Goal: Task Accomplishment & Management: Use online tool/utility

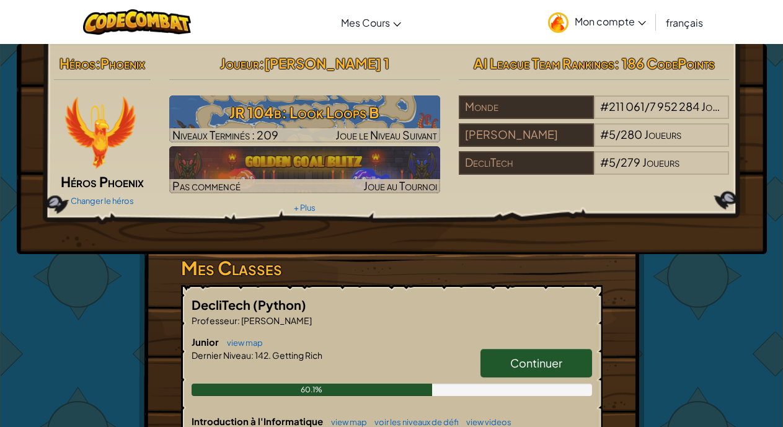
select select "fr"
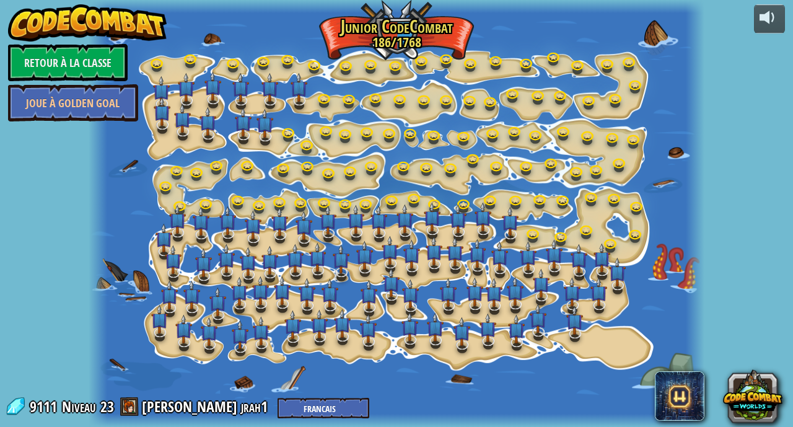
click at [548, 235] on div at bounding box center [396, 213] width 615 height 427
select select "fr"
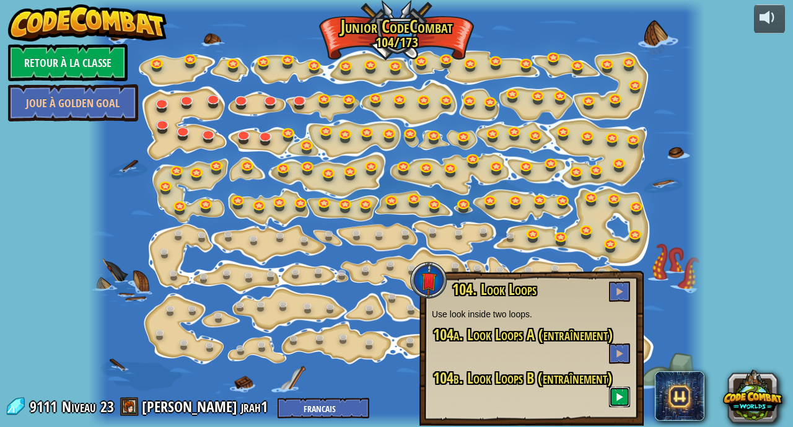
click at [618, 400] on span at bounding box center [619, 396] width 9 height 9
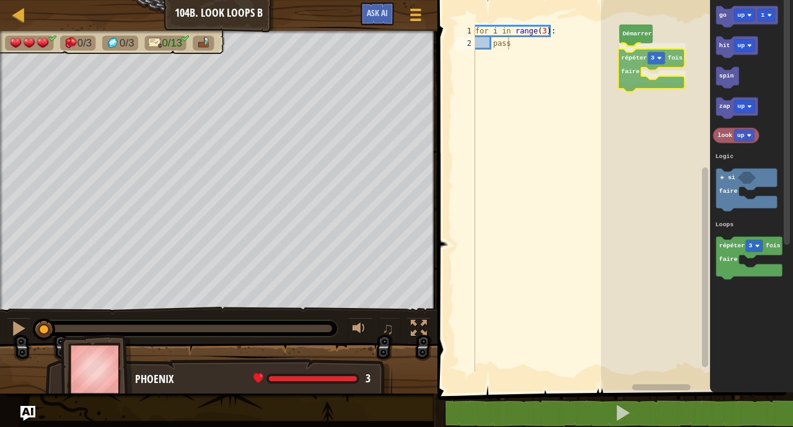
click at [631, 63] on div "Logic Loops Démarrer répéter 3 fois faire go up 1 hit up spin zap up look up ré…" at bounding box center [697, 193] width 192 height 398
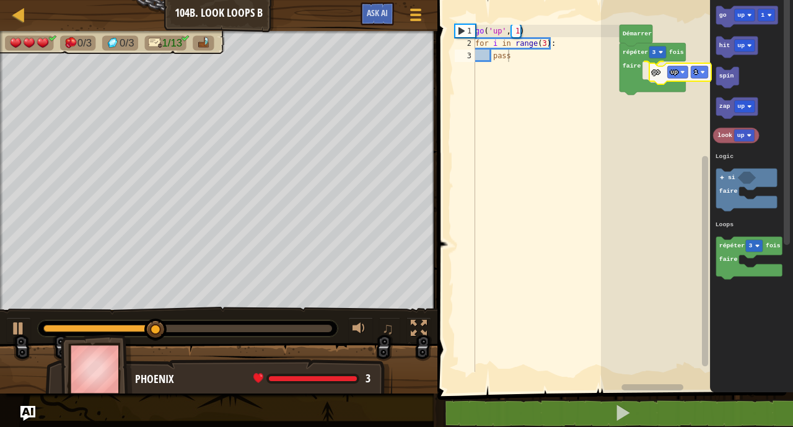
click at [660, 75] on div "Logic Loops Démarrer répéter 3 fois faire go up 1 go up 1 hit up spin zap up lo…" at bounding box center [697, 193] width 192 height 398
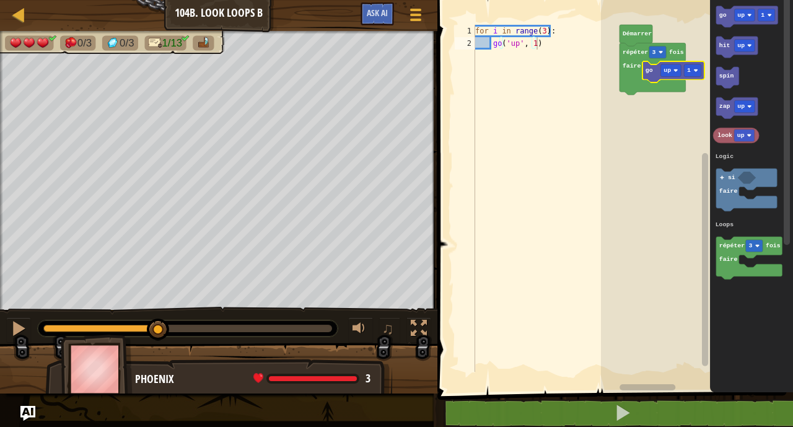
click at [553, 48] on div "for i in range ( 3 ) : go ( 'up' , 1 )" at bounding box center [546, 211] width 147 height 372
type textarea "go('up', 1)"
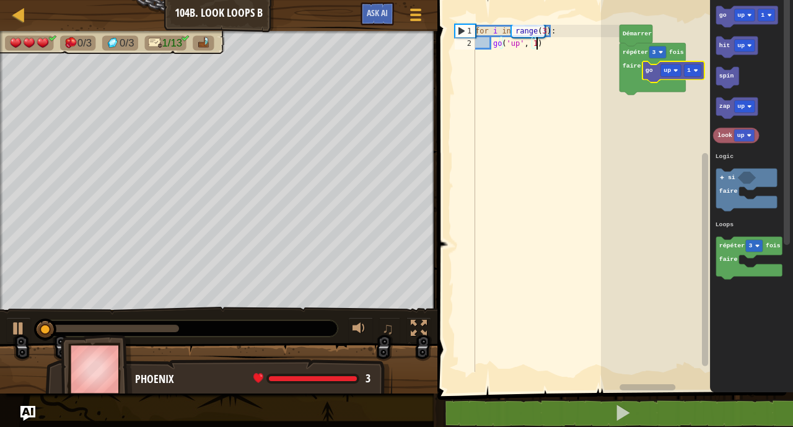
click at [553, 48] on div "for i in range ( 3 ) : go ( 'up' , 1 )" at bounding box center [546, 211] width 147 height 372
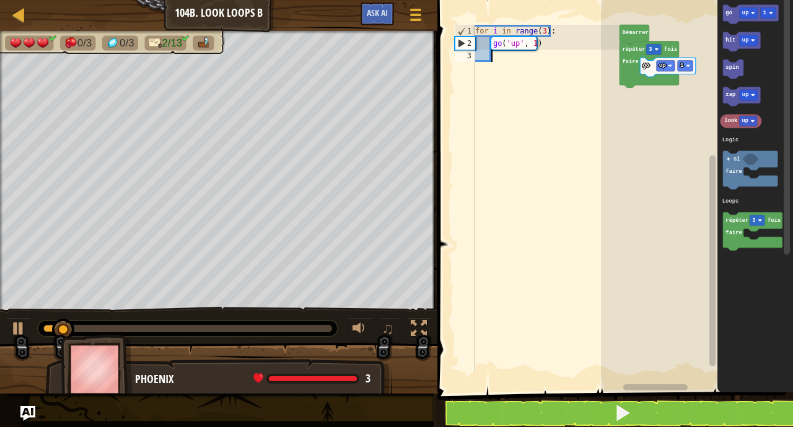
type textarea "g"
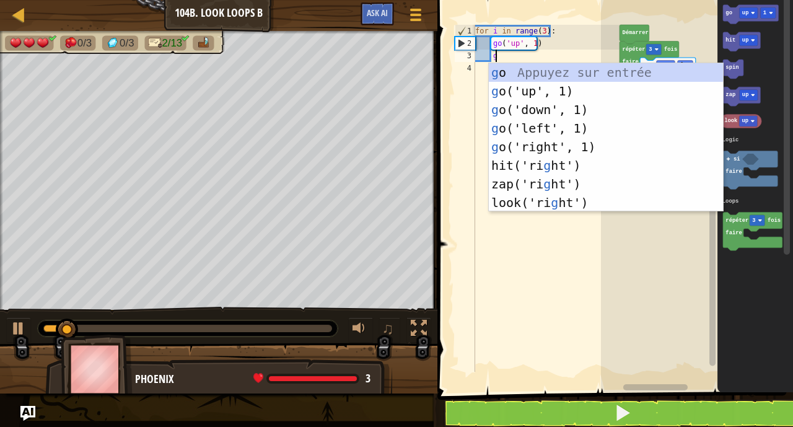
scroll to position [6, 1]
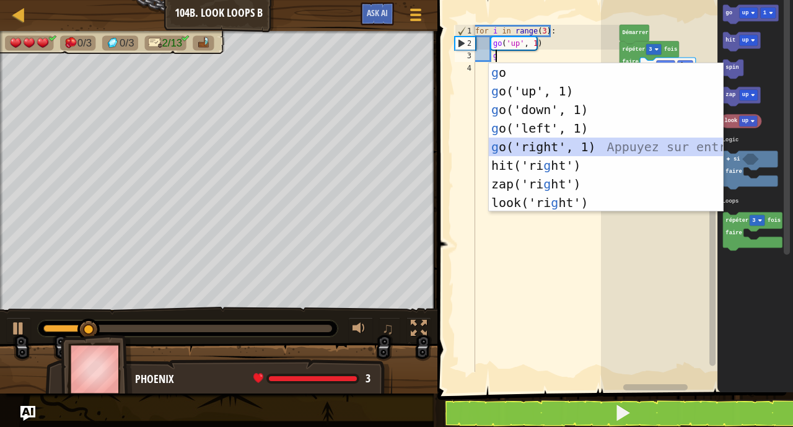
click at [545, 143] on div "g o Appuyez sur entrée g o('up', 1) Appuyez sur entrée g o('down', 1) Appuyez s…" at bounding box center [606, 156] width 234 height 186
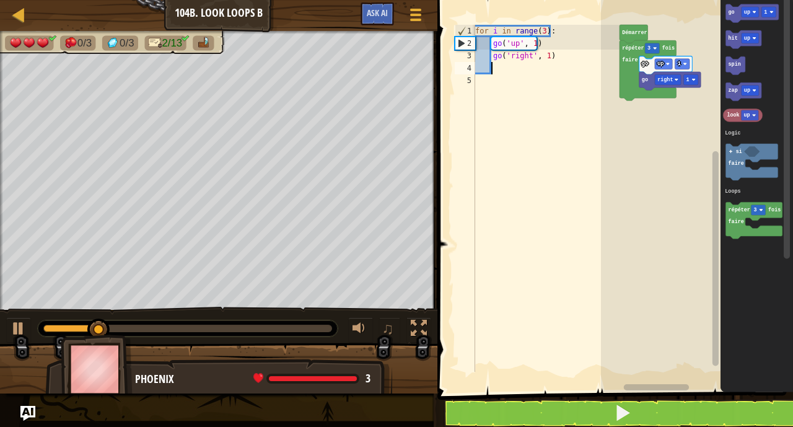
type textarea "g"
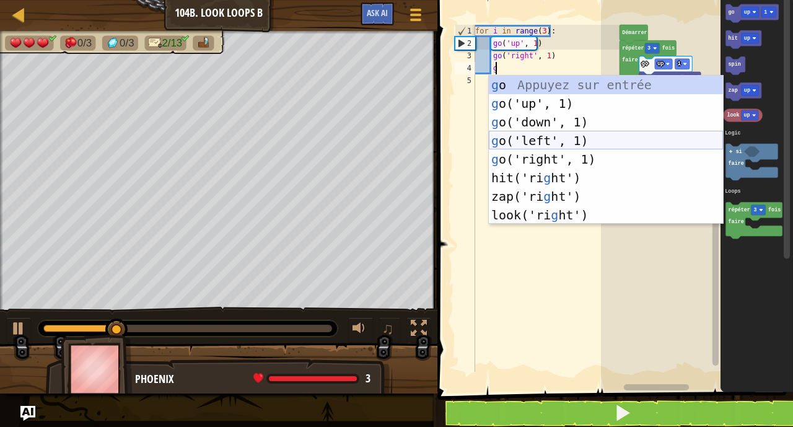
click at [539, 144] on div "g o Appuyez sur entrée g o('up', 1) Appuyez sur entrée g o('down', 1) Appuyez s…" at bounding box center [606, 169] width 234 height 186
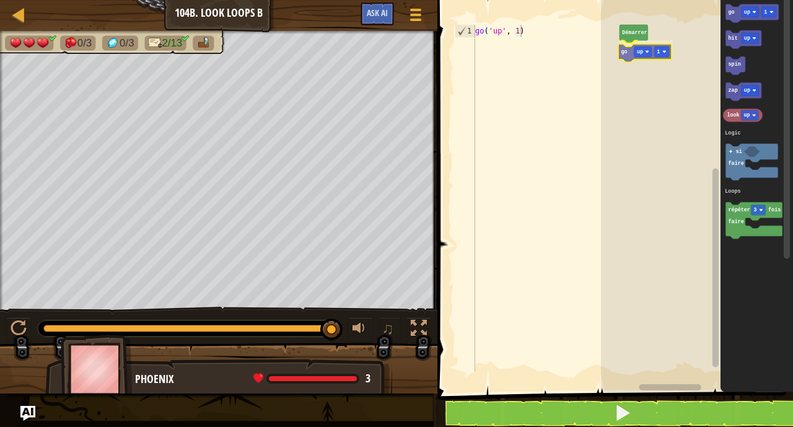
click at [626, 50] on div "Logic Loops Démarrer go up 1 go up 1 hit up spin zap up look up répéter 3 fois …" at bounding box center [697, 193] width 192 height 398
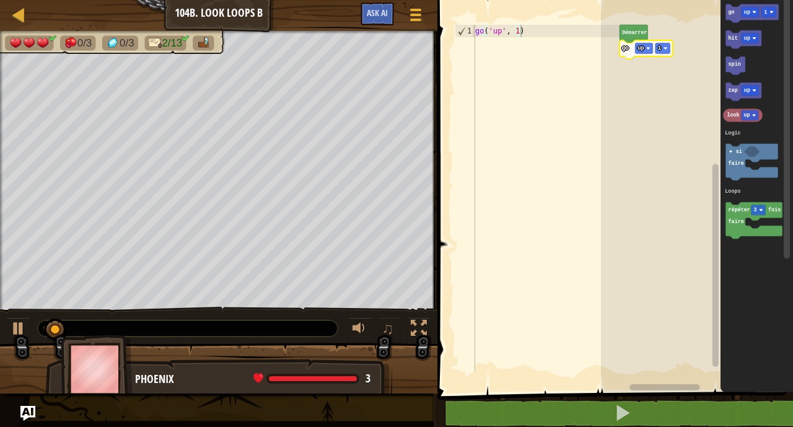
type textarea "go('up', 1)"
click at [579, 28] on div "go ( 'up' , 1 )" at bounding box center [546, 211] width 147 height 372
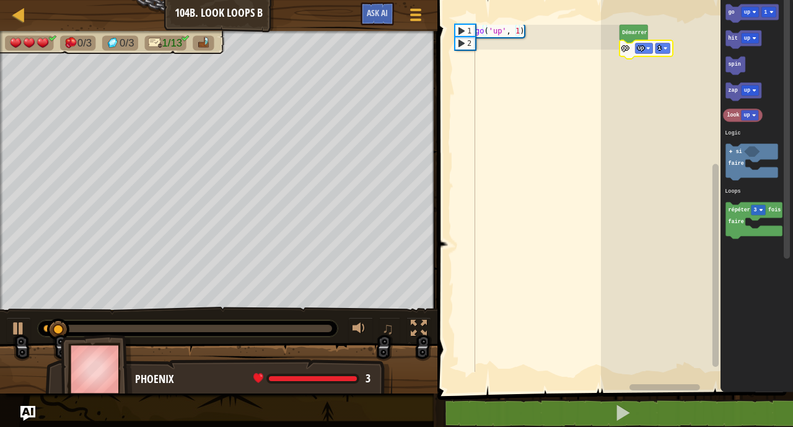
scroll to position [6, 0]
type textarea "g"
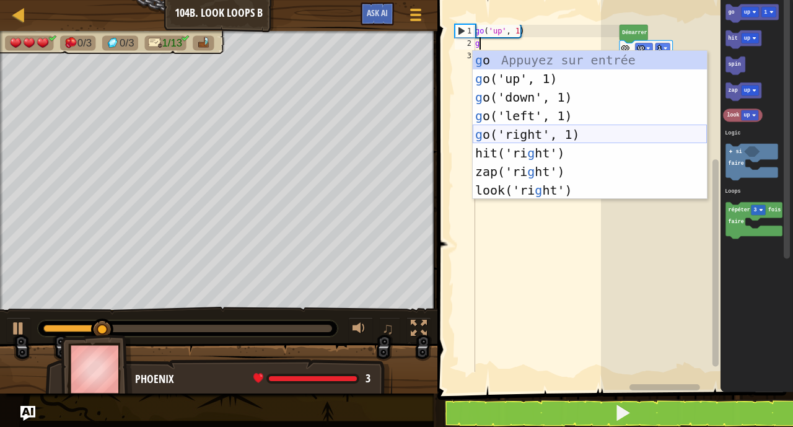
click at [559, 129] on div "g o Appuyez sur entrée g o('up', 1) Appuyez sur entrée g o('down', 1) Appuyez s…" at bounding box center [590, 144] width 234 height 186
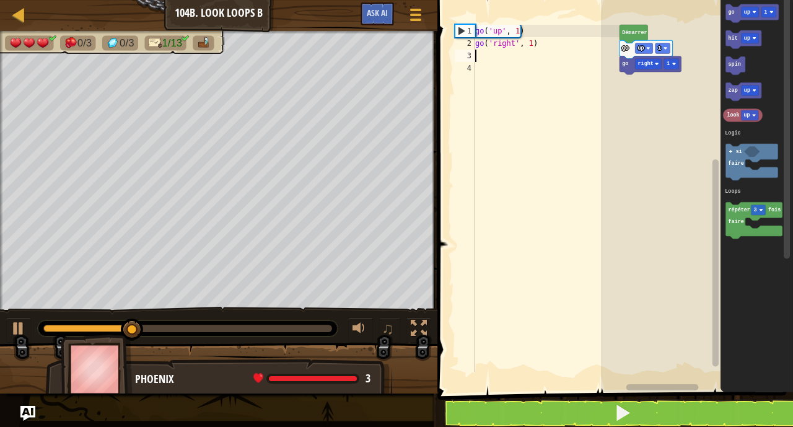
type textarea "g"
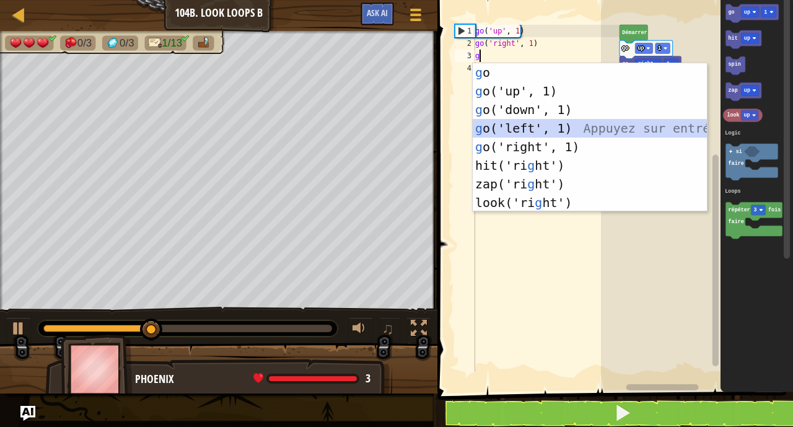
click at [537, 127] on div "g o Appuyez sur entrée g o('up', 1) Appuyez sur entrée g o('down', 1) Appuyez s…" at bounding box center [590, 156] width 234 height 186
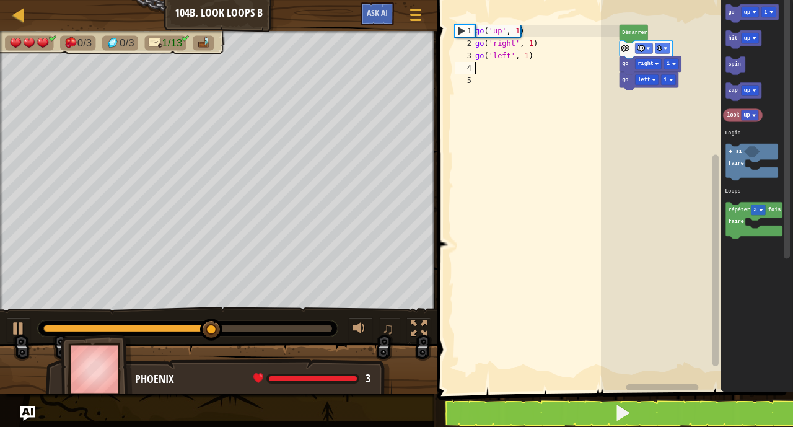
type textarea "g"
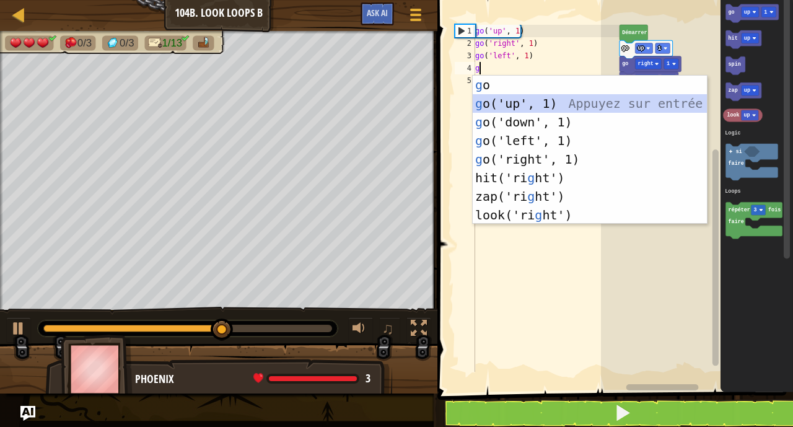
click at [512, 100] on div "g o Appuyez sur entrée g o('up', 1) Appuyez sur entrée g o('down', 1) Appuyez s…" at bounding box center [590, 169] width 234 height 186
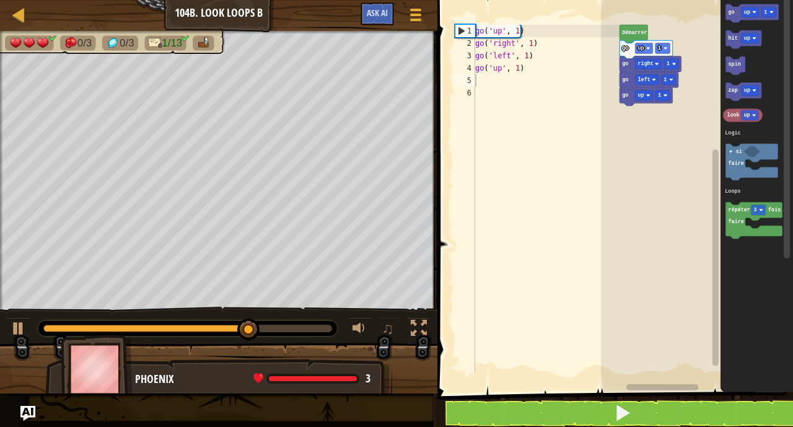
click at [695, 271] on div "Logic Loops go up 1 go left 1 go right 1 go up 1 Démarrer go up 1 hit up spin z…" at bounding box center [697, 193] width 192 height 398
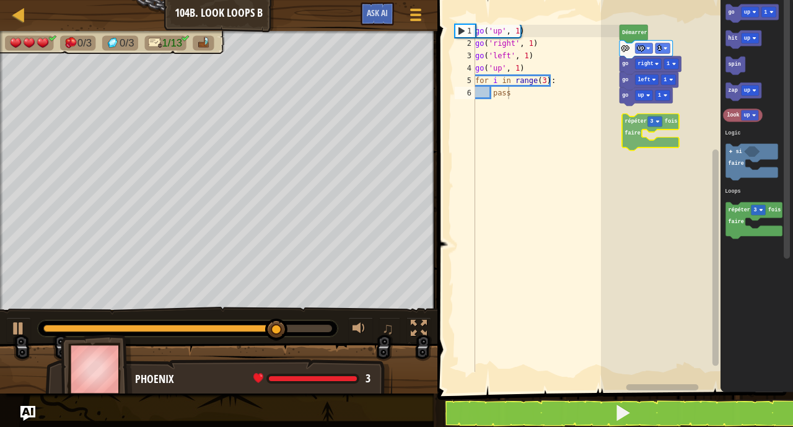
click at [640, 146] on div "Logic Loops go up 1 go left 1 go right 1 go up 1 Démarrer go up 1 hit up spin z…" at bounding box center [697, 193] width 192 height 398
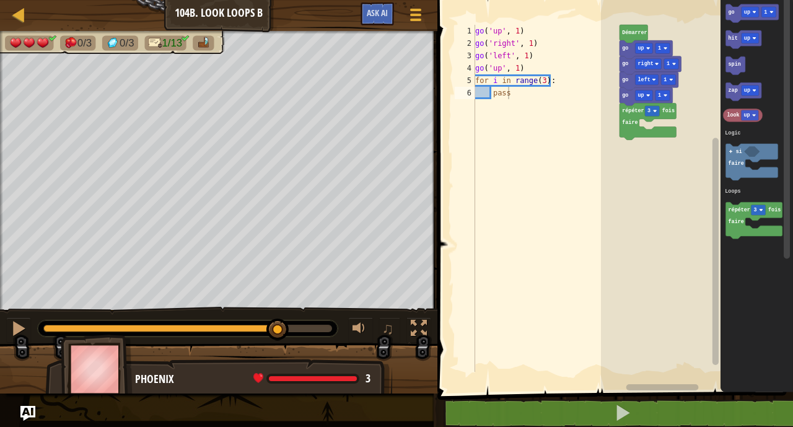
click at [639, 146] on rect "Espace de travail de Blocky" at bounding box center [697, 193] width 192 height 398
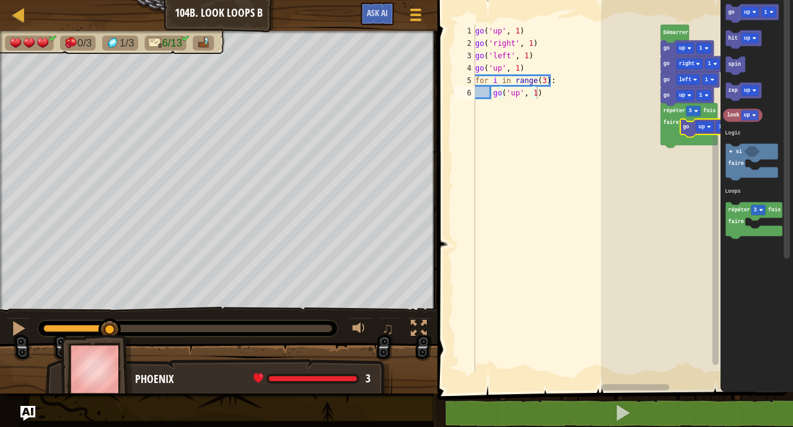
type textarea "go('up', 1)"
click at [539, 96] on div "go ( 'up' , 1 ) go ( 'right' , 1 ) go ( 'left' , 1 ) go ( 'up' , 1 ) for i in r…" at bounding box center [546, 211] width 147 height 372
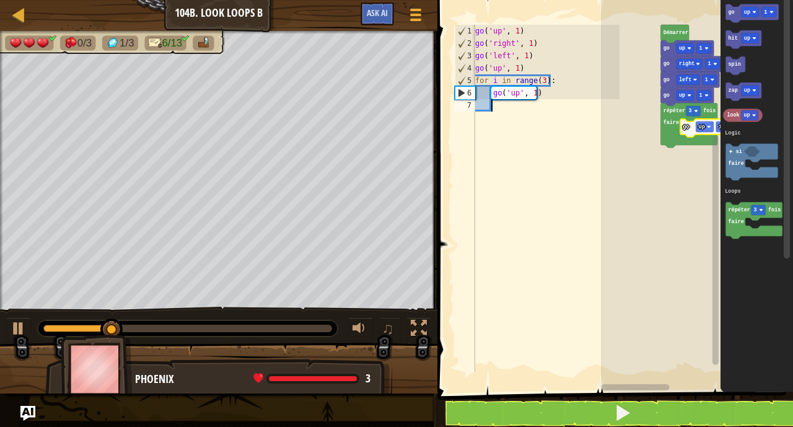
type textarea "g"
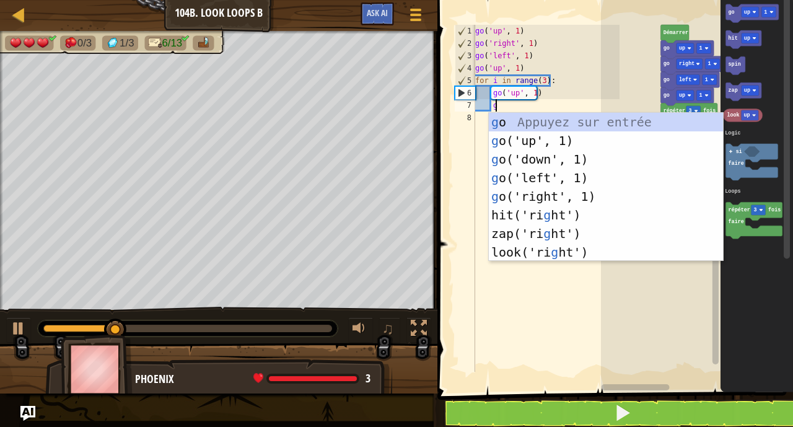
scroll to position [6, 1]
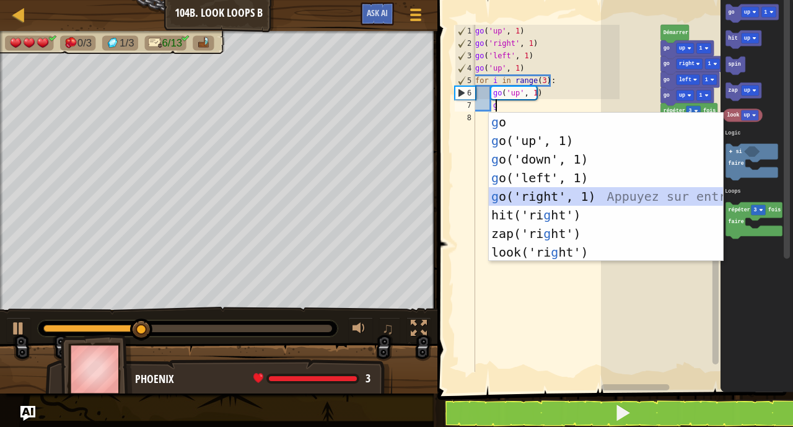
click at [543, 201] on div "g o Appuyez sur entrée g o('up', 1) Appuyez sur entrée g o('down', 1) Appuyez s…" at bounding box center [606, 206] width 234 height 186
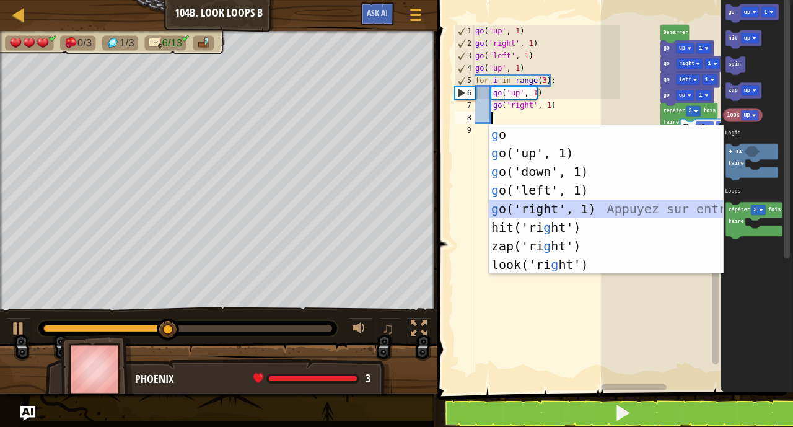
type textarea "g"
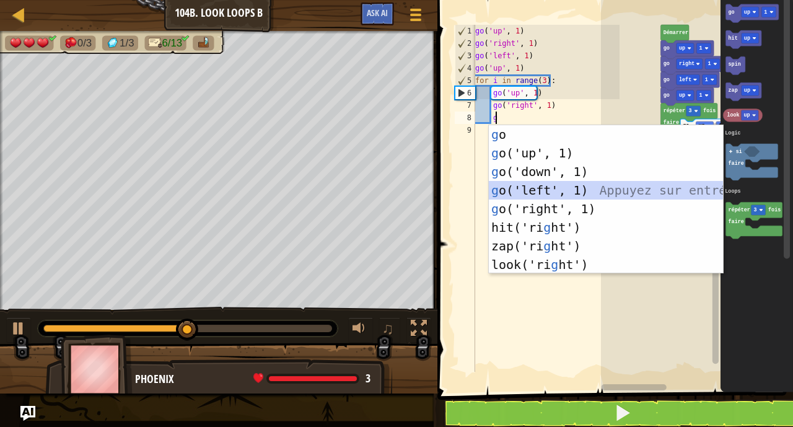
click at [538, 189] on div "g o Appuyez sur entrée g o('up', 1) Appuyez sur entrée g o('down', 1) Appuyez s…" at bounding box center [606, 218] width 234 height 186
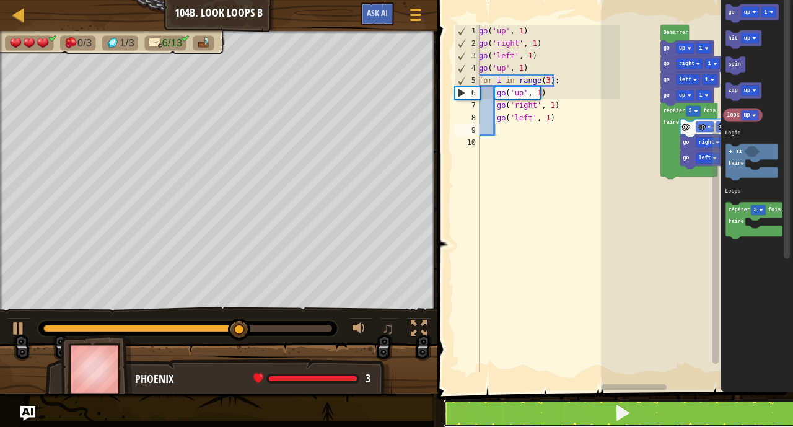
click at [515, 419] on button at bounding box center [622, 413] width 359 height 29
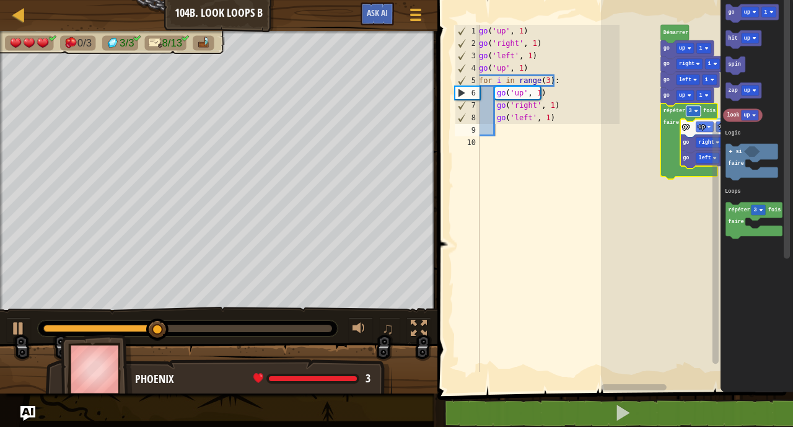
click at [692, 113] on rect "Espace de travail de Blocky" at bounding box center [693, 111] width 15 height 11
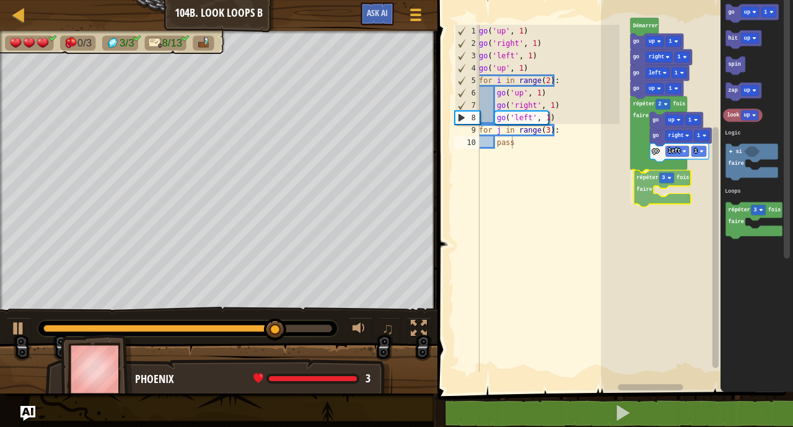
click at [649, 203] on div "Logic Loops Démarrer go up 1 go right 1 go left 1 go up 1 go left 1 go right 1 …" at bounding box center [697, 193] width 192 height 398
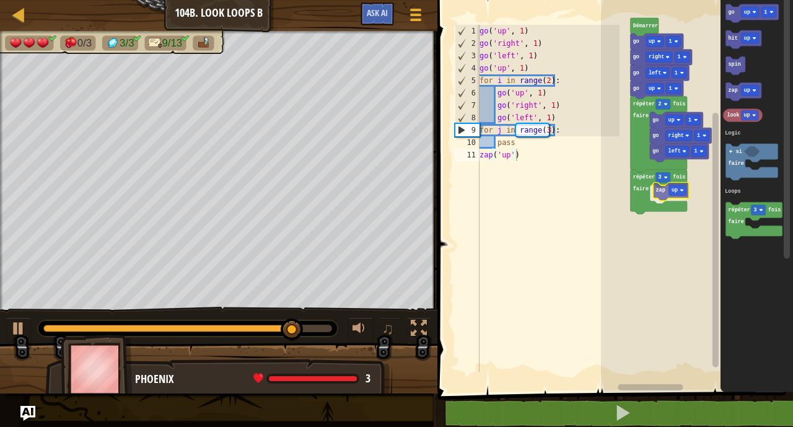
click at [661, 195] on div "Logic Loops Démarrer go up 1 go right 1 go left 1 go up 1 go left 1 go right 1 …" at bounding box center [697, 193] width 192 height 398
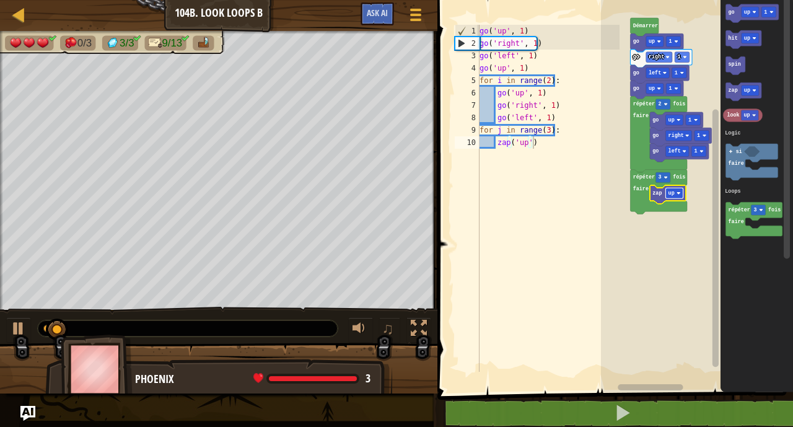
click at [673, 190] on text "up" at bounding box center [672, 193] width 6 height 6
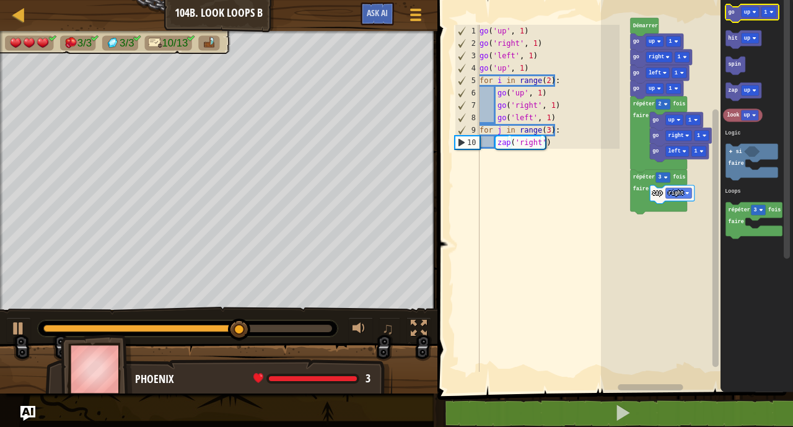
click at [735, 22] on icon "Espace de travail de Blocky" at bounding box center [752, 13] width 53 height 19
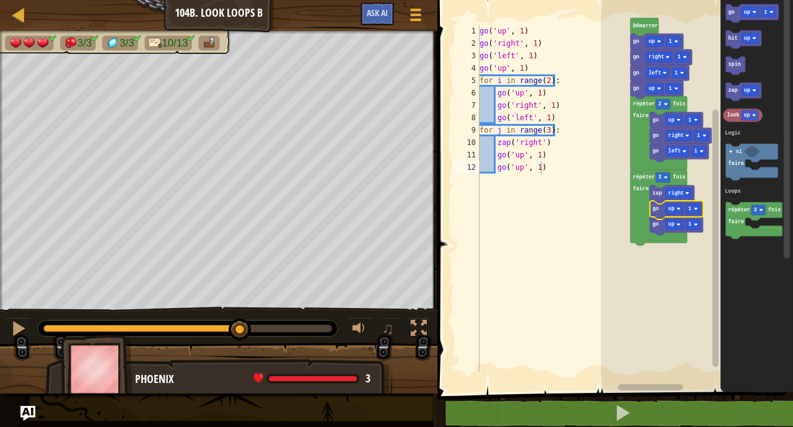
click at [662, 217] on icon "Espace de travail de Blocky" at bounding box center [676, 210] width 53 height 19
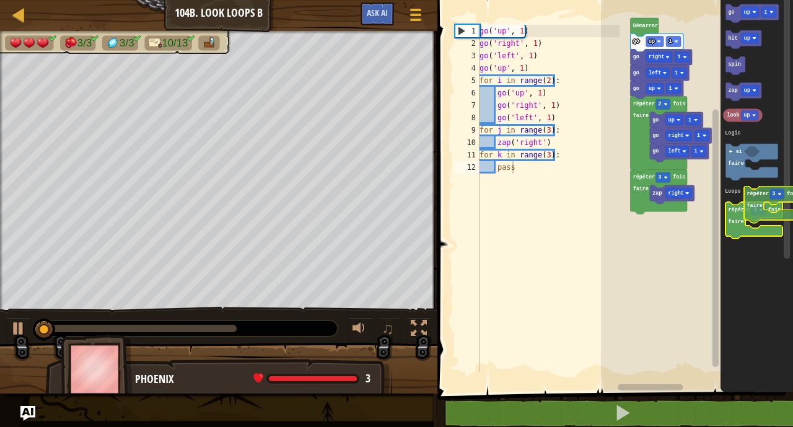
click at [757, 214] on g "répéter 3 fois faire" at bounding box center [754, 221] width 57 height 37
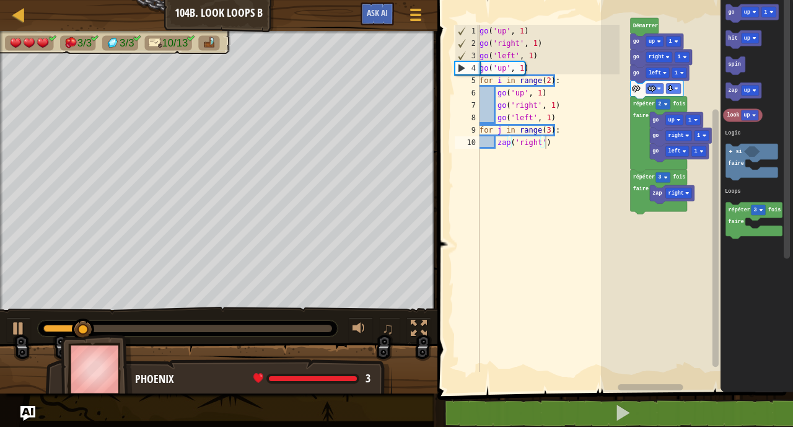
click at [733, 22] on icon "Espace de travail de Blocky" at bounding box center [752, 13] width 53 height 19
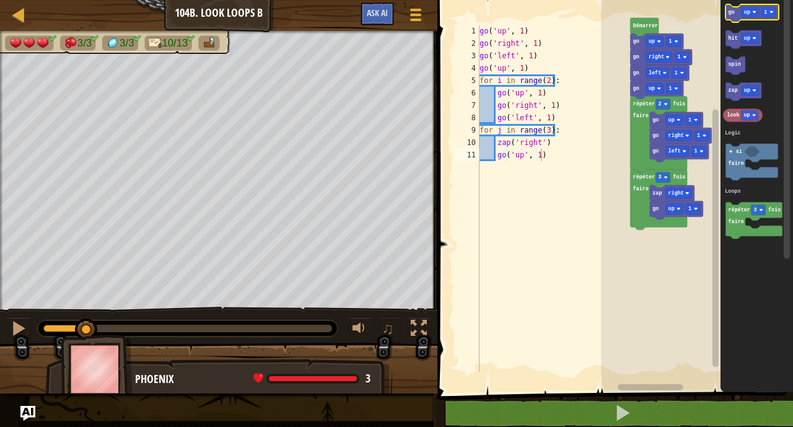
click at [733, 22] on icon "Espace de travail de Blocky" at bounding box center [752, 13] width 53 height 19
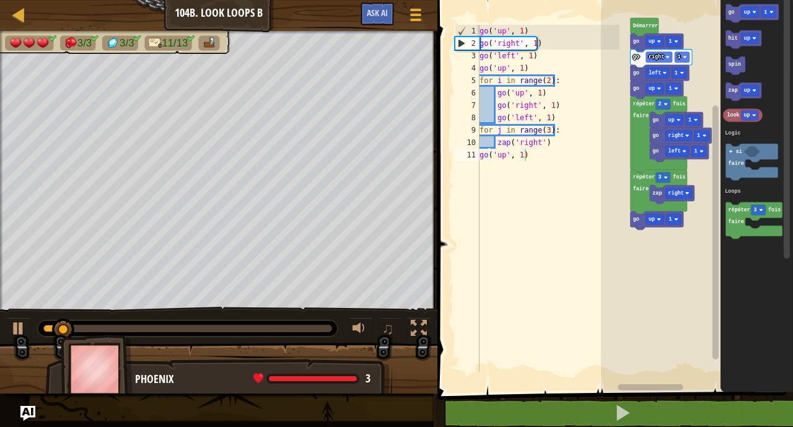
click at [726, 15] on icon "Espace de travail de Blocky" at bounding box center [752, 13] width 53 height 19
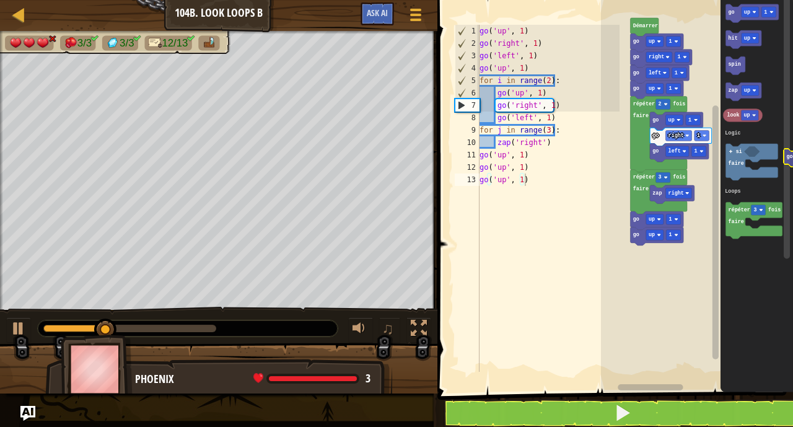
click at [782, 116] on icon "go up 1 hit up spin zap up look up répéter 3 fois faire si faire Logic Loops" at bounding box center [757, 193] width 72 height 398
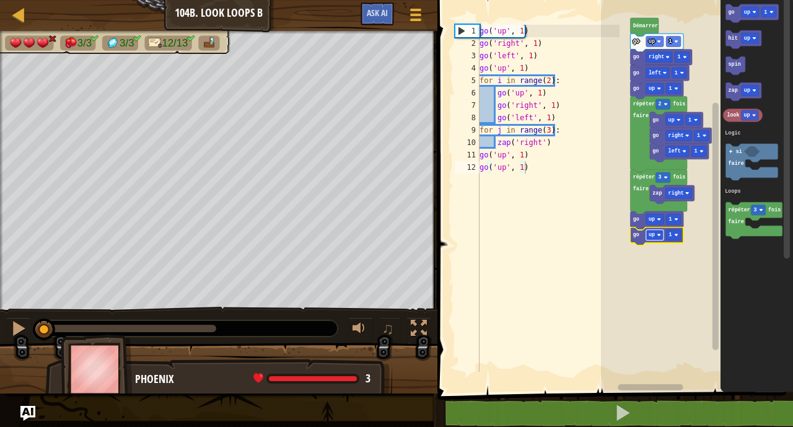
click at [652, 233] on text "up" at bounding box center [652, 235] width 6 height 6
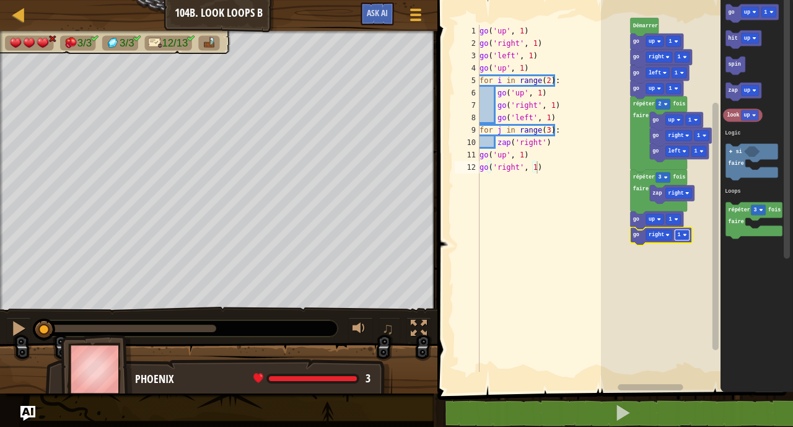
click at [680, 234] on text "1" at bounding box center [679, 235] width 3 height 6
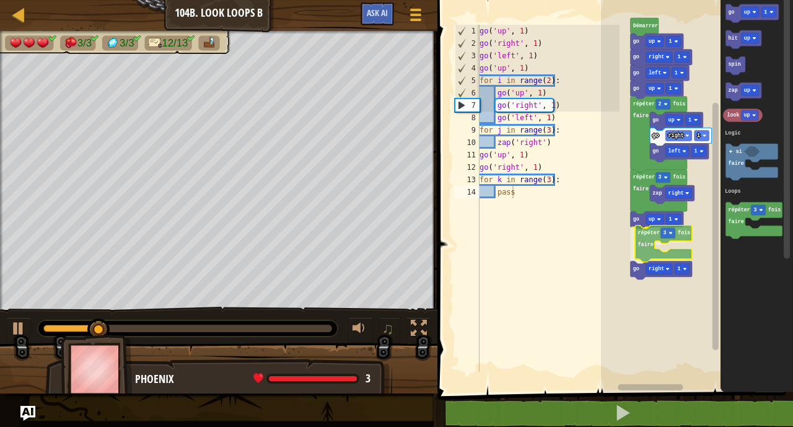
click at [657, 234] on div "Logic Loops Démarrer go up 1 go right 1 go left 1 go up 1 go left 1 go right 1 …" at bounding box center [697, 193] width 192 height 398
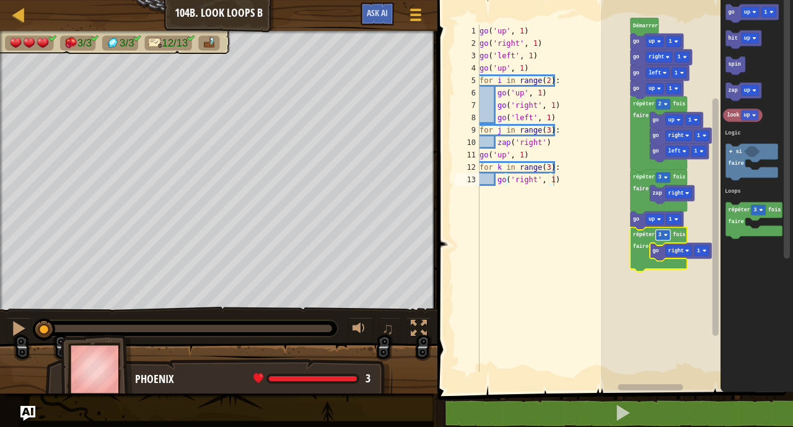
click at [662, 235] on rect "Espace de travail de Blocky" at bounding box center [663, 235] width 15 height 11
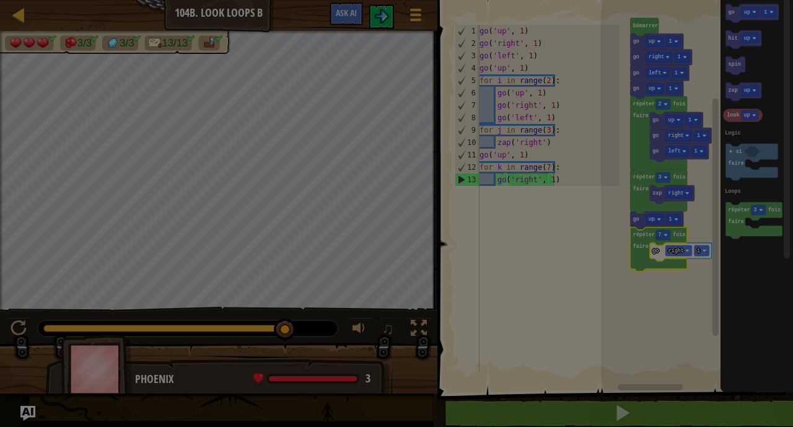
drag, startPoint x: 56, startPoint y: 328, endPoint x: 413, endPoint y: 323, distance: 356.9
click at [413, 1] on body "Carte Junior 104b. Look Loops B Menu du jeu Ask AI 1 הההההההההההההההההההההההההה…" at bounding box center [396, 0] width 793 height 1
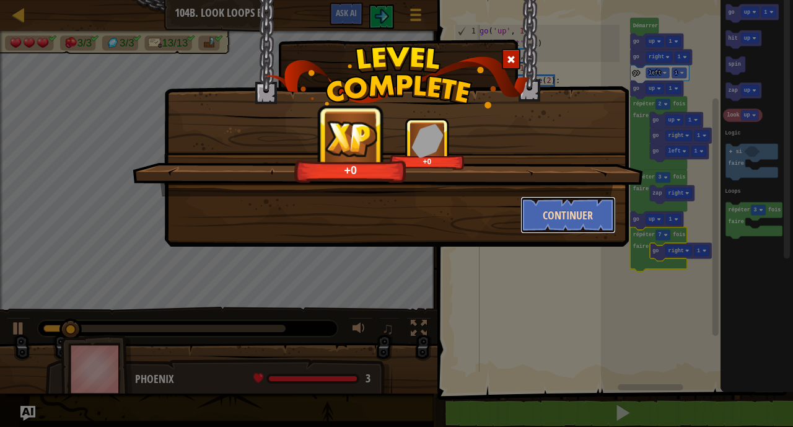
click at [563, 209] on button "Continuer" at bounding box center [568, 214] width 96 height 37
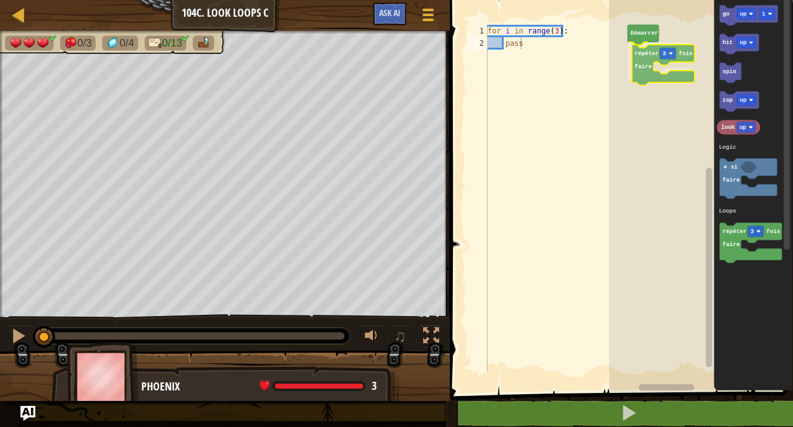
click at [638, 71] on div "Logic Loops Démarrer répéter 3 fois faire go up 1 hit up spin zap up look up ré…" at bounding box center [701, 193] width 184 height 398
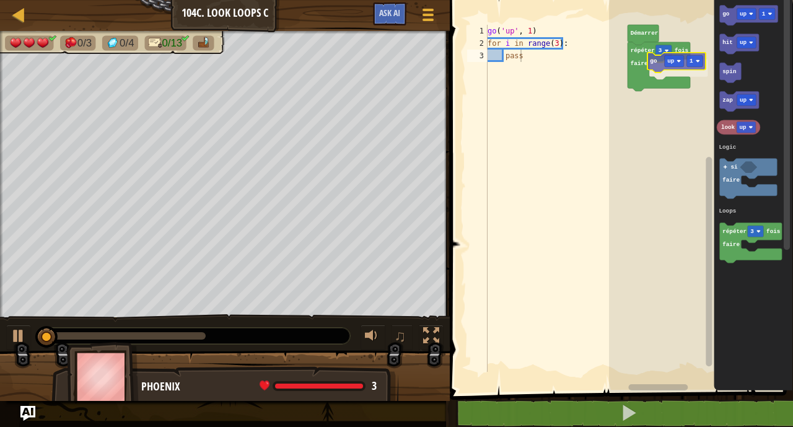
click at [659, 66] on div "Logic Loops Démarrer répéter 3 fois faire go up 1 go up 1 hit up spin zap up lo…" at bounding box center [701, 193] width 184 height 398
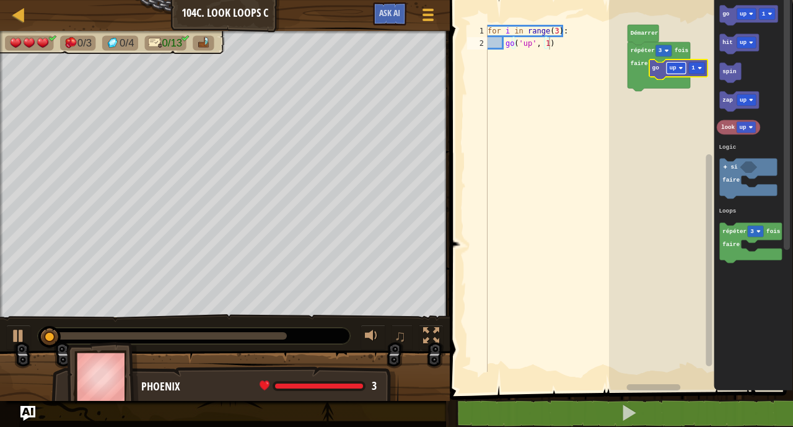
click at [673, 66] on text "up" at bounding box center [672, 67] width 7 height 7
type textarea "go('right', 1)"
click at [598, 47] on div "for i in range ( 3 ) : go ( 'right' , 1 )" at bounding box center [556, 211] width 143 height 372
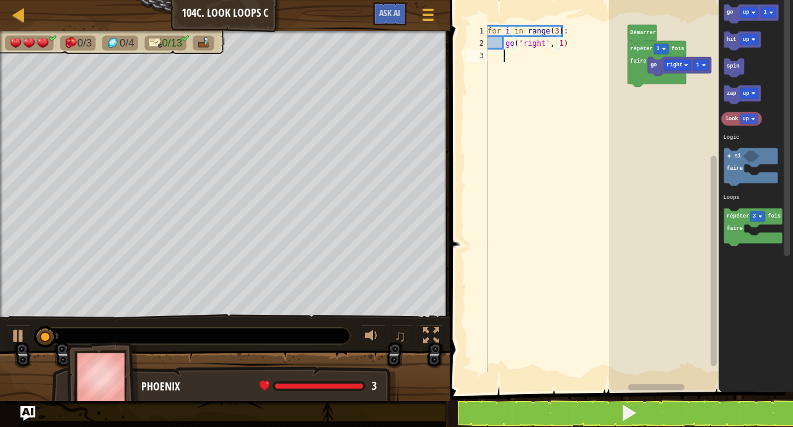
type textarea "g"
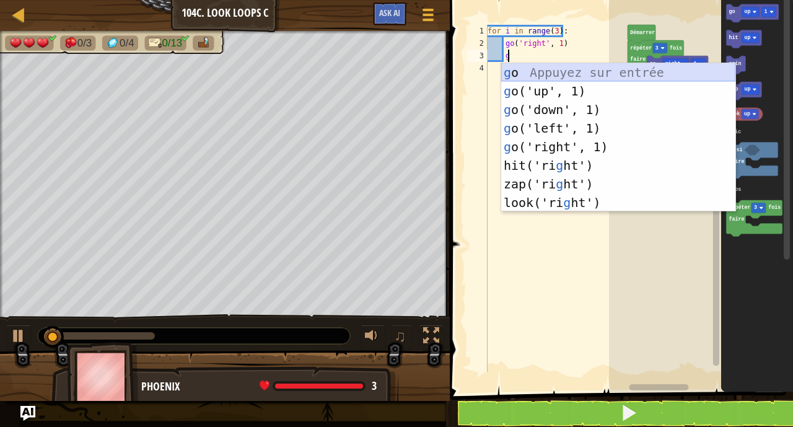
scroll to position [6, 1]
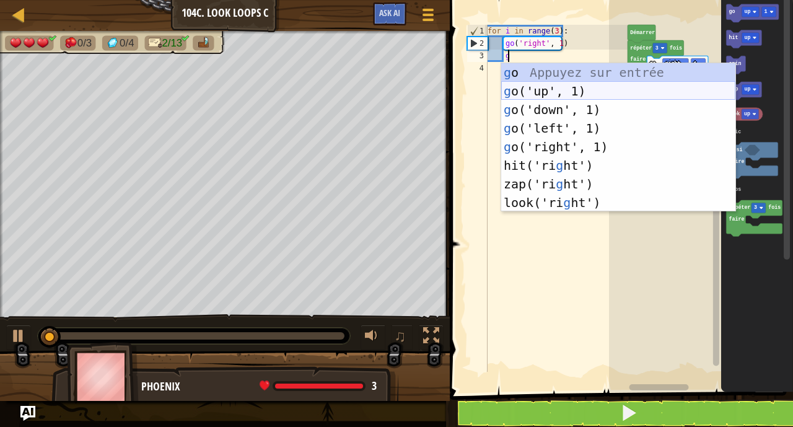
click at [585, 86] on div "g o Appuyez sur entrée g o('up', 1) Appuyez sur entrée g o('down', 1) Appuyez s…" at bounding box center [618, 156] width 234 height 186
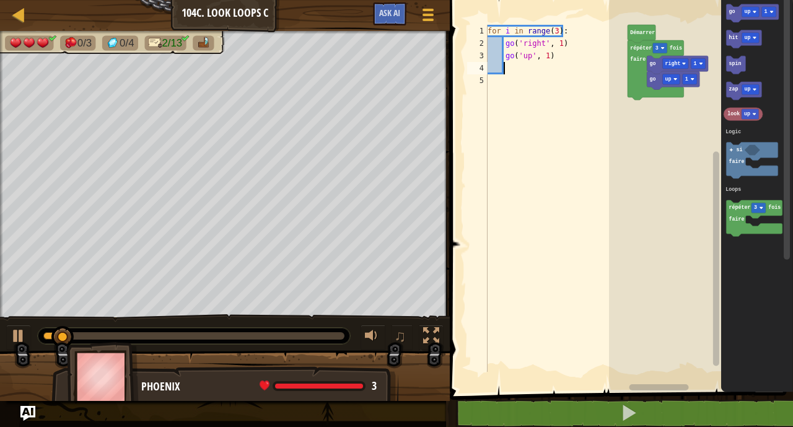
type textarea "g"
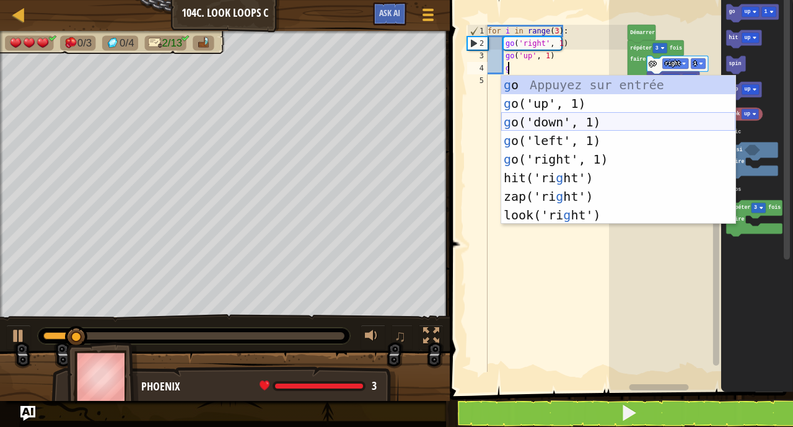
click at [577, 121] on div "g o Appuyez sur entrée g o('up', 1) Appuyez sur entrée g o('down', 1) Appuyez s…" at bounding box center [618, 169] width 234 height 186
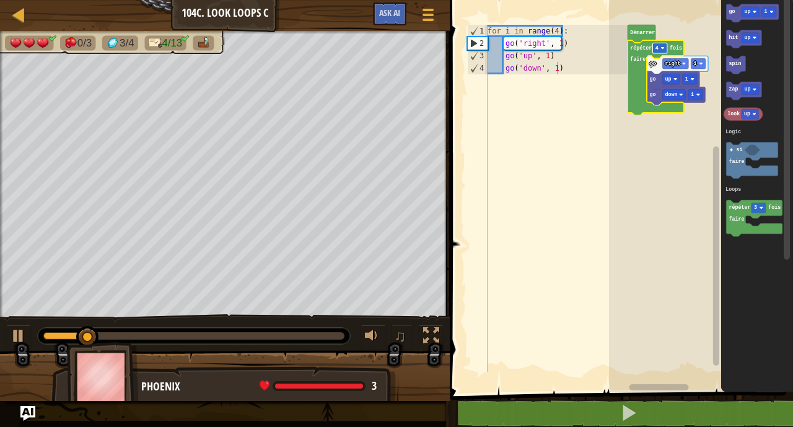
click at [660, 45] on rect "Espace de travail de Blocky" at bounding box center [659, 48] width 14 height 11
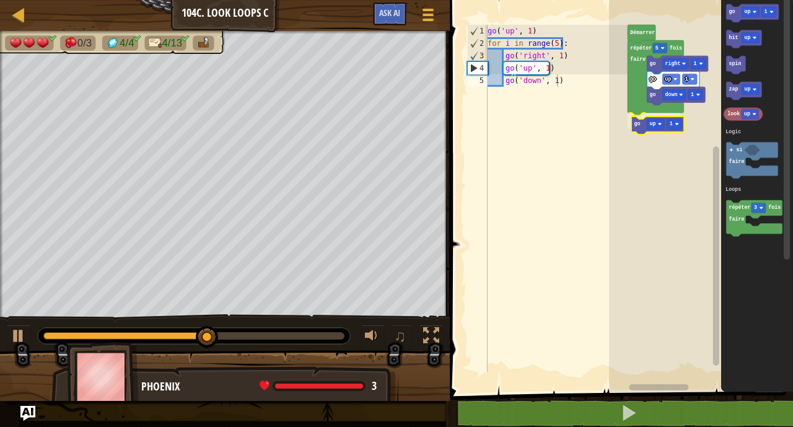
click at [635, 128] on div "Logic Loops Démarrer go down 1 go up 1 go right 1 répéter 5 fois faire go up 1 …" at bounding box center [701, 193] width 184 height 398
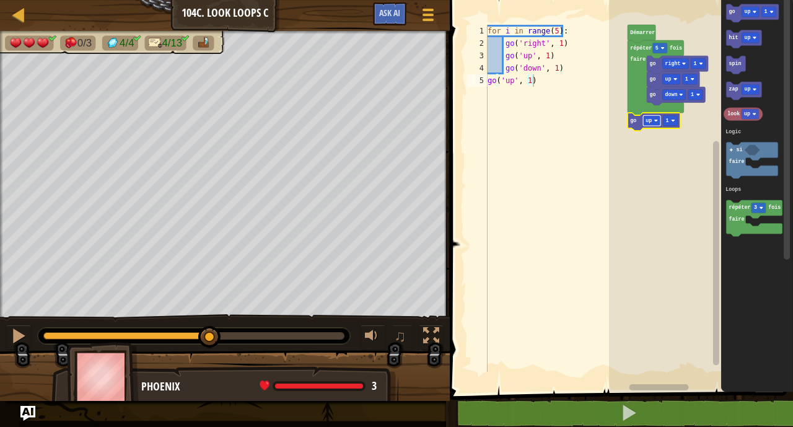
click at [650, 121] on text "up" at bounding box center [649, 121] width 6 height 6
click at [680, 120] on image "Espace de travail de Blocky" at bounding box center [682, 121] width 4 height 4
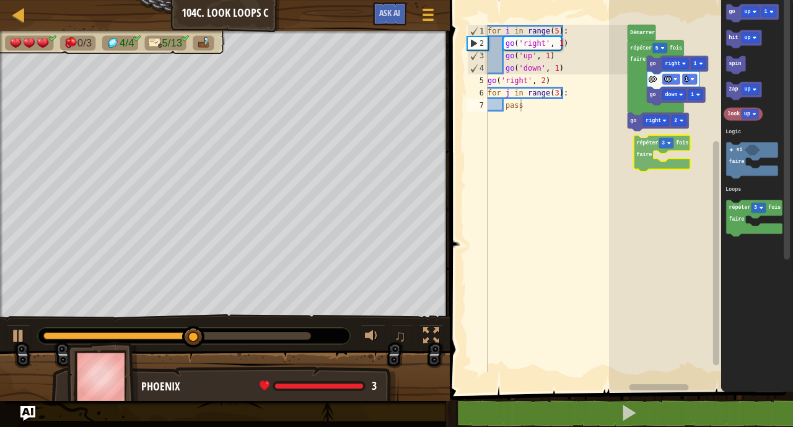
click at [643, 147] on div "Logic Loops Démarrer go down 1 go up 1 go right 1 répéter 5 fois faire go right…" at bounding box center [701, 193] width 184 height 398
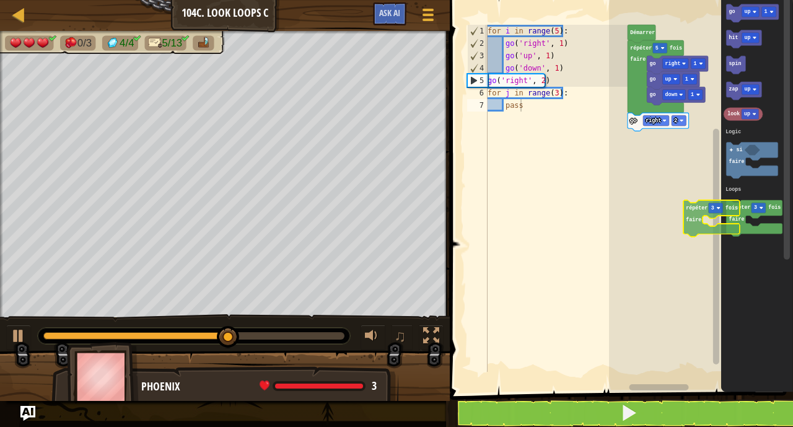
click at [782, 227] on icon "go up 1 hit up spin zap up look up répéter 3 fois faire si faire Logic Loops" at bounding box center [757, 193] width 72 height 398
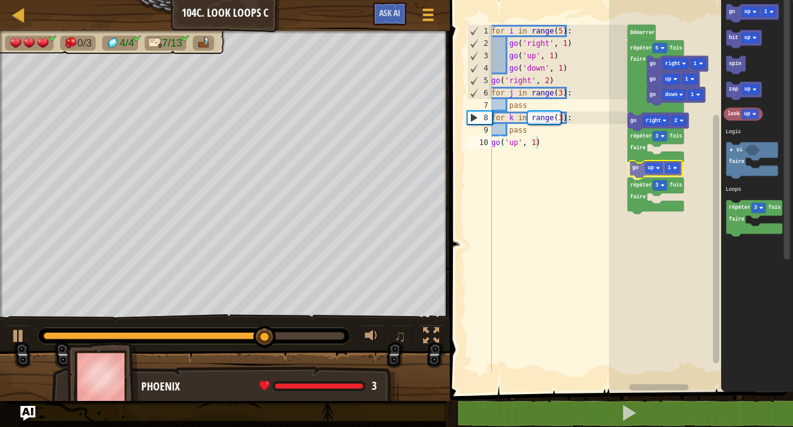
click at [634, 167] on div "Logic Loops go down 1 go up 1 go right 1 répéter 3 fois faire go up 1 répéter 3…" at bounding box center [701, 193] width 184 height 398
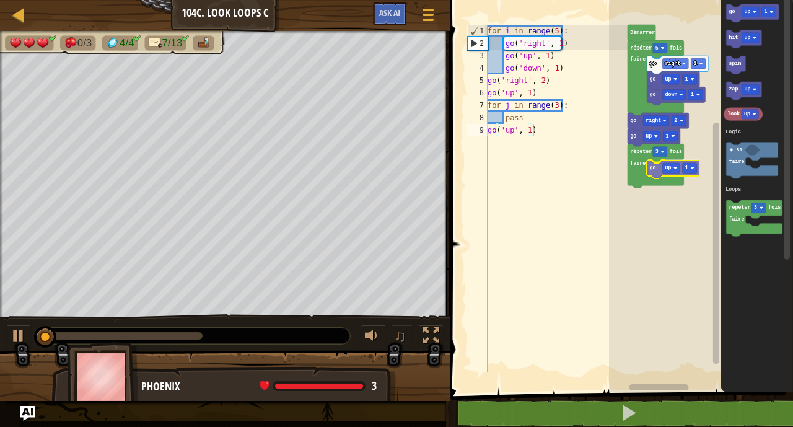
click at [655, 176] on div "Logic Loops go down 1 go up 1 go right 1 répéter 5 fois faire go right 2 go up …" at bounding box center [701, 193] width 184 height 398
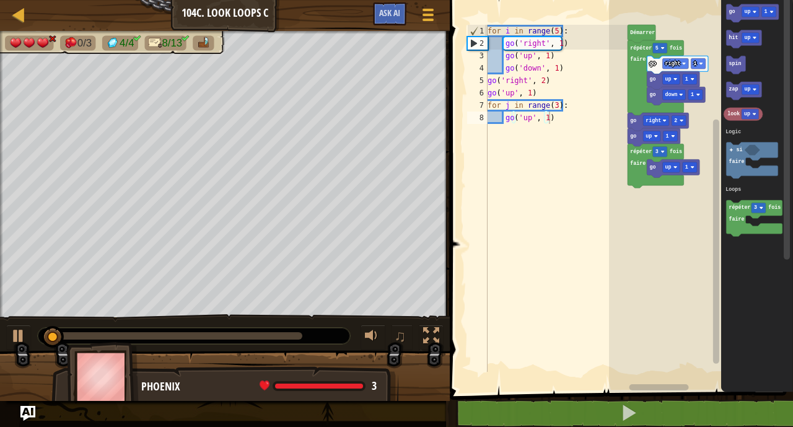
click at [720, 107] on div "Logic Loops go down 1 go up 1 go right 1 répéter 5 fois faire go right 2 go up …" at bounding box center [701, 193] width 184 height 398
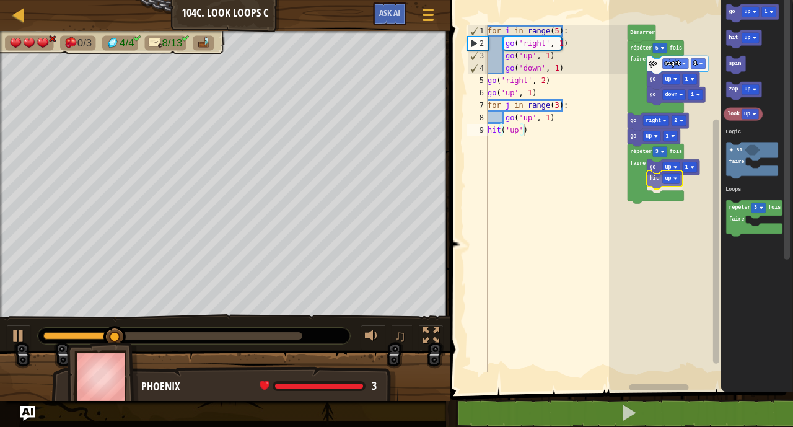
click at [653, 182] on div "Logic Loops go down 1 go up 1 go right 1 répéter 5 fois faire go right 2 go up …" at bounding box center [701, 193] width 184 height 398
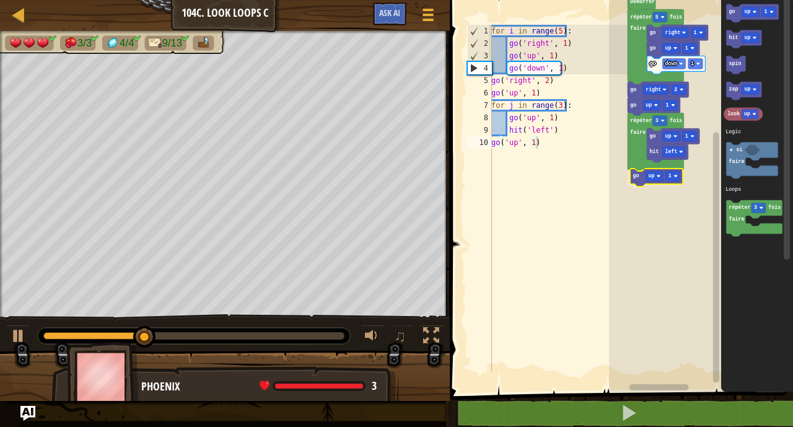
click at [639, 178] on div "Logic Loops Démarrer go down 1 go up 1 go right 1 répéter 5 fois faire go right…" at bounding box center [701, 193] width 184 height 398
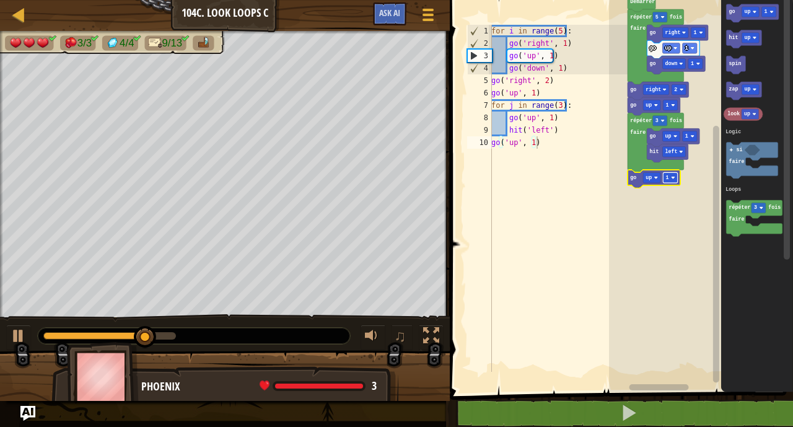
click at [667, 178] on text "1" at bounding box center [666, 178] width 3 height 6
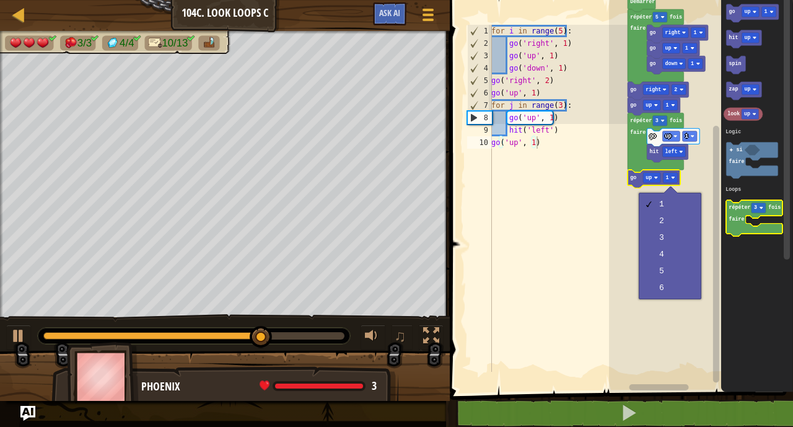
drag, startPoint x: 660, startPoint y: 286, endPoint x: 775, endPoint y: 206, distance: 139.9
click at [775, 0] on body "Carte Junior 104c. Look Loops C Menu du jeu Ask AI 1 הההההההההההההההההההההההההה…" at bounding box center [396, 0] width 793 height 0
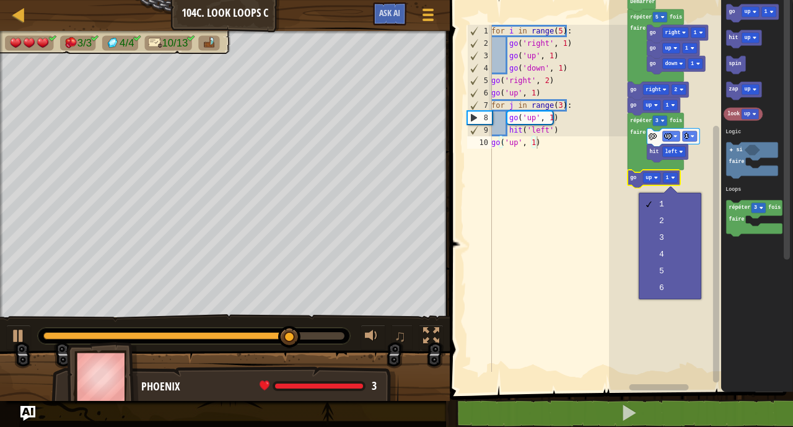
drag, startPoint x: 524, startPoint y: 386, endPoint x: 527, endPoint y: 372, distance: 14.6
click at [527, 372] on span at bounding box center [622, 179] width 353 height 442
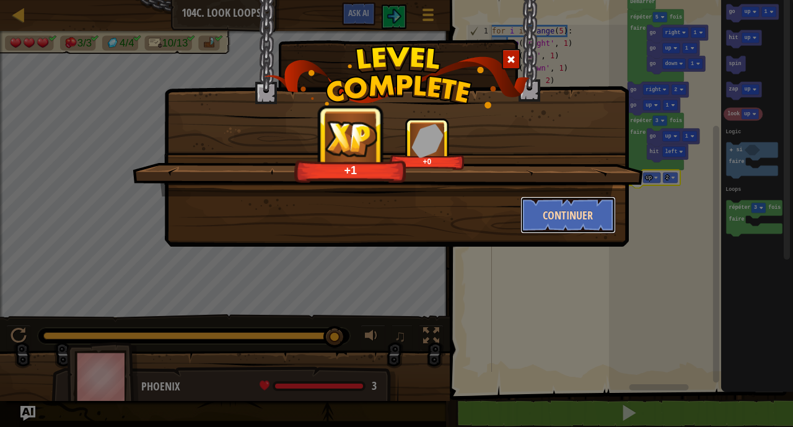
click at [542, 208] on button "Continuer" at bounding box center [568, 214] width 96 height 37
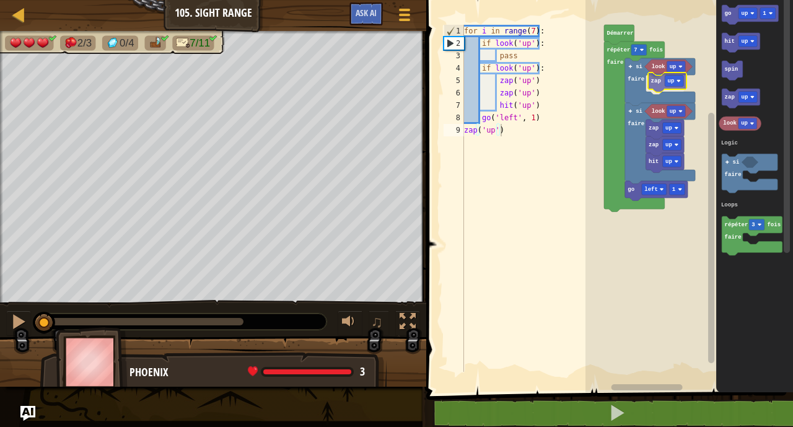
click at [659, 86] on div "Logic Loops look up look up hit up zap up zap up go left 1 si faire si faire za…" at bounding box center [689, 193] width 208 height 398
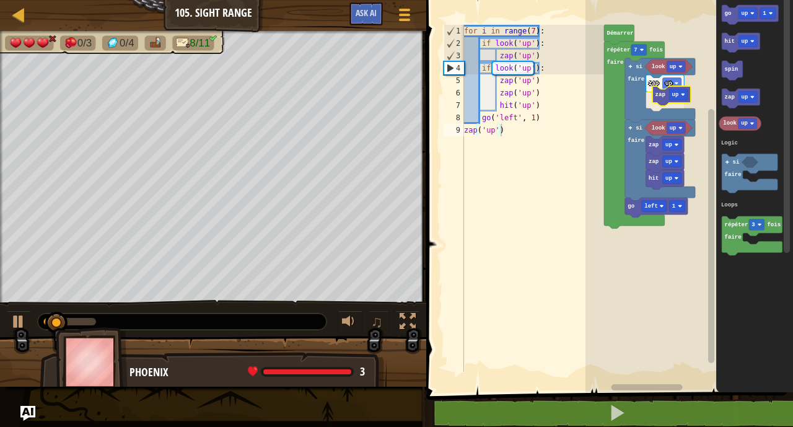
click at [664, 96] on div "Logic Loops look up look up hit up zap up zap up go left 1 si faire si faire za…" at bounding box center [689, 193] width 208 height 398
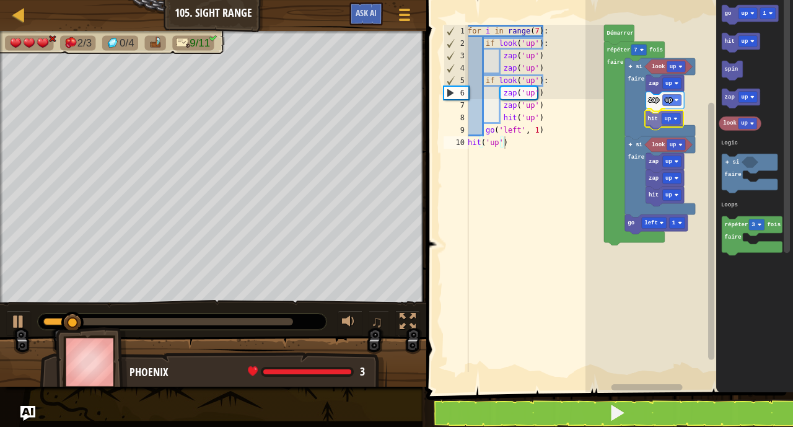
click at [648, 124] on div "Logic Loops look up look up hit up zap up zap up go left 1 si faire si faire za…" at bounding box center [689, 193] width 208 height 398
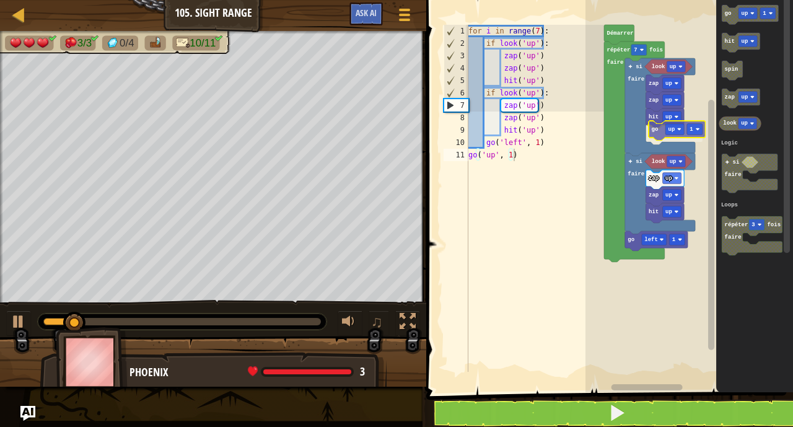
click at [656, 129] on div "Logic Loops look up si faire zap up zap up hit up go up 1 look up hit up zap up…" at bounding box center [689, 193] width 208 height 398
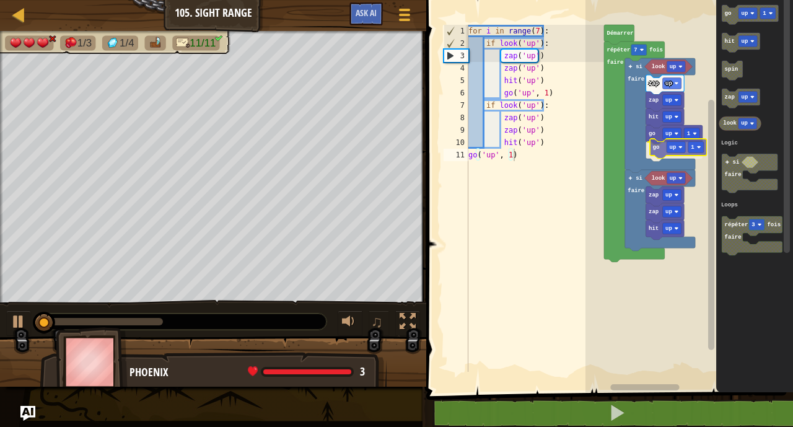
click at [658, 157] on div "Logic Loops look up si faire zap up zap up hit up go up 1 go up 1 look up hit u…" at bounding box center [689, 193] width 208 height 398
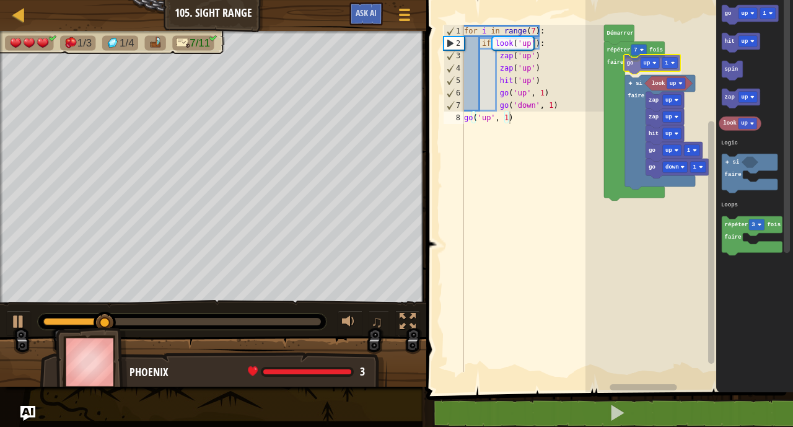
click at [634, 63] on div "Logic Loops Démarrer répéter 7 fois faire go up 1 look up si faire zap up zap u…" at bounding box center [689, 193] width 208 height 398
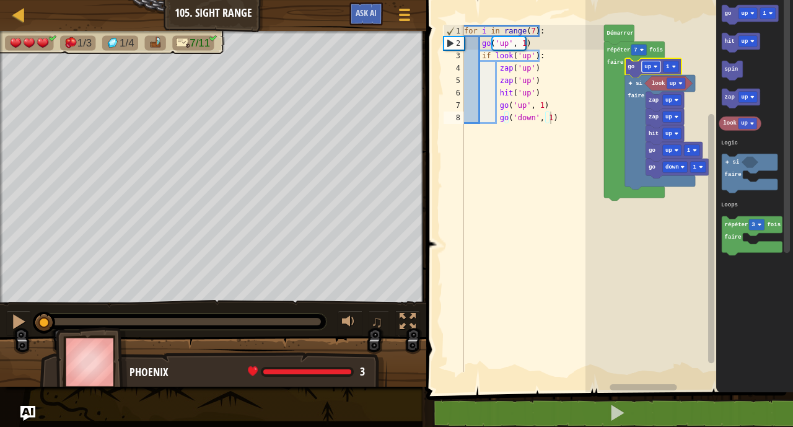
click at [649, 64] on text "up" at bounding box center [647, 67] width 7 height 6
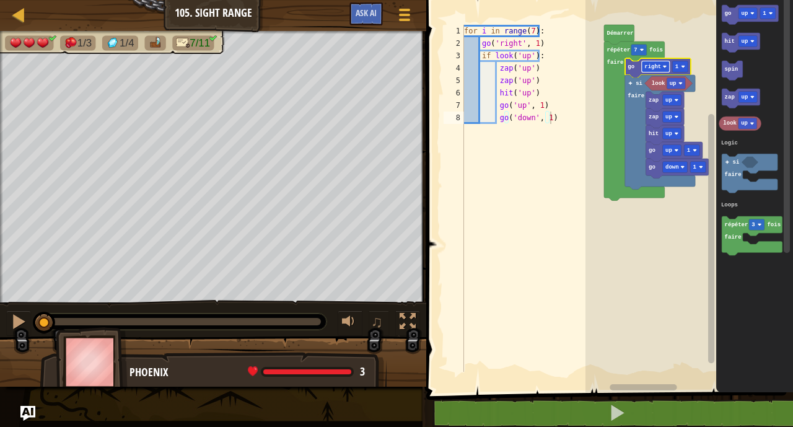
click at [659, 70] on rect "Espace de travail de Blocky" at bounding box center [656, 66] width 28 height 11
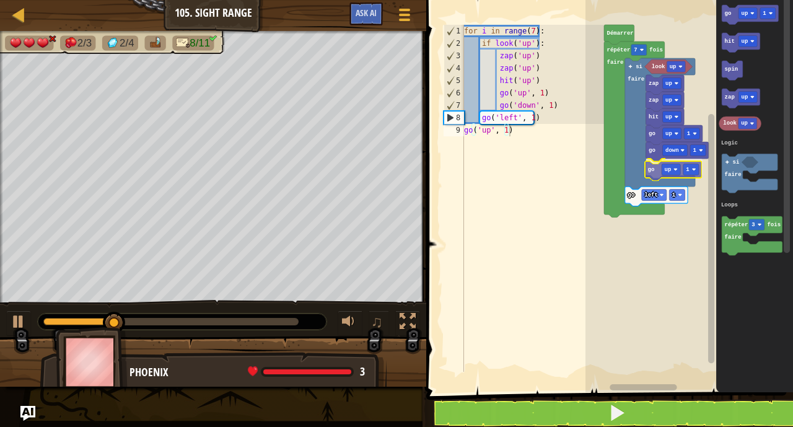
click at [653, 170] on div "Logic Loops répéter 7 fois faire look up si faire zap up zap up hit up go down …" at bounding box center [689, 193] width 208 height 398
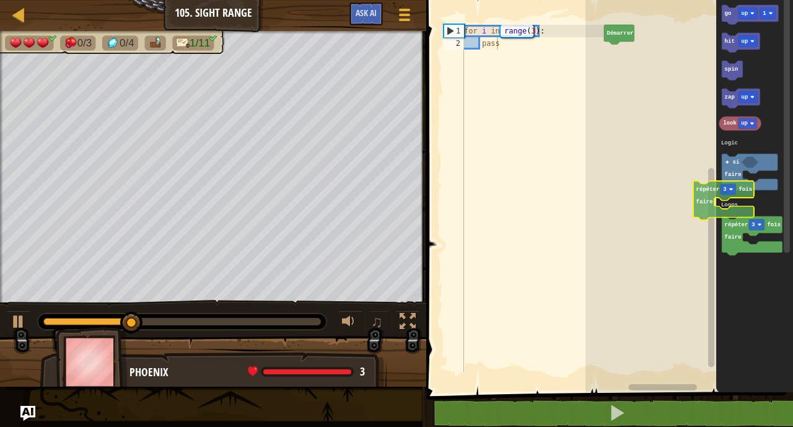
click at [782, 326] on icon "go up 1 hit up spin zap up look up répéter 3 fois faire si faire Logic Loops" at bounding box center [754, 193] width 77 height 398
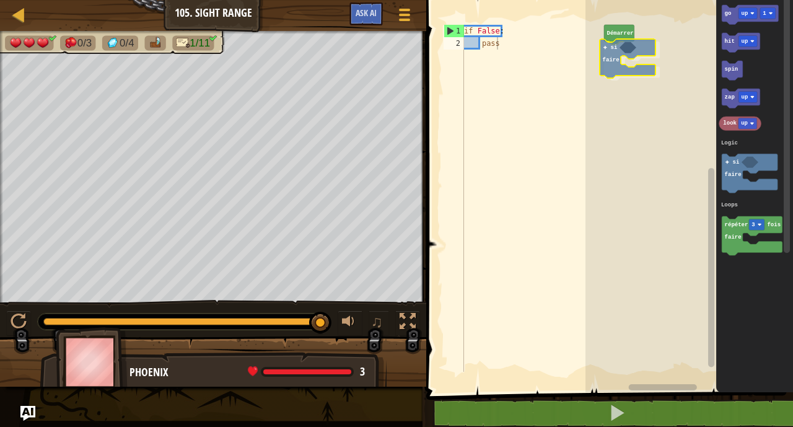
click at [607, 70] on div "Logic Loops Démarrer si faire go up 1 hit up spin zap up look up répéter 3 fois…" at bounding box center [689, 193] width 208 height 398
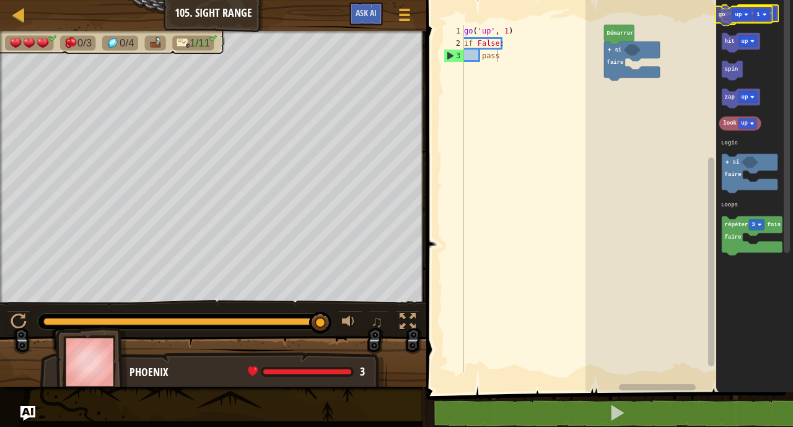
click at [722, 18] on icon "Espace de travail de Blocky" at bounding box center [750, 15] width 56 height 20
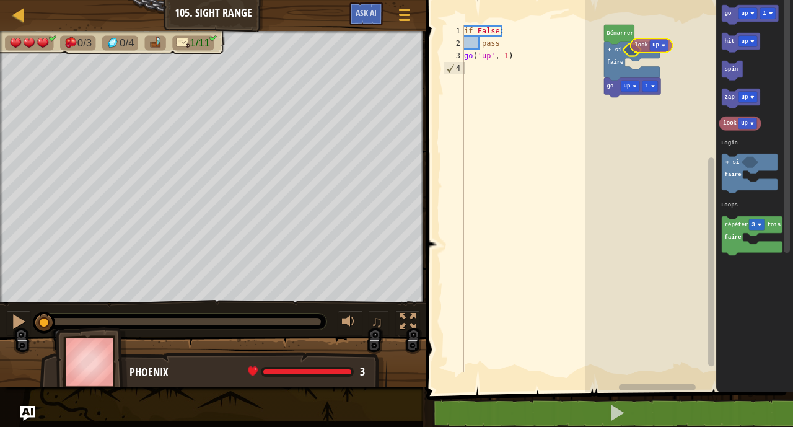
click at [639, 40] on div "Logic Loops Démarrer si faire go up 1 go up 1 hit up spin zap up look up répéte…" at bounding box center [689, 193] width 208 height 398
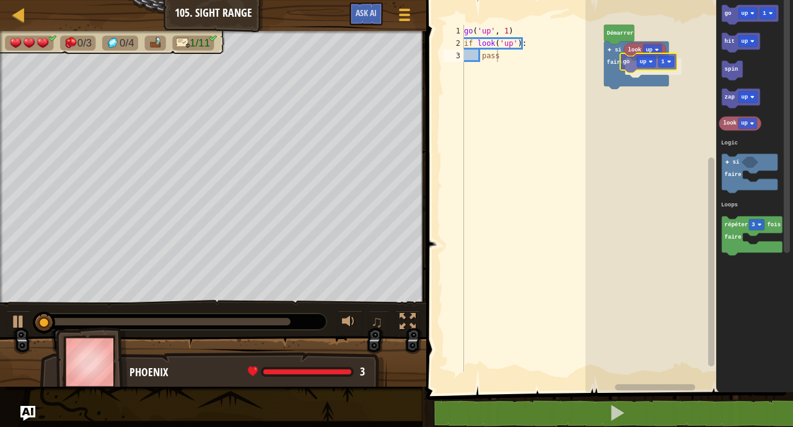
click at [628, 61] on div "Logic Loops Démarrer si faire look up go up 1 go up 1 hit up spin zap up look u…" at bounding box center [689, 193] width 208 height 398
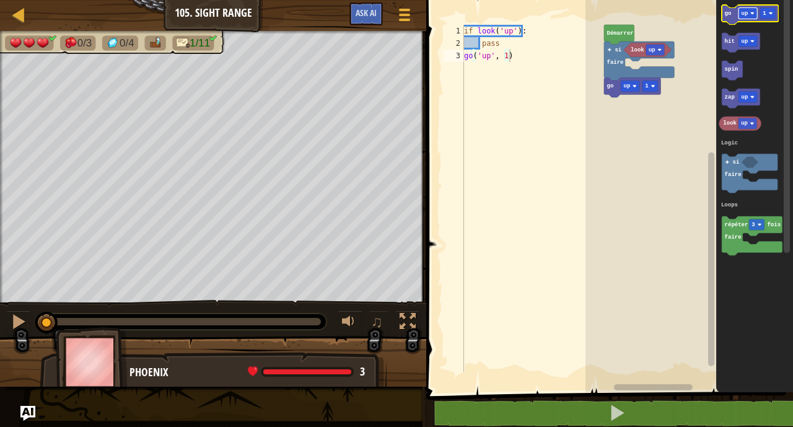
click at [749, 15] on rect "Espace de travail de Blocky" at bounding box center [748, 13] width 19 height 11
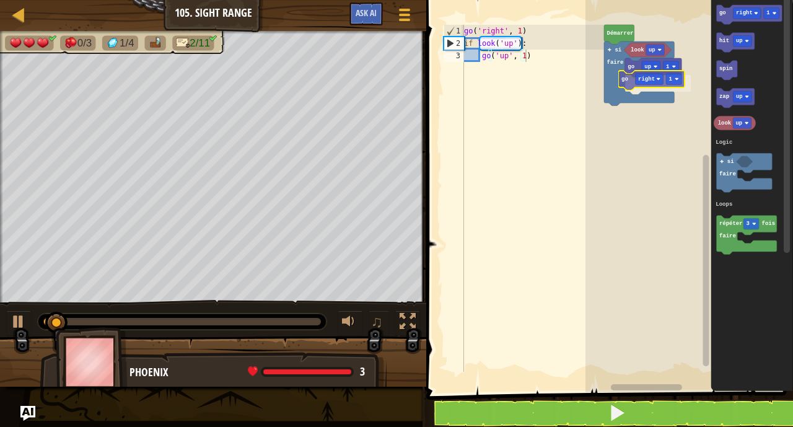
click at [631, 80] on div "Logic Loops look up si faire go up 1 go right 1 Démarrer go right 1 hit up spin…" at bounding box center [689, 193] width 208 height 398
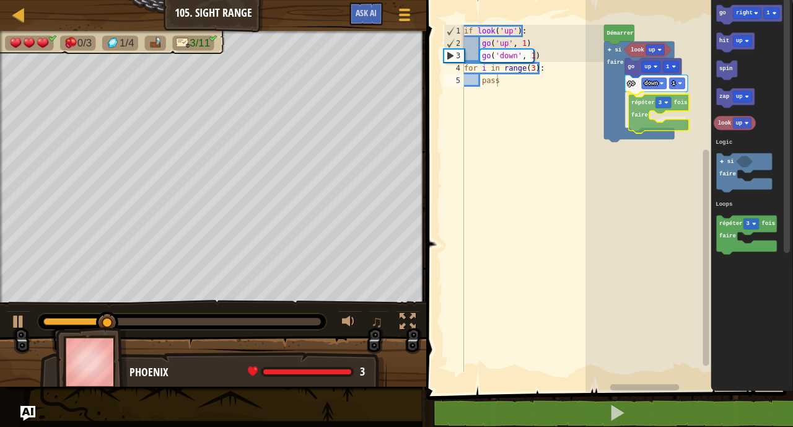
click at [647, 113] on div "Logic Loops Démarrer look up si faire go up 1 go down 1 répéter 3 fois faire go…" at bounding box center [689, 193] width 208 height 398
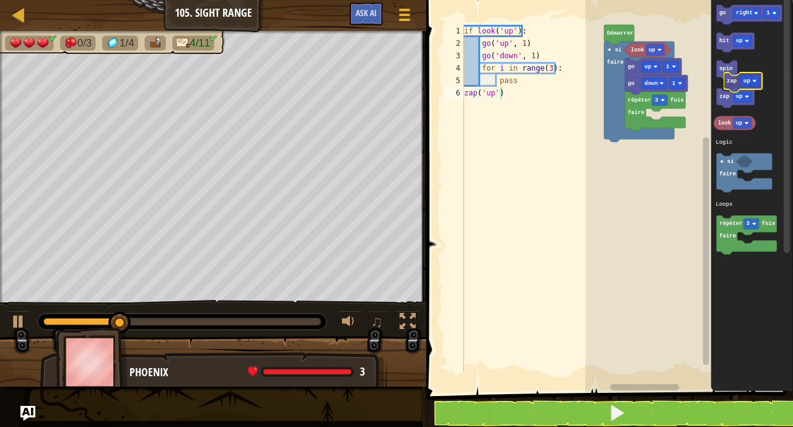
click at [732, 86] on icon "go right 1 hit up spin zap up look up répéter 3 fois faire si faire Logic Loops" at bounding box center [752, 193] width 82 height 398
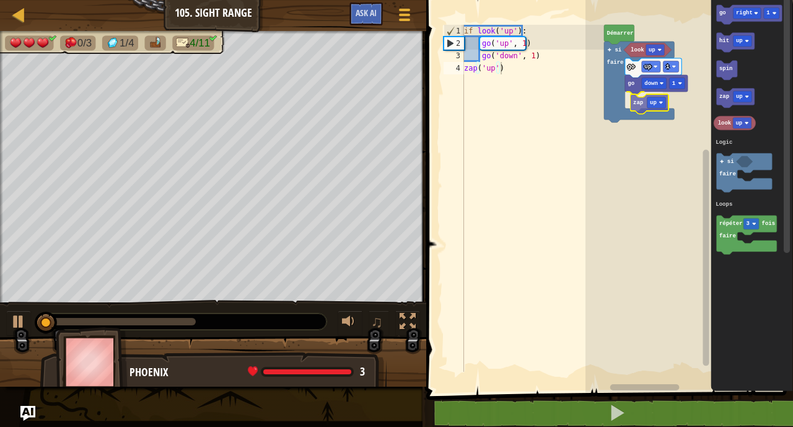
click at [642, 101] on div "Logic Loops Démarrer look up si faire go up 1 go down 1 zap up go right 1 hit u…" at bounding box center [689, 193] width 208 height 398
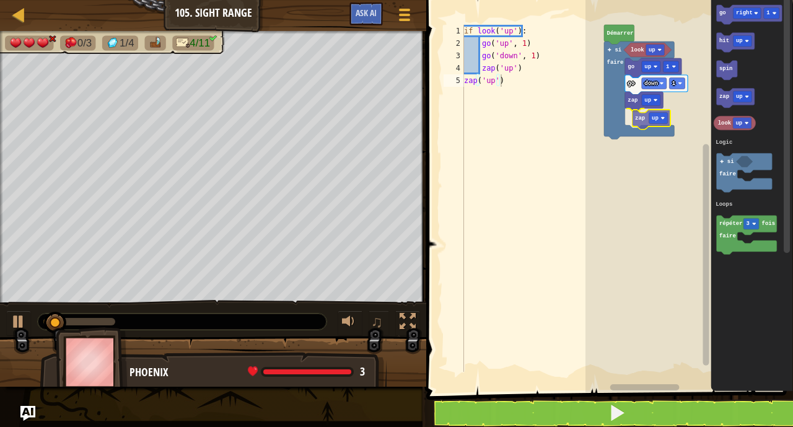
click at [639, 113] on div "Logic Loops Démarrer look up si faire go up 1 go down 1 zap up zap up go right …" at bounding box center [689, 193] width 208 height 398
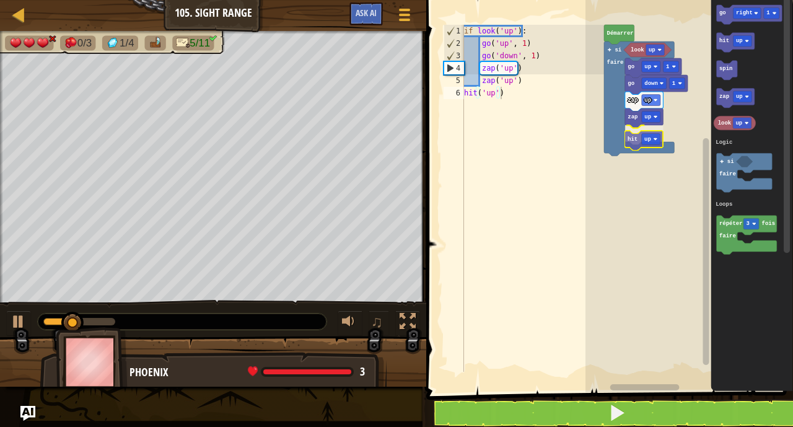
click at [633, 144] on div "Logic Loops Démarrer look up si faire go up 1 go down 1 zap up zap up hit up go…" at bounding box center [689, 193] width 208 height 398
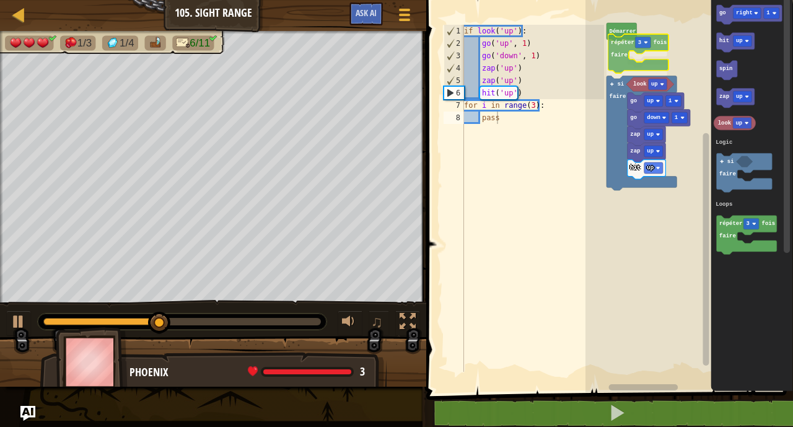
click at [625, 55] on div "Logic Loops Démarrer répéter 3 fois faire look up si faire go up 1 go down 1 za…" at bounding box center [689, 193] width 208 height 398
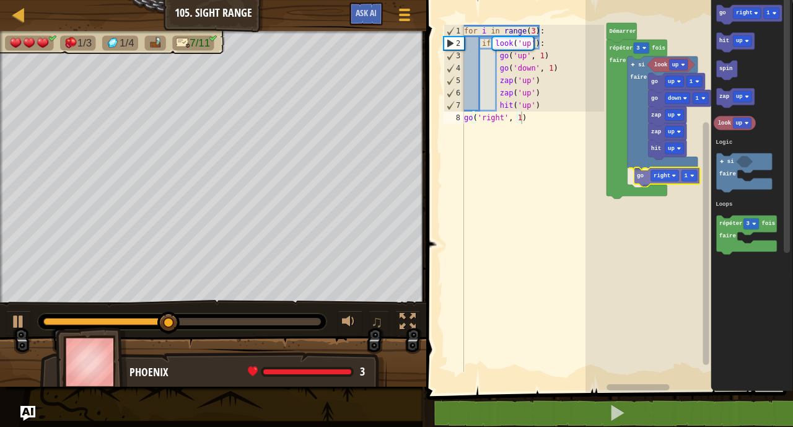
click at [642, 181] on div "Logic Loops Démarrer répéter 3 fois faire look up si faire go up 1 go down 1 za…" at bounding box center [689, 193] width 208 height 398
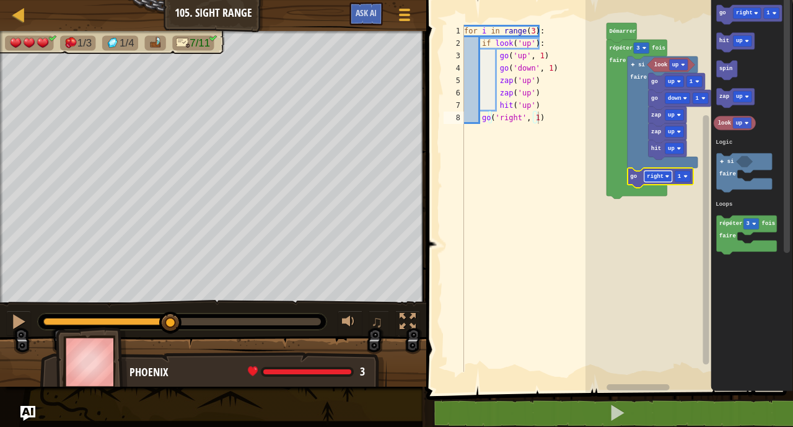
click at [657, 175] on text "right" at bounding box center [655, 176] width 17 height 6
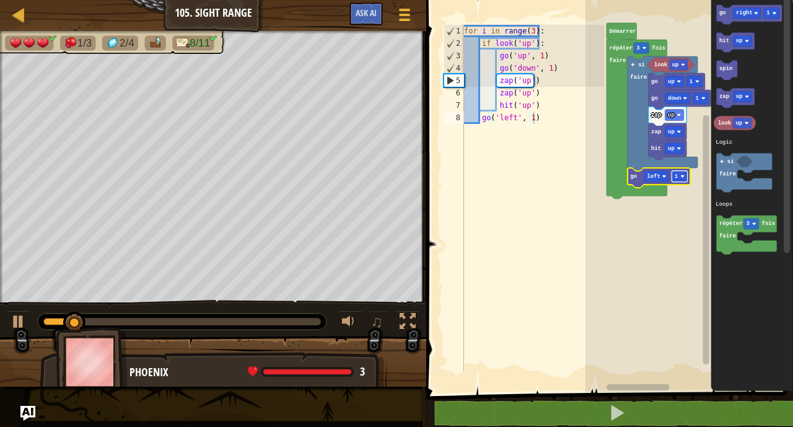
click at [679, 174] on rect "Espace de travail de Blocky" at bounding box center [679, 176] width 15 height 11
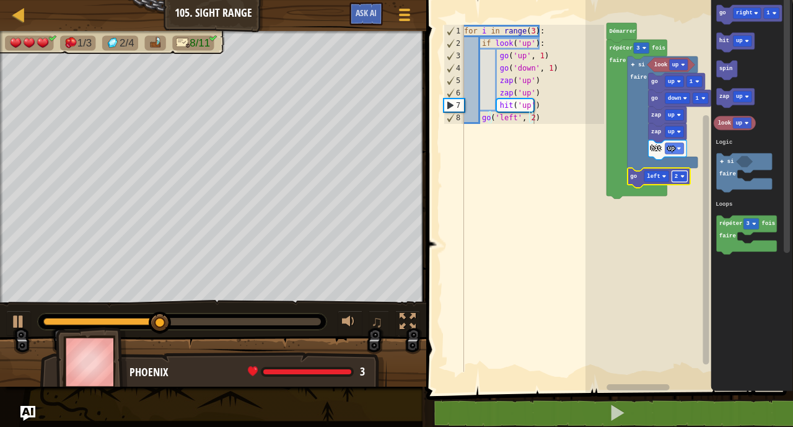
click at [675, 177] on text "2" at bounding box center [676, 176] width 3 height 6
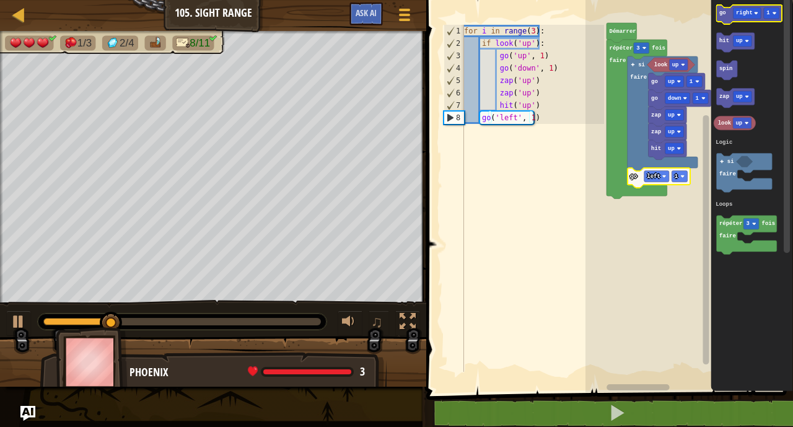
click at [722, 24] on icon "go right 1 hit up spin zap up look up répéter 3 fois faire si faire Logic Loops" at bounding box center [752, 193] width 82 height 398
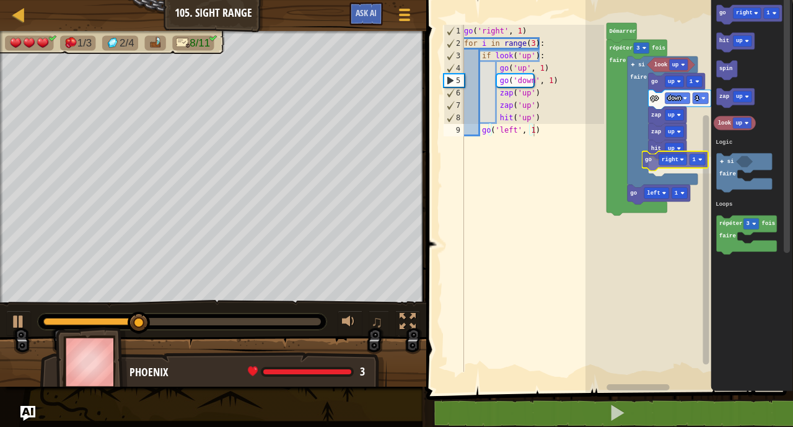
click at [647, 170] on div "Logic Loops Démarrer répéter 3 fois faire look up si faire go up 1 go down 1 za…" at bounding box center [689, 193] width 208 height 398
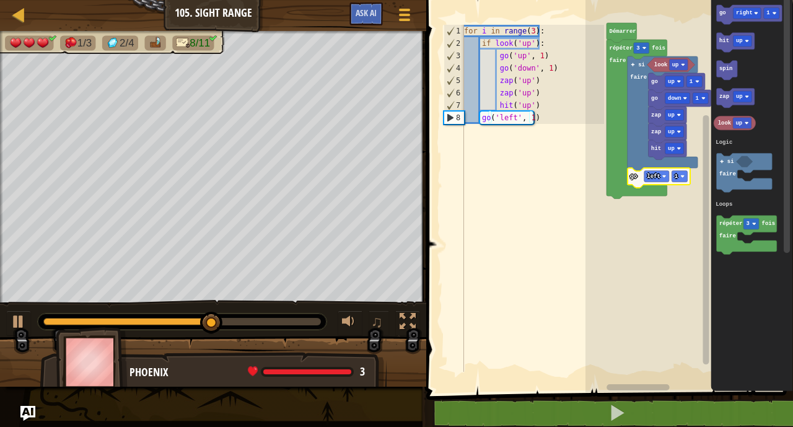
type textarea "go('left', 1)"
click at [558, 120] on div "for i in range ( 3 ) : if look ( 'up' ) : go ( 'up' , 1 ) go ( 'down' , 1 ) zap…" at bounding box center [533, 211] width 143 height 372
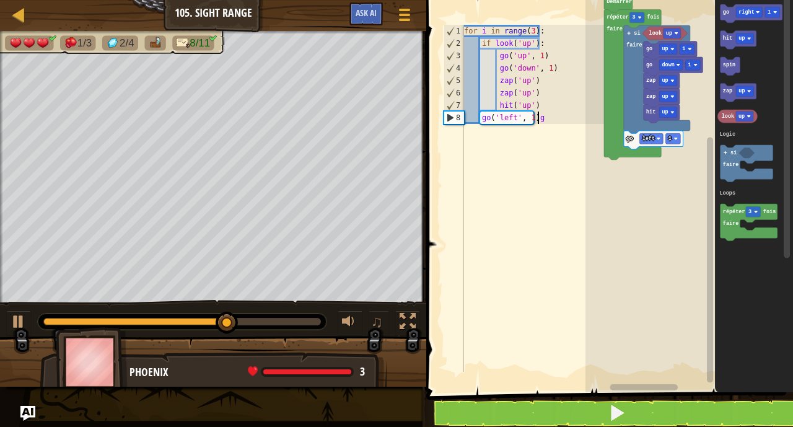
scroll to position [6, 1]
type textarea "go('left', 1)"
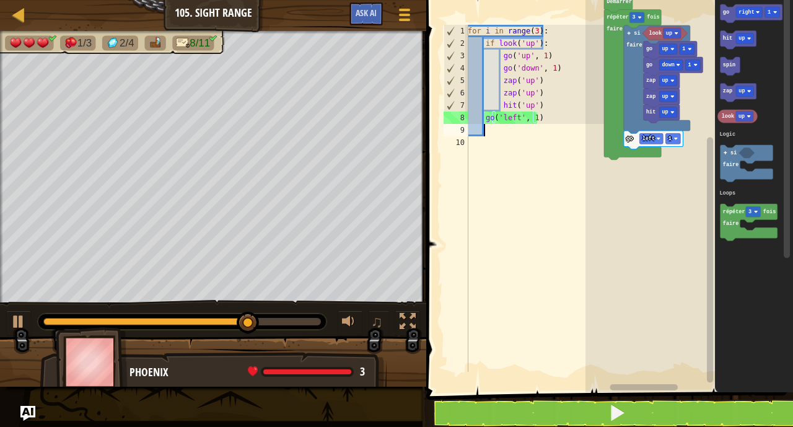
scroll to position [6, 1]
type textarea "g"
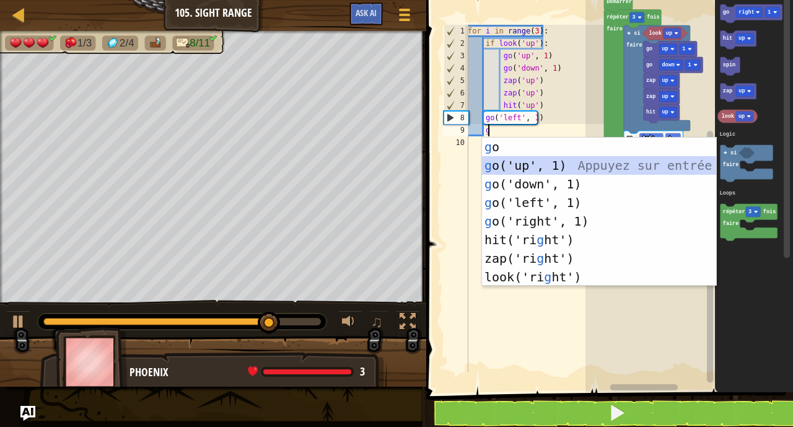
click at [545, 167] on div "g o Appuyez sur entrée g o('up', 1) Appuyez sur entrée g o('down', 1) Appuyez s…" at bounding box center [599, 231] width 234 height 186
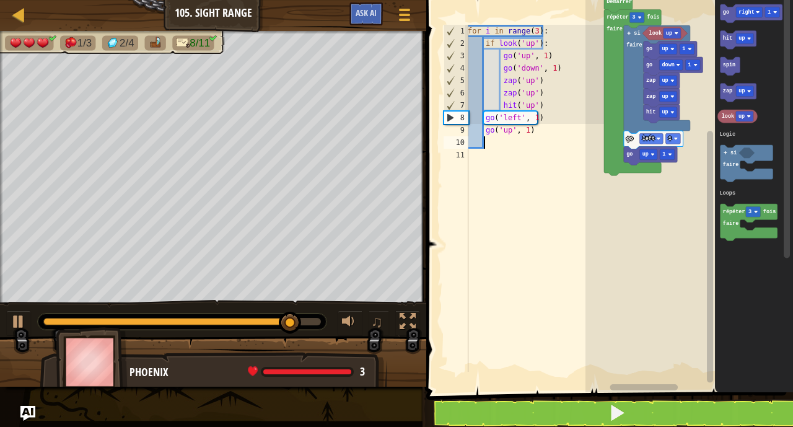
type textarea "g"
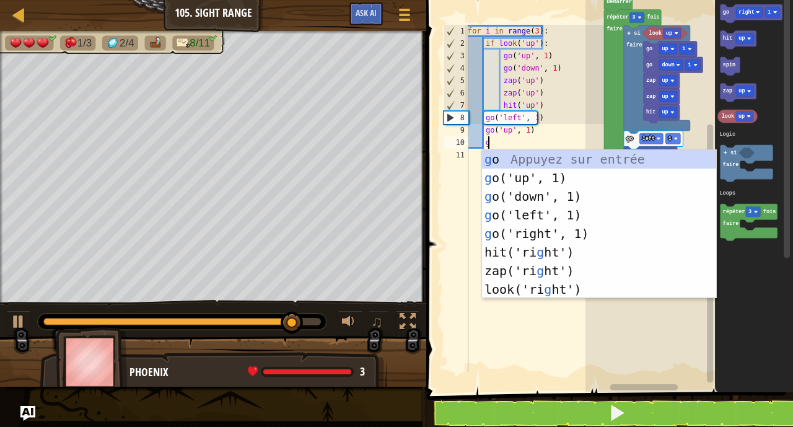
scroll to position [6, 1]
click at [531, 196] on div "g o Appuyez sur entrée g o('up', 1) Appuyez sur entrée g o('down', 1) Appuyez s…" at bounding box center [599, 243] width 234 height 186
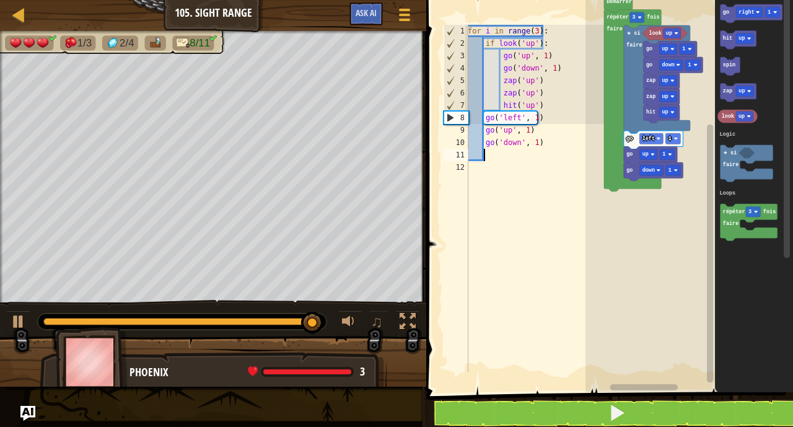
scroll to position [6, 1]
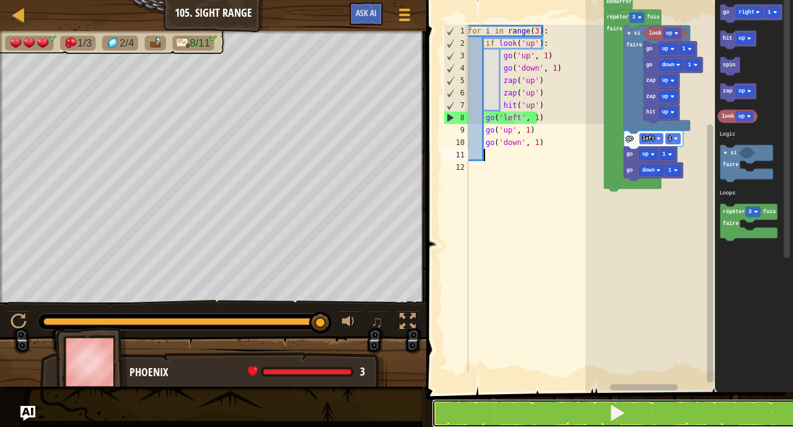
click at [500, 418] on button at bounding box center [617, 413] width 371 height 29
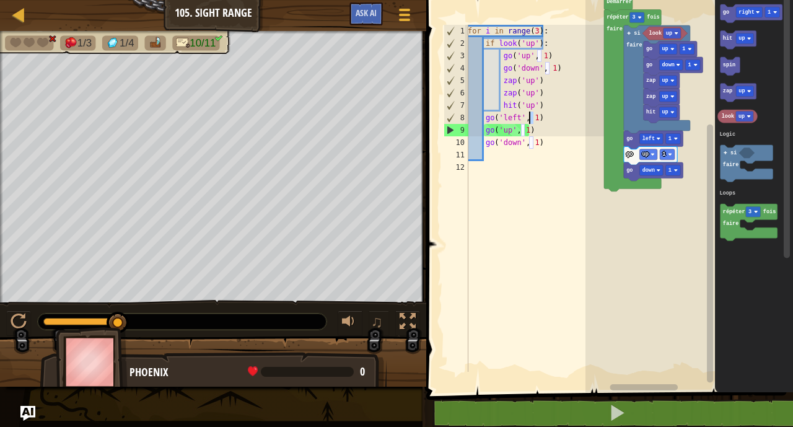
click at [529, 116] on div "for i in range ( 3 ) : if look ( 'up' ) : go ( 'up' , 1 ) go ( 'down' , 1 ) zap…" at bounding box center [534, 211] width 139 height 372
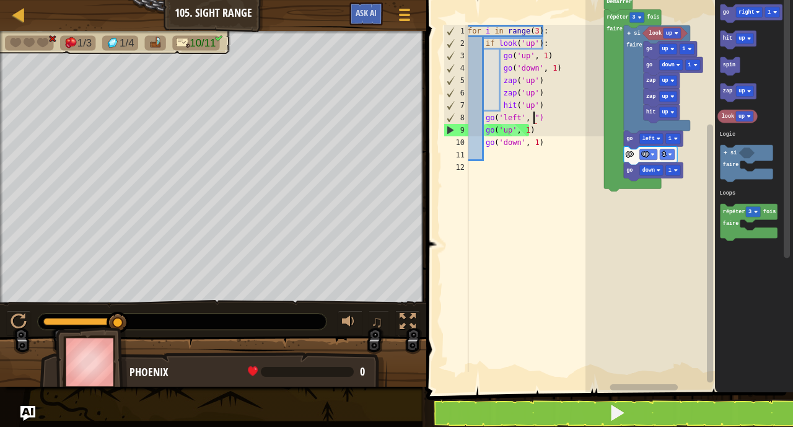
scroll to position [6, 5]
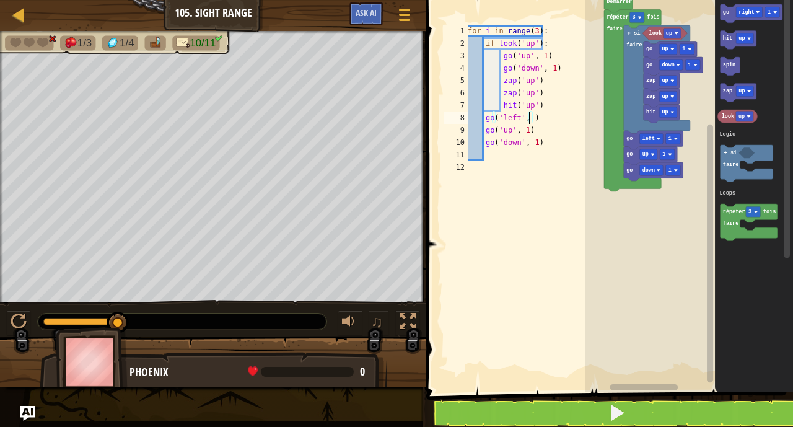
type textarea "go('left', 2)"
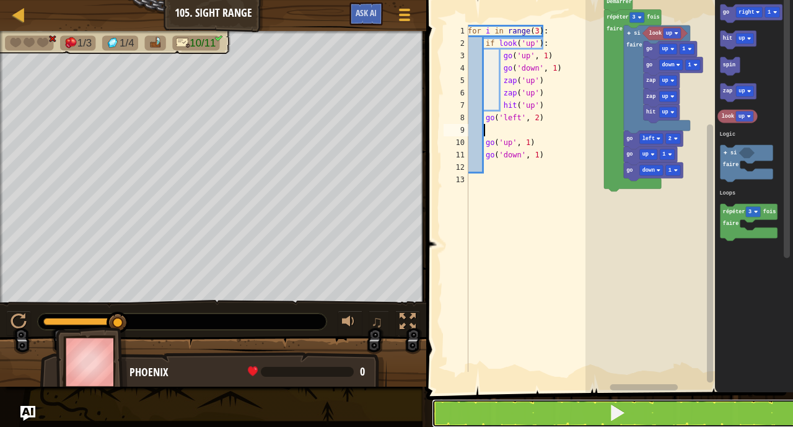
click at [503, 401] on button at bounding box center [617, 413] width 371 height 29
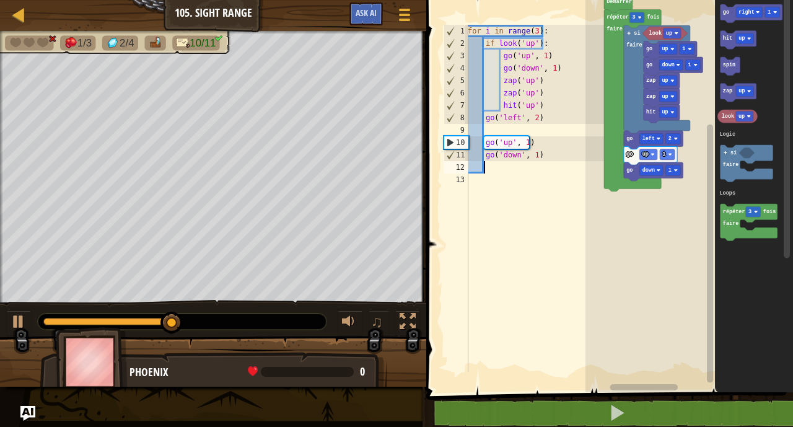
click at [506, 168] on div "for i in range ( 3 ) : if look ( 'up' ) : go ( 'up' , 1 ) go ( 'down' , 1 ) zap…" at bounding box center [534, 211] width 139 height 372
type textarea "G"
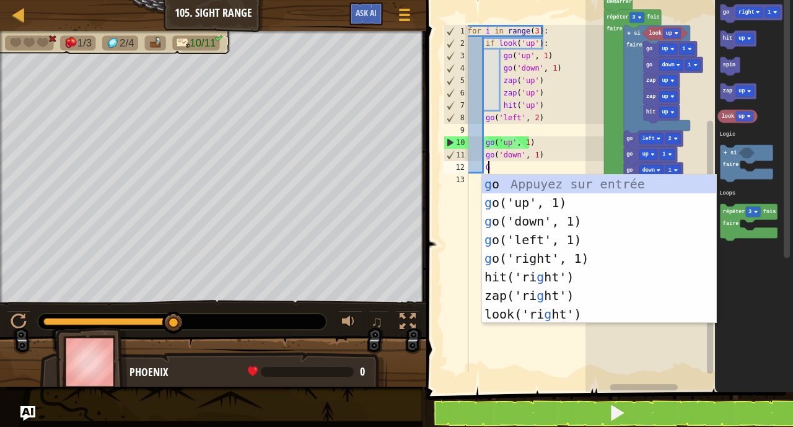
scroll to position [6, 1]
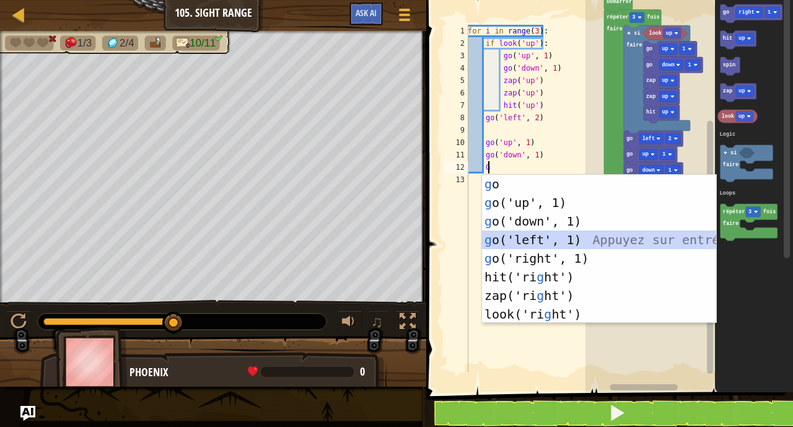
click at [543, 243] on div "g o Appuyez sur entrée g o('up', 1) Appuyez sur entrée g o('down', 1) Appuyez s…" at bounding box center [599, 268] width 234 height 186
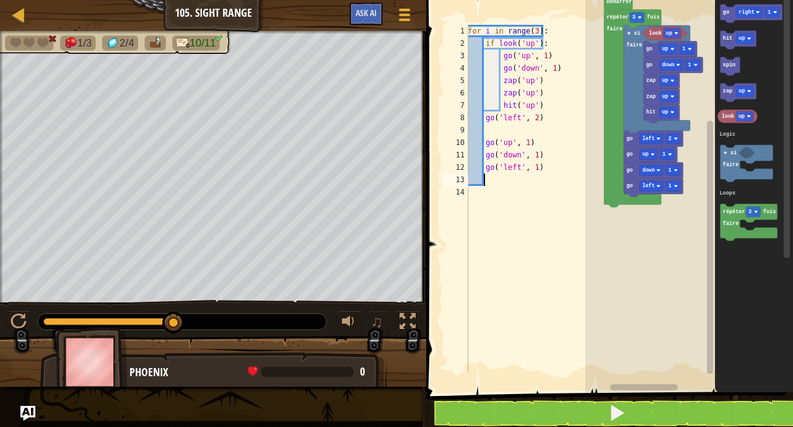
scroll to position [6, 1]
type textarea "G"
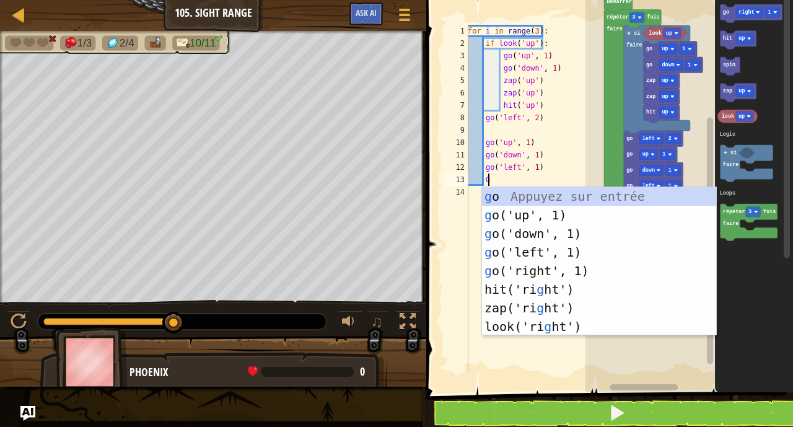
scroll to position [6, 1]
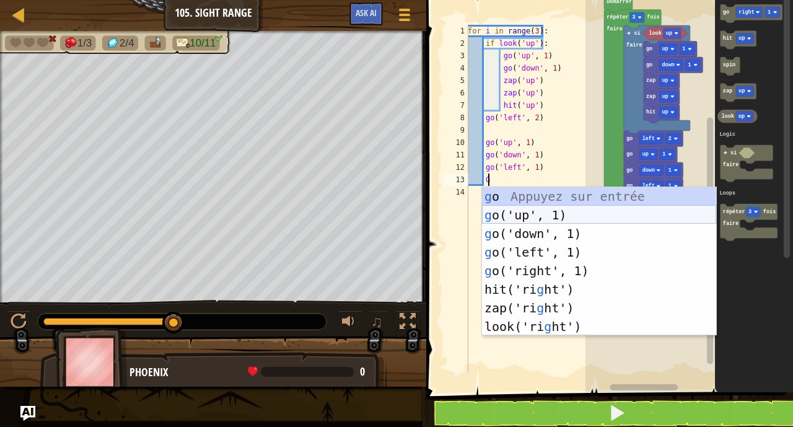
click at [528, 216] on div "g o Appuyez sur entrée g o('up', 1) Appuyez sur entrée g o('down', 1) Appuyez s…" at bounding box center [599, 280] width 234 height 186
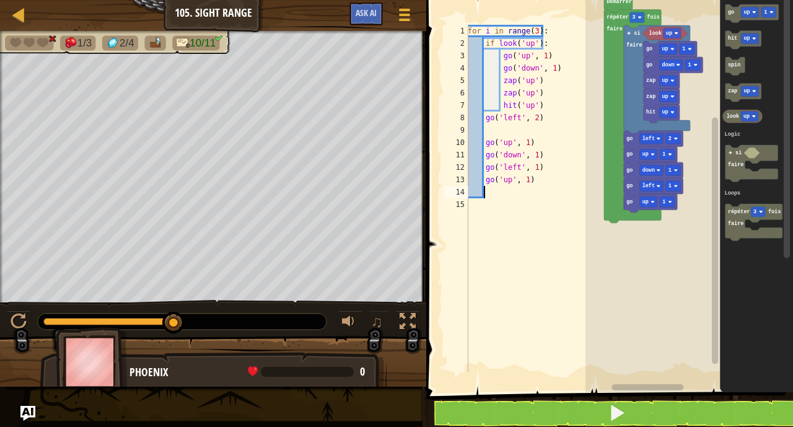
scroll to position [6, 1]
drag, startPoint x: 173, startPoint y: 319, endPoint x: 400, endPoint y: 342, distance: 228.5
click at [535, 136] on div "for i in range ( 3 ) : if look ( 'up' ) : go ( 'up' , 1 ) go ( 'down' , 1 ) zap…" at bounding box center [534, 211] width 139 height 372
type textarea "go('up', 1)"
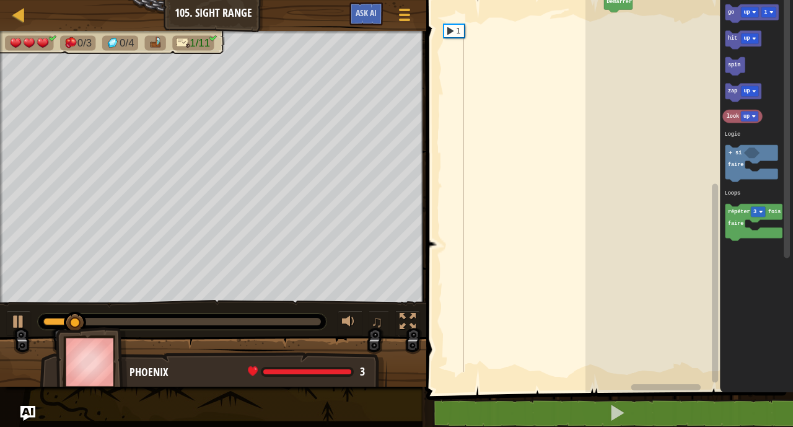
click at [782, 141] on icon "Espace de travail de Blocky" at bounding box center [756, 193] width 73 height 398
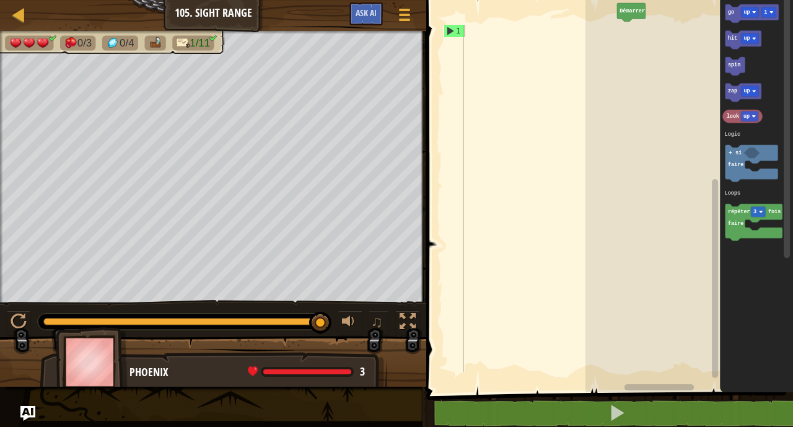
click at [613, 28] on rect "Espace de travail de Blocky" at bounding box center [689, 193] width 208 height 398
click at [462, 35] on div "1" at bounding box center [454, 31] width 20 height 12
click at [442, 28] on div "1 ההההההההההההההההההההההההההההההההההההההההההההההההההההההההההההההההההההההההההההה…" at bounding box center [608, 218] width 371 height 424
click at [454, 29] on div "1" at bounding box center [454, 31] width 20 height 12
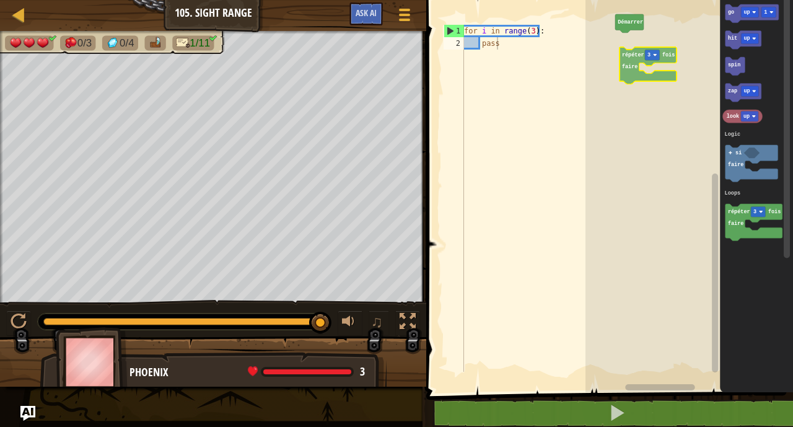
click at [646, 71] on div "Logic Loops Démarrer go up 1 hit up spin zap up look up si faire répéter 3 fois…" at bounding box center [689, 193] width 208 height 398
drag, startPoint x: 458, startPoint y: 39, endPoint x: 590, endPoint y: 18, distance: 133.6
click at [568, 33] on div "pass 1 2 for i in range ( 3 ) : pass הההההההההההההההההההההההההההההההההההההההההה…" at bounding box center [522, 198] width 163 height 347
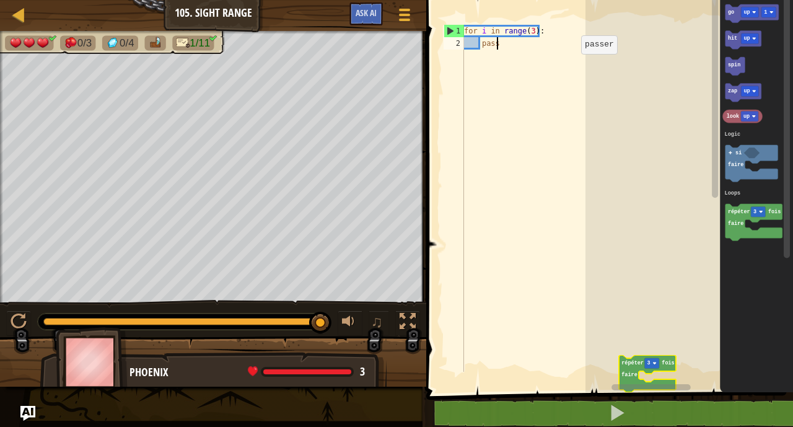
drag, startPoint x: 452, startPoint y: 34, endPoint x: 593, endPoint y: 91, distance: 151.8
click at [593, 91] on div "pass 1 2 for i in range ( 3 ) : pass הההההההההההההההההההההההההההההההההההההההההה…" at bounding box center [608, 218] width 371 height 424
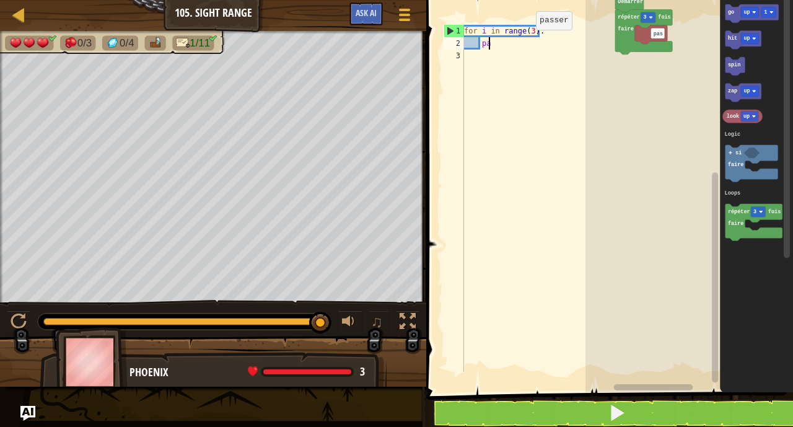
type textarea "p"
type textarea "f"
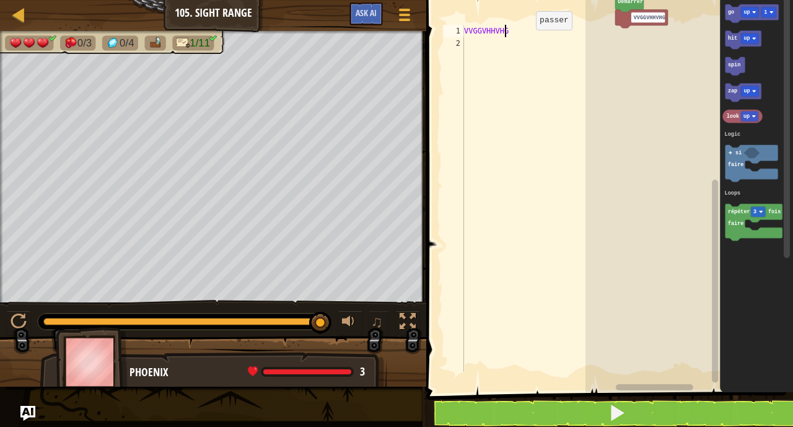
scroll to position [6, 1]
type textarea "V"
type textarea "L"
type textarea "SHGFG YTGGYGGHHYGJ"
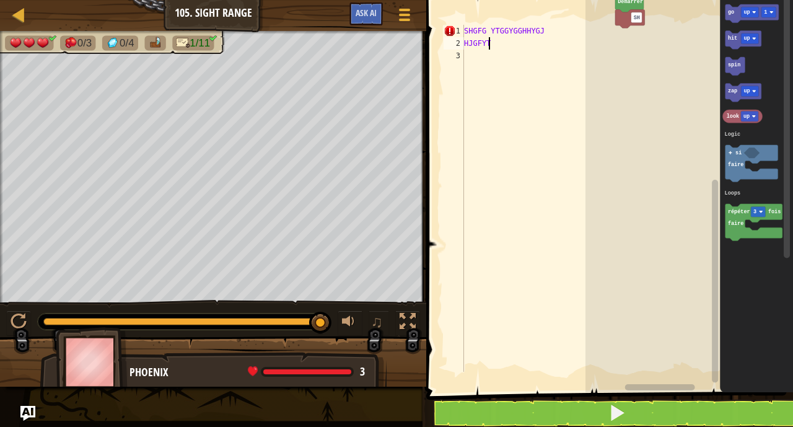
type textarea "HJGFYTTY"
type textarea "HDGTFTS"
type textarea "GDFTETE"
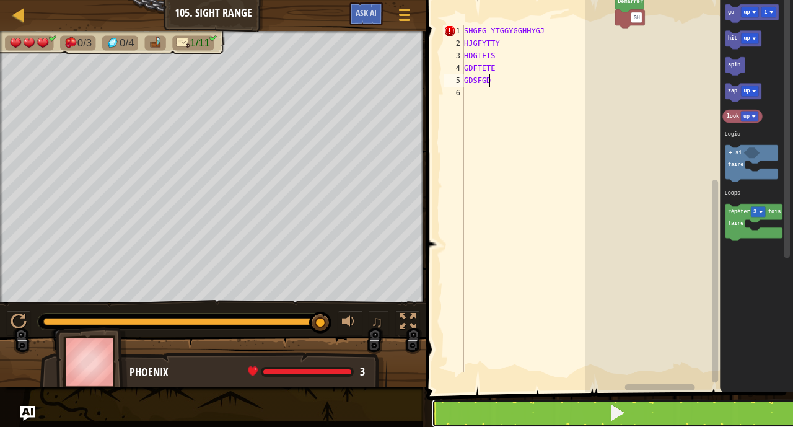
click at [533, 407] on button at bounding box center [617, 413] width 371 height 29
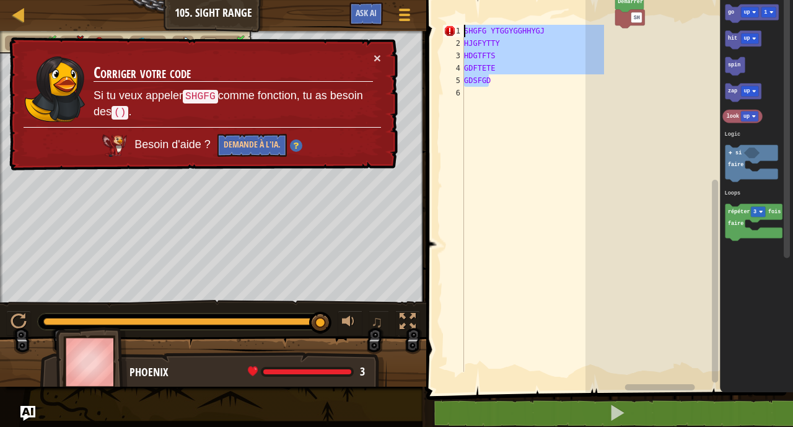
drag, startPoint x: 503, startPoint y: 79, endPoint x: 467, endPoint y: -6, distance: 92.2
click at [467, 0] on html "Carte Junior 105. Sight Range Menu du jeu Ask AI 1 הההההההההההההההההההההההההההה…" at bounding box center [396, 0] width 793 height 0
type textarea "SHGFG YTGGYGGHHYGJ HJGFYTTY"
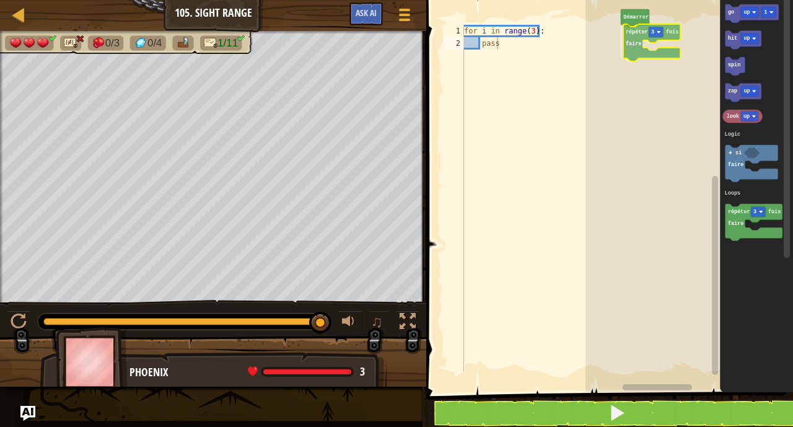
click at [646, 45] on div "Logic Loops Démarrer répéter 3 fois faire go up 1 hit up spin zap up look up ré…" at bounding box center [689, 193] width 208 height 398
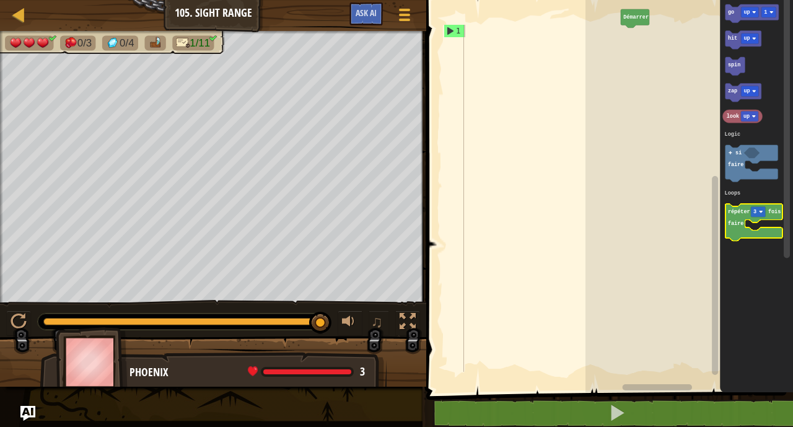
click at [777, 216] on icon "Espace de travail de Blocky" at bounding box center [754, 222] width 57 height 37
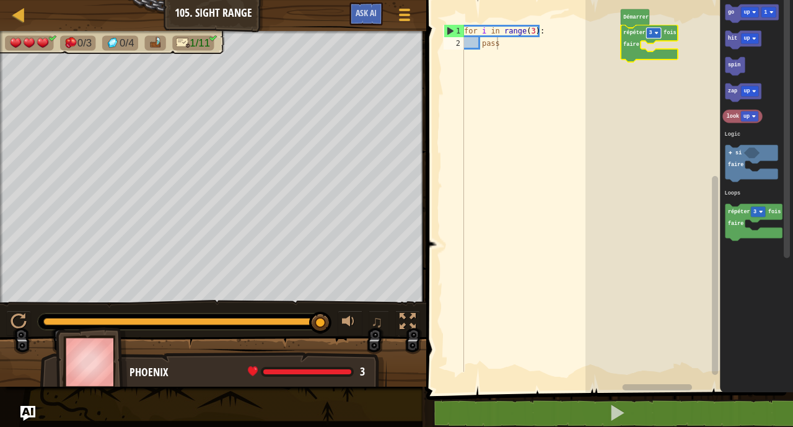
click at [654, 36] on rect "Espace de travail de Blocky" at bounding box center [653, 33] width 15 height 11
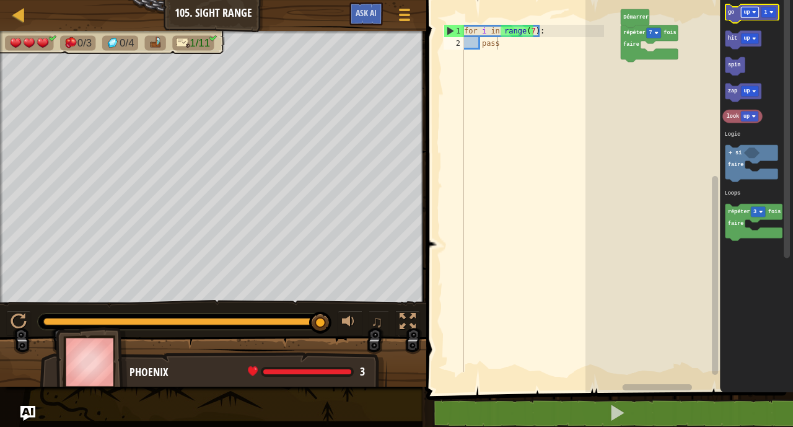
click at [753, 12] on image "Espace de travail de Blocky" at bounding box center [754, 13] width 4 height 4
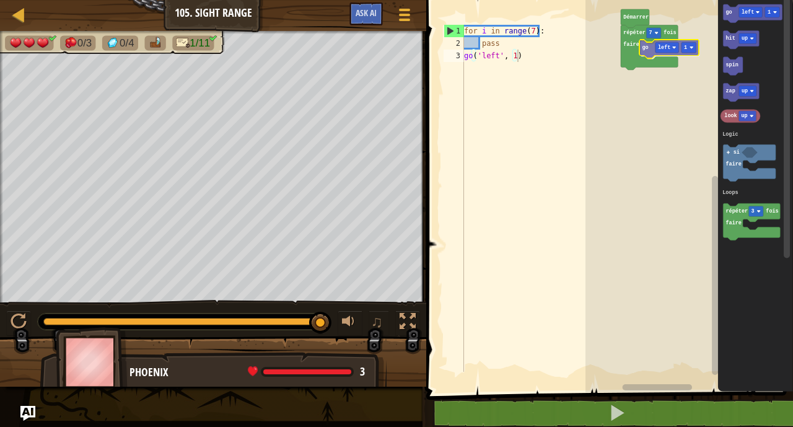
click at [651, 46] on div "Logic Loops Démarrer répéter 7 fois faire go left 1 go left 1 hit up spin zap u…" at bounding box center [689, 193] width 208 height 398
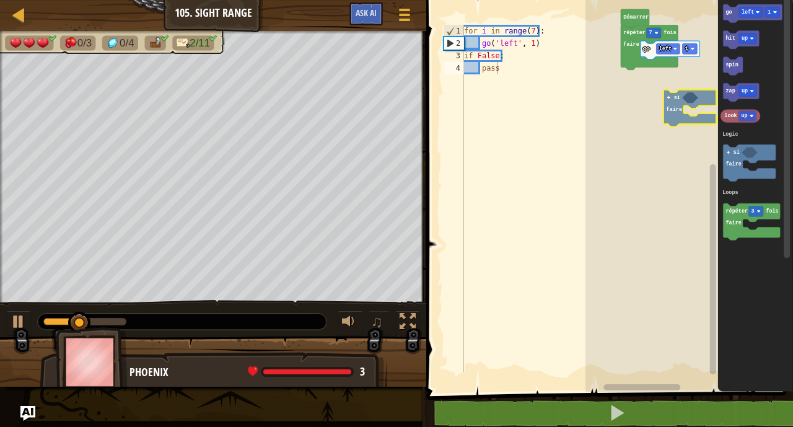
click at [674, 100] on div "Logic Loops Démarrer répéter 7 fois faire go left 1 go left 1 hit up spin zap u…" at bounding box center [689, 193] width 208 height 398
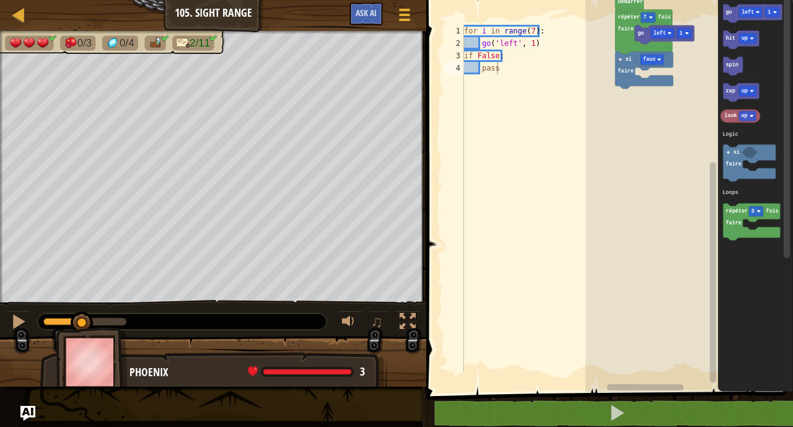
click at [667, 92] on rect "Espace de travail de Blocky" at bounding box center [689, 193] width 208 height 398
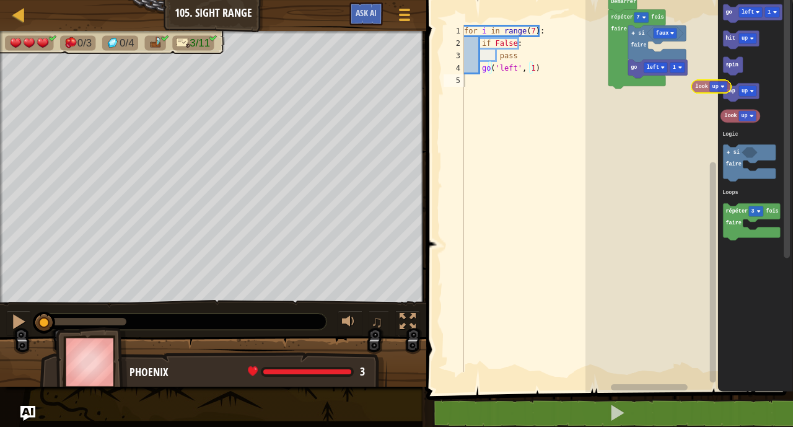
click at [698, 88] on div "Logic Loops répéter 7 fois faire faux si faire go left 1 Démarrer go left 1 hit…" at bounding box center [689, 193] width 208 height 398
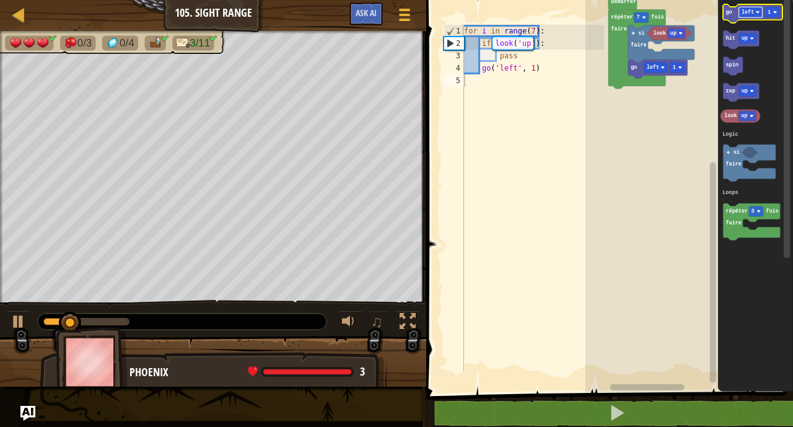
click at [747, 16] on rect "Espace de travail de Blocky" at bounding box center [751, 12] width 24 height 11
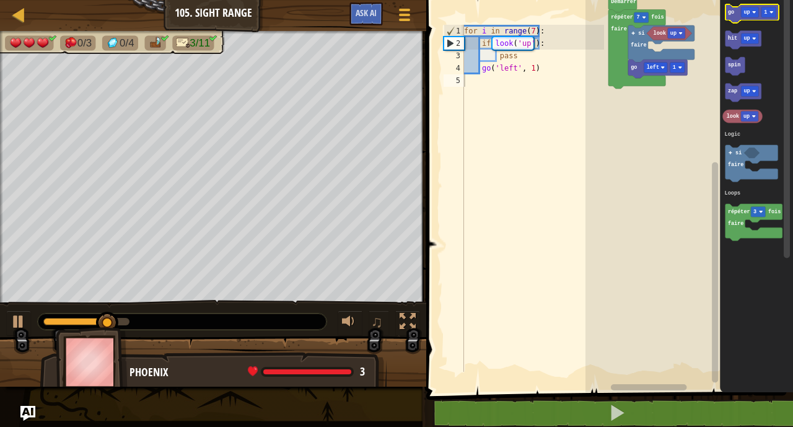
click at [733, 12] on text "go" at bounding box center [731, 12] width 6 height 6
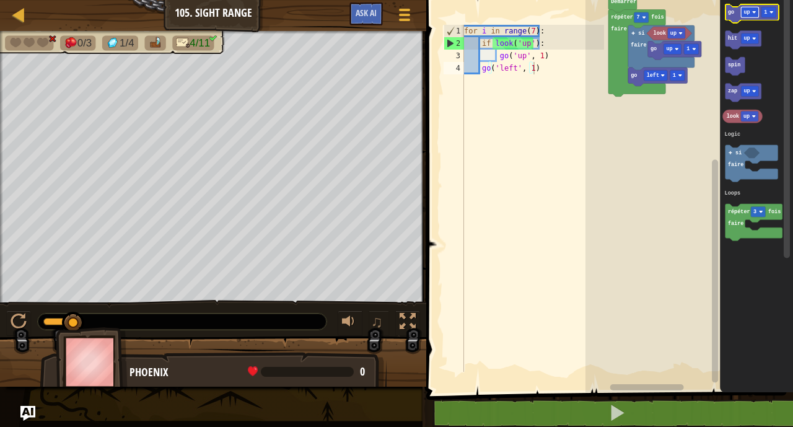
click at [754, 9] on rect "Espace de travail de Blocky" at bounding box center [749, 12] width 17 height 11
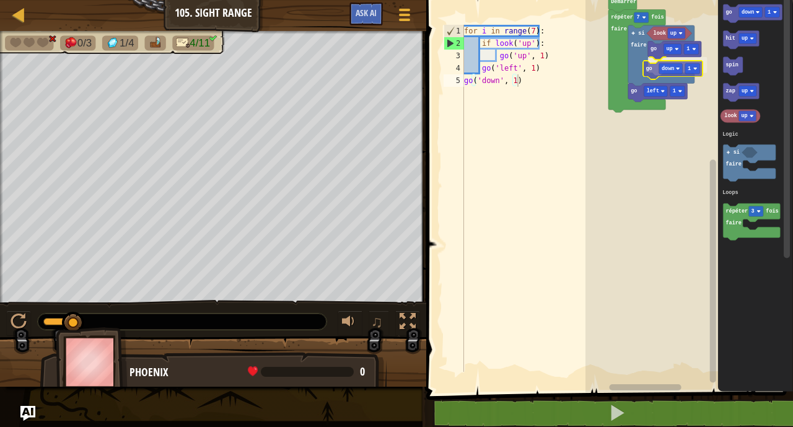
click at [653, 76] on div "Logic Loops look up si faire go up 1 go down 1 go left 1 répéter 7 fois faire D…" at bounding box center [689, 193] width 208 height 398
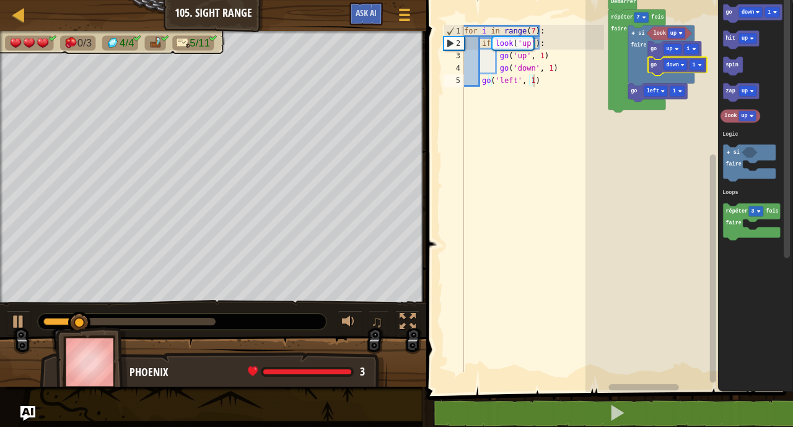
click at [652, 162] on rect "Espace de travail de Blocky" at bounding box center [689, 193] width 208 height 398
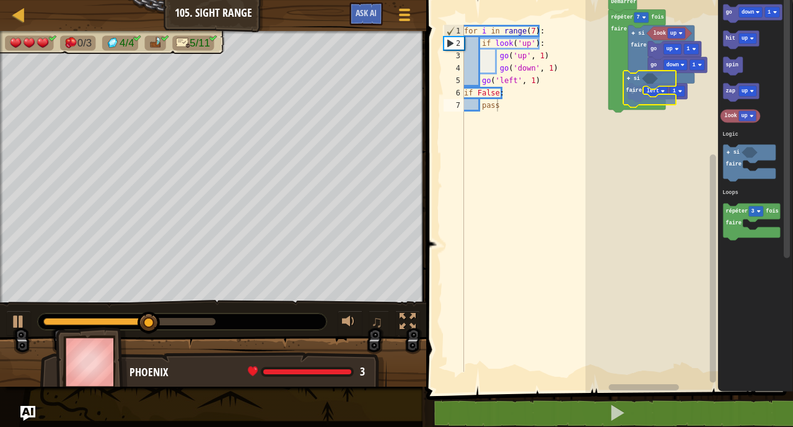
click at [622, 71] on div "Logic Loops look up si faire go up 1 go down 1 go left 1 répéter 7 fois faire D…" at bounding box center [689, 193] width 208 height 398
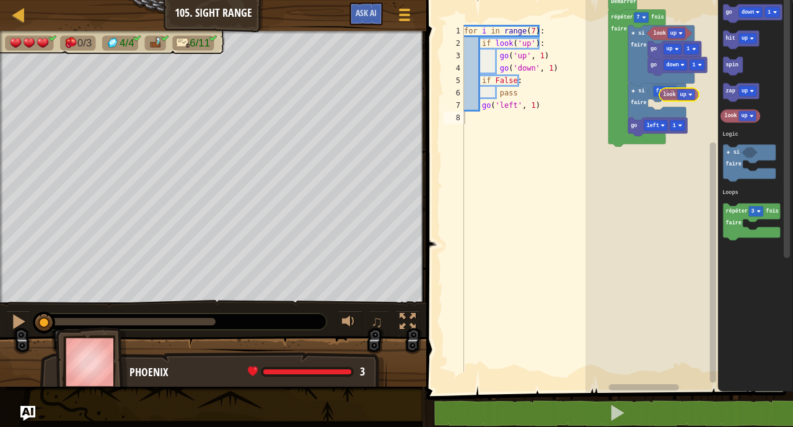
click at [661, 92] on div "Logic Loops look up go down 1 go up 1 si faire faux si faire go left 1 répéter …" at bounding box center [689, 193] width 208 height 398
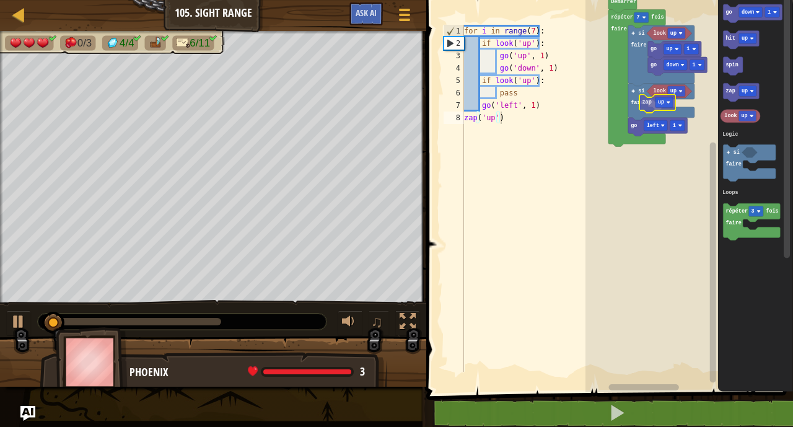
click at [637, 100] on div "Logic Loops look up go down 1 go up 1 look up go left 1 si faire si faire répét…" at bounding box center [689, 193] width 208 height 398
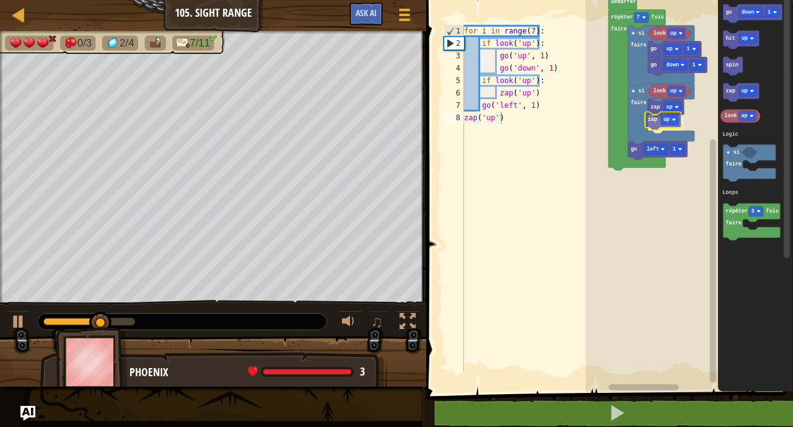
click at [654, 117] on div "Logic Loops look up go down 1 go up 1 look up go left 1 si faire zap up zap up …" at bounding box center [689, 193] width 208 height 398
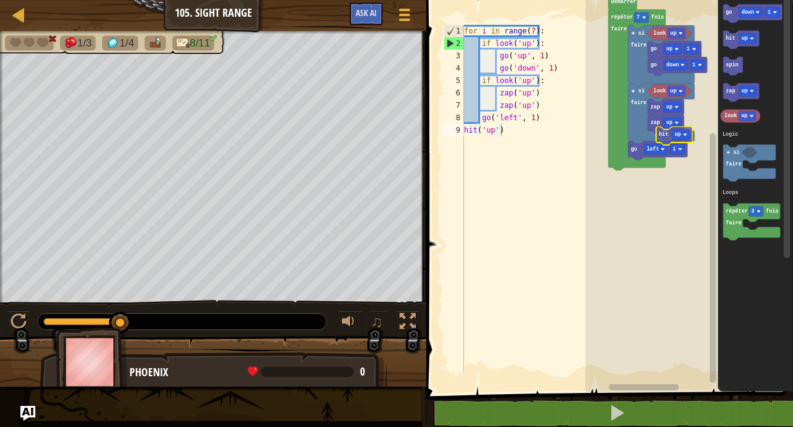
click at [664, 144] on div "Logic Loops look up go down 1 go up 1 look up si faire zap up zap up go left 1 …" at bounding box center [689, 193] width 208 height 398
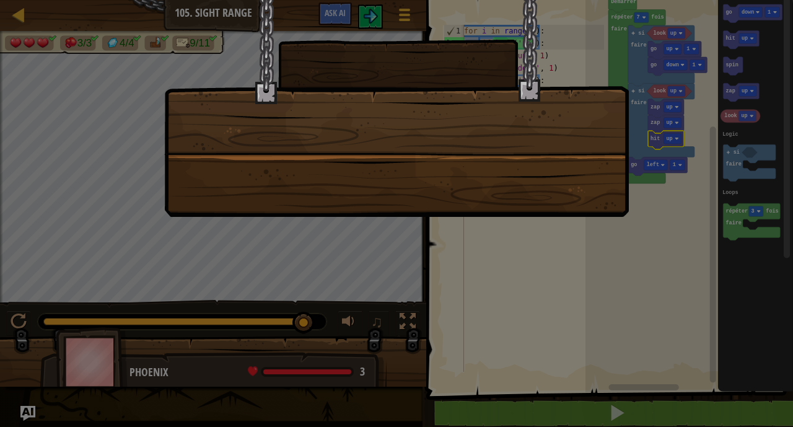
drag, startPoint x: 187, startPoint y: 324, endPoint x: 304, endPoint y: 327, distance: 116.5
click at [304, 1] on body "Carte Junior 105. Sight Range Menu du jeu Ask AI 1 הההההההההההההההההההההההההההה…" at bounding box center [396, 0] width 793 height 1
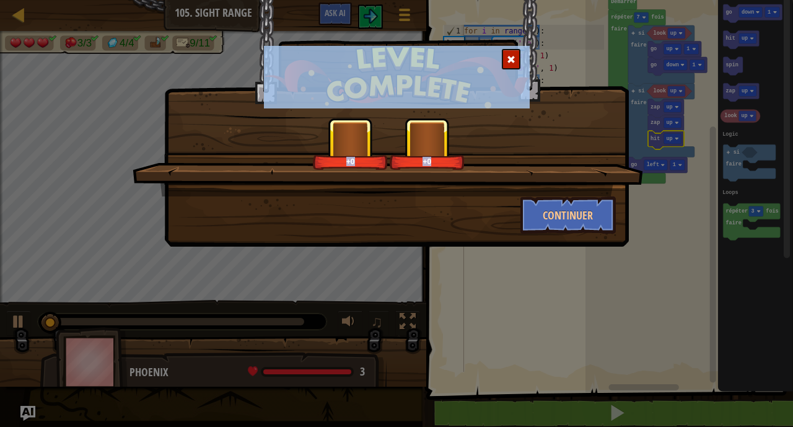
drag, startPoint x: 304, startPoint y: 327, endPoint x: 473, endPoint y: 227, distance: 196.9
click at [473, 227] on div "+0 +0 Continuer" at bounding box center [396, 213] width 793 height 427
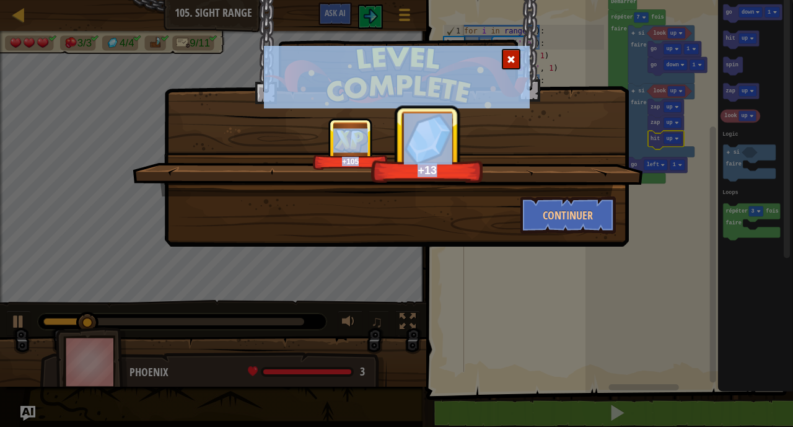
click at [515, 51] on div at bounding box center [511, 59] width 19 height 20
click at [512, 54] on div at bounding box center [511, 59] width 19 height 20
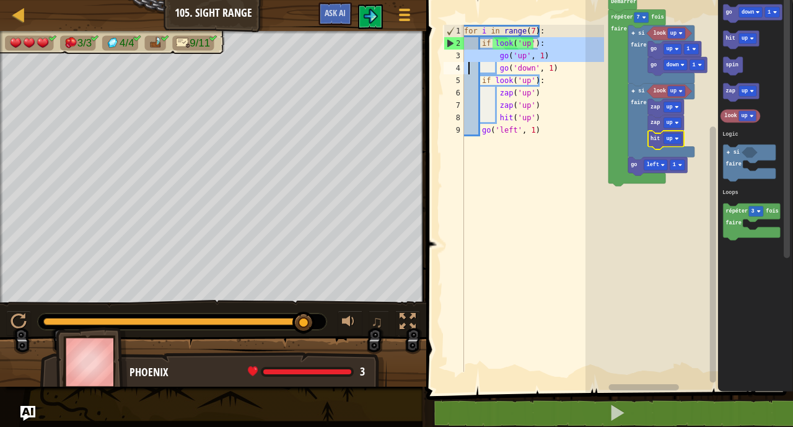
drag, startPoint x: 559, startPoint y: 38, endPoint x: 468, endPoint y: 74, distance: 97.9
click at [468, 74] on div "for i in range ( 7 ) : if look ( 'up' ) : go ( 'up' , 1 ) go ( 'down' , 1 ) if …" at bounding box center [533, 211] width 143 height 372
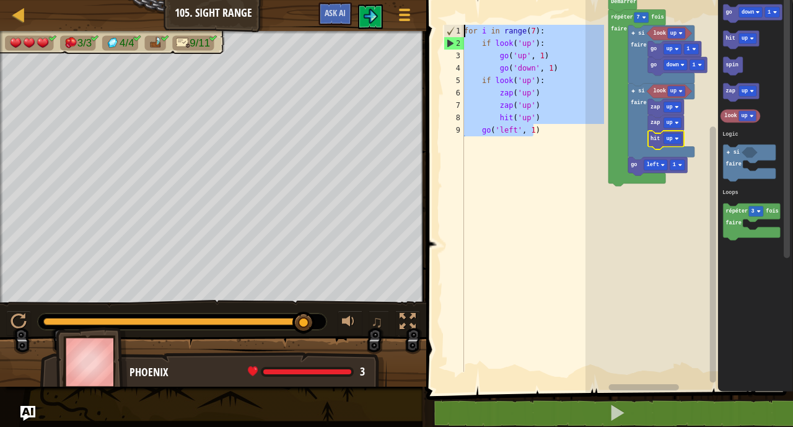
drag, startPoint x: 543, startPoint y: 128, endPoint x: 463, endPoint y: 37, distance: 120.8
click at [463, 37] on div "go('up', 1) go('down', 1) 1 2 3 4 5 6 7 8 9 for i in range ( 7 ) : if look ( 'u…" at bounding box center [522, 198] width 163 height 347
click at [496, 66] on div "for i in range ( 7 ) : if look ( 'up' ) : go ( 'up' , 1 ) go ( 'down' , 1 ) if …" at bounding box center [533, 198] width 143 height 347
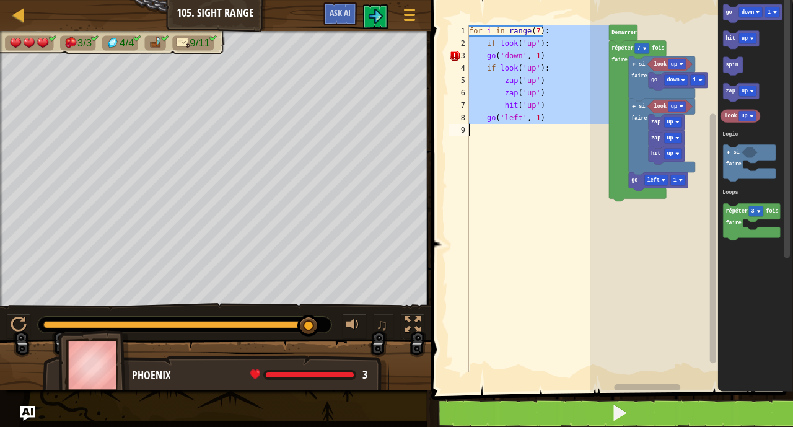
drag, startPoint x: 553, startPoint y: 35, endPoint x: 565, endPoint y: 134, distance: 99.9
click at [565, 134] on div "for i in range ( 7 ) : if look ( 'up' ) : go ( 'down' , 1 ) if look ( 'up' ) : …" at bounding box center [538, 211] width 143 height 372
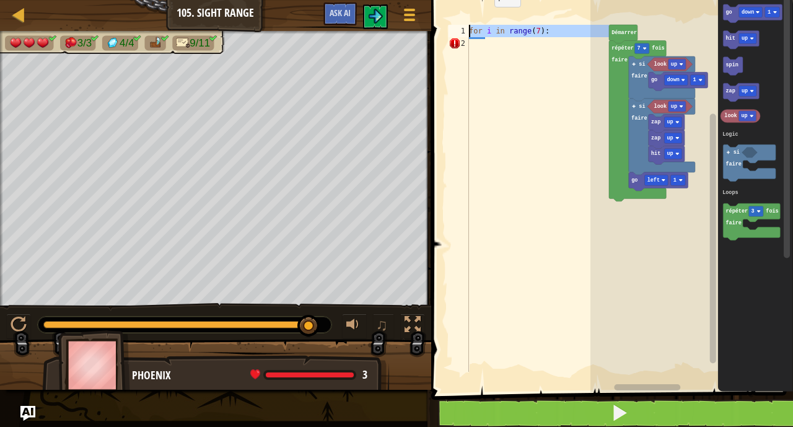
drag, startPoint x: 561, startPoint y: 38, endPoint x: 465, endPoint y: 20, distance: 97.7
click at [465, 20] on div "for i in range(7): 1 2 for i in range ( 7 ) : ההההההההההההההההההההההההההההההההה…" at bounding box center [611, 218] width 366 height 424
type textarea "for i in range(7):"
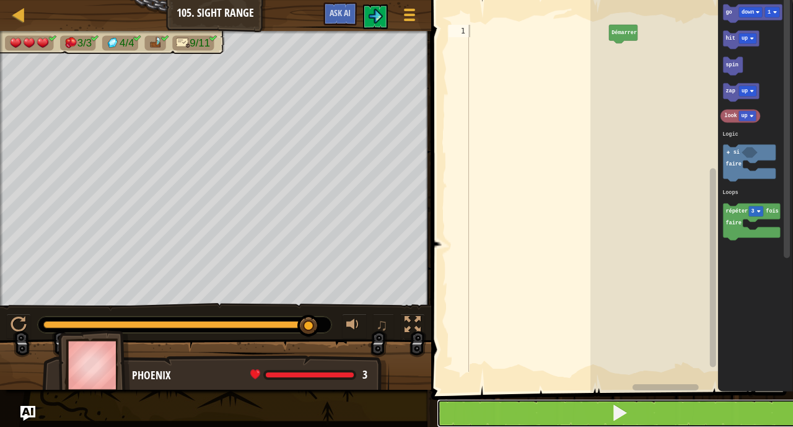
drag, startPoint x: 558, startPoint y: 61, endPoint x: 549, endPoint y: 413, distance: 352.0
click at [549, 413] on button at bounding box center [620, 413] width 366 height 29
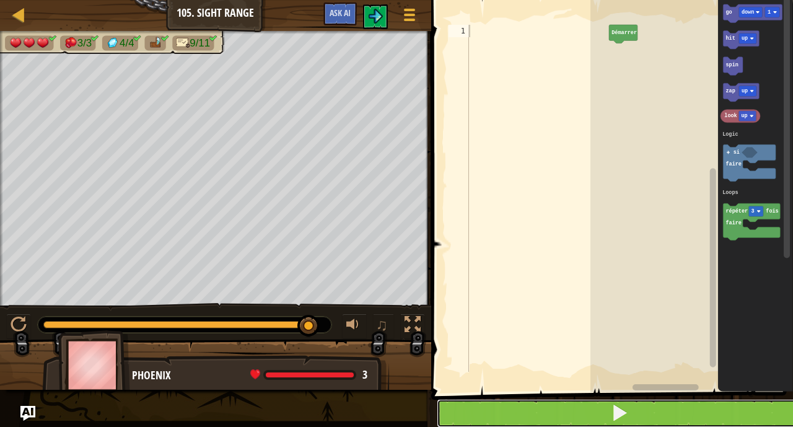
click at [549, 413] on button at bounding box center [620, 413] width 366 height 29
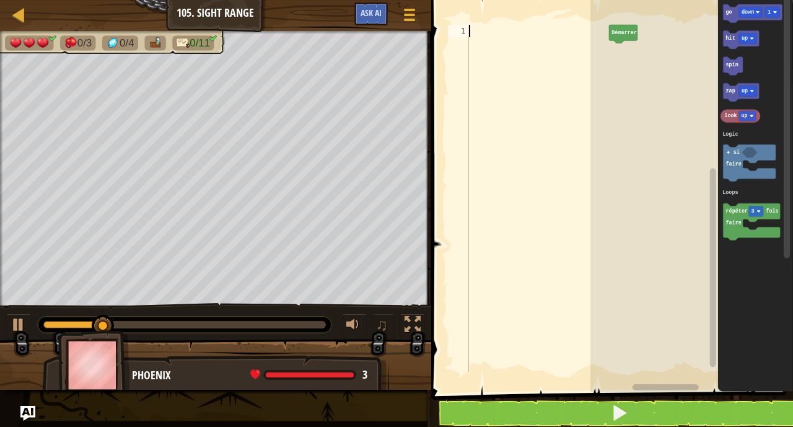
paste textarea "go('left', 1)"
type textarea "go('left', 1)"
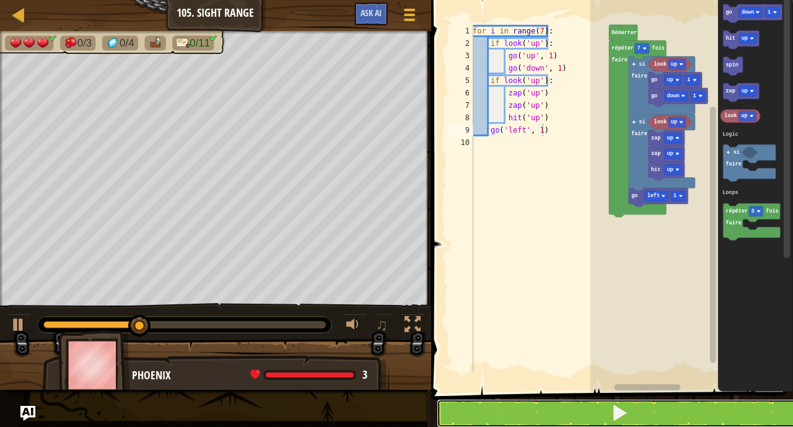
click at [578, 401] on button at bounding box center [620, 413] width 366 height 29
click at [577, 406] on button at bounding box center [620, 413] width 366 height 29
click at [491, 400] on button at bounding box center [620, 413] width 366 height 29
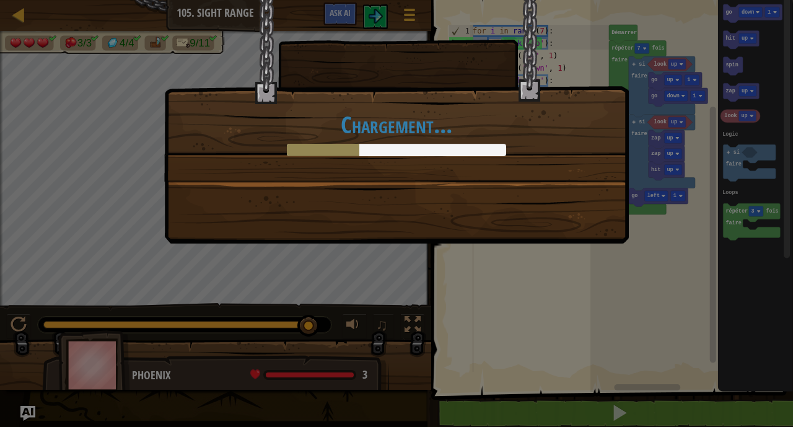
drag, startPoint x: 50, startPoint y: 325, endPoint x: 546, endPoint y: 318, distance: 496.3
click at [546, 1] on body "Carte Junior 105. Sight Range Menu du jeu Ask AI 1 הההההההההההההההההההההההההההה…" at bounding box center [396, 0] width 793 height 1
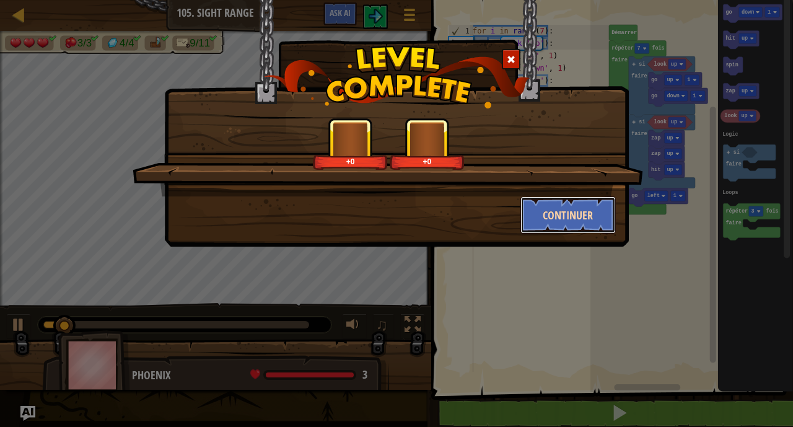
click at [556, 216] on button "Continuer" at bounding box center [568, 214] width 96 height 37
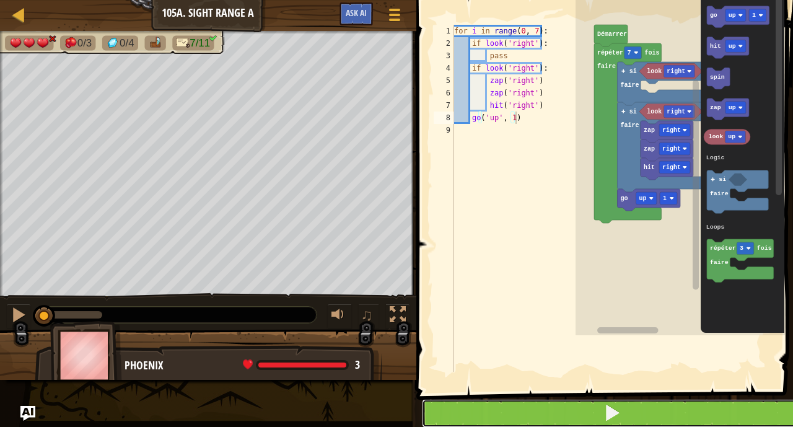
click at [620, 403] on button at bounding box center [612, 413] width 380 height 29
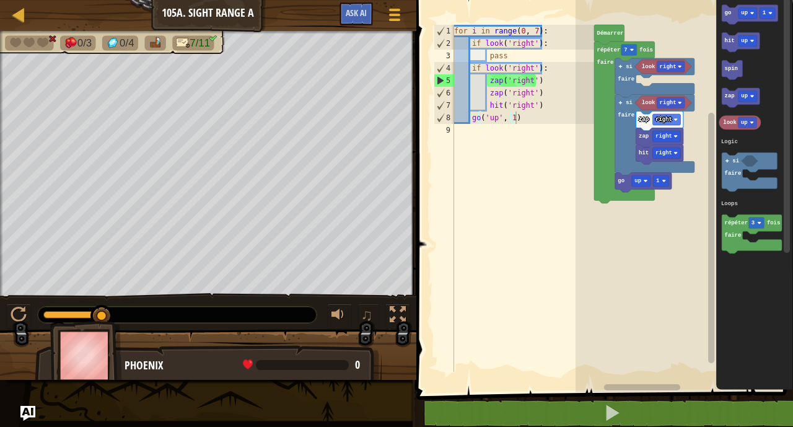
click at [78, 276] on div "0/3 0/4 7/11 ♫ Phoenix 0 x: 22 y: 22 No target action: die" at bounding box center [396, 205] width 793 height 349
click at [20, 318] on div at bounding box center [19, 315] width 16 height 16
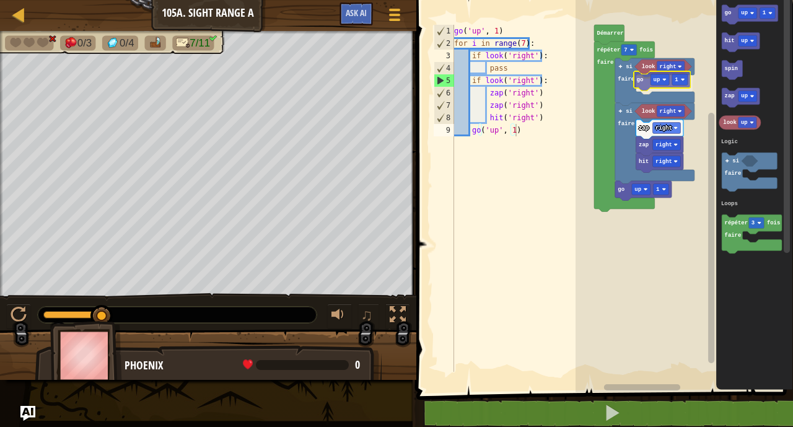
click at [636, 78] on div "Logic Loops look right look right hit right zap right zap right go up 1 si fair…" at bounding box center [684, 193] width 217 height 398
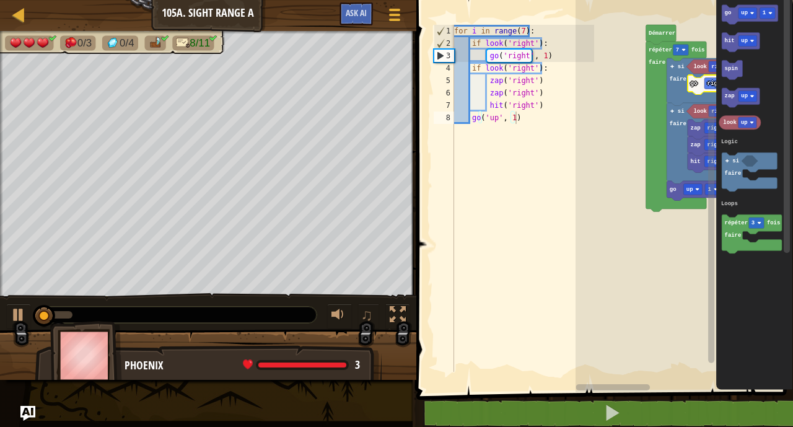
click at [558, 64] on div "for i in range ( 7 ) : if look ( 'right' ) : go ( 'right' , 1 ) if look ( 'righ…" at bounding box center [523, 211] width 143 height 372
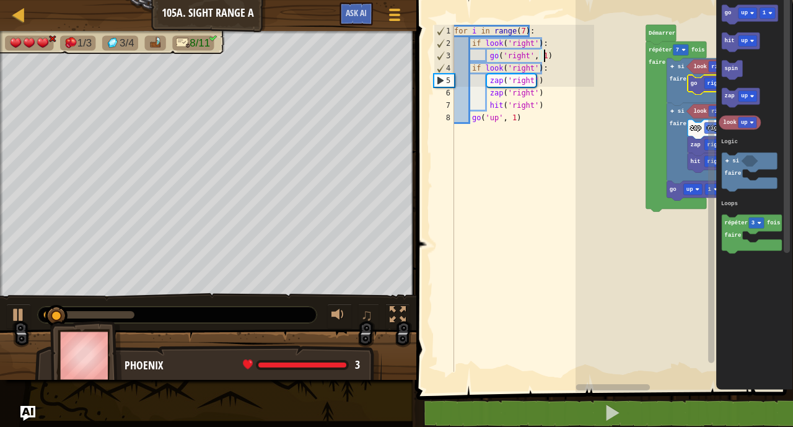
click at [556, 59] on div "for i in range ( 7 ) : if look ( 'right' ) : go ( 'right' , 1 ) if look ( 'righ…" at bounding box center [523, 211] width 143 height 372
type textarea "go('right', 1)"
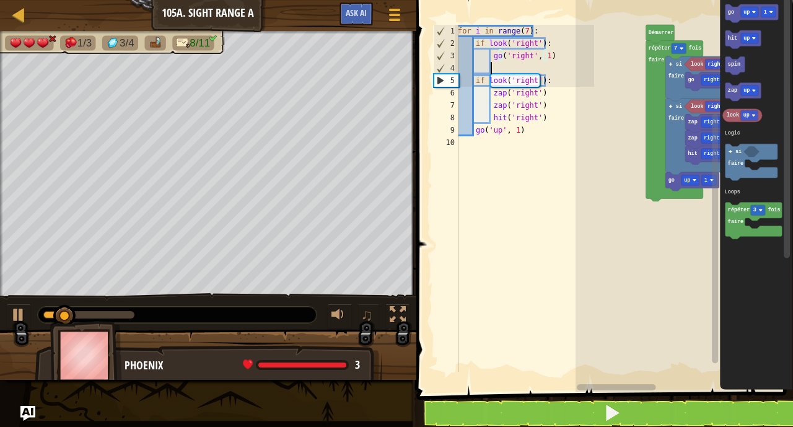
type textarea "G"
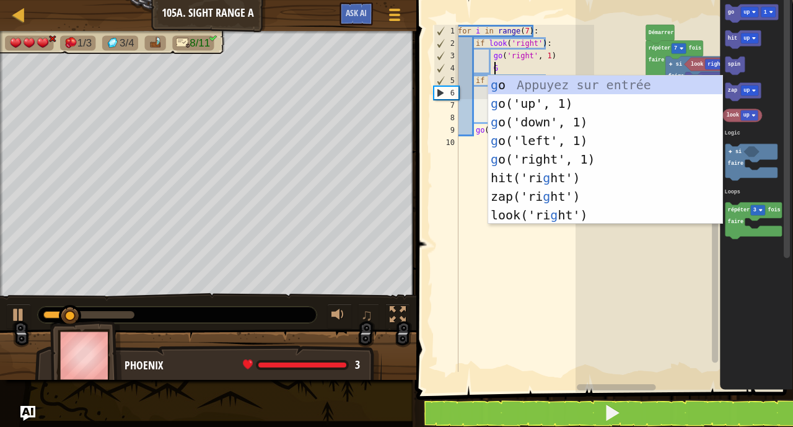
scroll to position [6, 2]
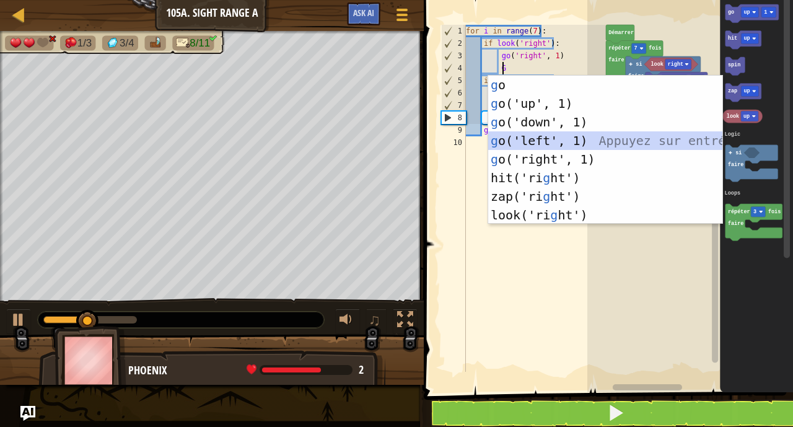
click at [549, 134] on div "g o Appuyez sur entrée g o('up', 1) Appuyez sur entrée g o('down', 1) Appuyez s…" at bounding box center [605, 169] width 234 height 186
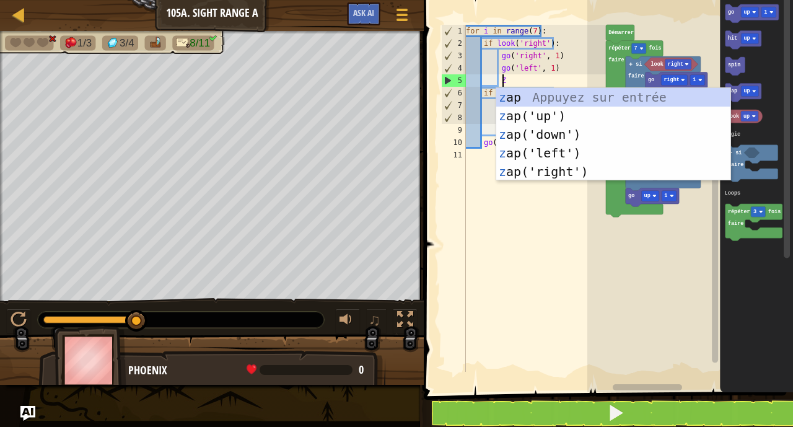
type textarea "Z"
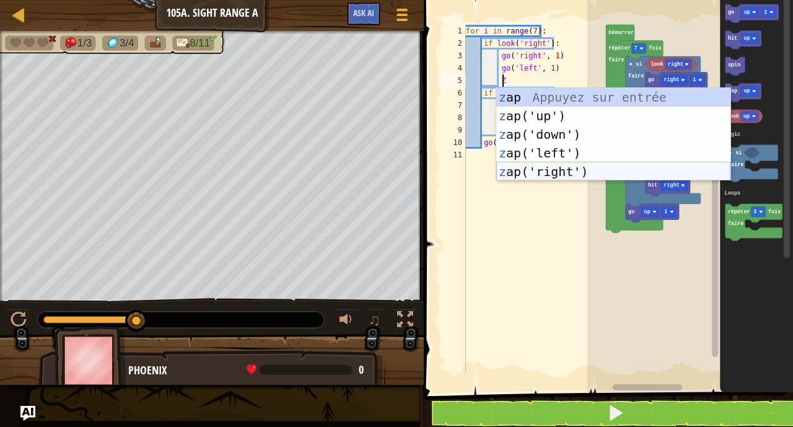
click at [528, 174] on div "z ap Appuyez sur entrée z ap('up') Appuyez sur entrée z ap('down') Appuyez sur …" at bounding box center [613, 153] width 234 height 130
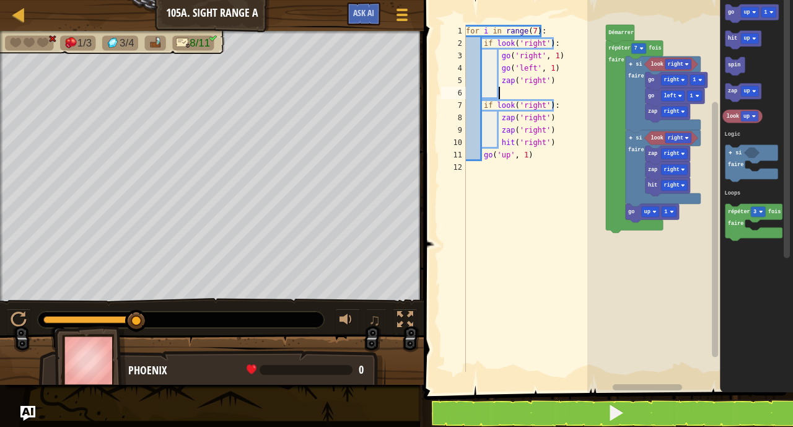
scroll to position [6, 2]
type textarea "Z"
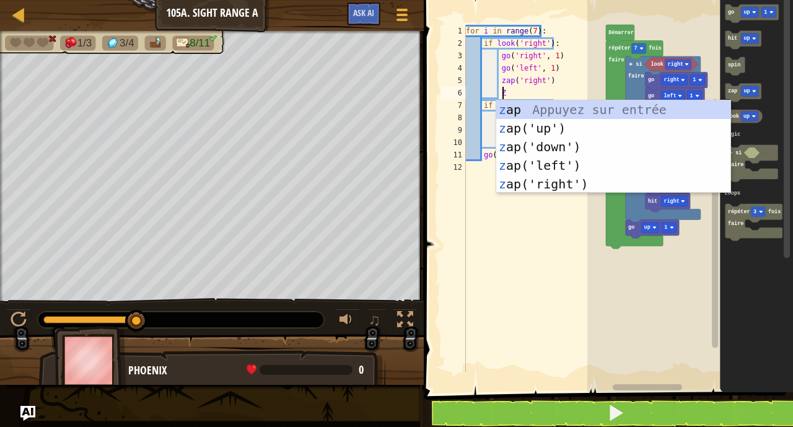
scroll to position [6, 2]
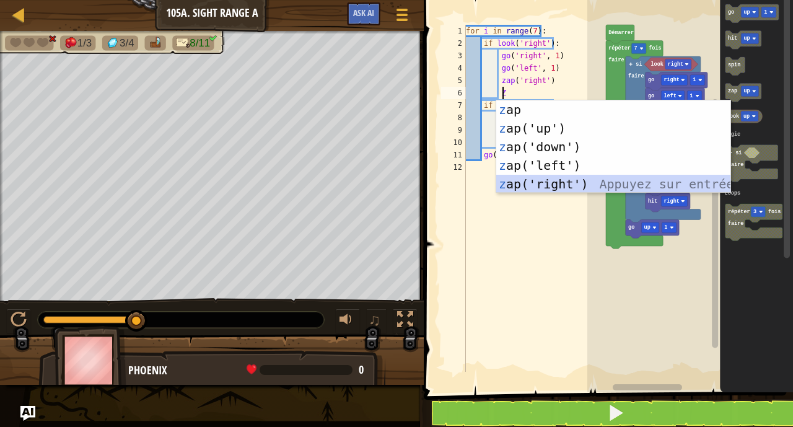
click at [528, 178] on div "z ap Appuyez sur entrée z ap('up') Appuyez sur entrée z ap('down') Appuyez sur …" at bounding box center [613, 165] width 234 height 130
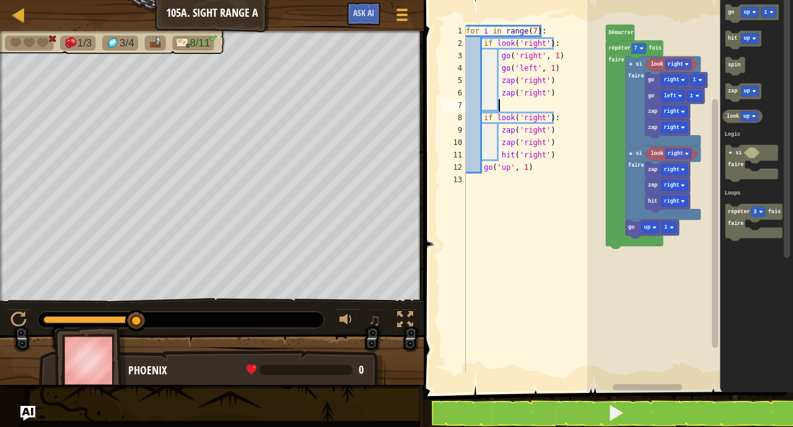
type textarea "H"
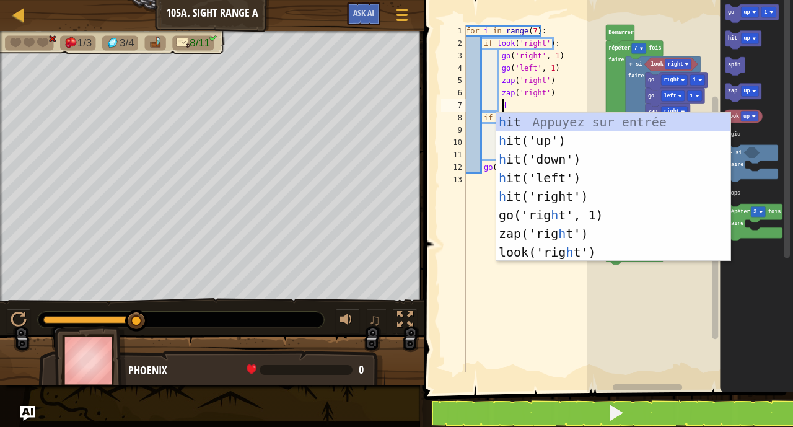
scroll to position [6, 2]
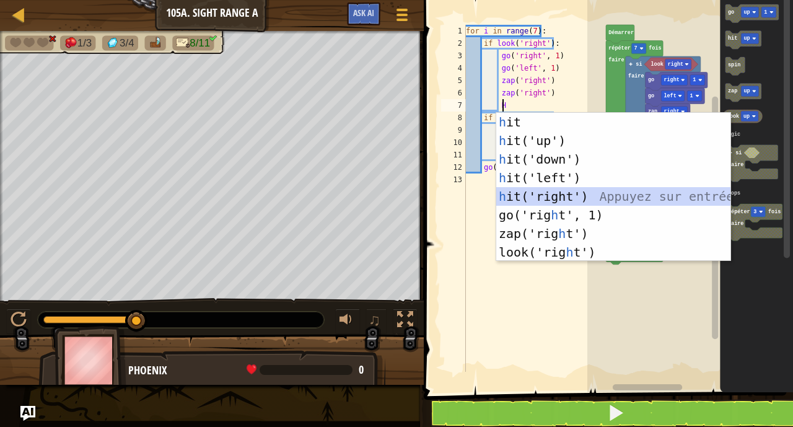
click at [509, 193] on div "h it Appuyez sur entrée h it('up') Appuyez sur entrée h it('down') Appuyez sur …" at bounding box center [613, 206] width 234 height 186
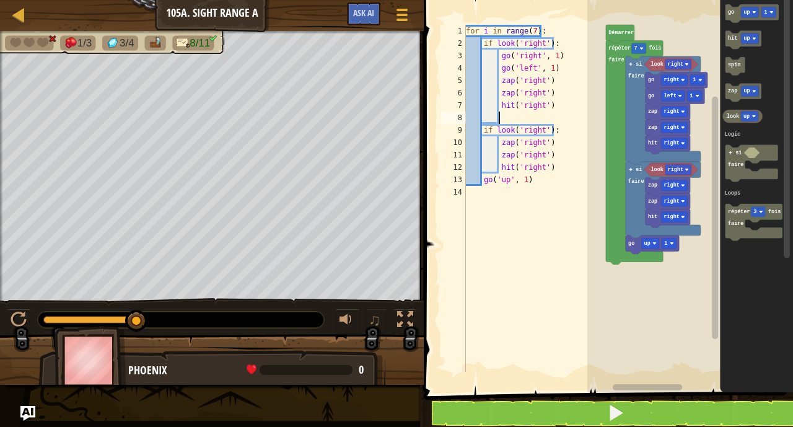
scroll to position [6, 2]
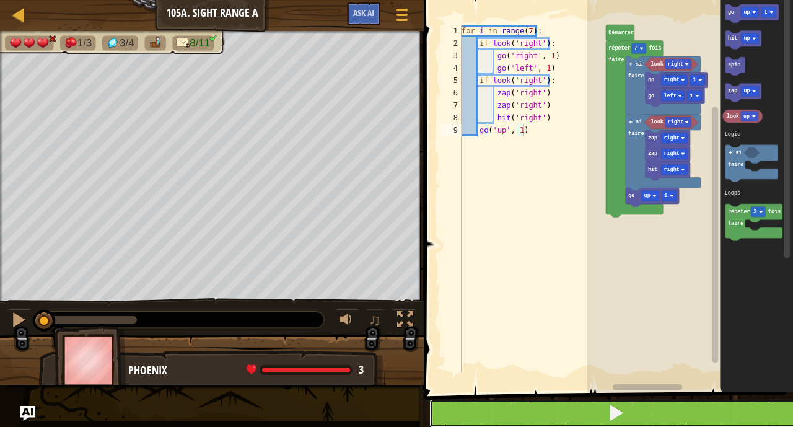
click at [515, 403] on button at bounding box center [615, 413] width 373 height 29
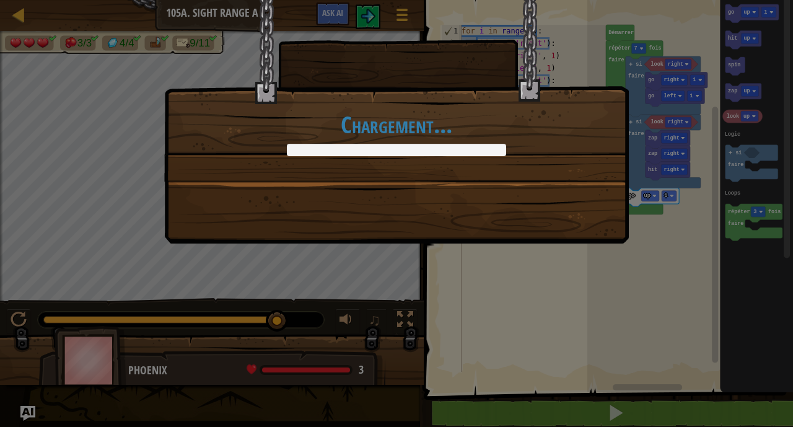
drag, startPoint x: 54, startPoint y: 323, endPoint x: 388, endPoint y: 363, distance: 336.4
click at [388, 1] on body "Carte Junior 105a. Sight Range A Menu du jeu Ask AI 1 ההההההההההההההההההההההההה…" at bounding box center [396, 0] width 793 height 1
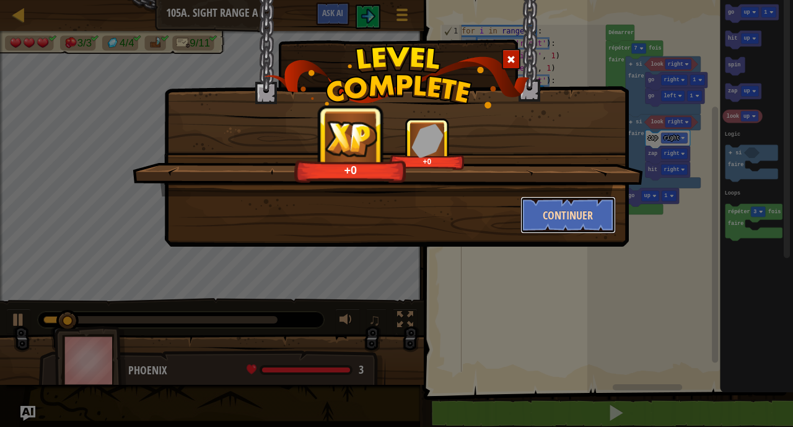
click at [585, 206] on button "Continuer" at bounding box center [568, 214] width 96 height 37
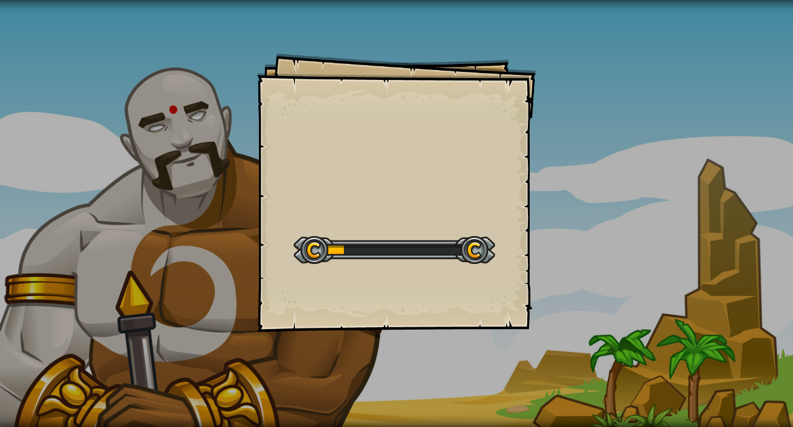
click at [574, 214] on div "Goals Start Level Erreur de chargement du serveur Vous avez besoin d'un abonnem…" at bounding box center [396, 213] width 793 height 427
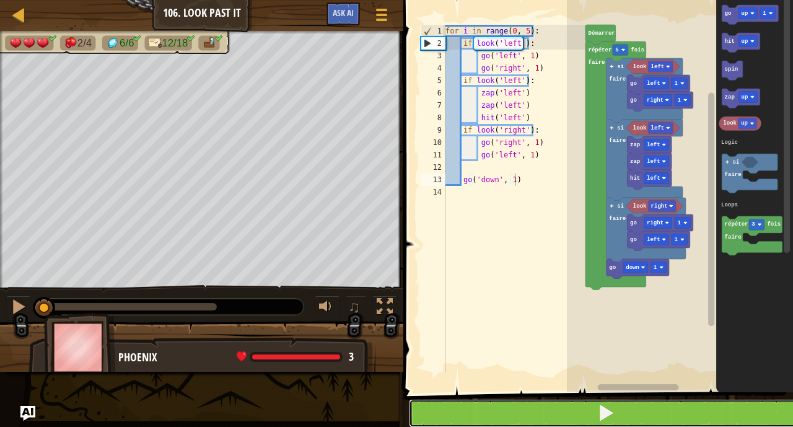
click at [581, 416] on button at bounding box center [605, 413] width 393 height 29
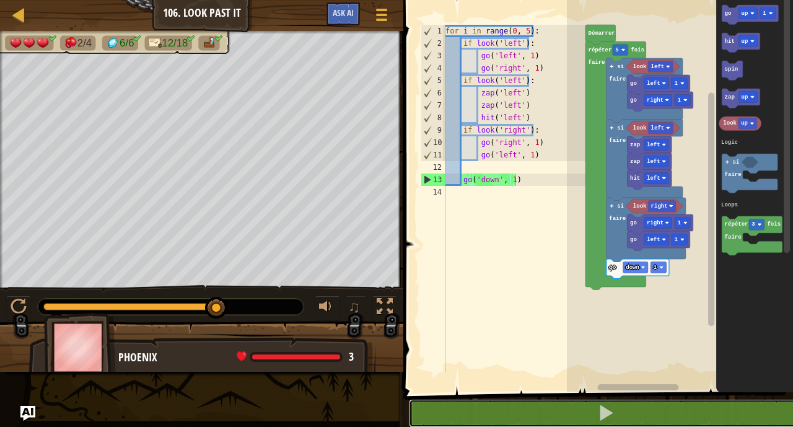
drag, startPoint x: 364, startPoint y: 317, endPoint x: 499, endPoint y: 302, distance: 135.3
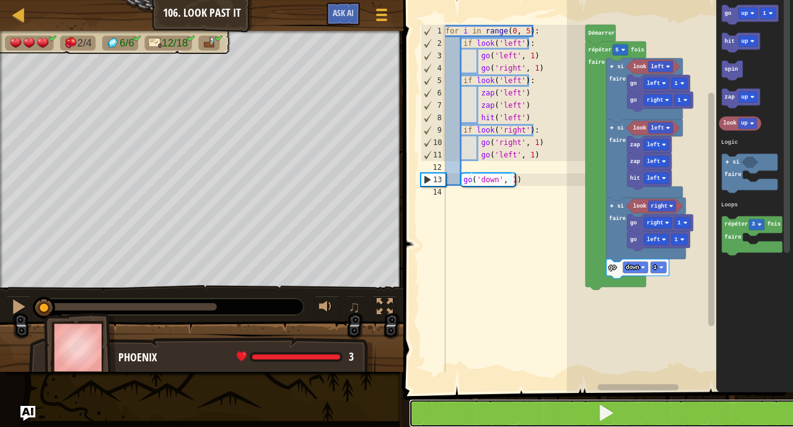
click at [450, 411] on button at bounding box center [605, 413] width 393 height 29
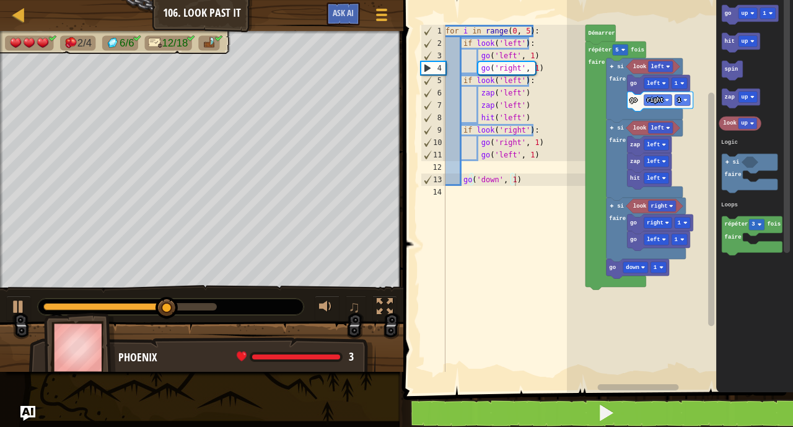
click at [502, 406] on button at bounding box center [605, 413] width 393 height 29
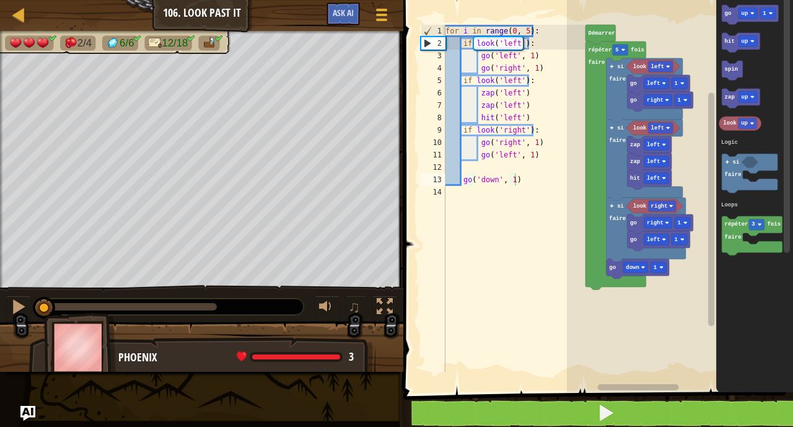
click at [502, 406] on button at bounding box center [605, 413] width 393 height 29
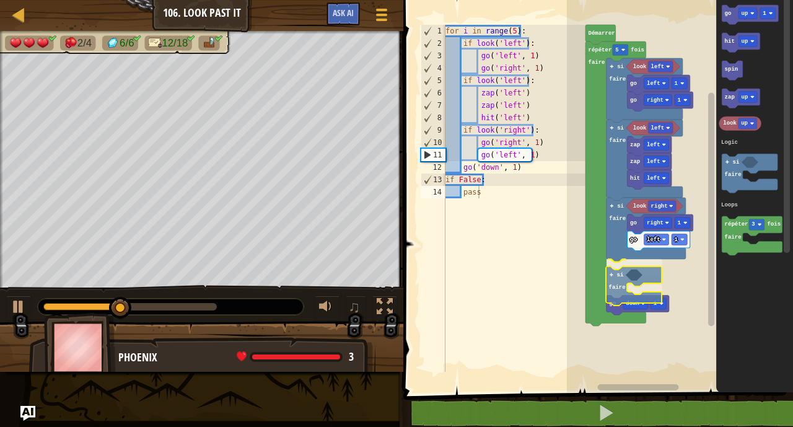
click at [620, 286] on div "Logic Loops look left go right 1 go left 1 look left hit left zap left zap left…" at bounding box center [680, 193] width 226 height 398
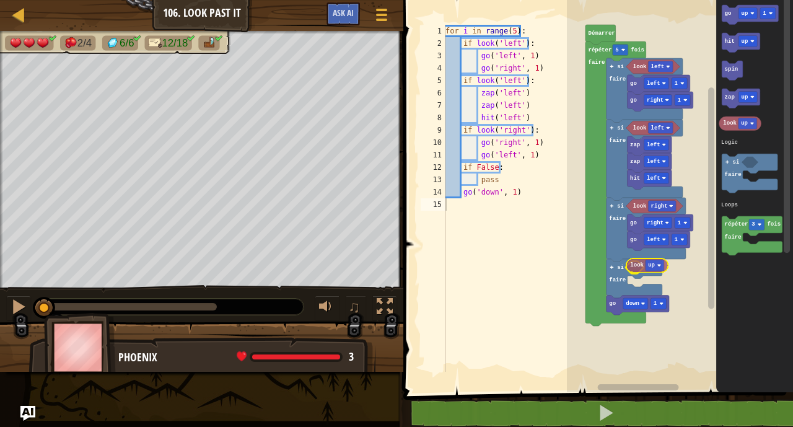
click at [639, 268] on div "Logic Loops look left go right 1 go left 1 look left hit left zap left zap left…" at bounding box center [680, 193] width 226 height 398
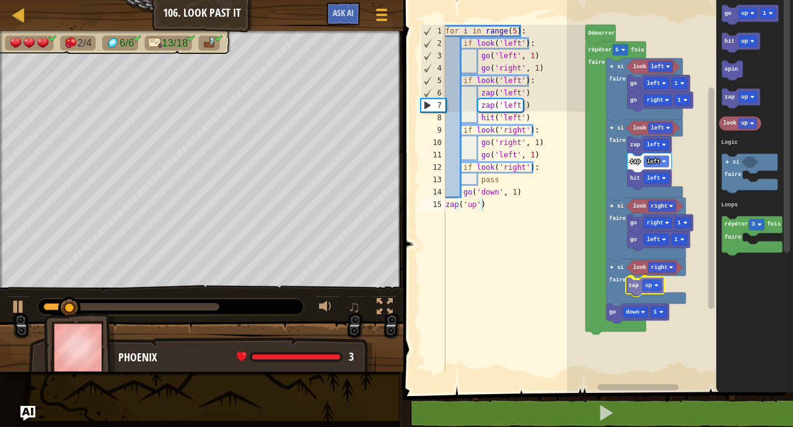
click at [632, 296] on div "Logic Loops [PERSON_NAME] répéter 5 fois faire look left go right 1 go left 1 s…" at bounding box center [680, 193] width 226 height 398
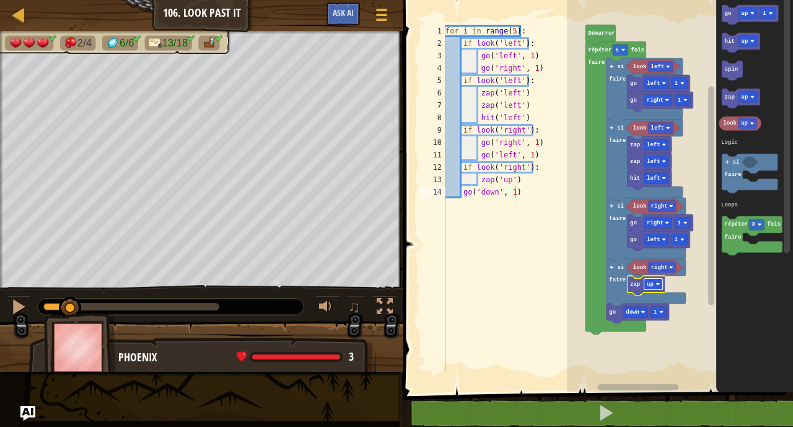
click at [663, 289] on rect "Espace de travail de Blocky" at bounding box center [653, 284] width 19 height 11
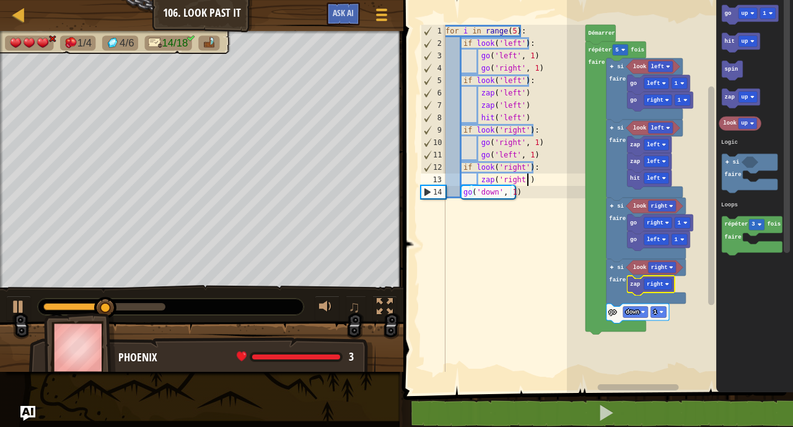
type textarea "zap('right')"
click at [528, 178] on div "for i in range ( 5 ) : if look ( 'left' ) : go ( 'left' , 1 ) go ( 'right' , 1 …" at bounding box center [514, 211] width 143 height 372
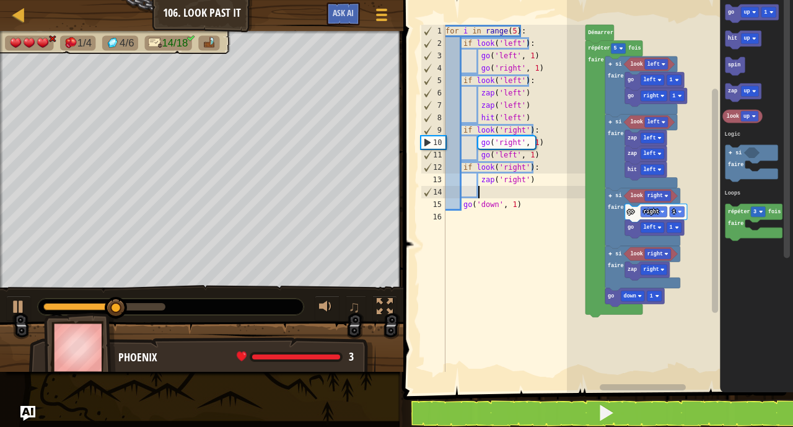
type textarea "Z"
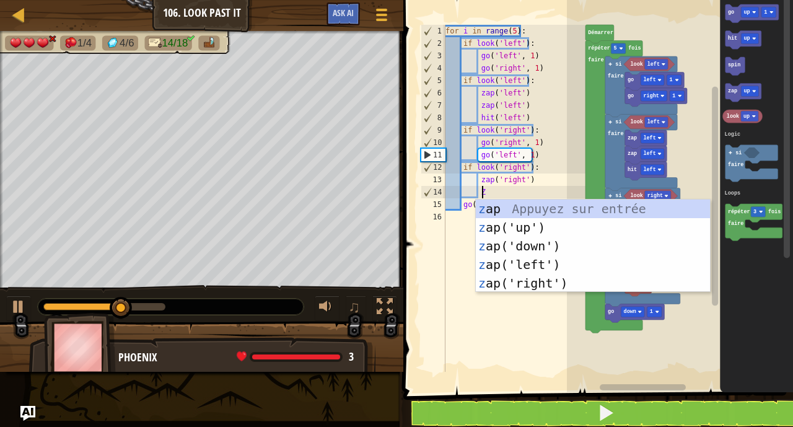
scroll to position [6, 2]
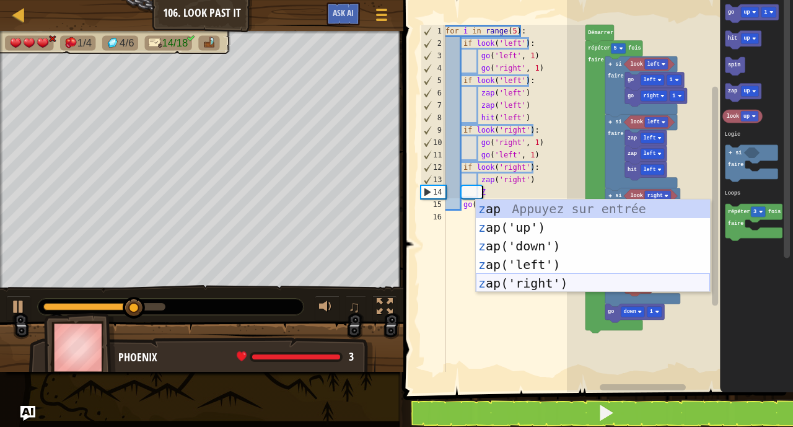
click at [524, 285] on div "z ap Appuyez sur entrée z ap('up') Appuyez sur entrée z ap('down') Appuyez sur …" at bounding box center [593, 265] width 234 height 130
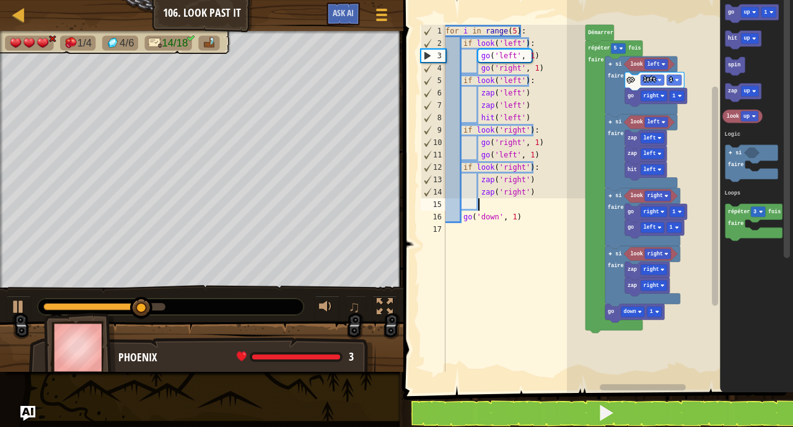
type textarea "H"
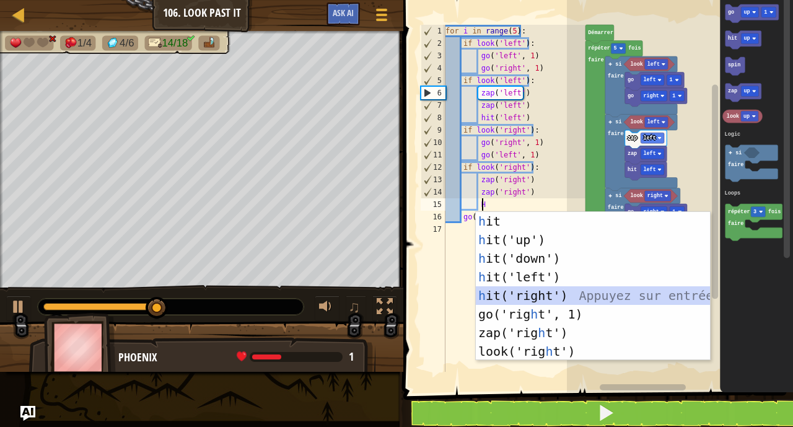
click at [517, 300] on div "h it Appuyez sur entrée h it('up') Appuyez sur entrée h it('down') Appuyez sur …" at bounding box center [593, 305] width 234 height 186
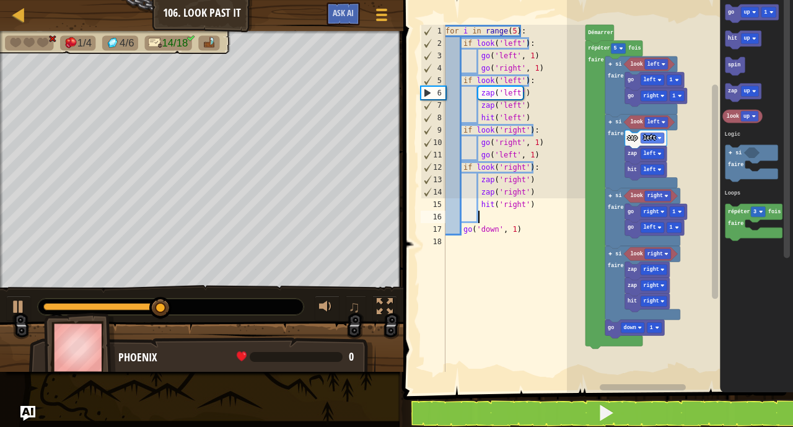
scroll to position [6, 2]
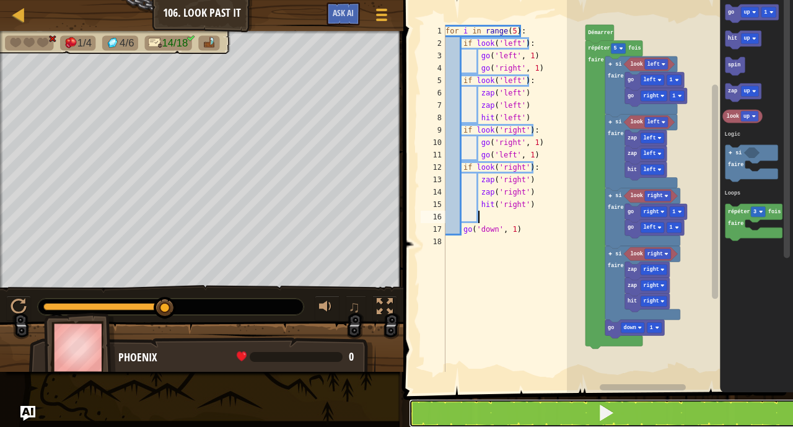
click at [507, 401] on button at bounding box center [605, 413] width 393 height 29
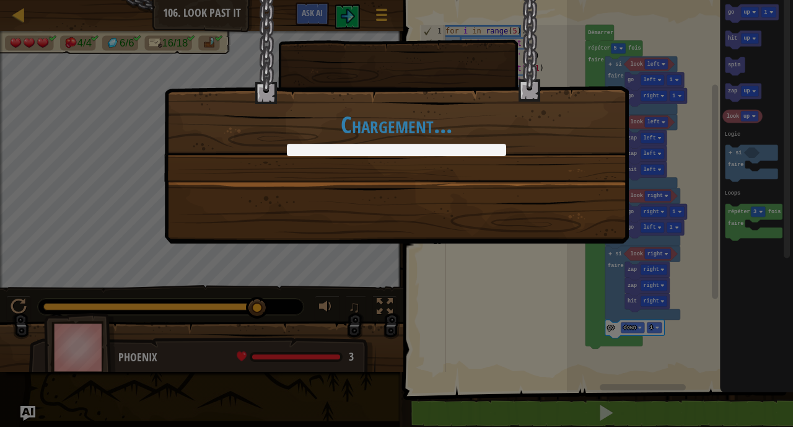
drag, startPoint x: 43, startPoint y: 305, endPoint x: 259, endPoint y: 292, distance: 216.0
click at [507, 1] on body "Carte Junior 106. Look Past It Menu du jeu Ask AI 1 ההההההההההההההההההההההההההה…" at bounding box center [396, 0] width 793 height 1
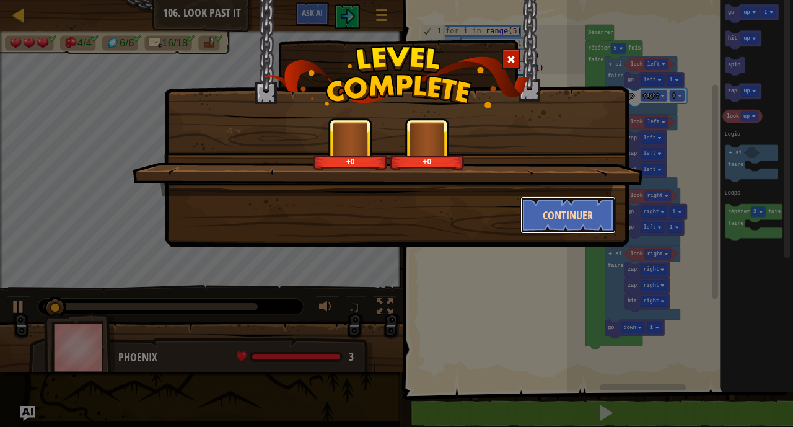
click at [553, 204] on button "Continuer" at bounding box center [568, 214] width 96 height 37
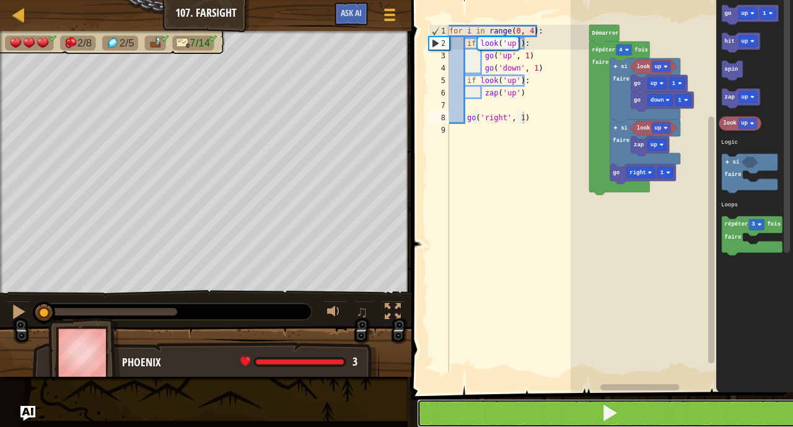
click at [493, 403] on button at bounding box center [609, 413] width 385 height 29
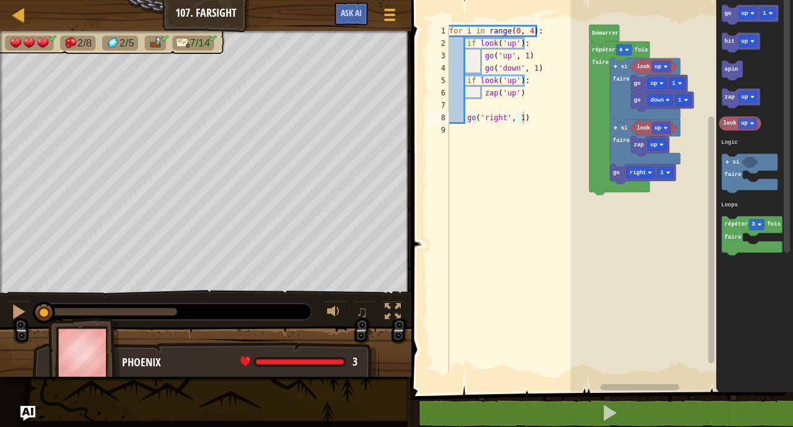
type textarea "zap('up')"
click at [532, 89] on div "for i in range ( 0 , 4 ) : if look ( 'up' ) : go ( 'up' , 1 ) go ( 'down' , 1 )…" at bounding box center [518, 211] width 143 height 372
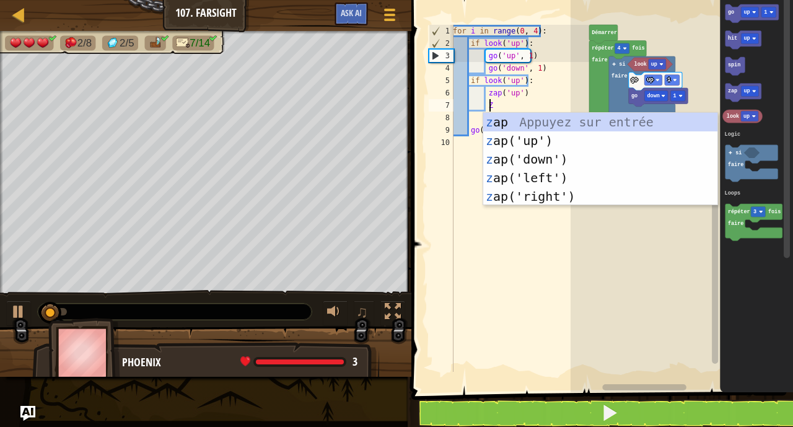
type textarea "ZA"
click at [533, 134] on div "za p Appuyez sur entrée za p('up') Appuyez sur entrée za p('down') Appuyez sur …" at bounding box center [600, 178] width 234 height 130
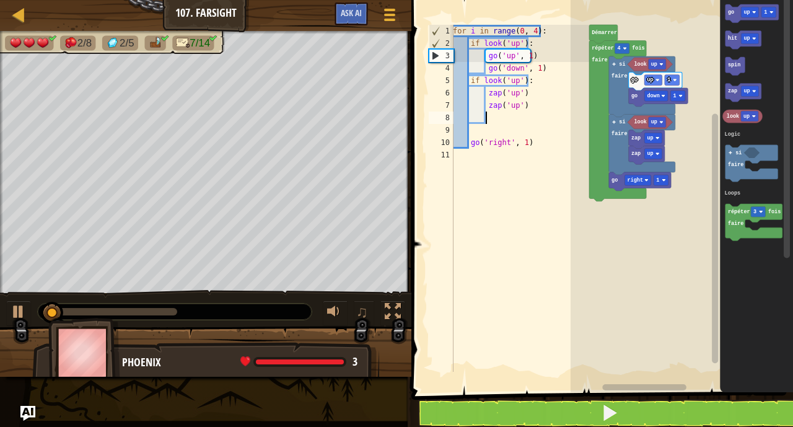
scroll to position [6, 2]
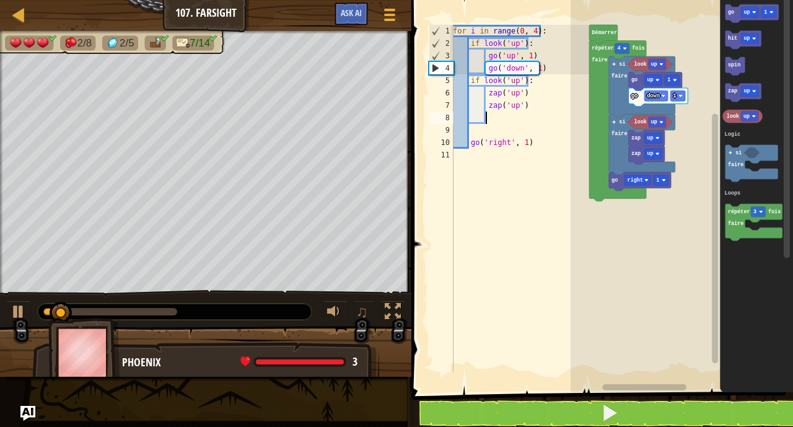
type textarea "H"
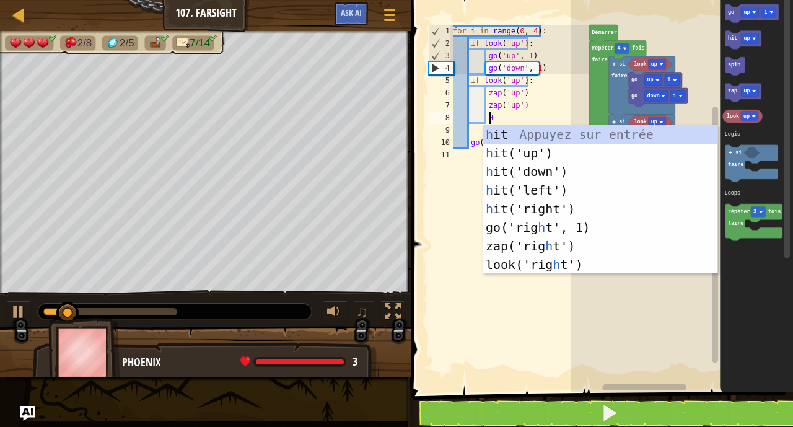
scroll to position [6, 2]
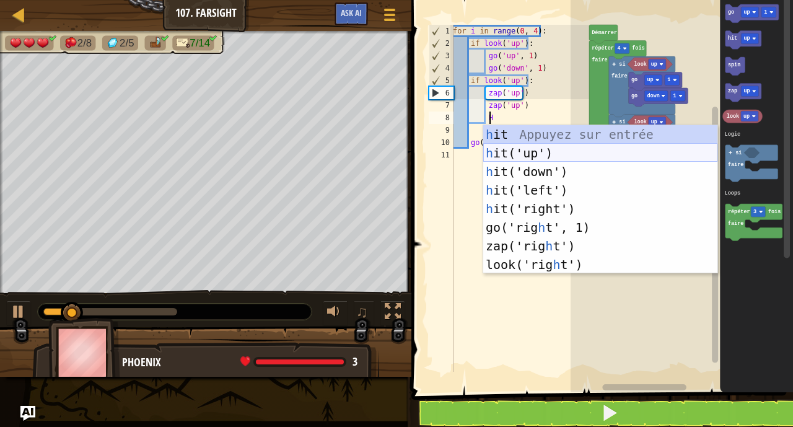
click at [538, 152] on div "h it Appuyez sur entrée h it('up') Appuyez sur entrée h it('down') Appuyez sur …" at bounding box center [600, 218] width 234 height 186
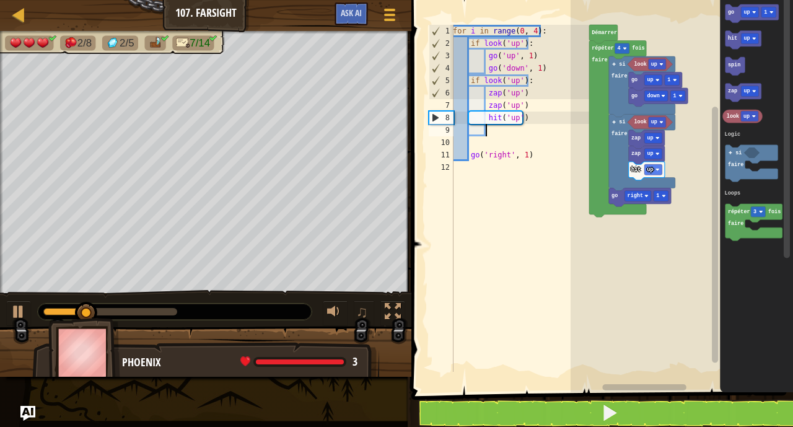
scroll to position [6, 2]
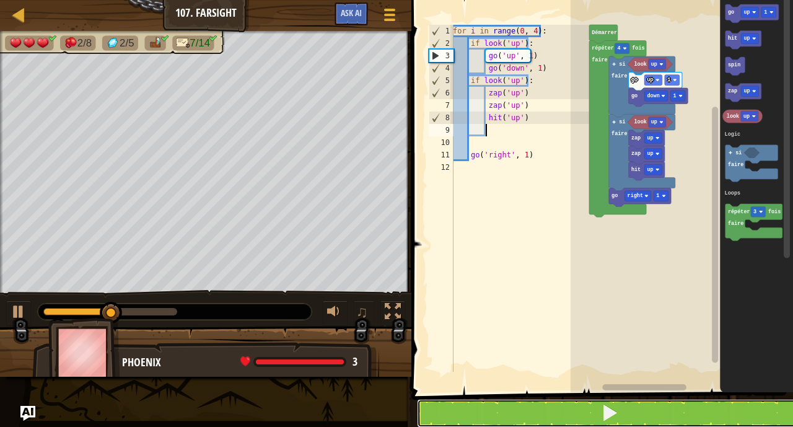
click at [548, 421] on button at bounding box center [609, 413] width 385 height 29
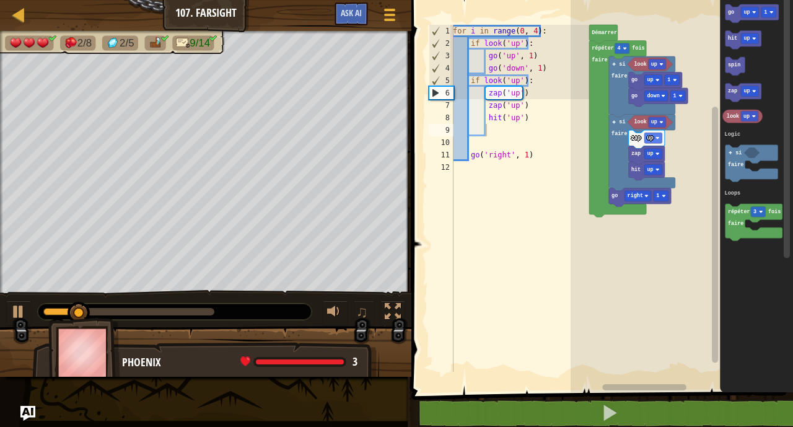
drag, startPoint x: 56, startPoint y: 305, endPoint x: 509, endPoint y: 286, distance: 453.9
click at [509, 286] on div "Carte Junior 107. Farsight Menu du jeu Ask AI 1 ההההההההההההההההההההההההההההההה…" at bounding box center [396, 213] width 793 height 427
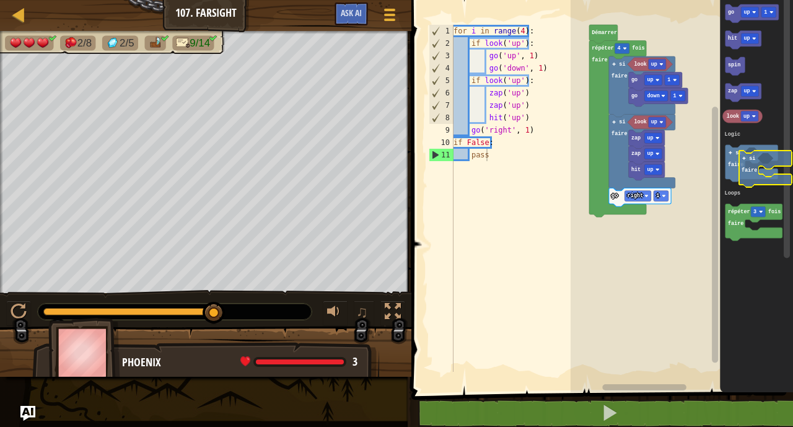
click at [764, 184] on icon "go up 1 hit up spin zap up look up répéter 3 fois faire si faire Logic Loops" at bounding box center [756, 193] width 73 height 398
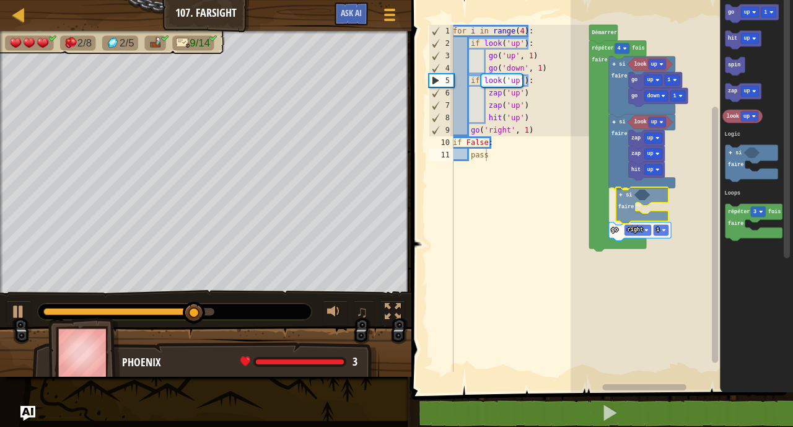
click at [625, 195] on div "Logic Loops look up go down 1 go up 1 si faire look up zap up hit up zap up si …" at bounding box center [682, 193] width 222 height 398
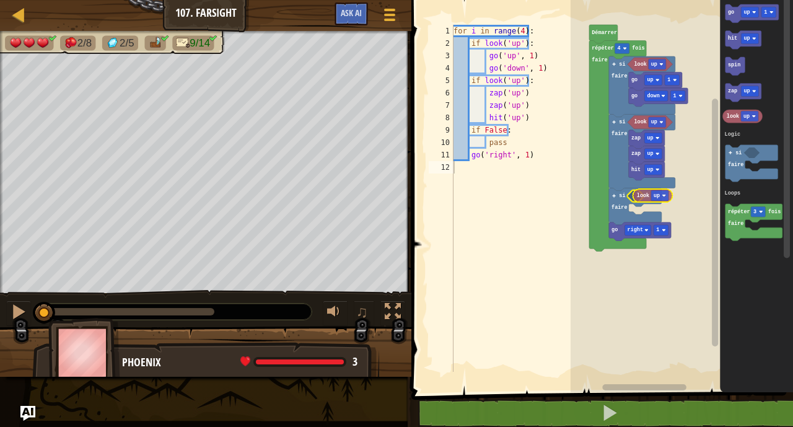
click at [639, 196] on div "Logic Loops look up go down 1 go up 1 si faire look up zap up hit up zap up si …" at bounding box center [682, 193] width 222 height 398
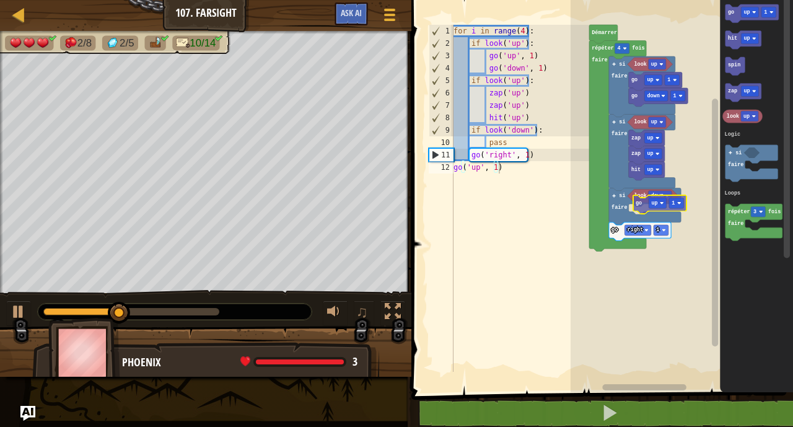
click at [641, 200] on div "Logic Loops [PERSON_NAME] répéter 4 fois faire look up go down 1 go up 1 si fai…" at bounding box center [682, 193] width 222 height 398
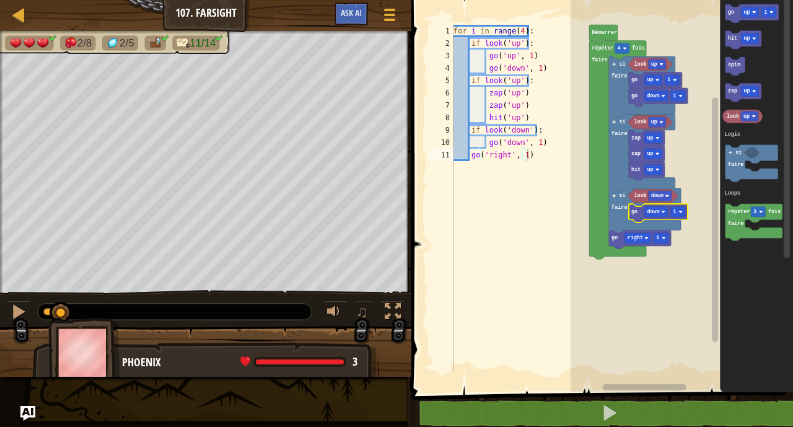
type textarea "go('down', 1)"
click at [543, 145] on div "for i in range ( 4 ) : if look ( 'up' ) : go ( 'up' , 1 ) go ( 'down' , 1 ) if …" at bounding box center [520, 211] width 138 height 372
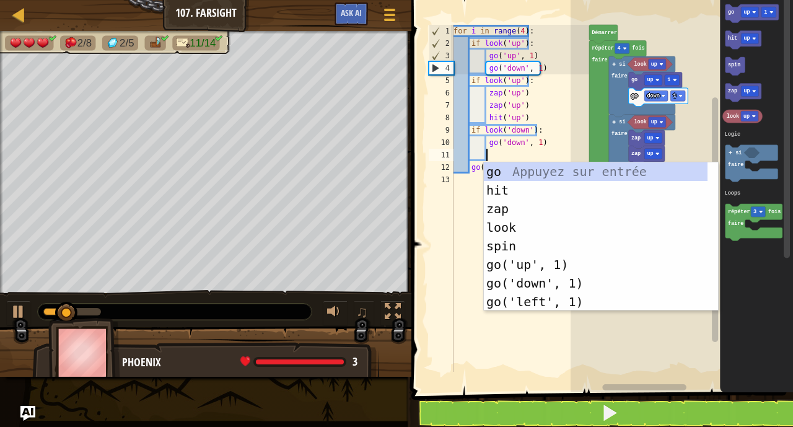
type textarea "G"
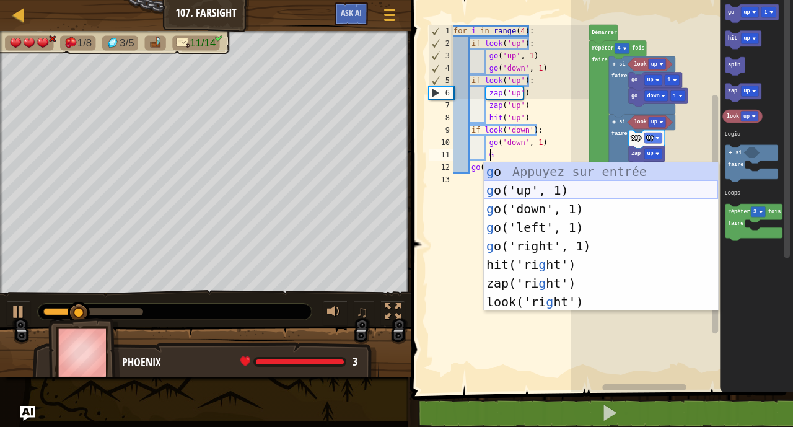
click at [530, 190] on div "g o Appuyez sur entrée g o('up', 1) Appuyez sur entrée g o('down', 1) Appuyez s…" at bounding box center [601, 255] width 234 height 186
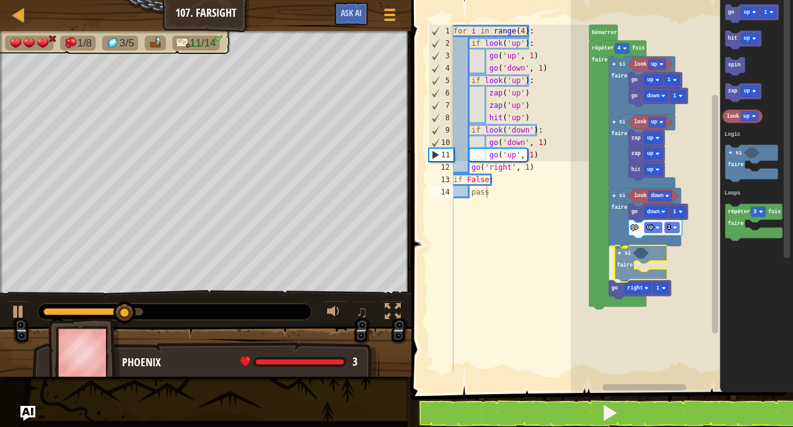
click at [630, 261] on div "Logic Loops look up go down 1 go up 1 look up hit up zap up zap up look down go…" at bounding box center [682, 193] width 222 height 398
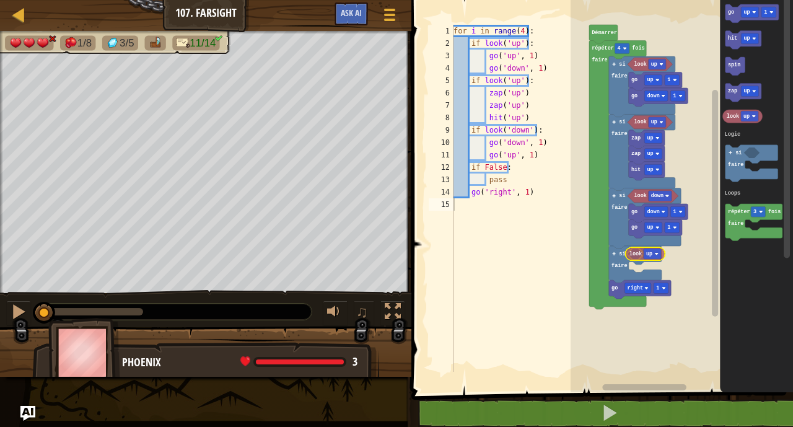
click at [639, 257] on div "Logic Loops look up go down 1 go up 1 look up hit up zap up zap up look down go…" at bounding box center [682, 193] width 222 height 398
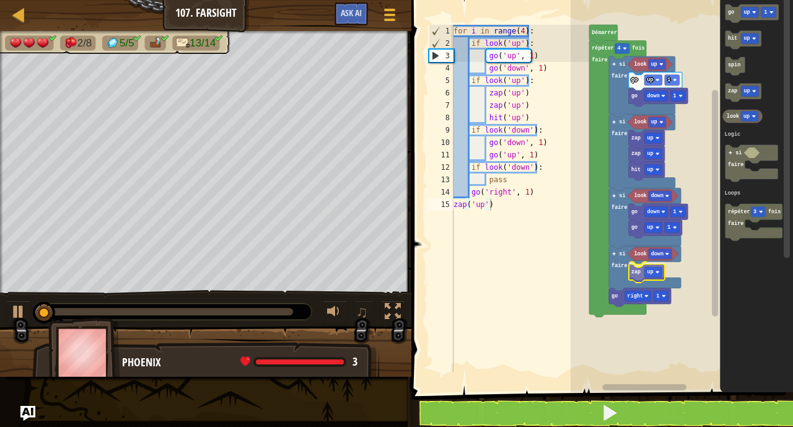
click at [640, 268] on div "Logic Loops [PERSON_NAME] répéter 4 fois faire look up go down 1 go up 1 si fai…" at bounding box center [682, 193] width 222 height 398
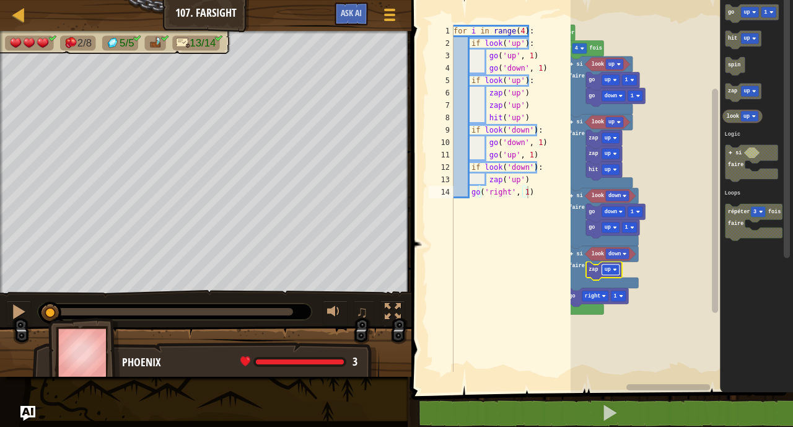
click at [615, 269] on image "Espace de travail de Blocky" at bounding box center [615, 270] width 4 height 4
click at [537, 177] on div "for i in range ( 4 ) : if look ( 'up' ) : go ( 'up' , 1 ) go ( 'down' , 1 ) if …" at bounding box center [520, 211] width 138 height 372
type textarea "zap('down')"
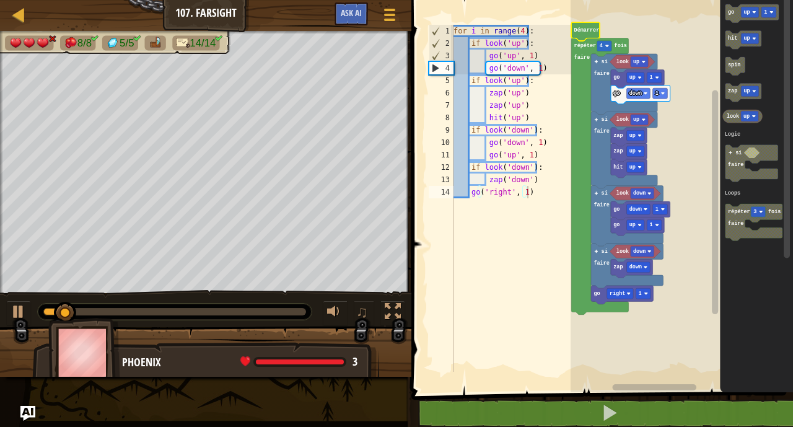
type textarea "zap('down')"
click at [546, 176] on div "for i in range ( 4 ) : if look ( 'up' ) : go ( 'up' , 1 ) go ( 'down' , 1 ) if …" at bounding box center [520, 211] width 138 height 372
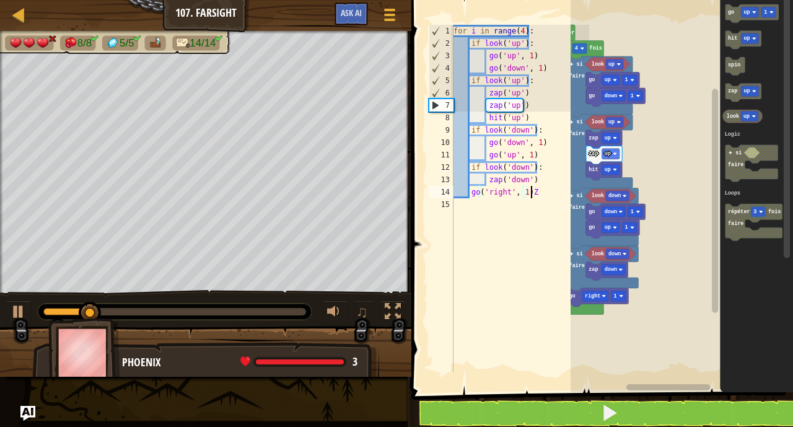
scroll to position [6, 6]
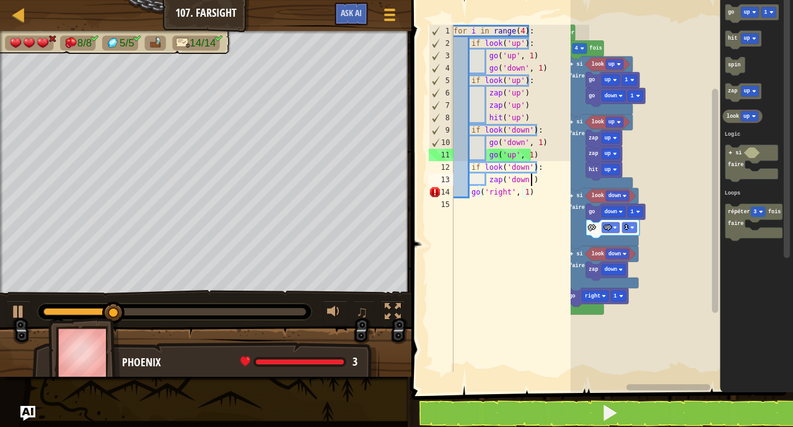
click at [546, 177] on div "for i in range ( 4 ) : if look ( 'up' ) : go ( 'up' , 1 ) go ( 'down' , 1 ) if …" at bounding box center [520, 211] width 138 height 372
type textarea "zap('down')"
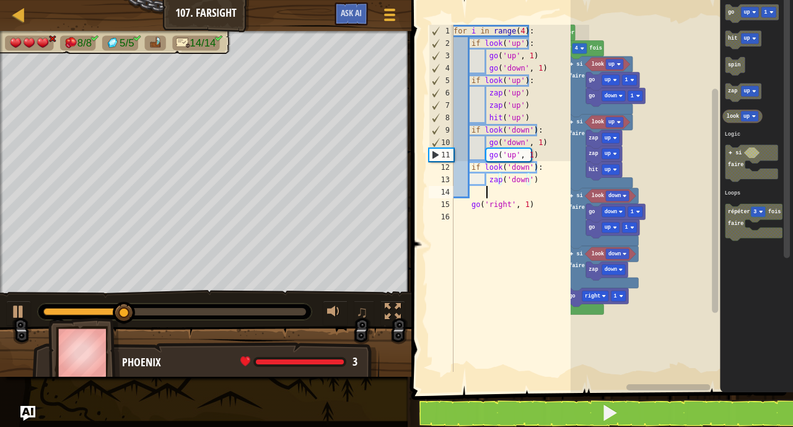
scroll to position [6, 2]
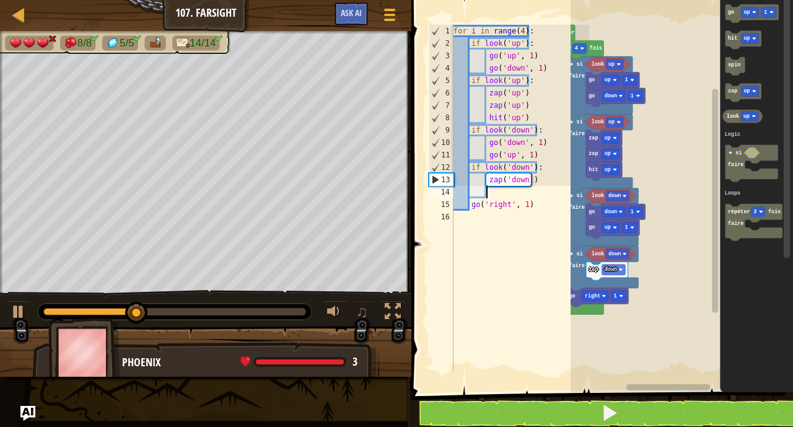
type textarea "Z"
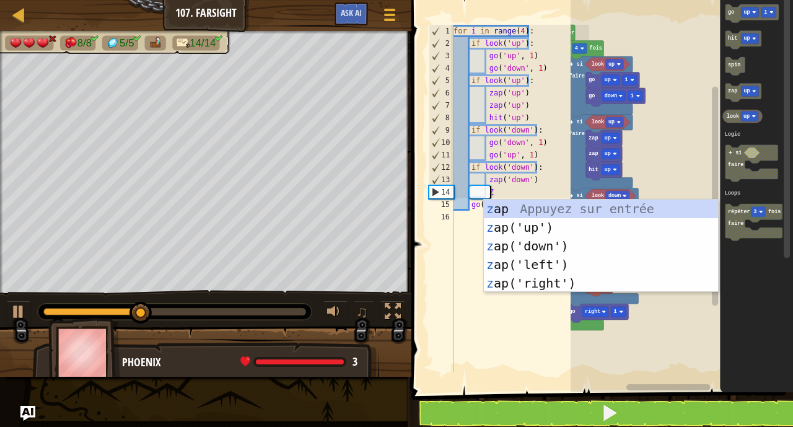
scroll to position [6, 2]
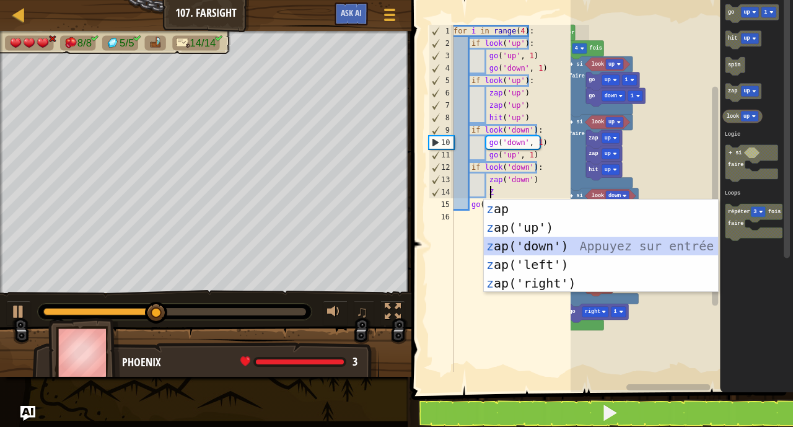
click at [541, 242] on div "z ap Appuyez sur entrée z ap('up') Appuyez sur entrée z ap('down') Appuyez sur …" at bounding box center [601, 265] width 234 height 130
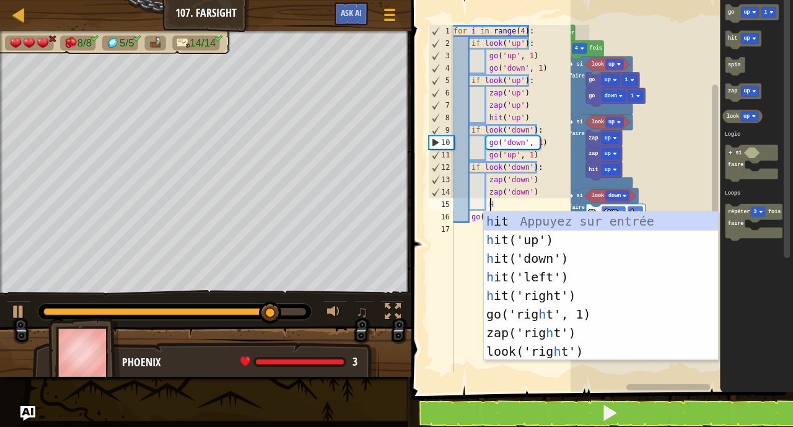
type textarea "H"
click at [686, 180] on rect "Espace de travail de Blocky" at bounding box center [682, 193] width 222 height 398
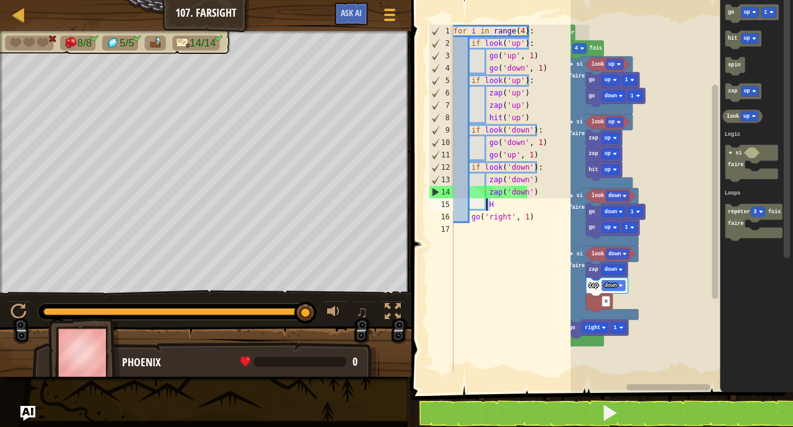
drag, startPoint x: 494, startPoint y: 203, endPoint x: 486, endPoint y: 203, distance: 8.7
click at [486, 203] on div "for i in range ( 4 ) : if look ( 'up' ) : go ( 'up' , 1 ) go ( 'down' , 1 ) if …" at bounding box center [520, 211] width 138 height 372
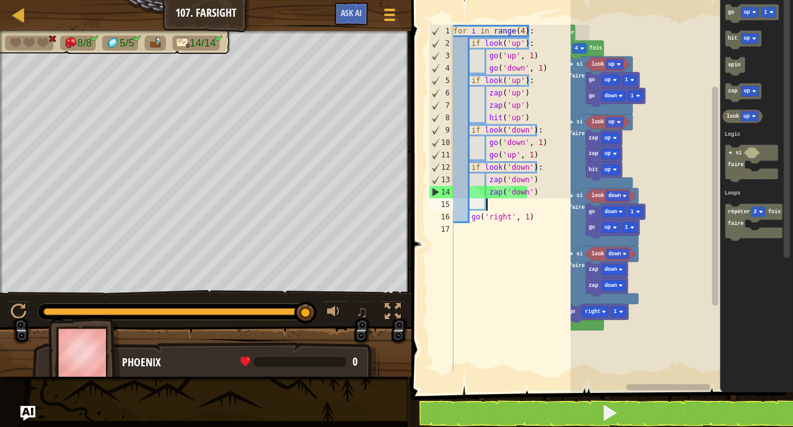
scroll to position [6, 2]
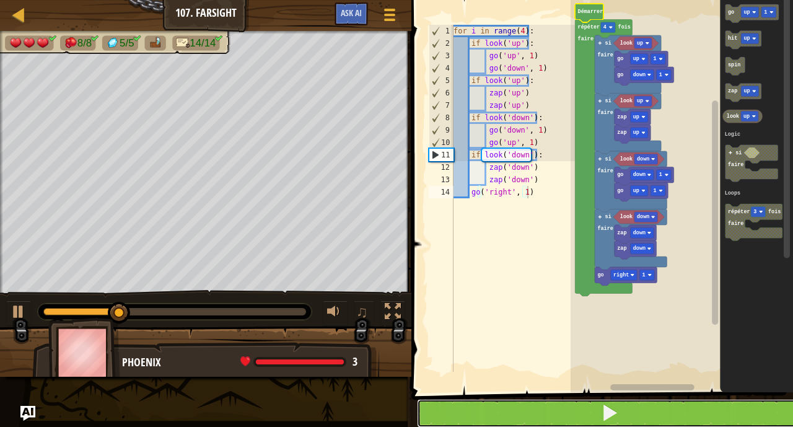
click at [561, 413] on button at bounding box center [609, 413] width 385 height 29
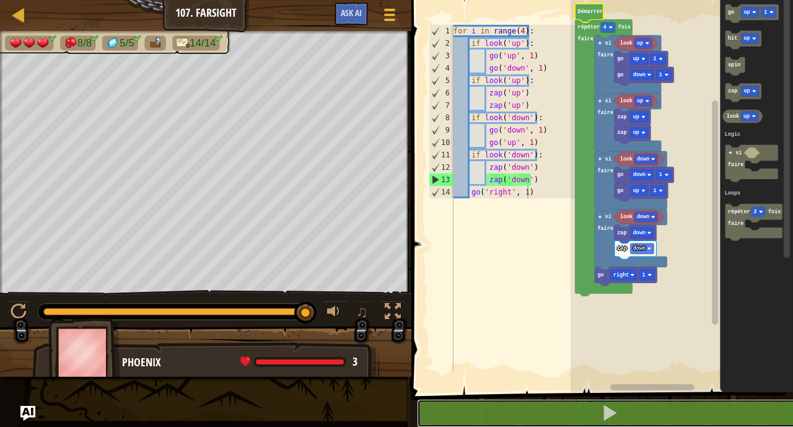
drag, startPoint x: 94, startPoint y: 309, endPoint x: 504, endPoint y: 360, distance: 413.3
click at [504, 360] on div "Carte Junior 107. Farsight Menu du jeu Ask AI 1 ההההההההההההההההההההההההההההההה…" at bounding box center [396, 213] width 793 height 427
click at [323, 283] on div "8/8 5/5 14/14 ♫ Phoenix 3 x: 38 y: 30 No target action: power-up" at bounding box center [396, 204] width 793 height 346
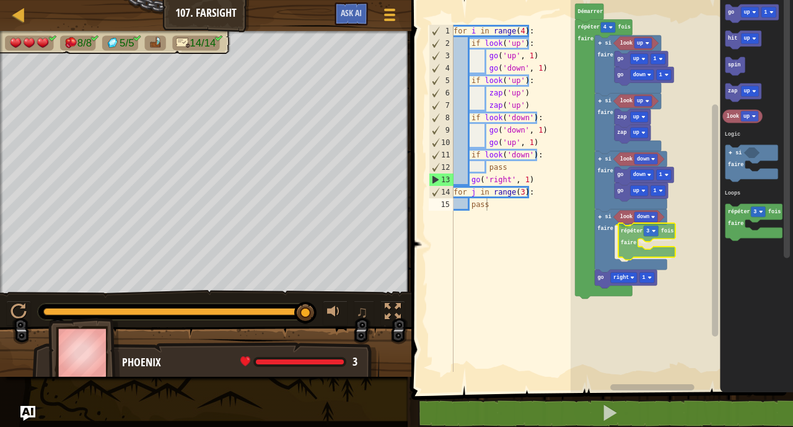
click at [638, 242] on div "Logic Loops look up go down 1 go up 1 look up zap up zap up look down go up 1 g…" at bounding box center [682, 193] width 222 height 398
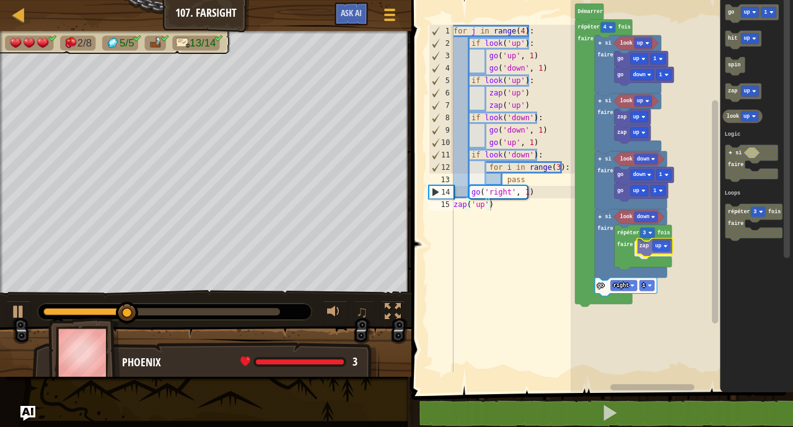
click at [642, 249] on div "Logic Loops look up go down 1 go up 1 look up zap up zap up look down go up 1 g…" at bounding box center [682, 193] width 222 height 398
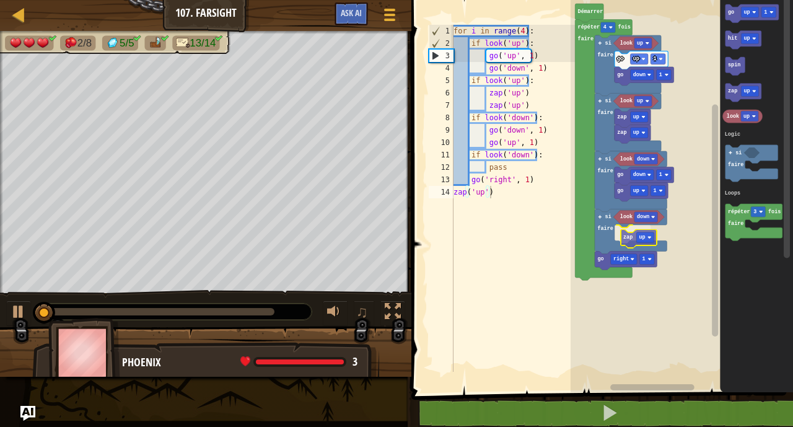
click at [624, 235] on div "Logic Loops look up go down 1 go up 1 look up zap up zap up look down go up 1 g…" at bounding box center [682, 193] width 222 height 398
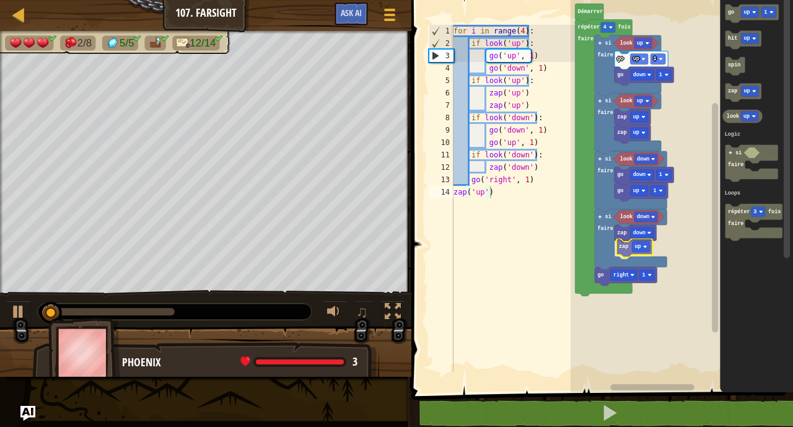
click at [625, 243] on div "Logic Loops [PERSON_NAME] répéter 4 fois faire look up go down 1 go up 1 si fai…" at bounding box center [682, 193] width 222 height 398
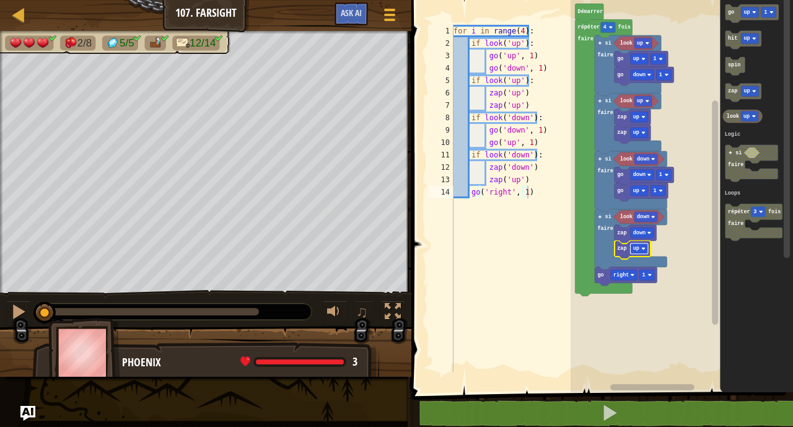
click at [635, 247] on text "up" at bounding box center [636, 248] width 6 height 6
click at [646, 263] on div "Logic Loops [PERSON_NAME] répéter 4 fois faire look up go down 1 go up 1 si fai…" at bounding box center [682, 193] width 222 height 398
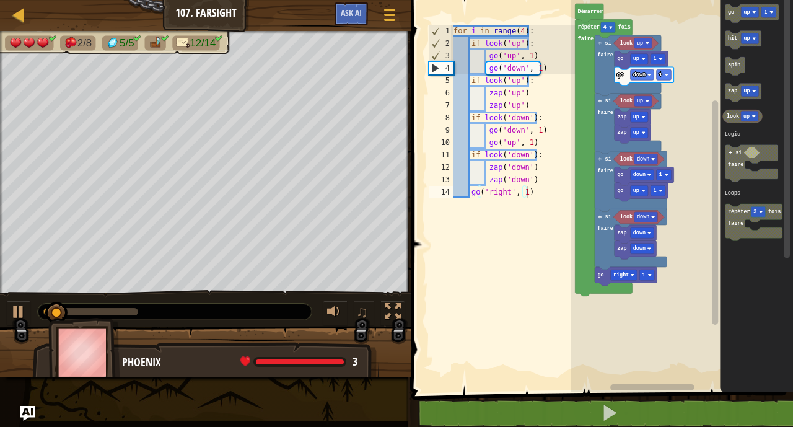
click at [724, 227] on icon "go up 1 hit up spin zap up look up si faire répéter 3 fois faire Logic Loops" at bounding box center [756, 193] width 73 height 398
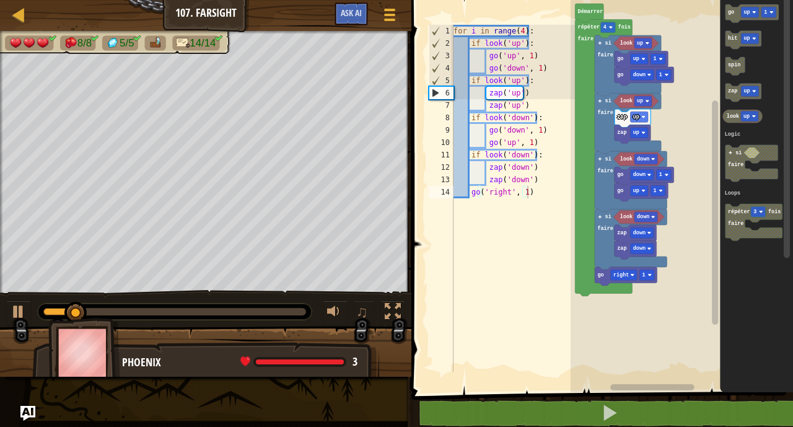
click at [711, 115] on div "Logic Loops [PERSON_NAME] répéter 4 fois faire look up go down 1 go up 1 si fai…" at bounding box center [682, 193] width 222 height 398
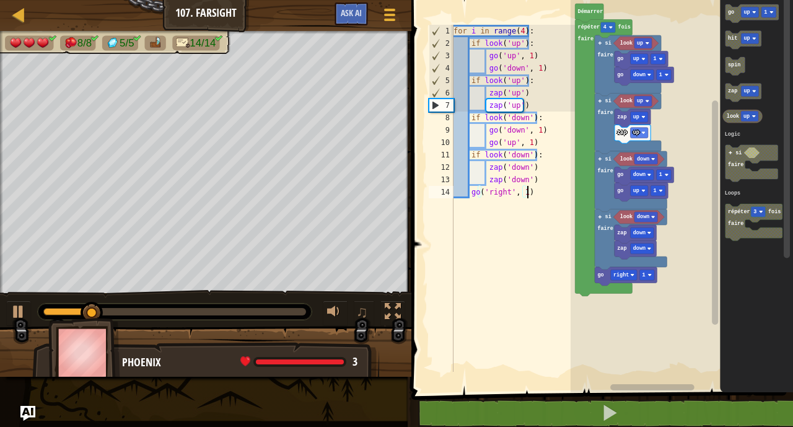
type textarea "go('right', 1)"
click at [540, 199] on div "for i in range ( 4 ) : if look ( 'up' ) : go ( 'up' , 1 ) go ( 'down' , 1 ) if …" at bounding box center [520, 211] width 138 height 372
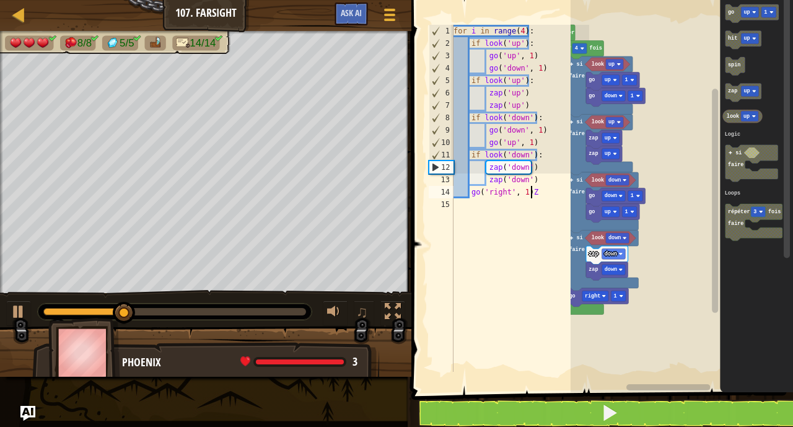
scroll to position [6, 6]
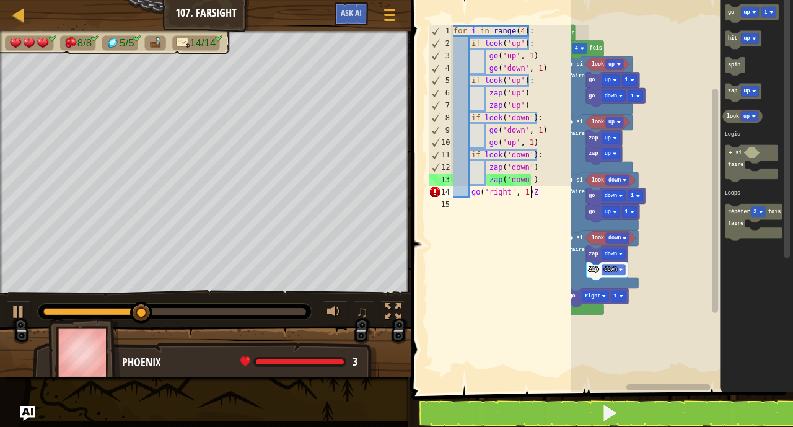
type textarea "go('right', 1)"
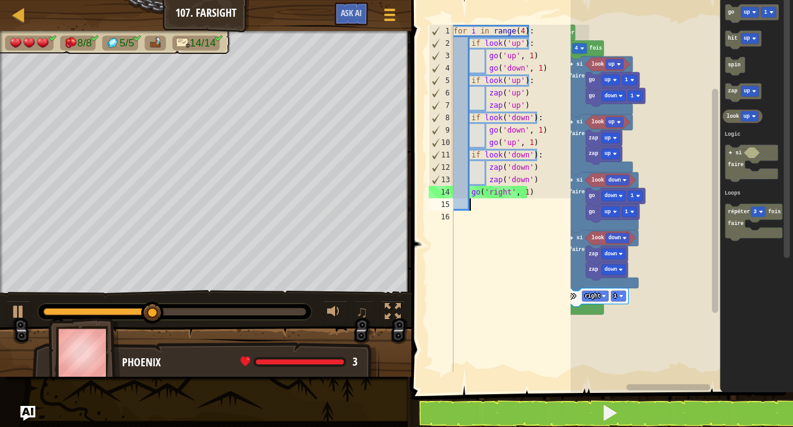
scroll to position [6, 1]
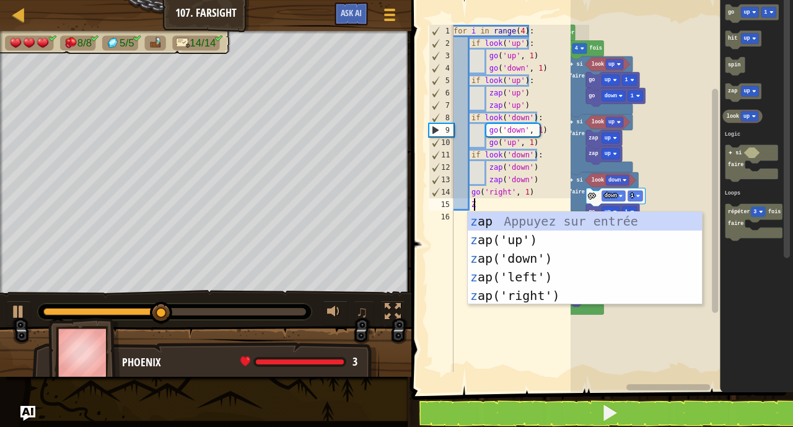
type textarea "Z"
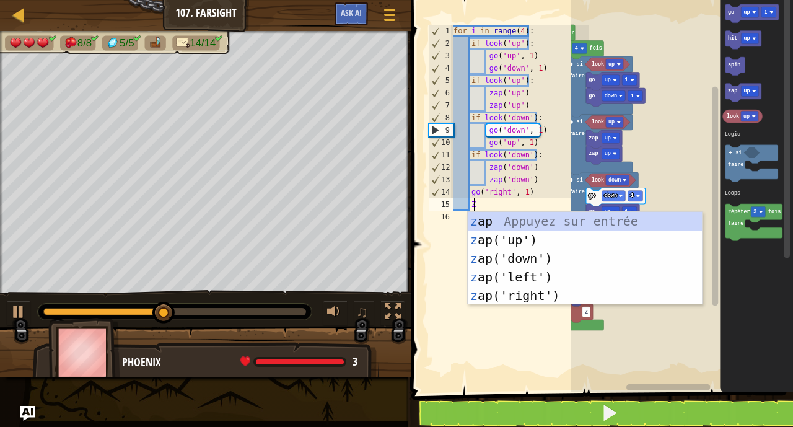
scroll to position [6, 1]
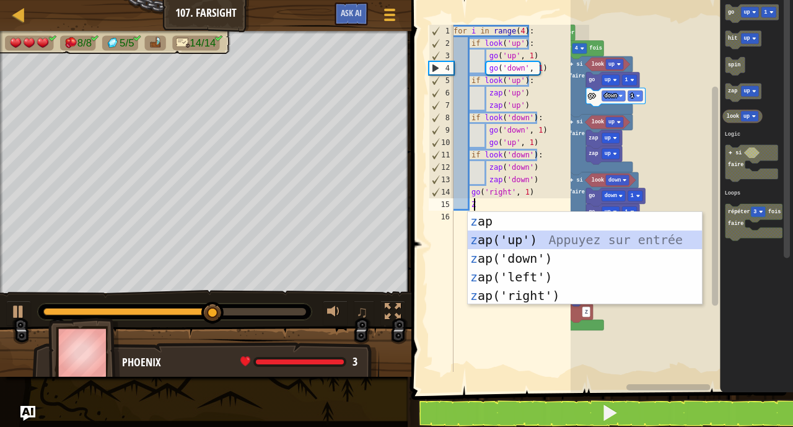
click at [497, 236] on div "z ap Appuyez sur entrée z ap('up') Appuyez sur entrée z ap('down') Appuyez sur …" at bounding box center [585, 277] width 234 height 130
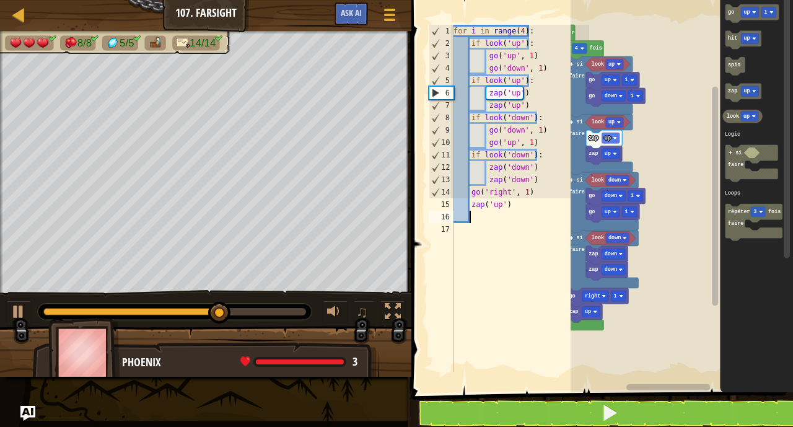
scroll to position [6, 1]
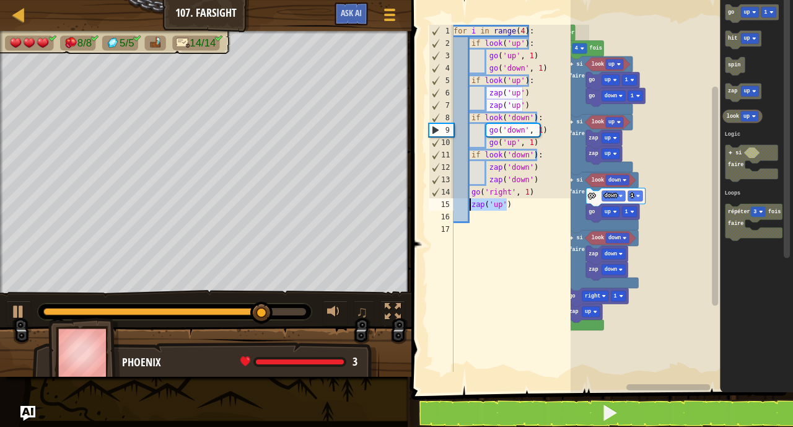
drag, startPoint x: 506, startPoint y: 209, endPoint x: 470, endPoint y: 208, distance: 36.6
click at [470, 208] on div "for i in range ( 4 ) : if look ( 'up' ) : go ( 'up' , 1 ) go ( 'down' , 1 ) if …" at bounding box center [520, 211] width 138 height 372
type textarea "zap('up')"
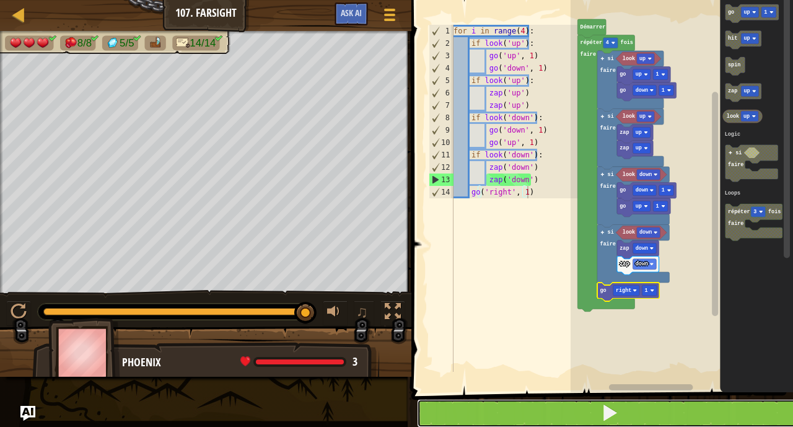
click at [485, 420] on button at bounding box center [609, 413] width 385 height 29
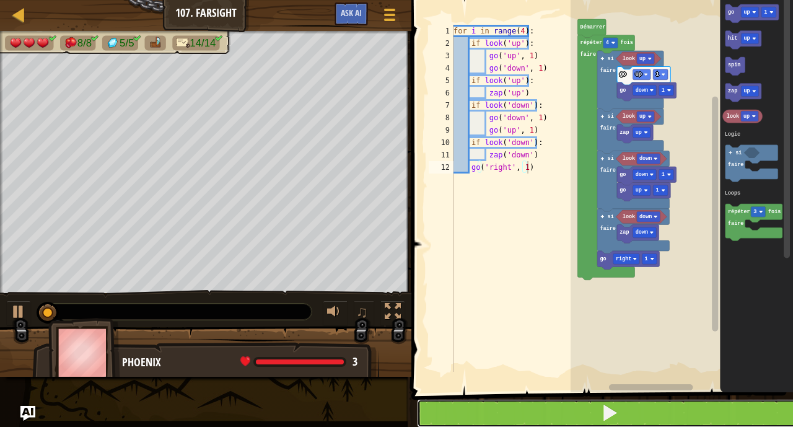
click at [589, 406] on button at bounding box center [609, 413] width 385 height 29
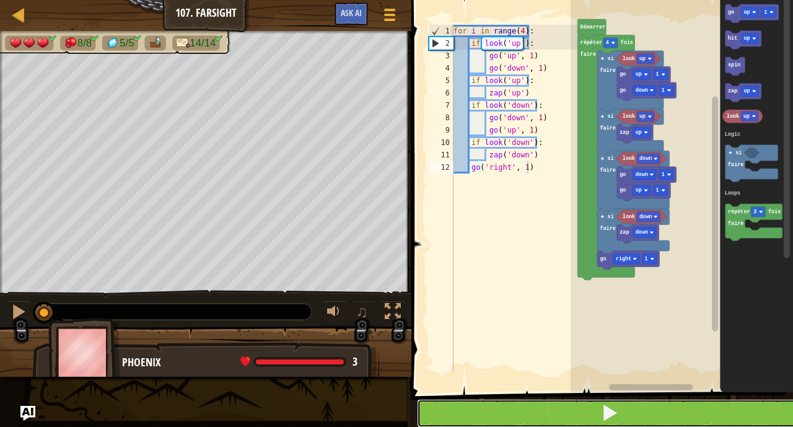
click at [589, 406] on button at bounding box center [609, 413] width 385 height 29
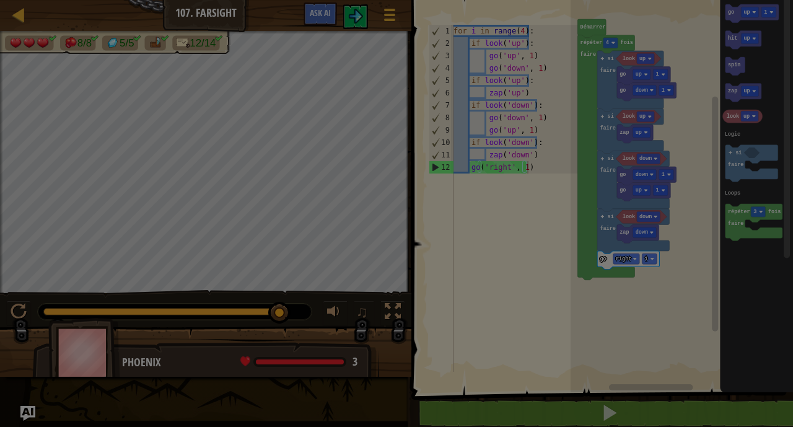
drag, startPoint x: 57, startPoint y: 308, endPoint x: 320, endPoint y: 314, distance: 262.8
click at [416, 1] on body "Carte Junior 107. Farsight Menu du jeu Ask AI 1 ההההההההההההההההההההההההההההההה…" at bounding box center [396, 0] width 793 height 1
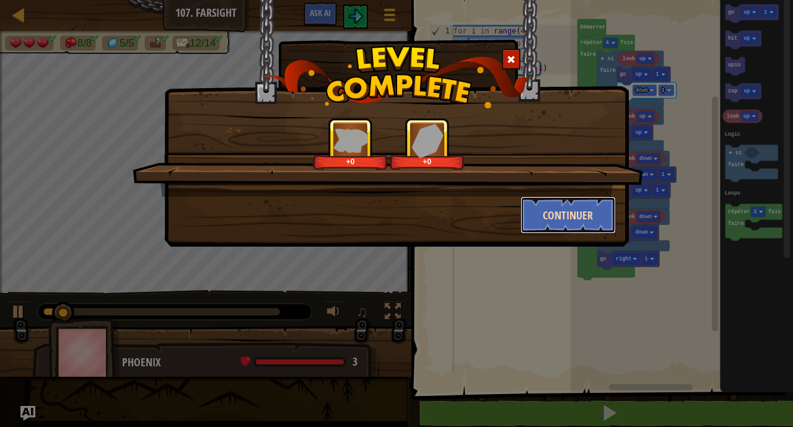
click at [574, 211] on button "Continuer" at bounding box center [568, 214] width 96 height 37
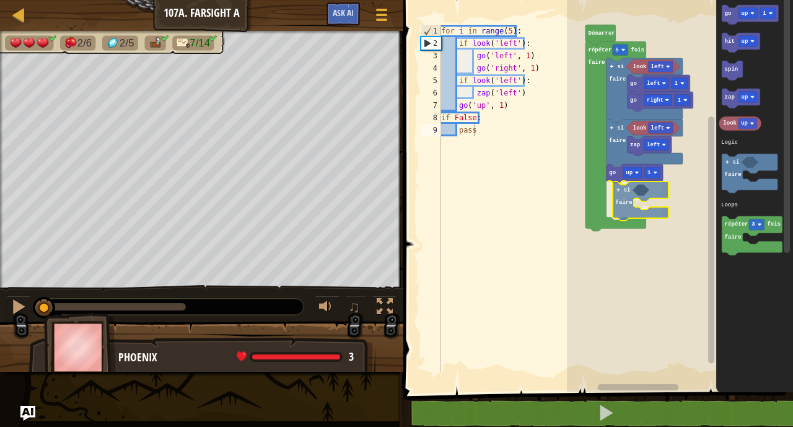
click at [627, 206] on div "Logic Loops look left go right 1 go left 1 look left zap left si faire go up 1 …" at bounding box center [680, 193] width 226 height 398
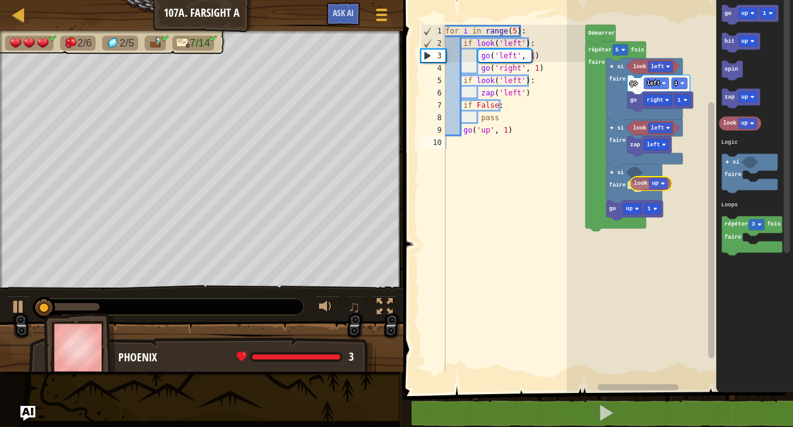
click at [636, 184] on div "Logic Loops [PERSON_NAME] répéter 5 fois faire look left go right 1 go left 1 s…" at bounding box center [680, 193] width 226 height 398
click at [636, 184] on text "look" at bounding box center [641, 182] width 14 height 6
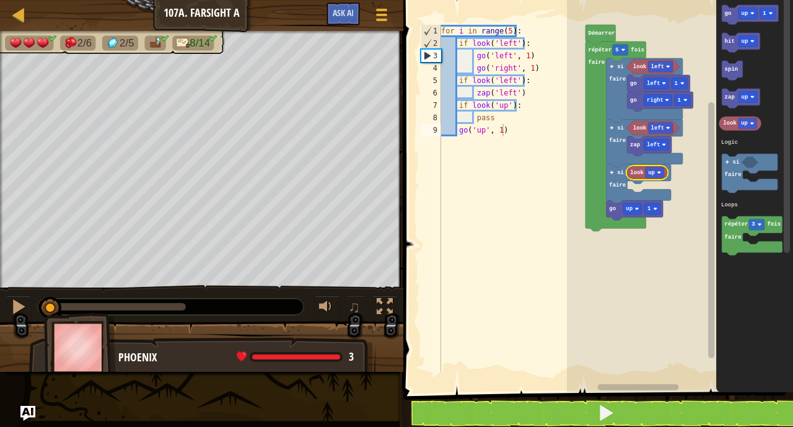
click at [654, 177] on rect "Espace de travail de Blocky" at bounding box center [655, 172] width 19 height 11
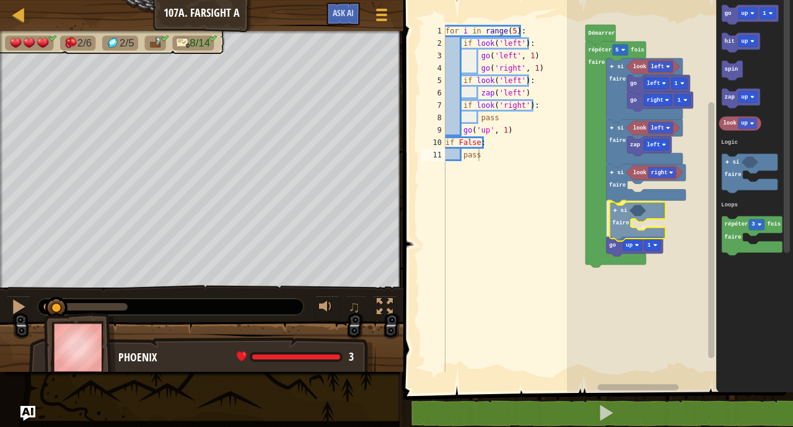
click at [621, 228] on div "Logic Loops [PERSON_NAME] répéter 5 fois faire look left go right 1 go left 1 s…" at bounding box center [680, 193] width 226 height 398
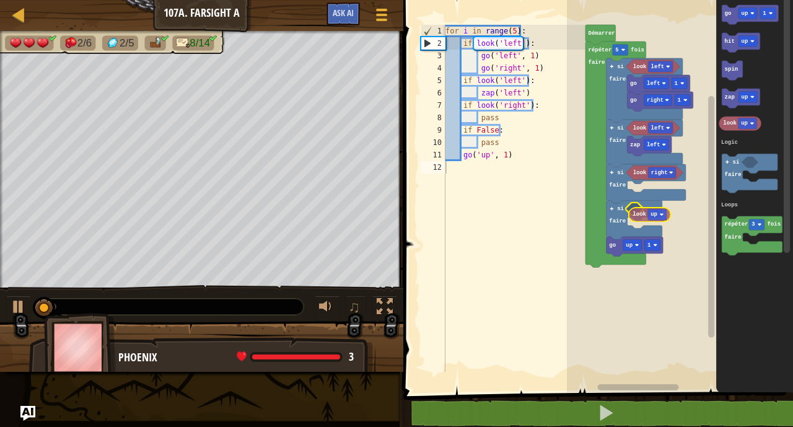
click at [644, 214] on div "Logic Loops [PERSON_NAME] répéter 5 fois faire look left go right 1 go left 1 s…" at bounding box center [680, 193] width 226 height 398
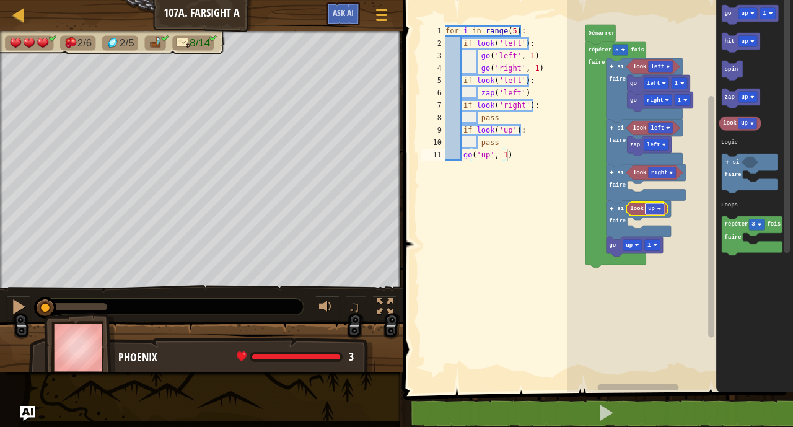
click at [652, 213] on rect "Espace de travail de Blocky" at bounding box center [655, 208] width 19 height 11
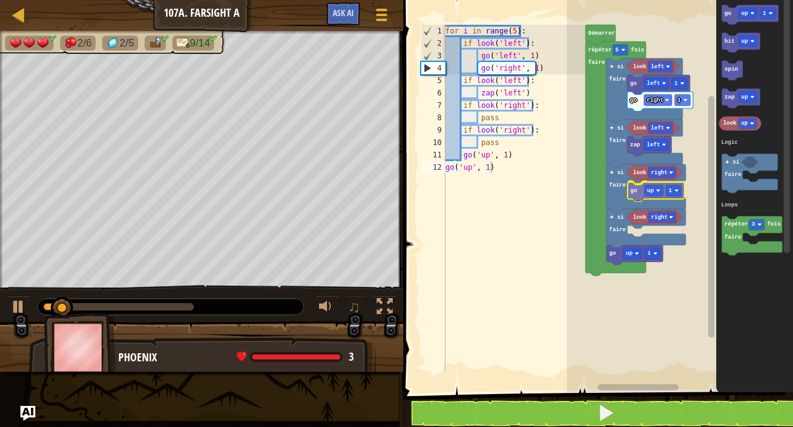
click at [634, 191] on div "Logic Loops [PERSON_NAME] répéter 5 fois faire look left go right 1 go left 1 s…" at bounding box center [680, 193] width 226 height 398
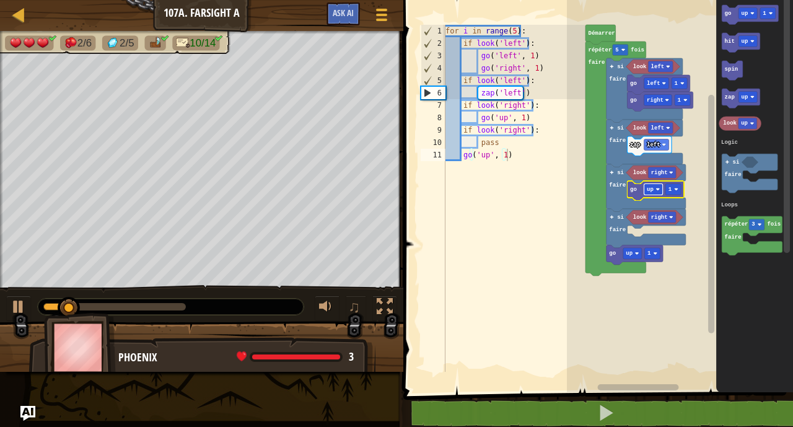
click at [656, 191] on rect "Espace de travail de Blocky" at bounding box center [653, 189] width 19 height 11
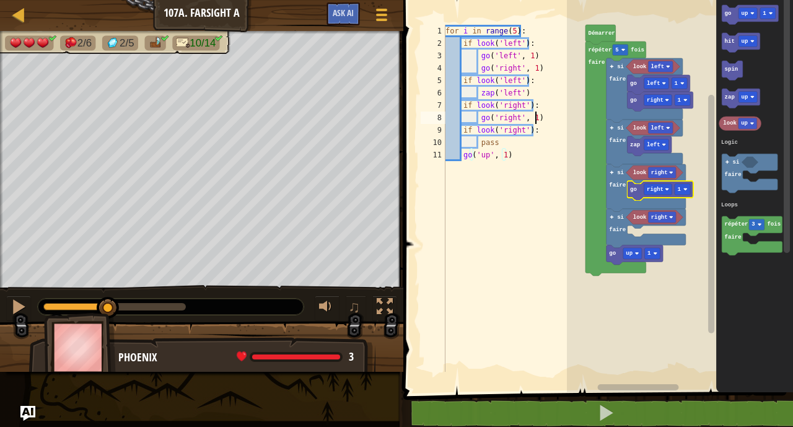
type textarea "go('right', 1)"
click at [545, 114] on div "for i in range ( 5 ) : if look ( 'left' ) : go ( 'left' , 1 ) go ( 'right' , 1 …" at bounding box center [514, 211] width 143 height 372
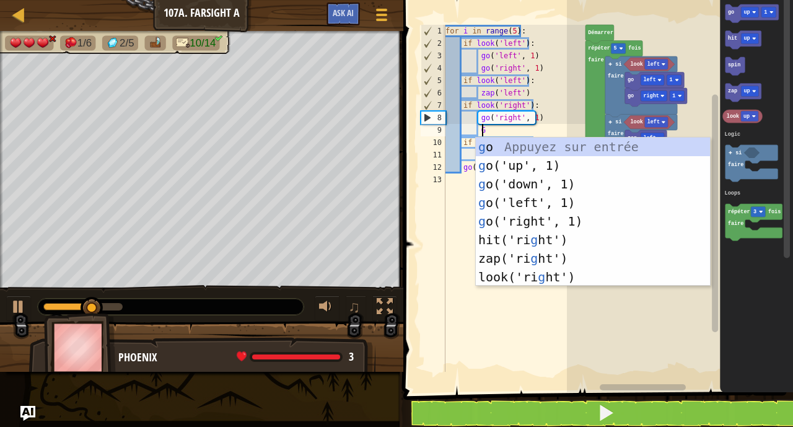
scroll to position [6, 2]
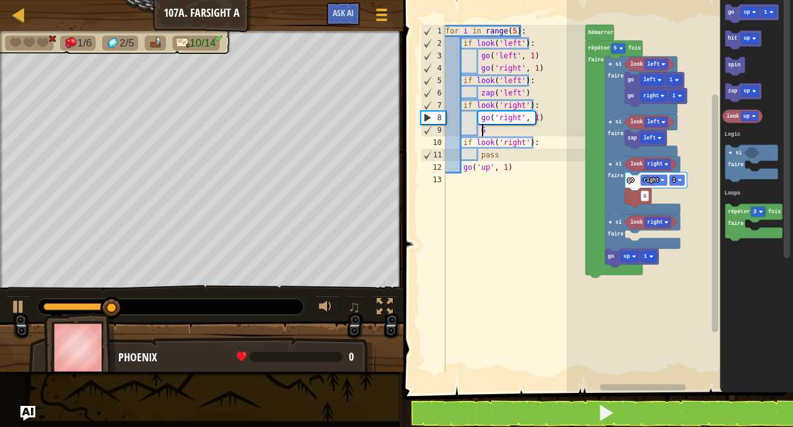
type textarea "GO"
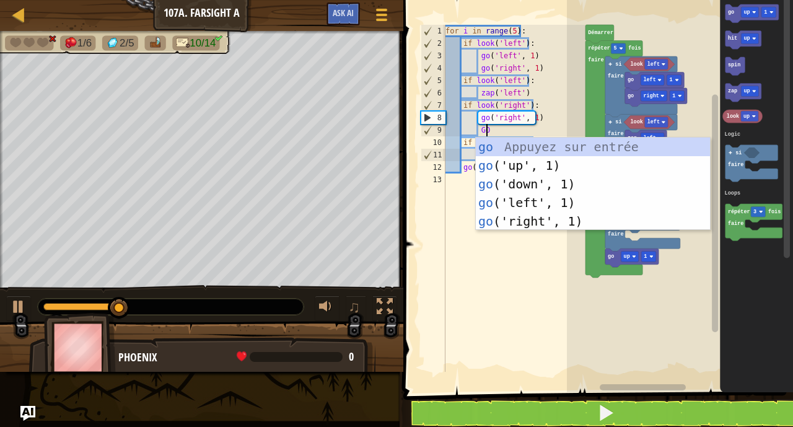
scroll to position [6, 3]
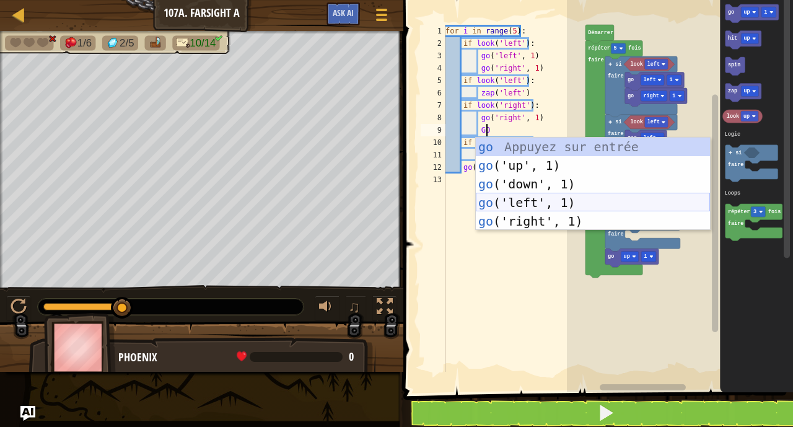
click at [530, 206] on div "go Appuyez sur entrée go ('up', 1) Appuyez sur entrée go ('down', 1) Appuyez su…" at bounding box center [593, 203] width 234 height 130
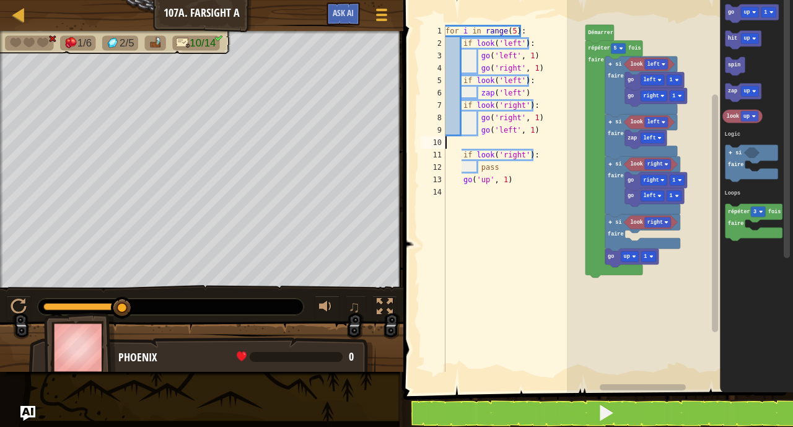
scroll to position [6, 0]
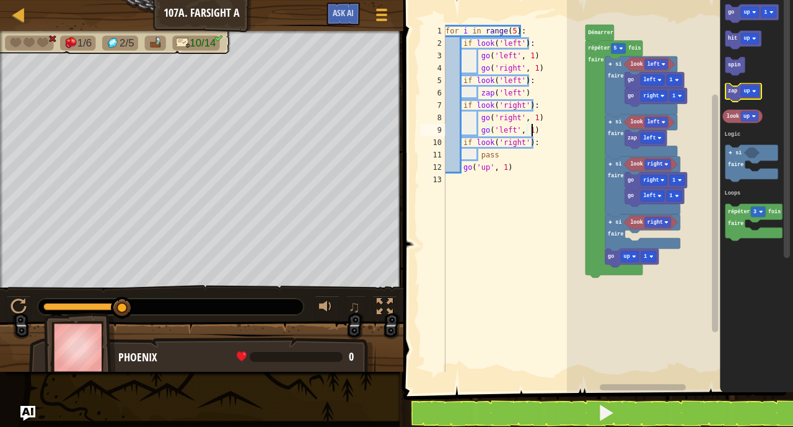
type textarea "go('left', 1)"
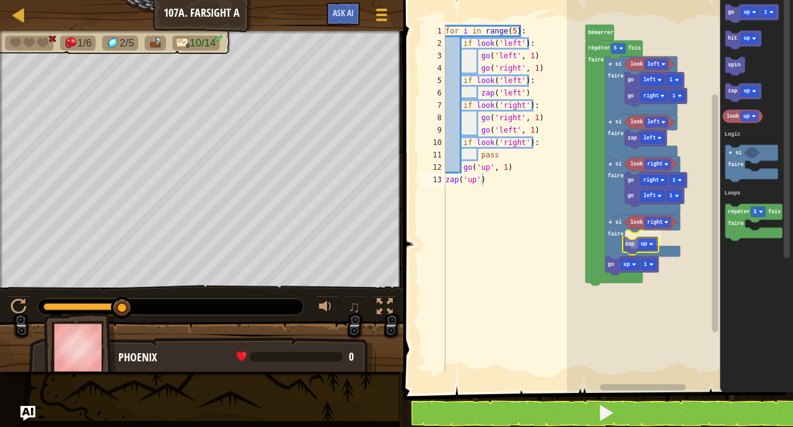
click at [631, 243] on div "Logic Loops look left go right 1 go left 1 look left zap left look right go rig…" at bounding box center [680, 193] width 226 height 398
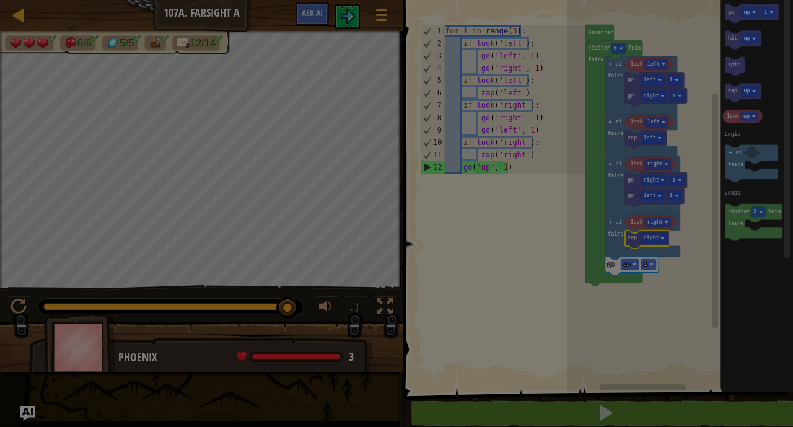
drag, startPoint x: 100, startPoint y: 302, endPoint x: 585, endPoint y: 260, distance: 486.9
click at [585, 1] on body "Carte Junior 107a. Farsight A Menu du jeu Ask AI 1 הההההההההההההההההההההההההההה…" at bounding box center [396, 0] width 793 height 1
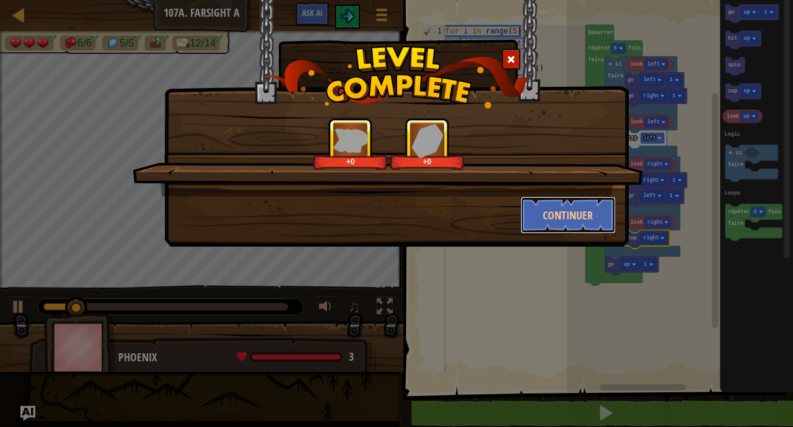
click at [565, 203] on button "Continuer" at bounding box center [568, 214] width 96 height 37
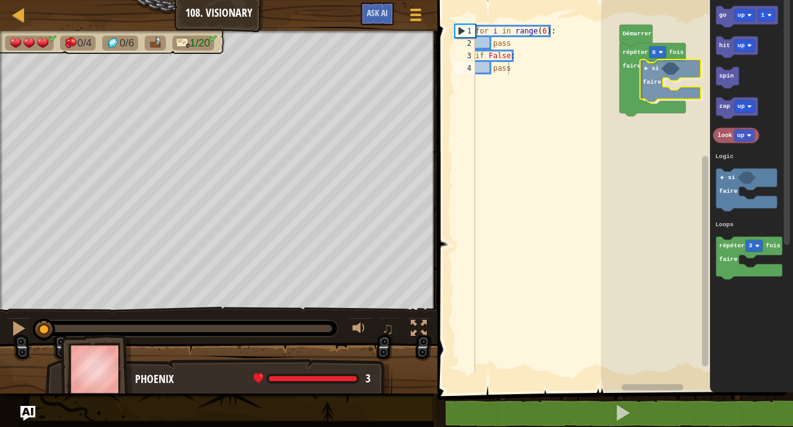
click at [662, 98] on div "Logic Loops répéter 6 fois faire si faire [PERSON_NAME] go up 1 hit up spin zap…" at bounding box center [697, 193] width 192 height 398
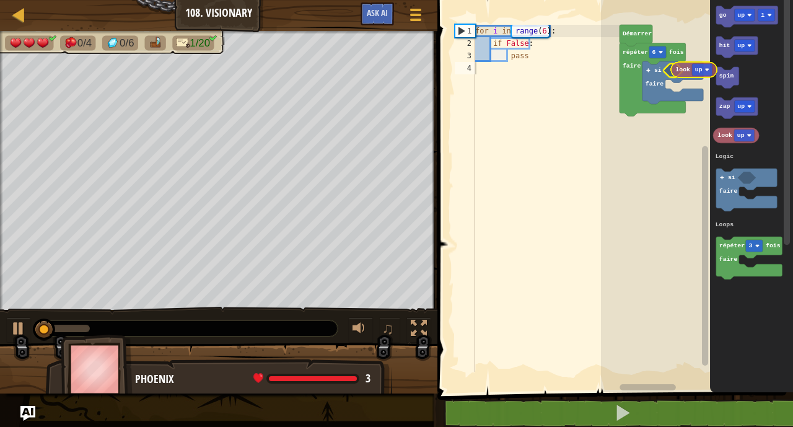
click at [675, 65] on div "Logic Loops répéter 6 fois faire si faire Démarrer go up 1 hit up spin zap up l…" at bounding box center [697, 193] width 192 height 398
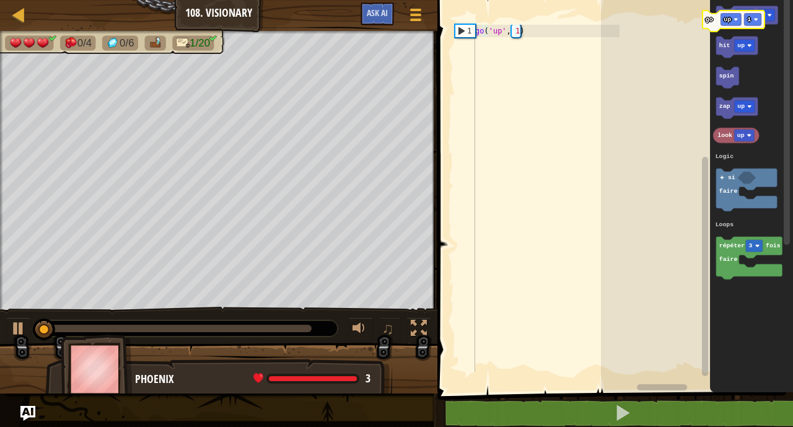
click at [709, 20] on div "Logic Loops go up 1 hit up spin zap up look up répéter 3 fois faire si faire Lo…" at bounding box center [697, 193] width 192 height 398
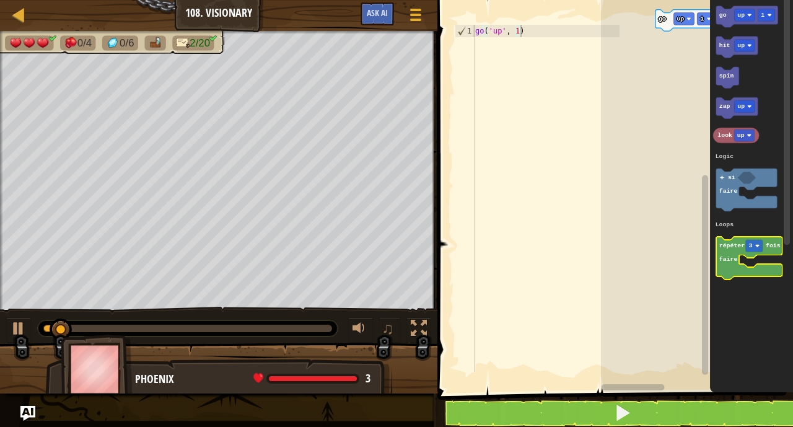
click at [735, 242] on icon "go up 1 hit up spin zap up look up répéter 3 fois faire si faire Logic Loops" at bounding box center [751, 193] width 83 height 398
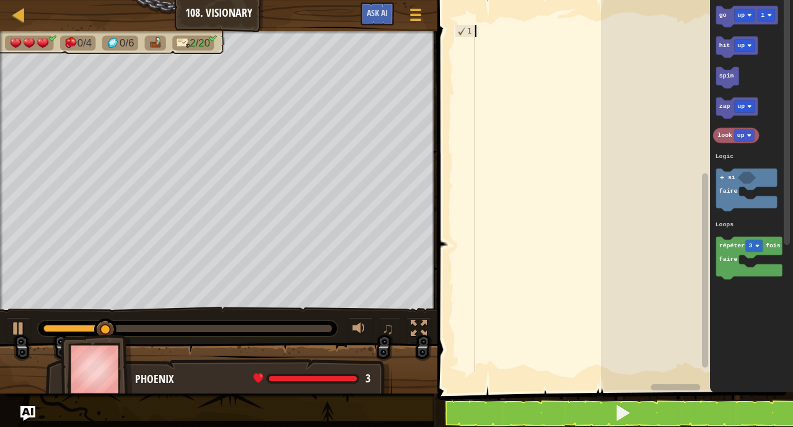
click at [506, 30] on div at bounding box center [546, 211] width 147 height 372
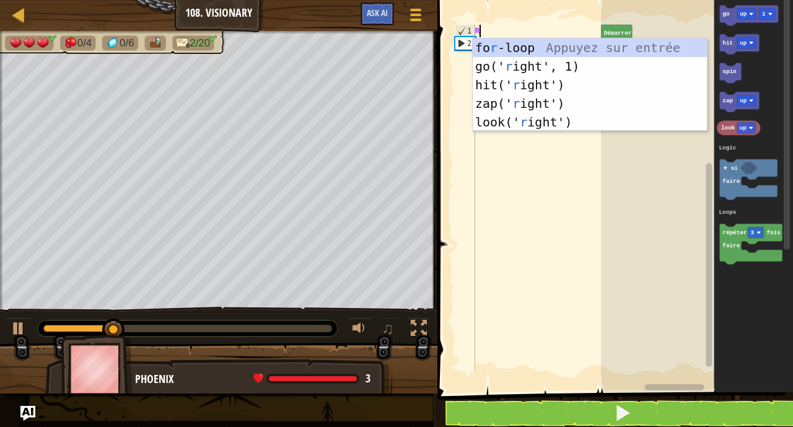
scroll to position [6, 0]
click at [522, 45] on div "fo r -loop Appuyez sur entrée go(' r ight', 1) Appuyez sur entrée hit(' r ight'…" at bounding box center [590, 103] width 234 height 130
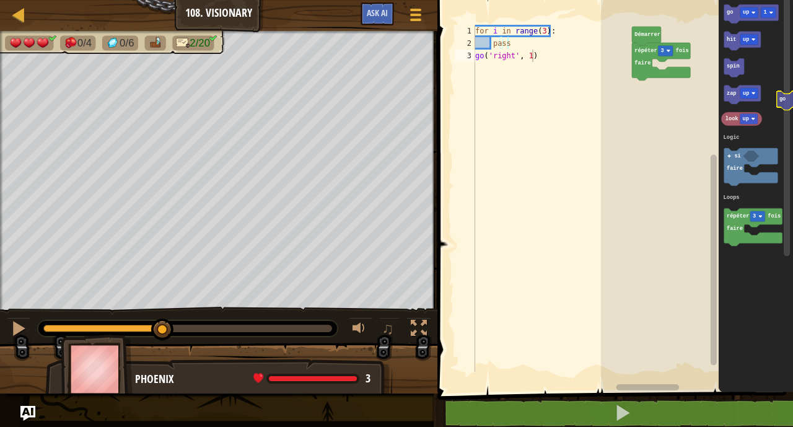
click at [786, 100] on rect "Espace de travail de Blocky" at bounding box center [787, 126] width 6 height 261
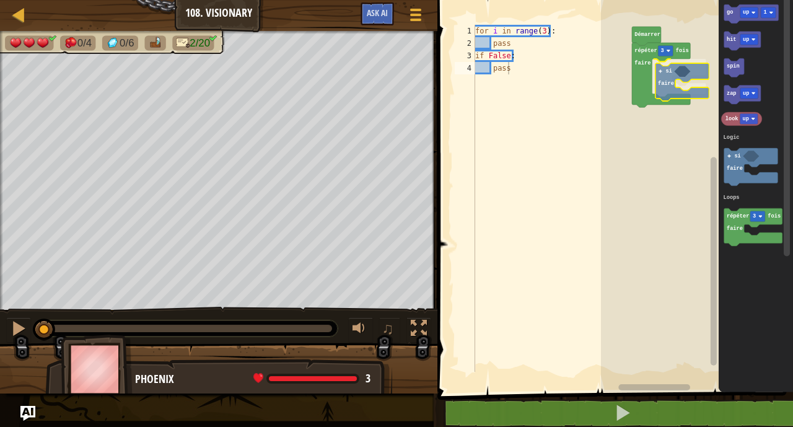
click at [662, 89] on div "Logic Loops répéter 3 fois faire si faire [PERSON_NAME] go up 1 hit up spin zap…" at bounding box center [697, 193] width 192 height 398
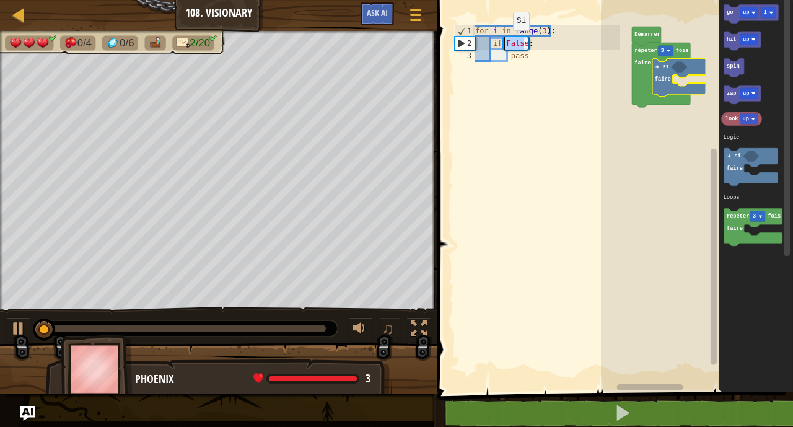
drag, startPoint x: 524, startPoint y: 44, endPoint x: 502, endPoint y: 49, distance: 21.6
click at [502, 49] on div "for i in range ( 3 ) : if False : pass" at bounding box center [546, 211] width 147 height 372
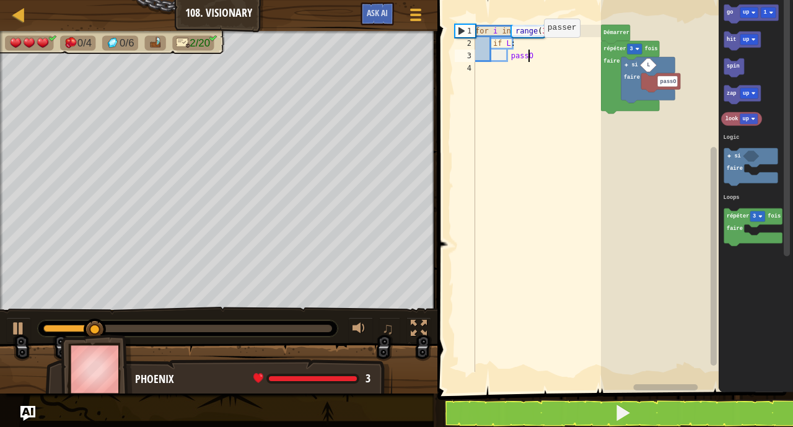
scroll to position [6, 4]
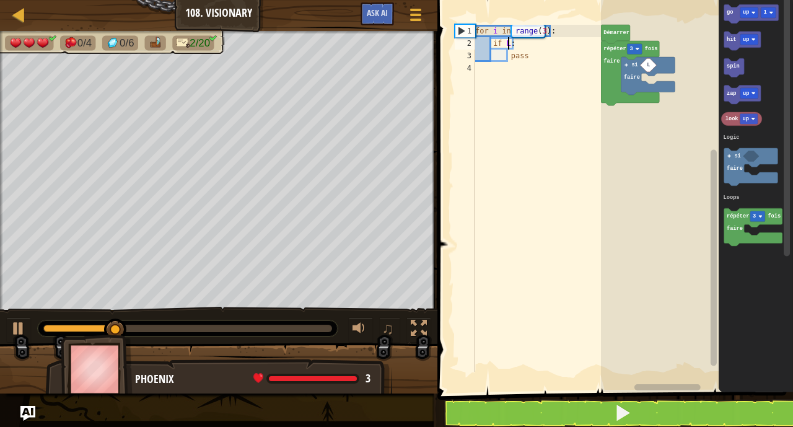
click at [507, 41] on div "for i in range ( 3 ) : if L : pass" at bounding box center [546, 211] width 147 height 372
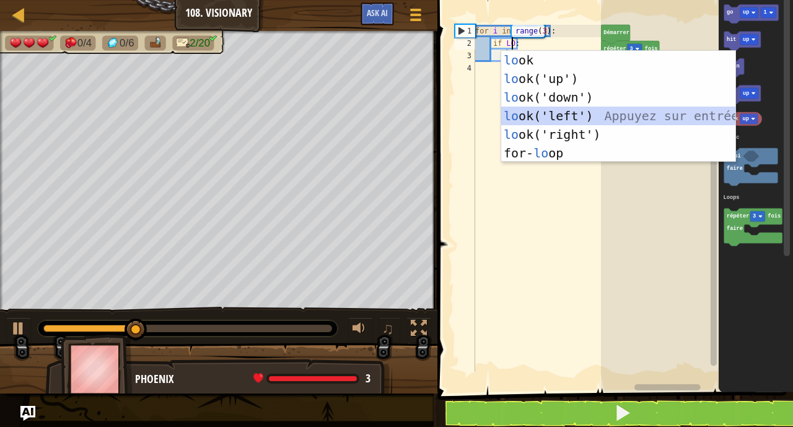
click at [519, 114] on div "lo ok Appuyez sur entrée lo ok('up') Appuyez sur entrée lo ok('down') Appuyez s…" at bounding box center [618, 125] width 234 height 149
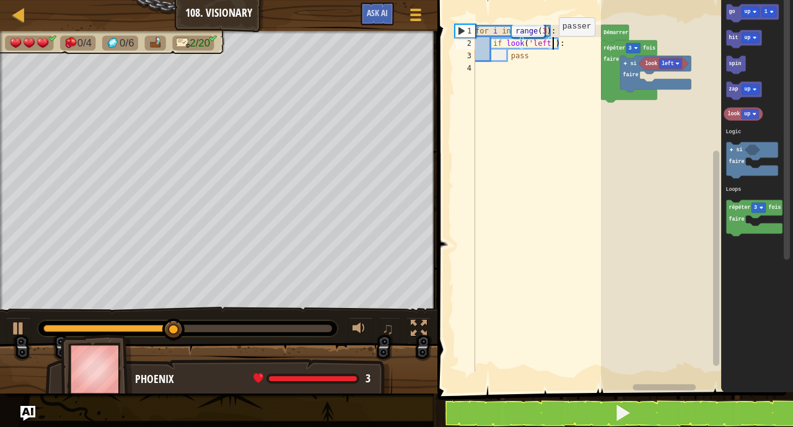
click at [548, 55] on div "for i in range ( 3 ) : if look ( 'left' ) : pass" at bounding box center [546, 211] width 147 height 372
type textarea "p"
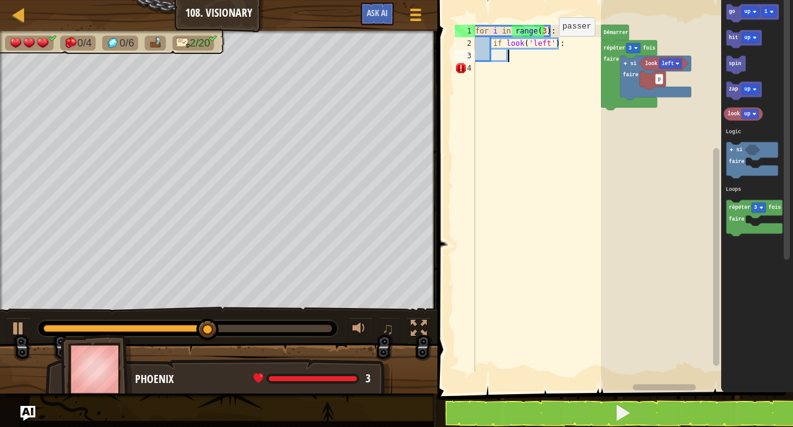
type textarea "G"
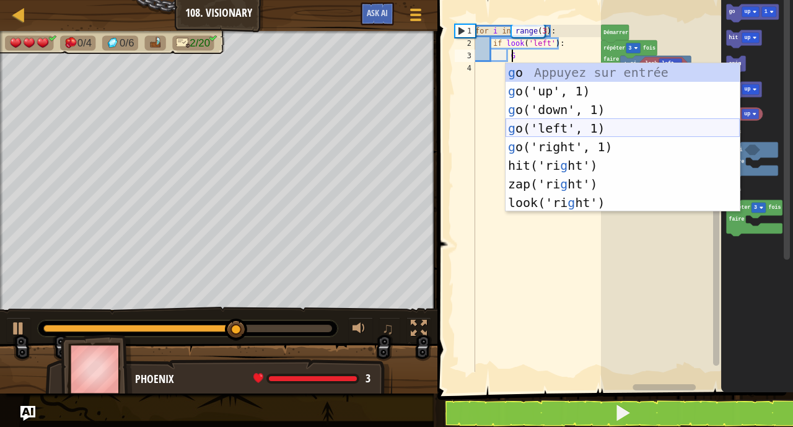
click at [532, 133] on div "g o Appuyez sur entrée g o('up', 1) Appuyez sur entrée g o('down', 1) Appuyez s…" at bounding box center [623, 156] width 234 height 186
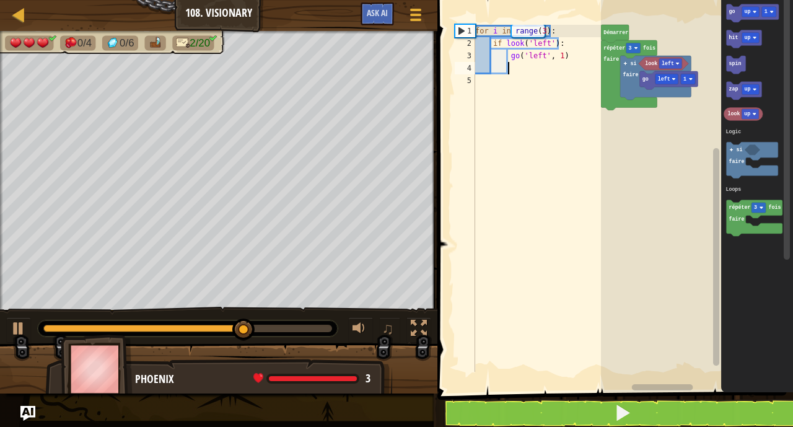
type textarea "G"
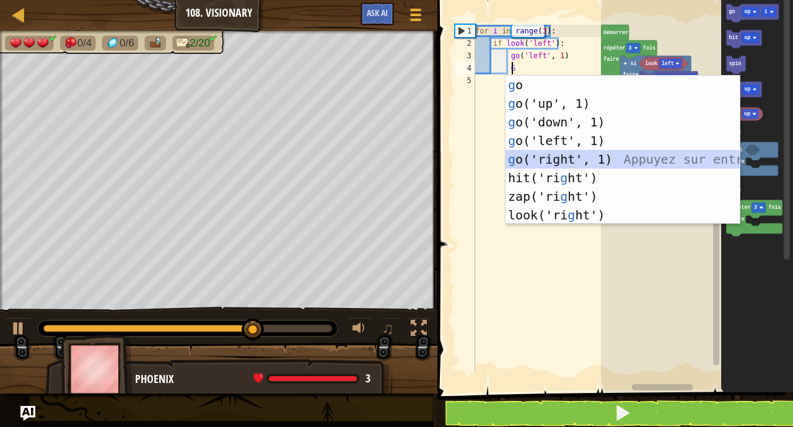
click at [535, 157] on div "g o Appuyez sur entrée g o('up', 1) Appuyez sur entrée g o('down', 1) Appuyez s…" at bounding box center [623, 169] width 234 height 186
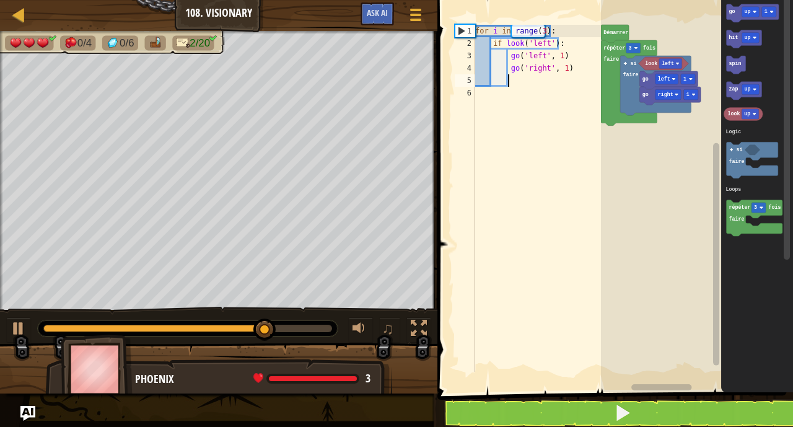
type textarea "Z"
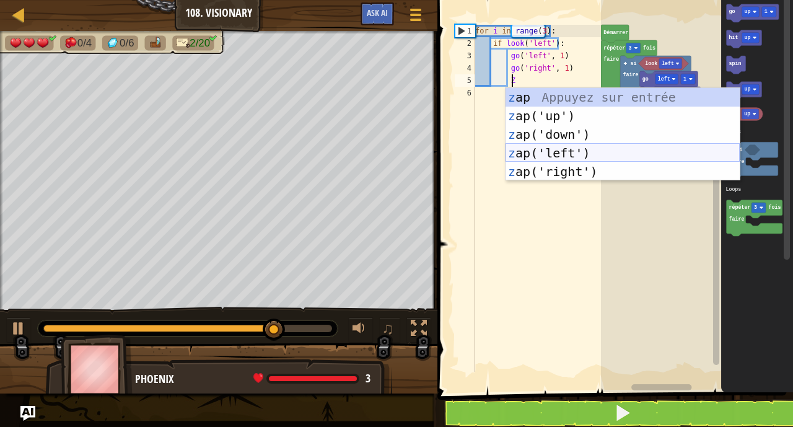
click at [532, 154] on div "z ap Appuyez sur entrée z ap('up') Appuyez sur entrée z ap('down') Appuyez sur …" at bounding box center [623, 153] width 234 height 130
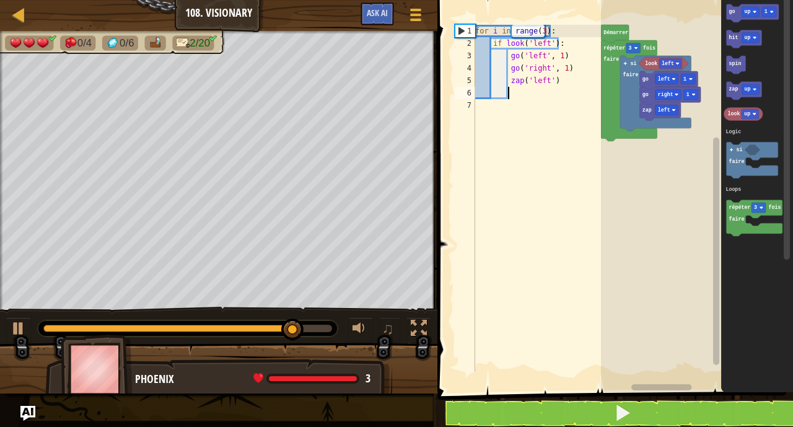
type textarea "Z"
type textarea "z"
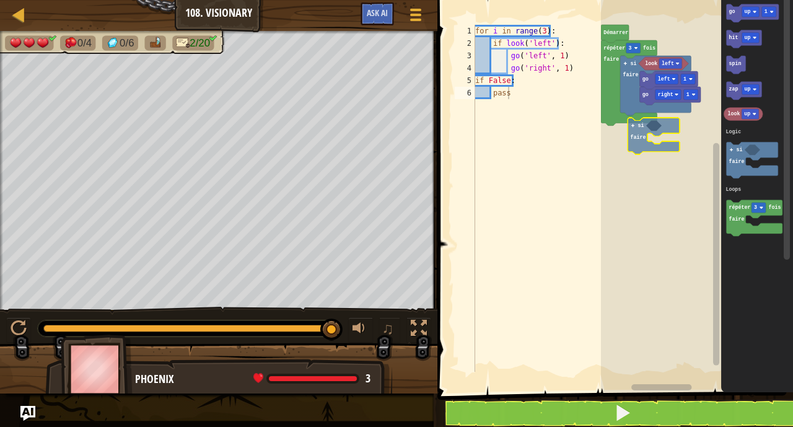
click at [657, 133] on div "Logic Loops look left go right 1 go left 1 si faire répéter 3 fois faire [PERSO…" at bounding box center [697, 193] width 192 height 398
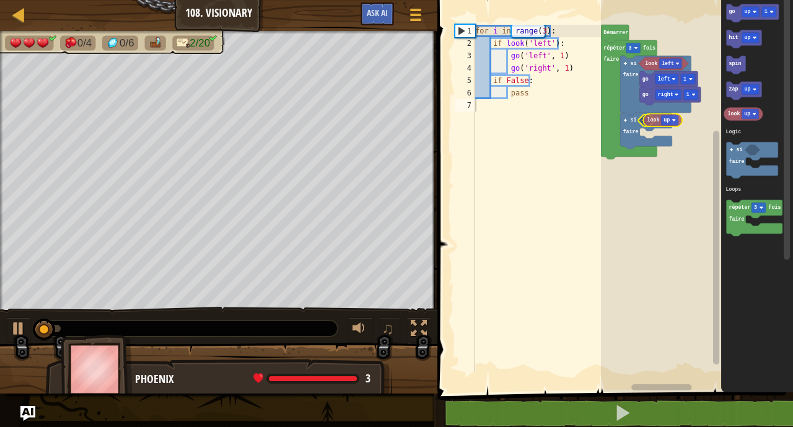
click at [657, 123] on div "Logic Loops look left go right 1 go left 1 si faire si faire répéter 3 fois fai…" at bounding box center [697, 193] width 192 height 398
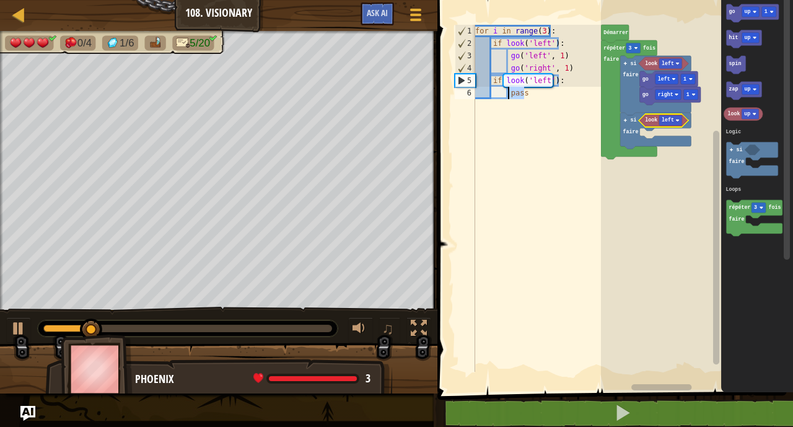
drag, startPoint x: 532, startPoint y: 93, endPoint x: 509, endPoint y: 95, distance: 23.1
click at [509, 95] on div "for i in range ( 3 ) : if look ( 'left' ) : go ( 'left' , 1 ) go ( 'right' , 1 …" at bounding box center [546, 211] width 147 height 372
type textarea "Z"
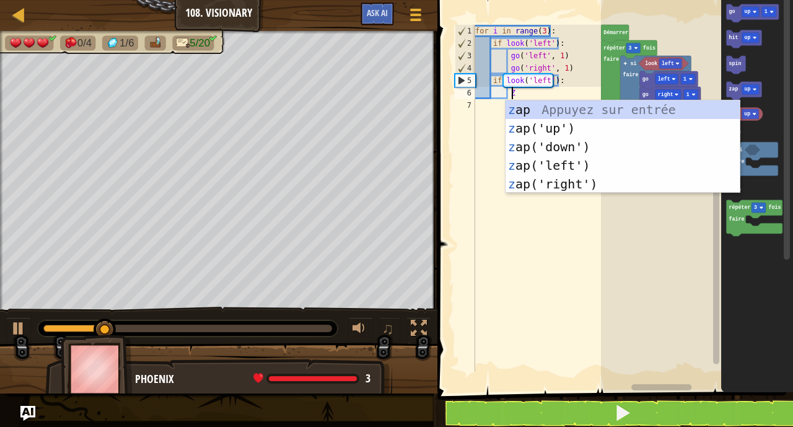
scroll to position [6, 2]
click at [517, 163] on div "z ap Appuyez sur entrée z ap('up') Appuyez sur entrée z ap('down') Appuyez sur …" at bounding box center [623, 165] width 234 height 130
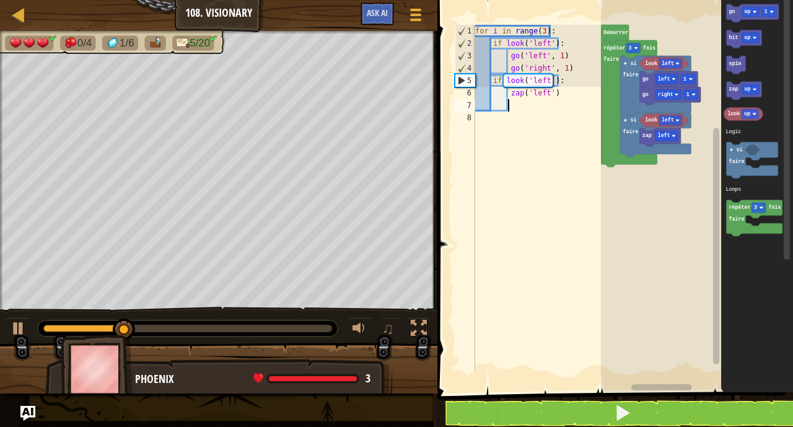
type textarea "Z"
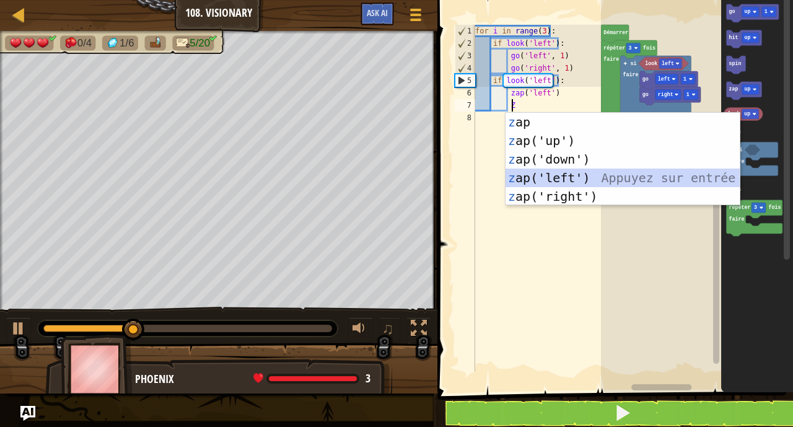
click at [522, 173] on div "z ap Appuyez sur entrée z ap('up') Appuyez sur entrée z ap('down') Appuyez sur …" at bounding box center [623, 178] width 234 height 130
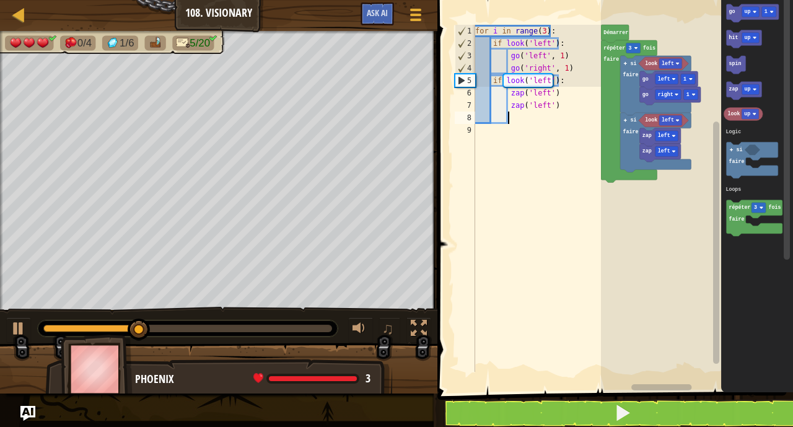
type textarea "H"
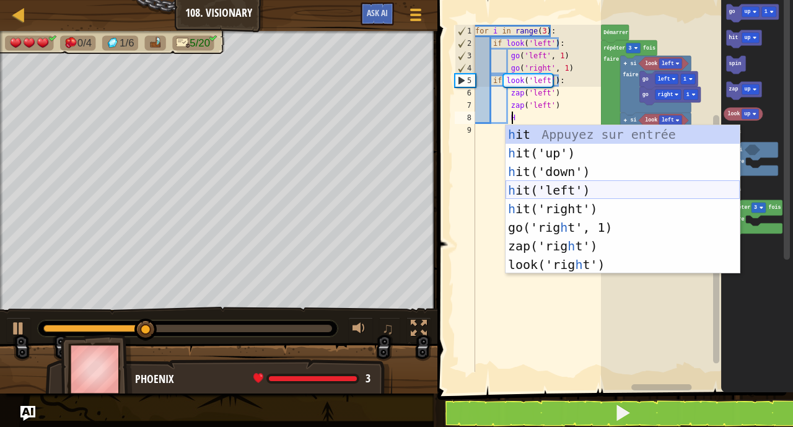
click at [527, 190] on div "h it Appuyez sur entrée h it('up') Appuyez sur entrée h it('down') Appuyez sur …" at bounding box center [623, 218] width 234 height 186
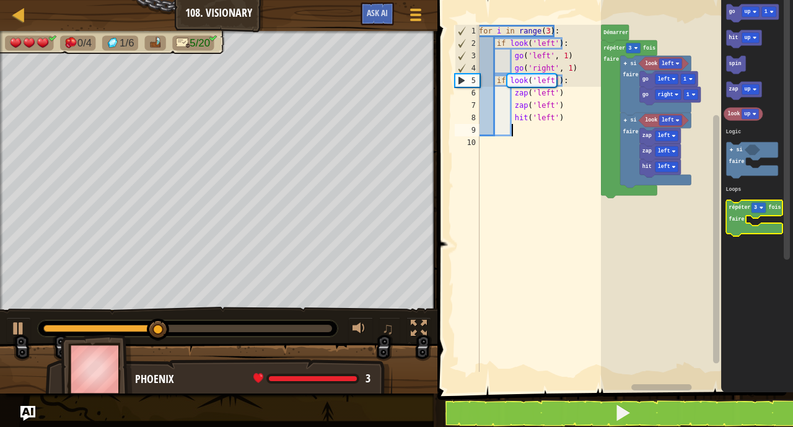
click at [739, 208] on text "répéter" at bounding box center [740, 207] width 22 height 6
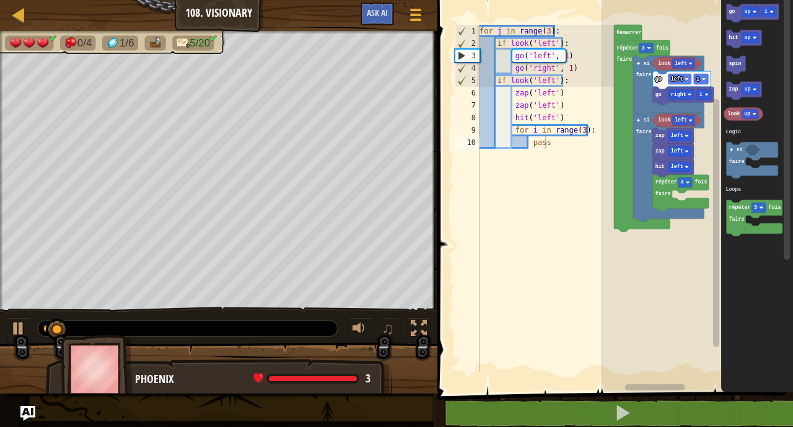
click at [792, 240] on div "Logic Loops look left go right 1 go left 1 look left hit left répéter 3 fois fa…" at bounding box center [697, 193] width 192 height 398
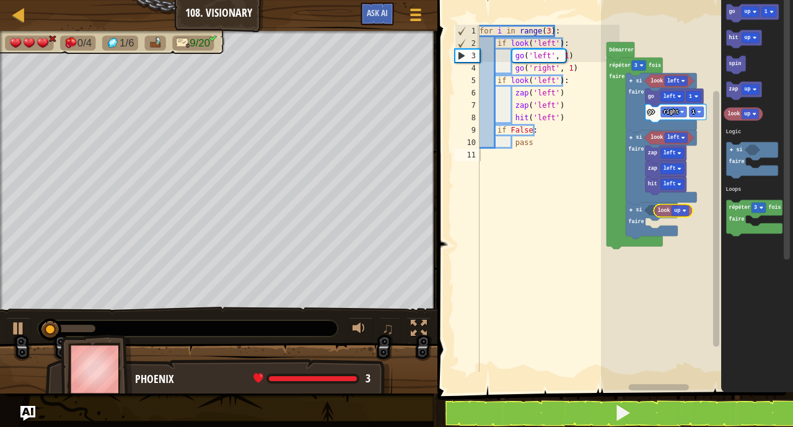
click at [662, 204] on div "Logic Loops look left go right 1 go left 1 si faire look left hit left zap left…" at bounding box center [697, 193] width 192 height 398
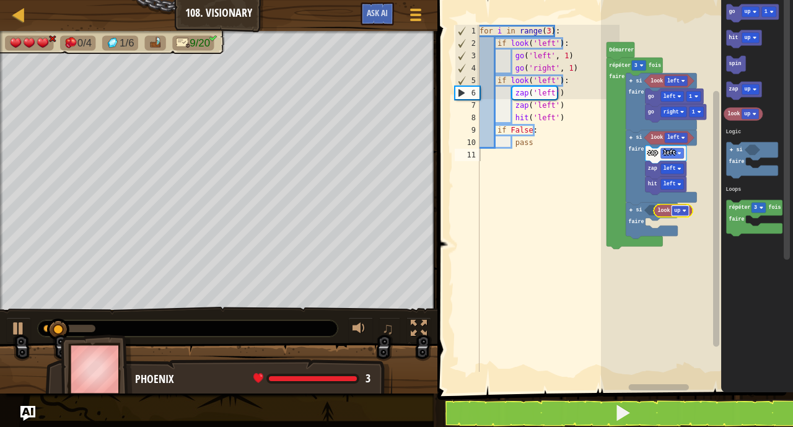
click at [678, 211] on text "up" at bounding box center [677, 211] width 6 height 6
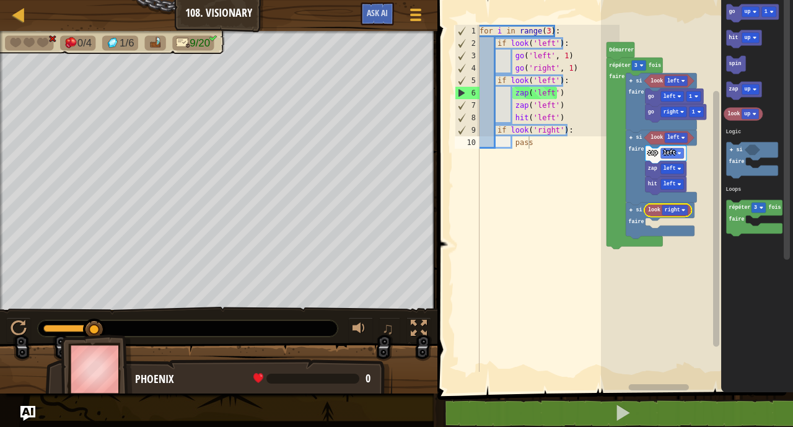
click at [616, 262] on rect "Espace de travail de Blocky" at bounding box center [697, 193] width 192 height 398
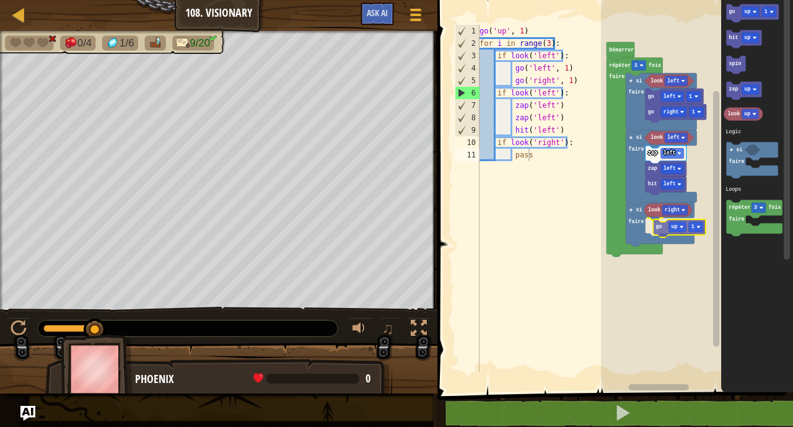
click at [660, 232] on div "Logic Loops look left go right 1 go left 1 si faire look left hit left zap left…" at bounding box center [697, 193] width 192 height 398
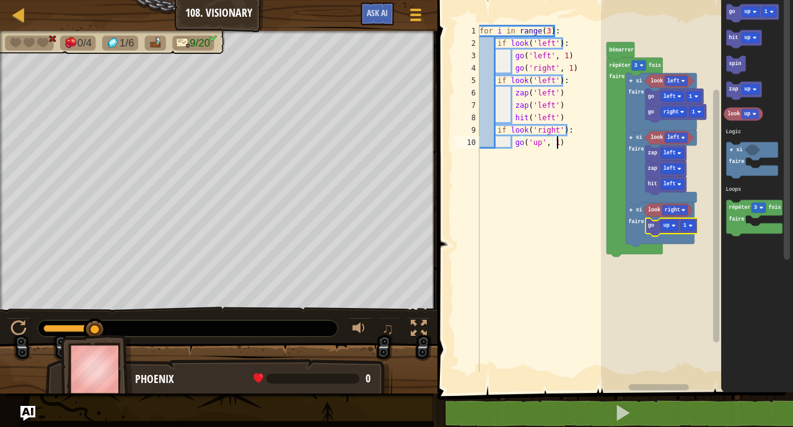
click at [586, 140] on div "for i in range ( 3 ) : if look ( 'left' ) : go ( 'left' , 1 ) go ( 'right' , 1 …" at bounding box center [548, 211] width 143 height 372
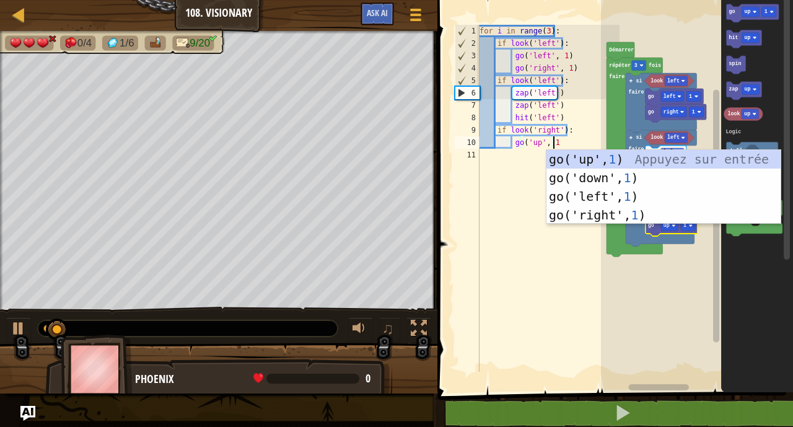
type textarea "g"
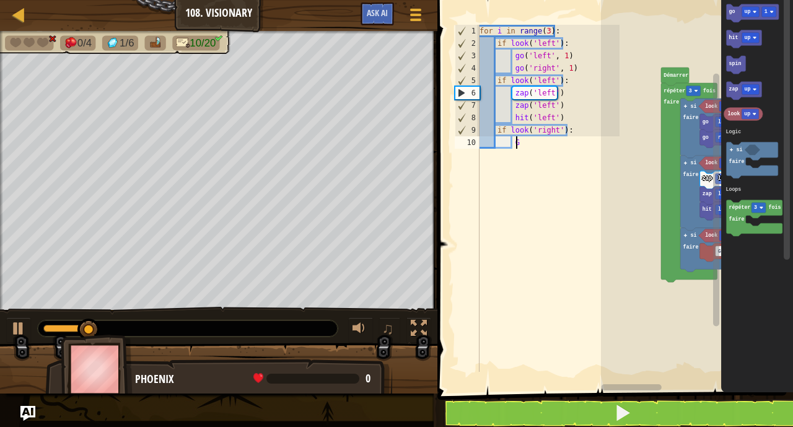
type textarea "GO"
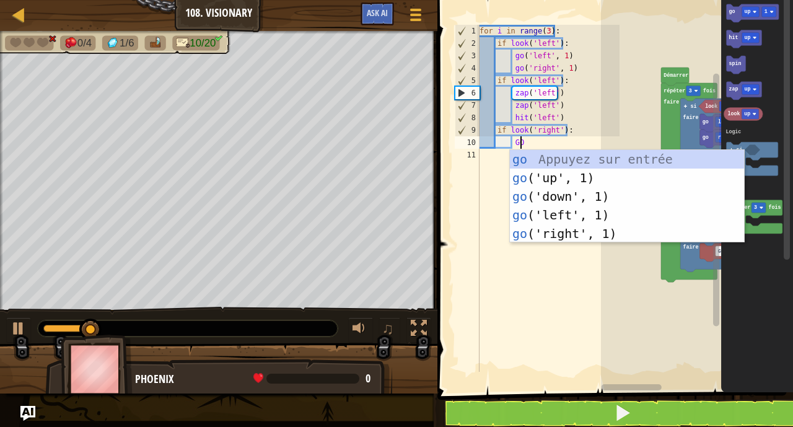
scroll to position [6, 2]
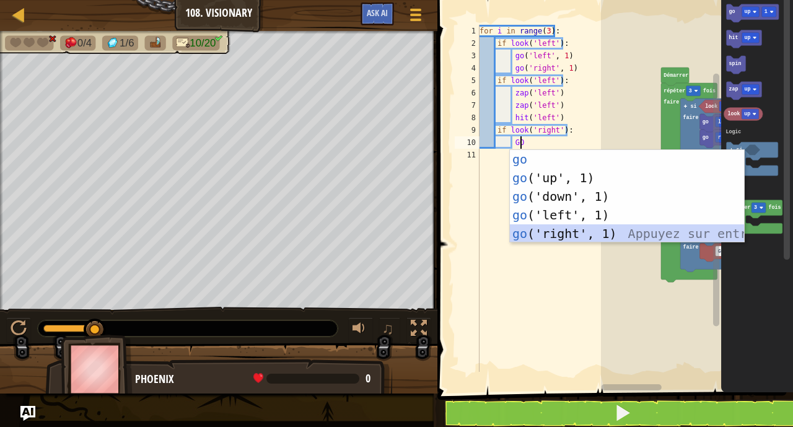
click at [559, 234] on div "go Appuyez sur entrée go ('up', 1) Appuyez sur entrée go ('down', 1) Appuyez su…" at bounding box center [627, 215] width 234 height 130
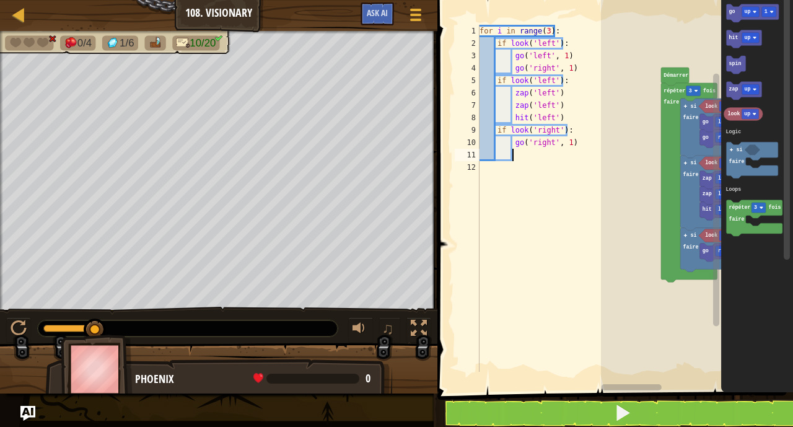
scroll to position [6, 2]
type textarea "G"
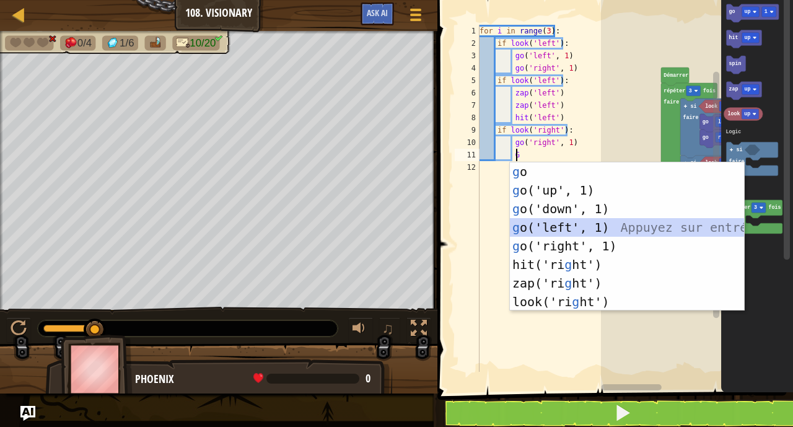
click at [548, 228] on div "g o Appuyez sur entrée g o('up', 1) Appuyez sur entrée g o('down', 1) Appuyez s…" at bounding box center [627, 255] width 234 height 186
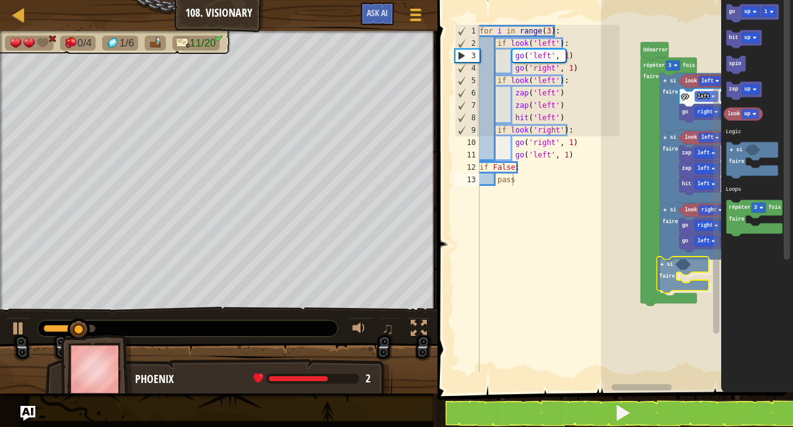
click at [675, 283] on div "Logic Loops look left go right 1 go left 1 look left hit left zap left zap left…" at bounding box center [697, 193] width 192 height 398
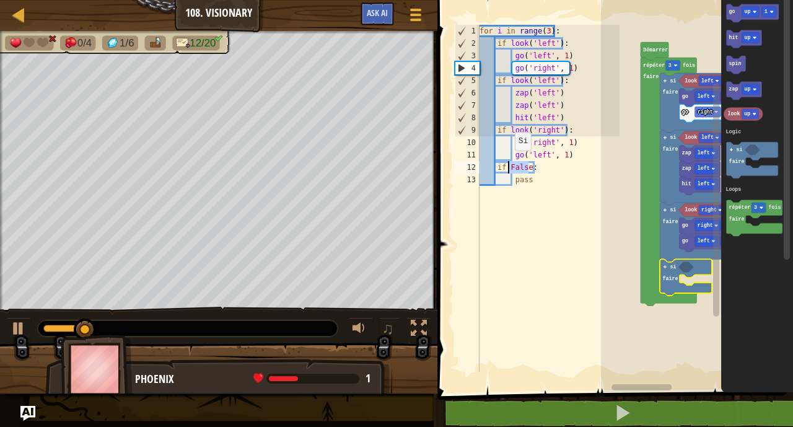
drag, startPoint x: 528, startPoint y: 169, endPoint x: 508, endPoint y: 170, distance: 19.8
click at [508, 170] on div "for i in range ( 3 ) : if look ( 'left' ) : go ( 'left' , 1 ) go ( 'right' , 1 …" at bounding box center [548, 211] width 143 height 372
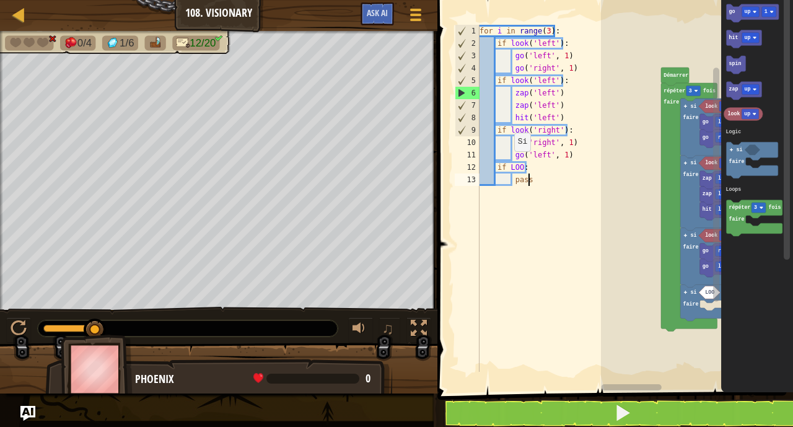
scroll to position [6, 3]
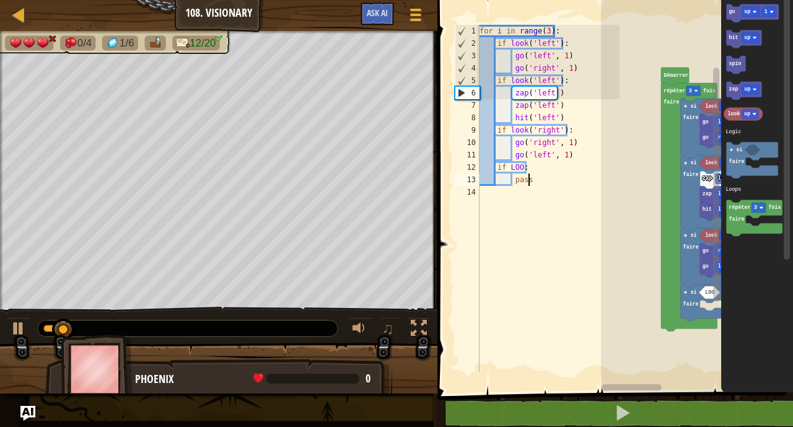
click at [519, 168] on div "for i in range ( 3 ) : if look ( 'left' ) : go ( 'left' , 1 ) go ( 'right' , 1 …" at bounding box center [548, 211] width 143 height 372
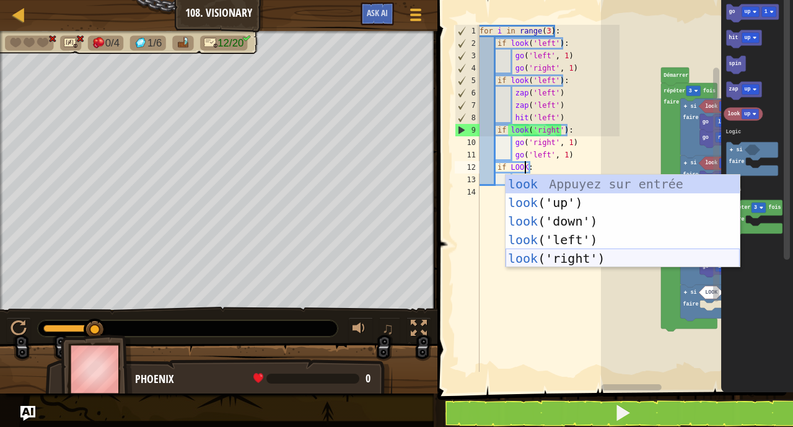
click at [544, 254] on div "look Appuyez sur entrée look ('up') Appuyez sur entrée look ('down') Appuyez su…" at bounding box center [623, 240] width 234 height 130
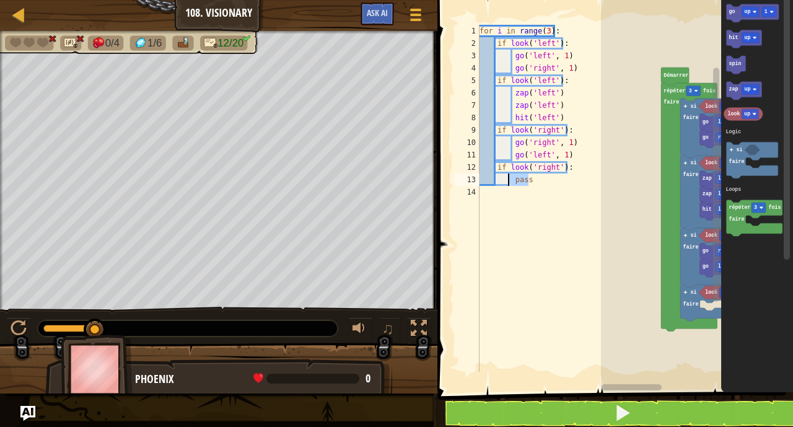
drag, startPoint x: 538, startPoint y: 182, endPoint x: 504, endPoint y: 182, distance: 34.1
click at [504, 182] on div "for i in range ( 3 ) : if look ( 'left' ) : go ( 'left' , 1 ) go ( 'right' , 1 …" at bounding box center [548, 211] width 143 height 372
type textarea "pass"
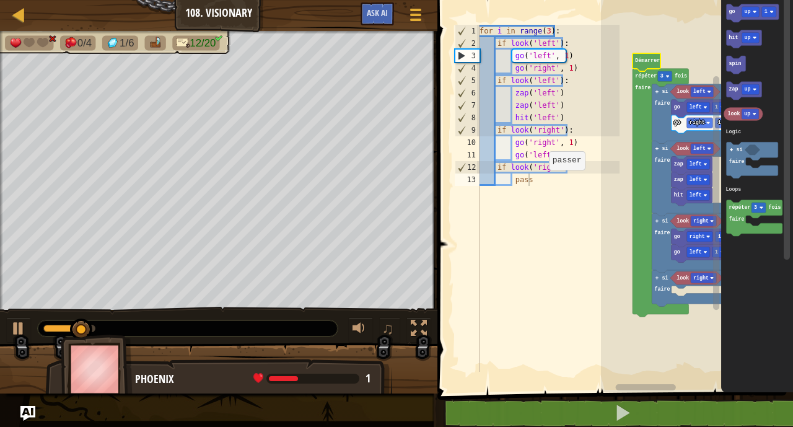
click at [542, 189] on div "for i in range ( 3 ) : if look ( 'left' ) : go ( 'left' , 1 ) go ( 'right' , 1 …" at bounding box center [548, 211] width 143 height 372
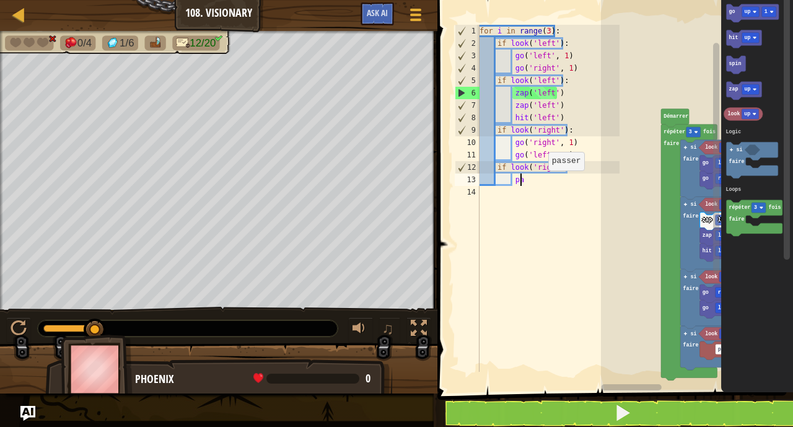
type textarea "p"
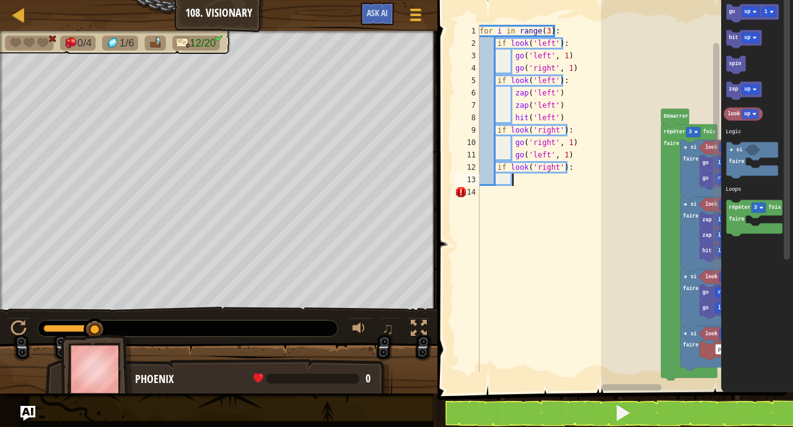
type textarea "Z"
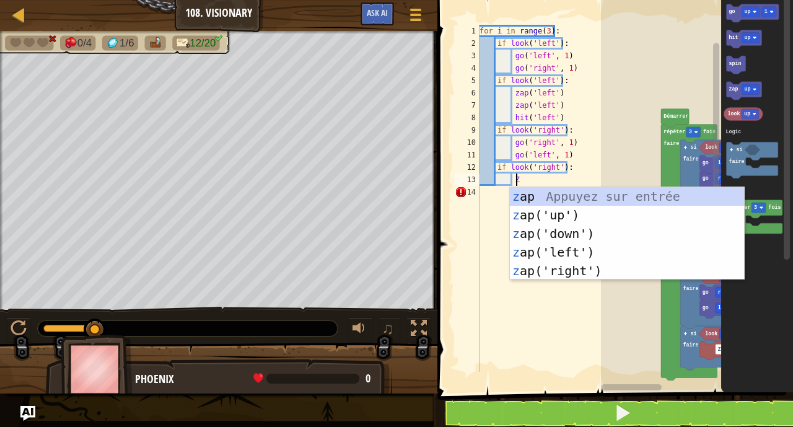
scroll to position [6, 2]
click at [568, 270] on div "z ap Appuyez sur entrée z ap('up') Appuyez sur entrée z ap('down') Appuyez sur …" at bounding box center [627, 252] width 234 height 130
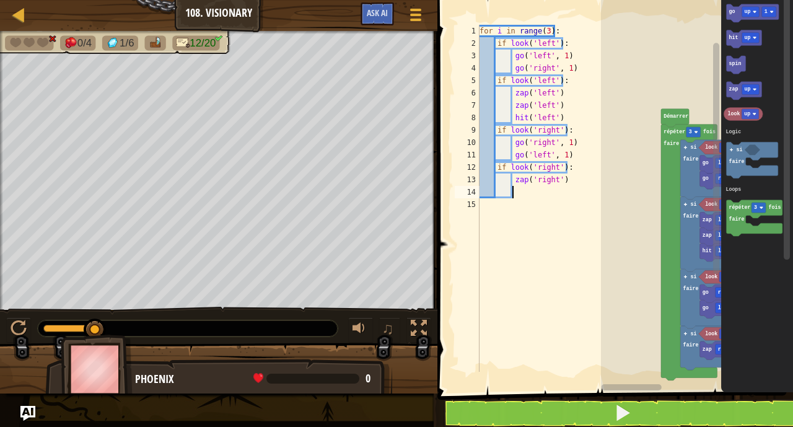
type textarea "Z"
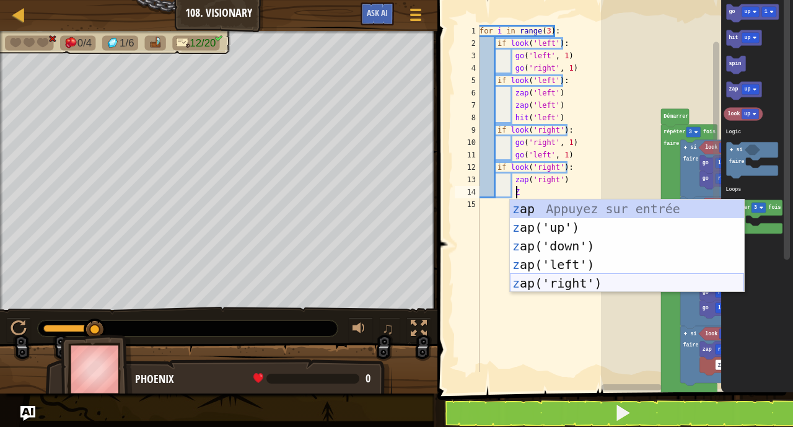
click at [558, 284] on div "z ap Appuyez sur entrée z ap('up') Appuyez sur entrée z ap('down') Appuyez sur …" at bounding box center [627, 265] width 234 height 130
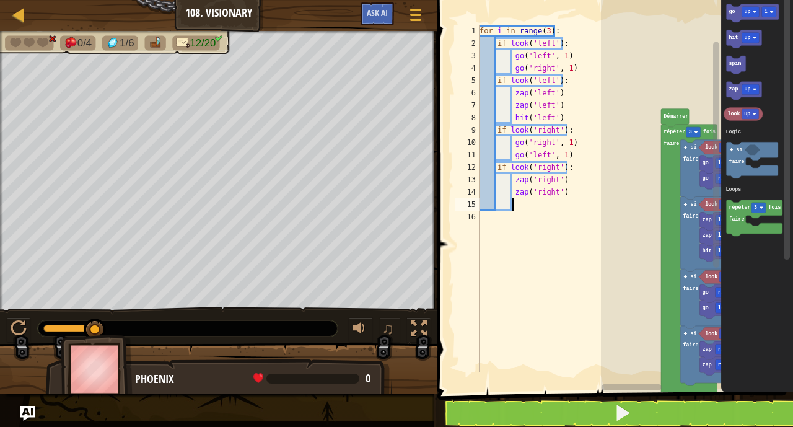
type textarea "H"
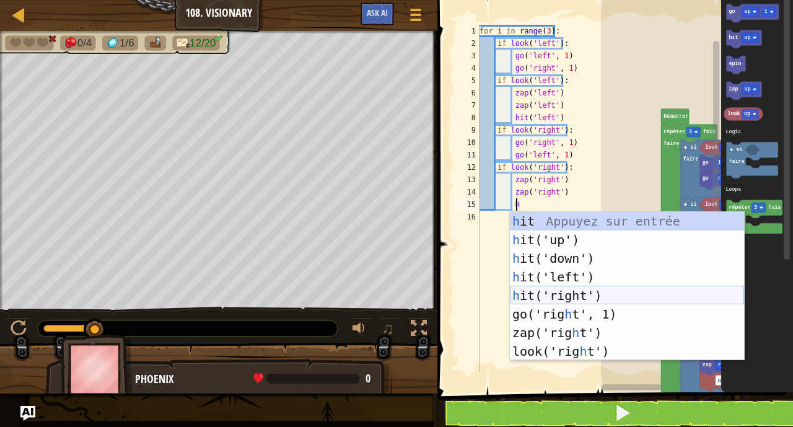
click at [551, 293] on div "h it Appuyez sur entrée h it('up') Appuyez sur entrée h it('down') Appuyez sur …" at bounding box center [627, 305] width 234 height 186
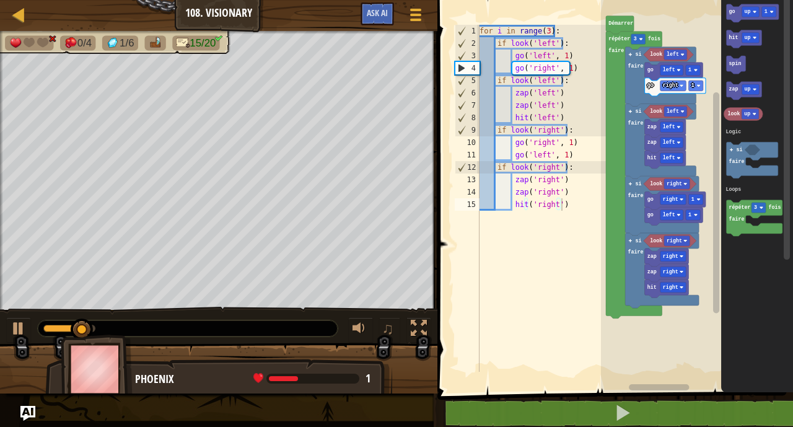
click at [729, 42] on g "go up 1 hit up spin zap up look up répéter 3 fois faire si faire Logic Loops" at bounding box center [753, 120] width 59 height 232
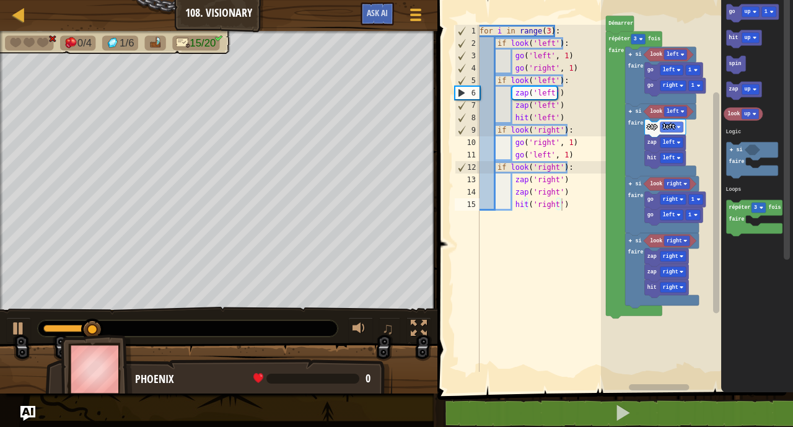
click at [669, 237] on div "Logic Loops look left go right 1 go left 1 look left hit left zap left zap left…" at bounding box center [697, 193] width 192 height 398
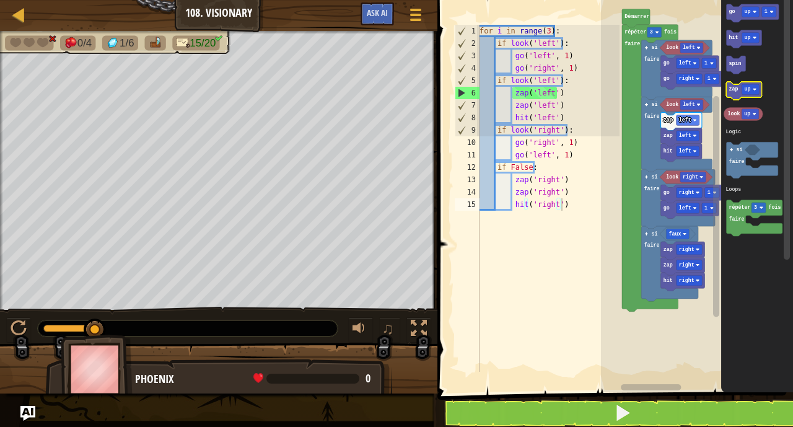
click at [745, 83] on g "go up 1 hit up spin zap up look up répéter 3 fois faire si faire Logic Loops" at bounding box center [753, 120] width 59 height 232
click at [732, 18] on g "go up 1" at bounding box center [753, 13] width 53 height 18
click at [732, 24] on icon "go up 1 hit up spin zap up look up répéter 3 fois faire si faire Logic Loops" at bounding box center [757, 193] width 72 height 398
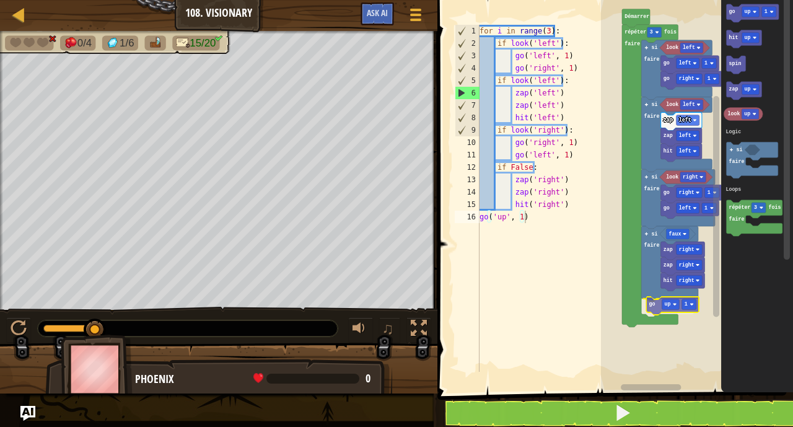
click at [656, 308] on div "Logic Loops look left go right 1 go left 1 look left hit left zap left zap left…" at bounding box center [697, 193] width 192 height 398
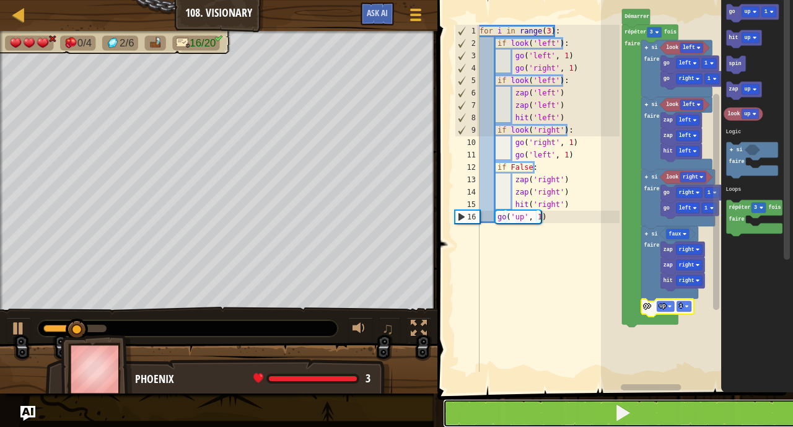
click at [630, 406] on span at bounding box center [622, 412] width 17 height 17
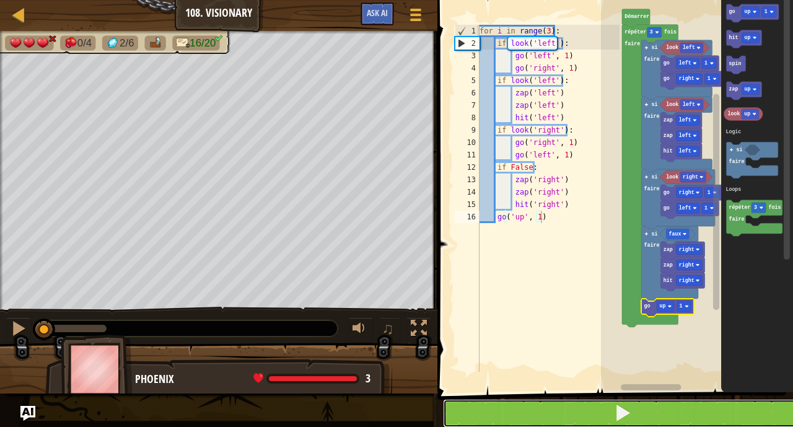
click at [630, 406] on span at bounding box center [622, 412] width 17 height 17
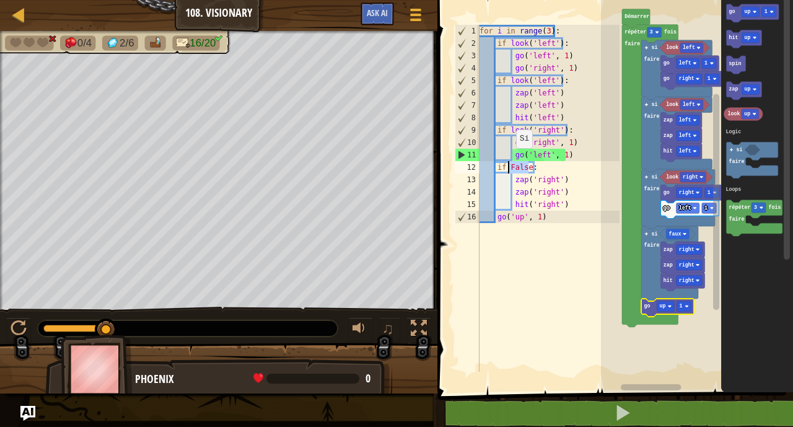
drag, startPoint x: 528, startPoint y: 167, endPoint x: 510, endPoint y: 167, distance: 18.0
click at [510, 167] on div "for i in range ( 3 ) : if look ( 'left' ) : go ( 'left' , 1 ) go ( 'right' , 1 …" at bounding box center [548, 211] width 143 height 372
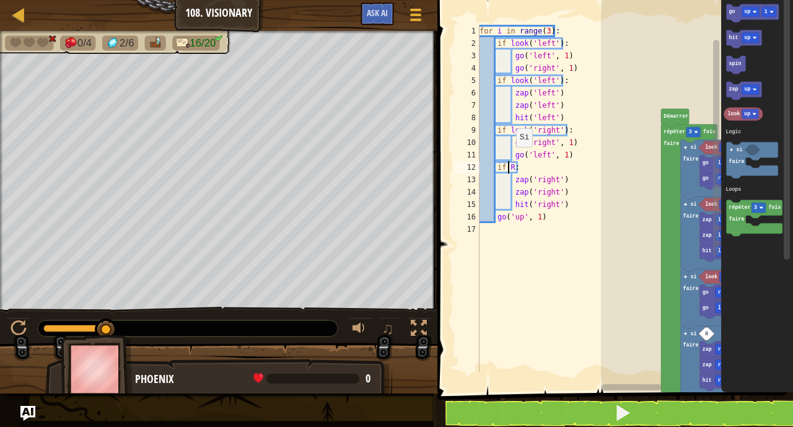
click at [510, 165] on div "for i in range ( 3 ) : if look ( 'left' ) : go ( 'left' , 1 ) go ( 'right' , 1 …" at bounding box center [548, 211] width 143 height 372
click at [512, 167] on div "for i in range ( 3 ) : if look ( 'left' ) : go ( 'left' , 1 ) go ( 'right' , 1 …" at bounding box center [548, 211] width 143 height 372
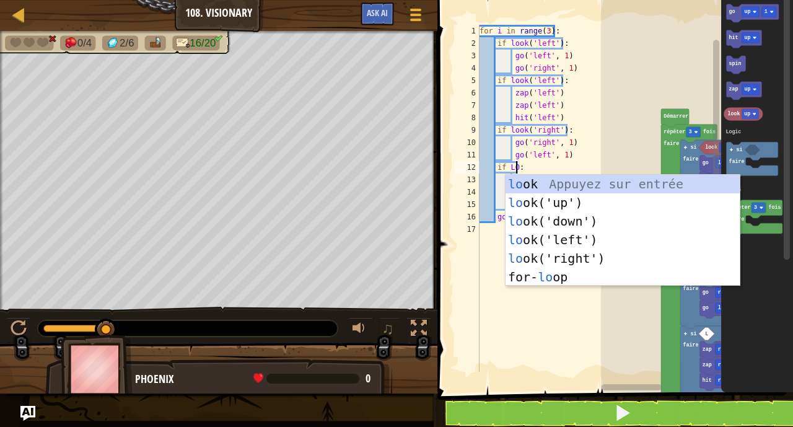
scroll to position [6, 3]
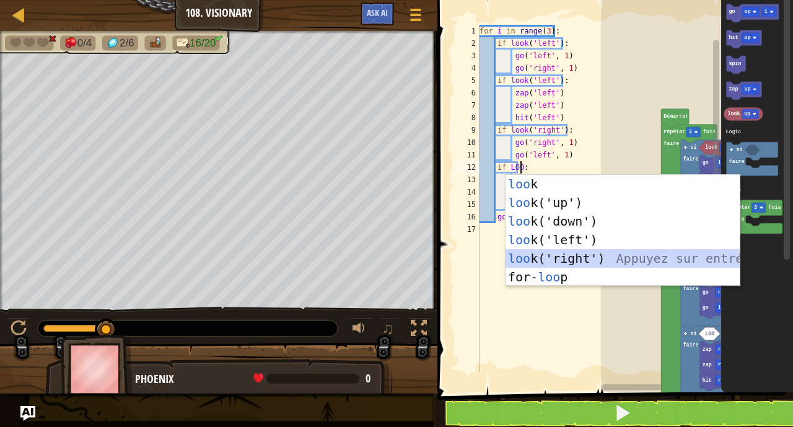
click at [542, 258] on div "loo k Appuyez sur entrée loo k('up') Appuyez sur entrée loo k('down') Appuyez s…" at bounding box center [623, 249] width 234 height 149
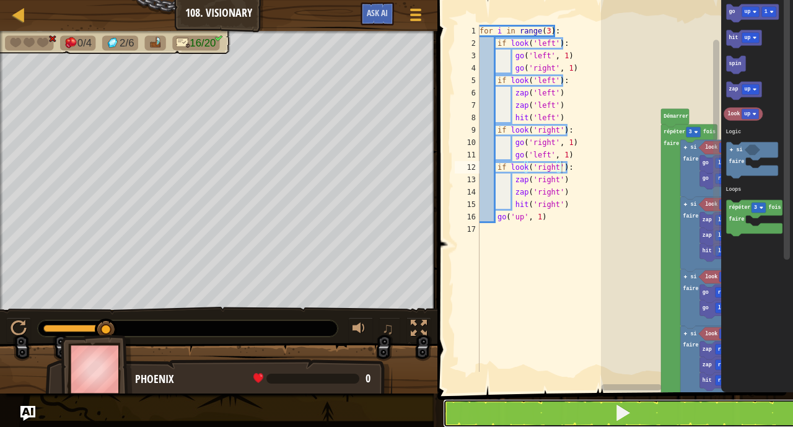
click at [567, 413] on button at bounding box center [622, 413] width 359 height 29
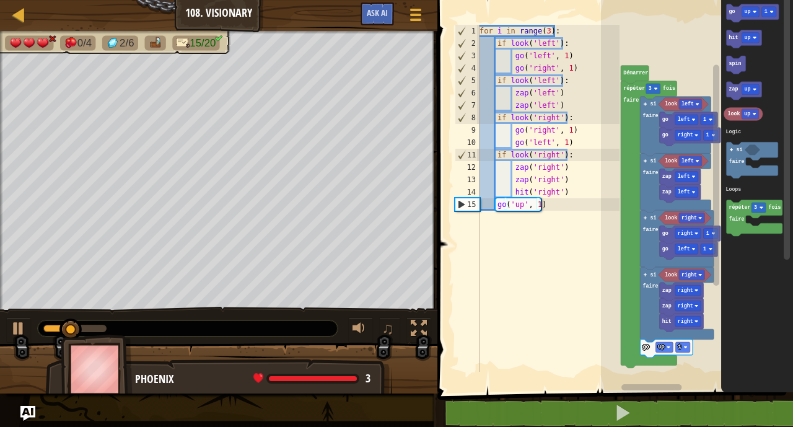
click at [570, 189] on div "for i in range ( 3 ) : if look ( 'left' ) : go ( 'left' , 1 ) go ( 'right' , 1 …" at bounding box center [548, 211] width 143 height 372
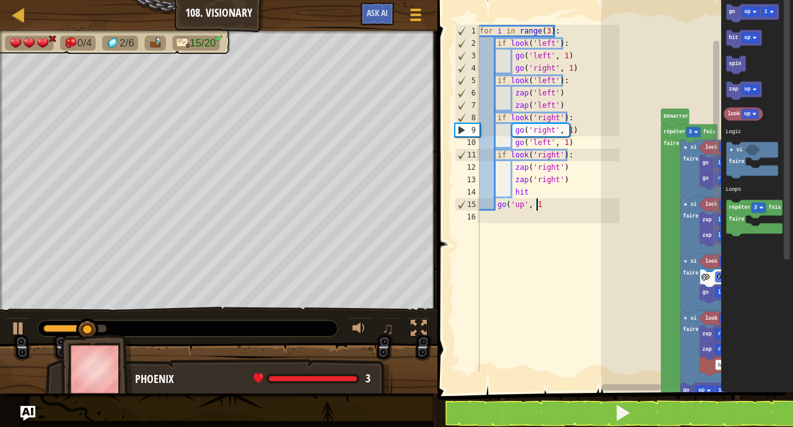
scroll to position [6, 2]
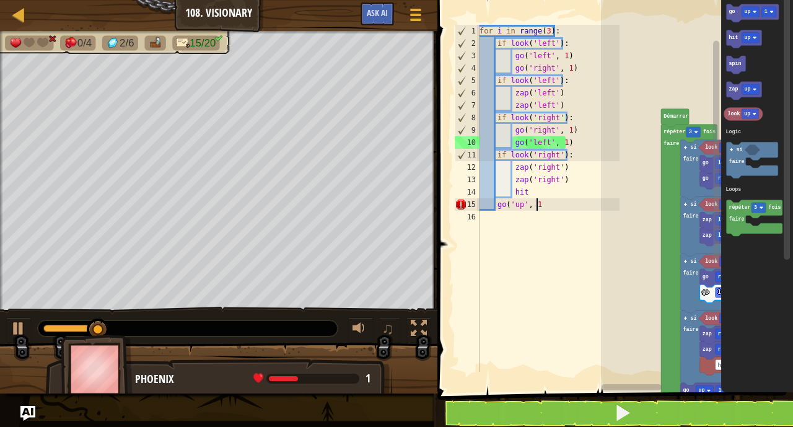
click at [545, 190] on div "for i in range ( 3 ) : if look ( 'left' ) : go ( 'left' , 1 ) go ( 'right' , 1 …" at bounding box center [548, 211] width 143 height 372
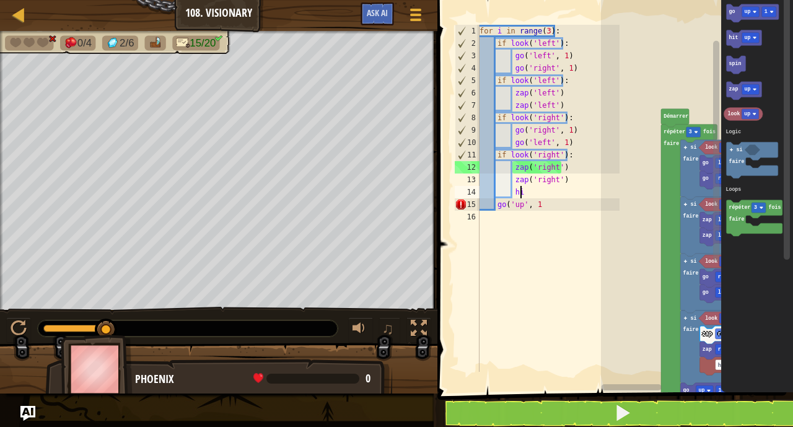
type textarea "h"
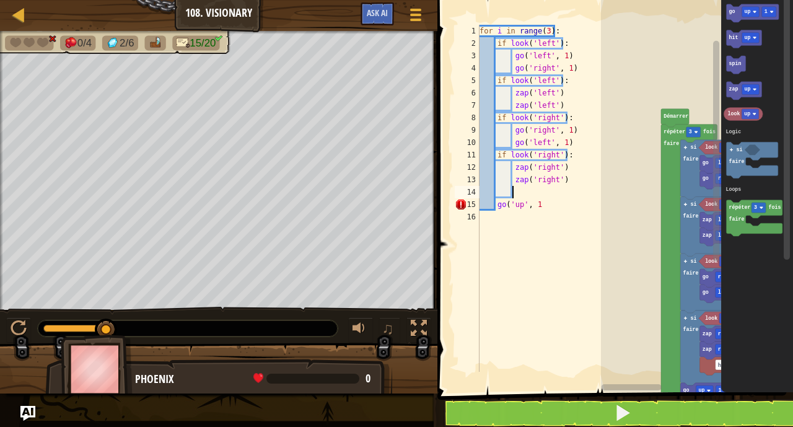
type textarea "Z"
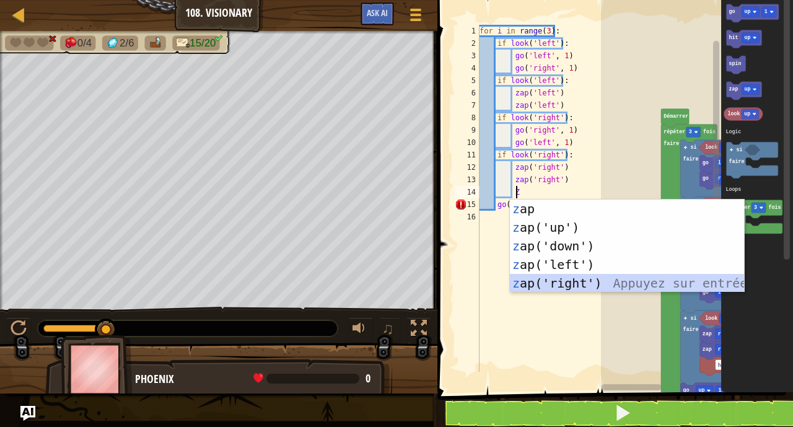
click at [550, 285] on div "z ap Appuyez sur entrée z ap('up') Appuyez sur entrée z ap('down') Appuyez sur …" at bounding box center [627, 265] width 234 height 130
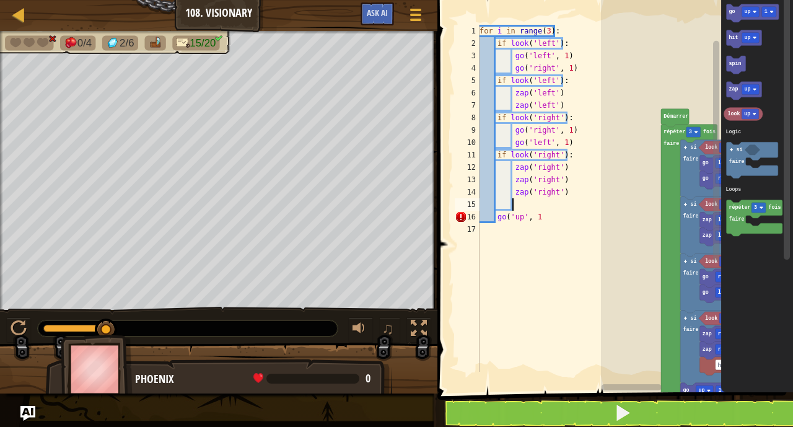
type textarea "Z"
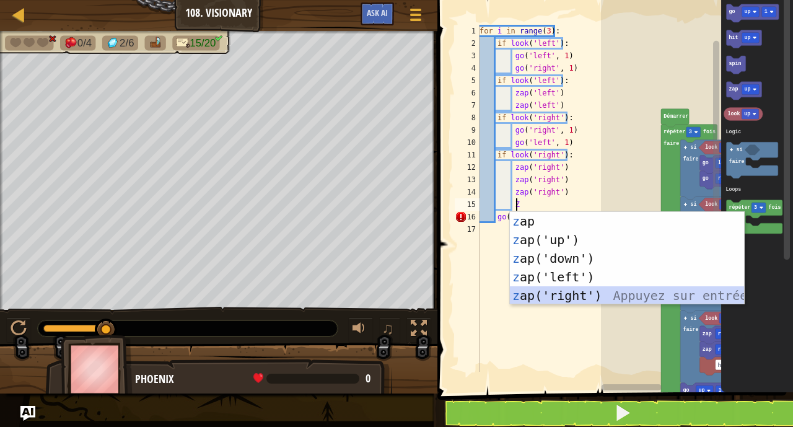
click at [550, 297] on div "z ap Appuyez sur entrée z ap('up') Appuyez sur entrée z ap('down') Appuyez sur …" at bounding box center [627, 277] width 234 height 130
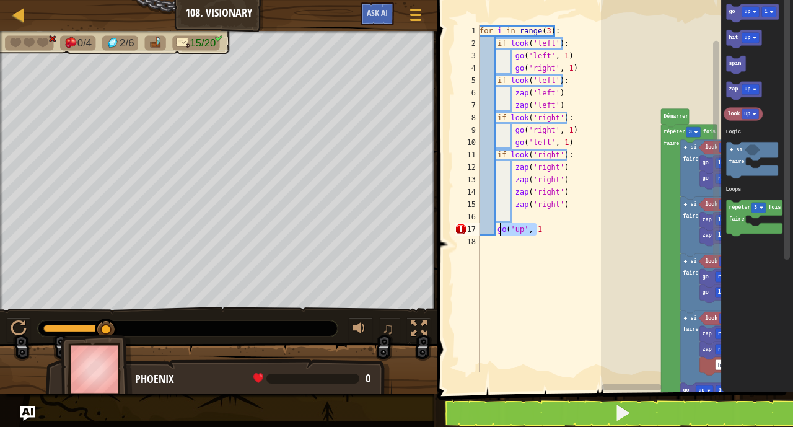
drag, startPoint x: 550, startPoint y: 232, endPoint x: 499, endPoint y: 233, distance: 51.4
click at [499, 233] on div "for i in range ( 3 ) : if look ( 'left' ) : go ( 'left' , 1 ) go ( 'right' , 1 …" at bounding box center [548, 211] width 143 height 372
type textarea "gO"
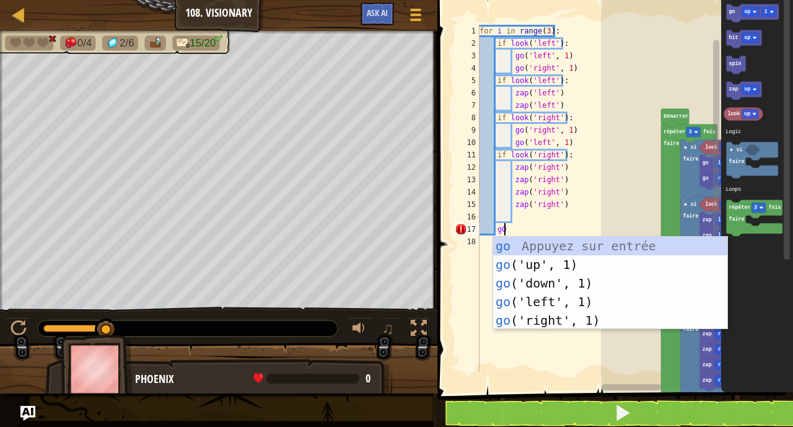
scroll to position [6, 1]
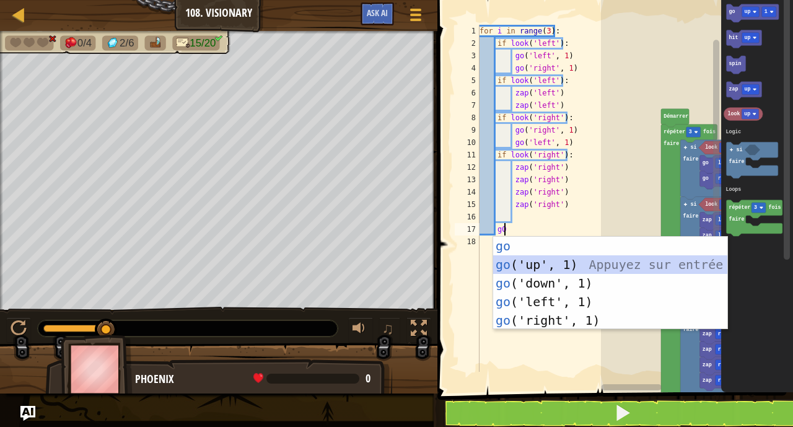
click at [520, 262] on div "go Appuyez sur entrée go ('up', 1) Appuyez sur entrée go ('down', 1) Appuyez su…" at bounding box center [610, 302] width 234 height 130
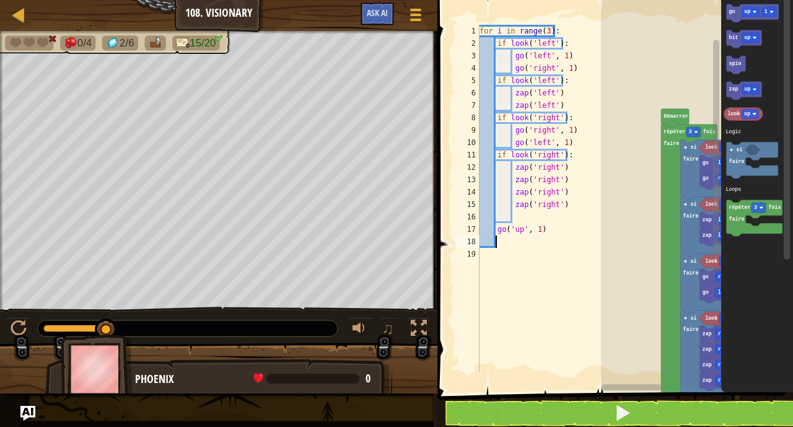
scroll to position [6, 1]
click at [556, 103] on div "for i in range ( 3 ) : if look ( 'left' ) : go ( 'left' , 1 ) go ( 'right' , 1 …" at bounding box center [548, 211] width 143 height 372
type textarea "zap('left')"
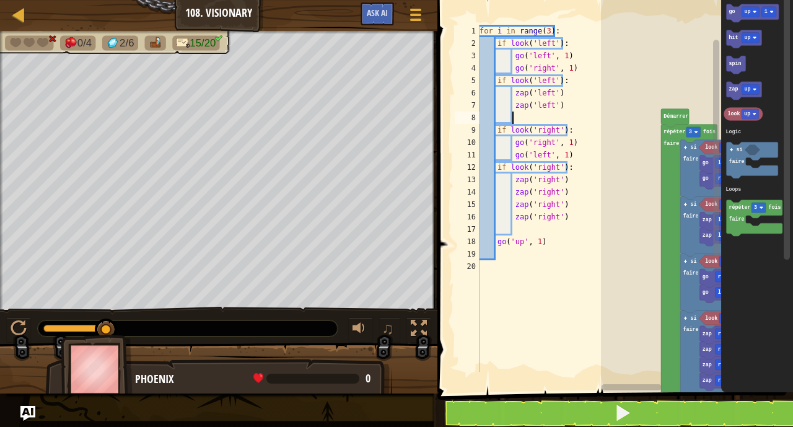
type textarea "Z"
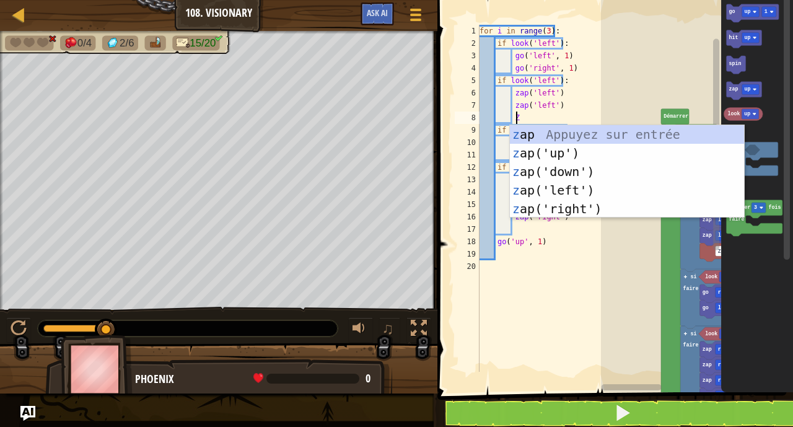
scroll to position [6, 2]
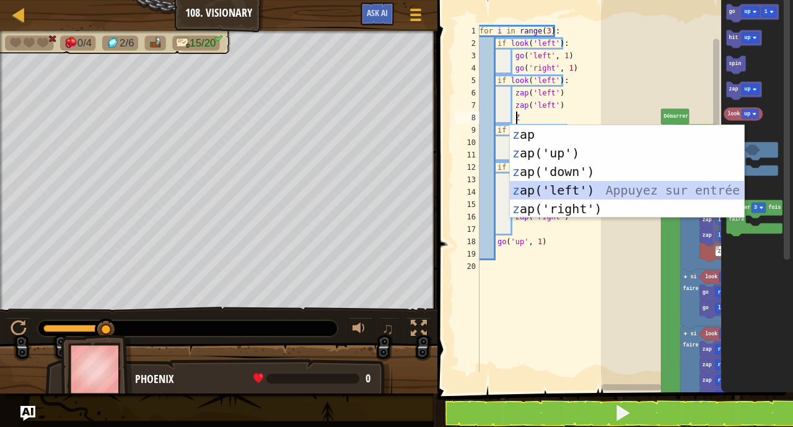
click at [585, 186] on div "z ap Appuyez sur entrée z ap('up') Appuyez sur entrée z ap('down') Appuyez sur …" at bounding box center [627, 190] width 234 height 130
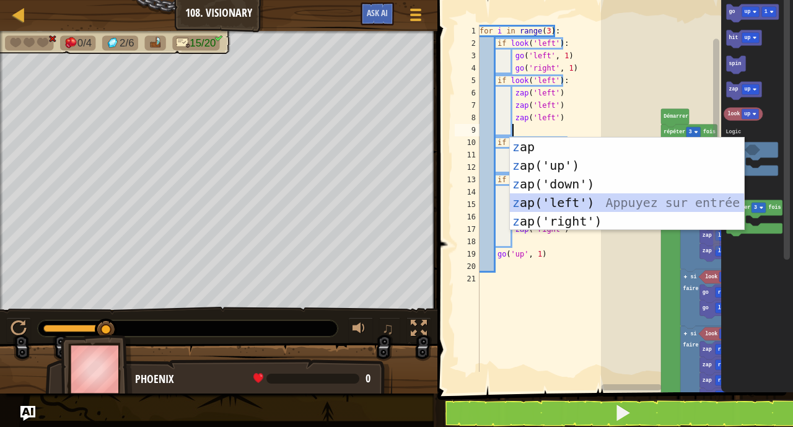
type textarea "Z"
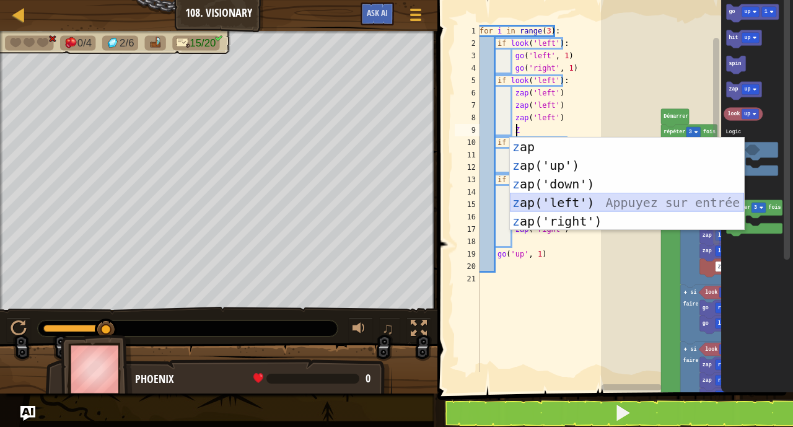
click at [586, 201] on div "z ap Appuyez sur entrée z ap('up') Appuyez sur entrée z ap('down') Appuyez sur …" at bounding box center [627, 203] width 234 height 130
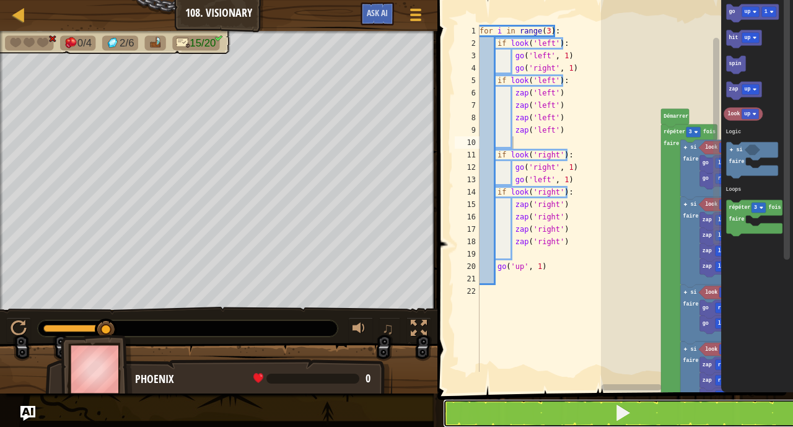
click at [525, 418] on button at bounding box center [622, 413] width 359 height 29
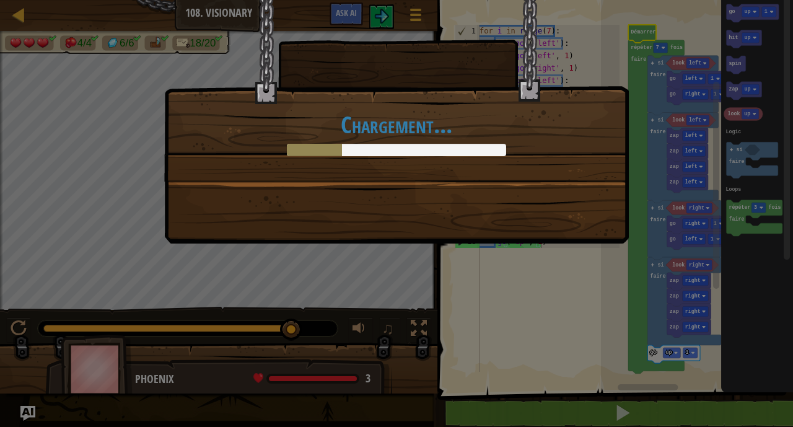
drag, startPoint x: 138, startPoint y: 335, endPoint x: 318, endPoint y: 320, distance: 180.9
click at [492, 1] on body "Carte Junior 108. Visionary Menu du jeu Ask AI 1 הההההההההההההההההההההההההההההה…" at bounding box center [396, 0] width 793 height 1
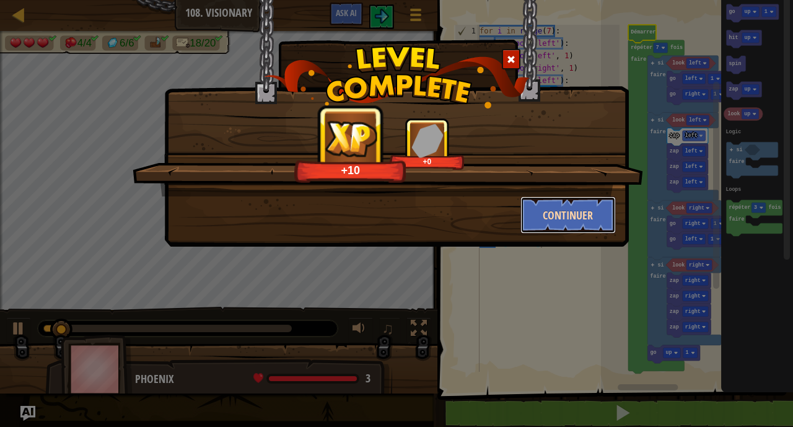
click at [571, 213] on button "Continuer" at bounding box center [568, 214] width 96 height 37
